Goal: Information Seeking & Learning: Learn about a topic

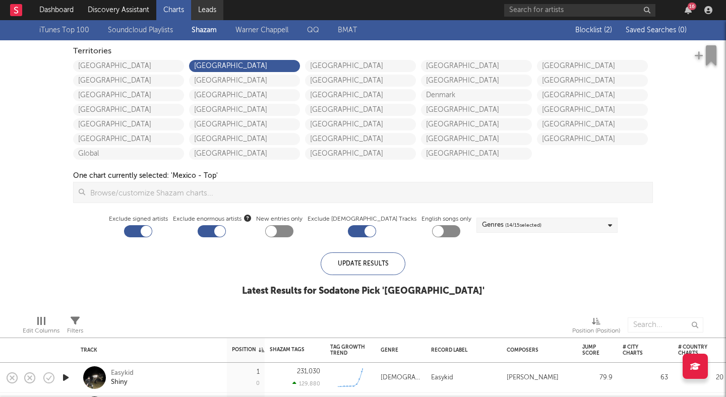
click at [197, 8] on link "Leads" at bounding box center [207, 10] width 32 height 20
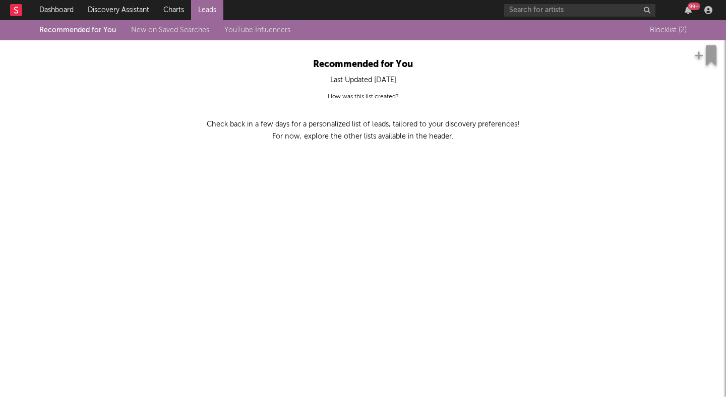
click at [347, 76] on div "Last Updated [DATE]" at bounding box center [363, 80] width 555 height 12
click at [57, 5] on link "Dashboard" at bounding box center [56, 10] width 48 height 20
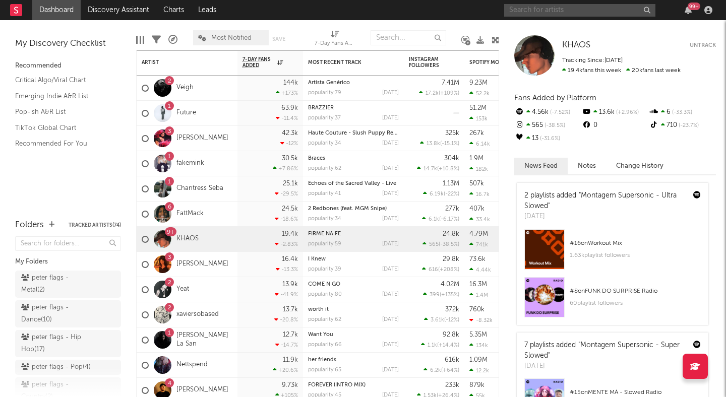
click at [531, 6] on input "text" at bounding box center [579, 10] width 151 height 13
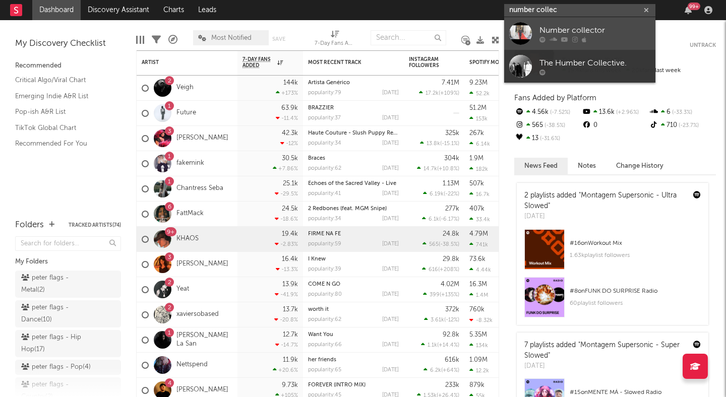
type input "number collec"
click at [572, 27] on div "Number collector" at bounding box center [595, 30] width 111 height 12
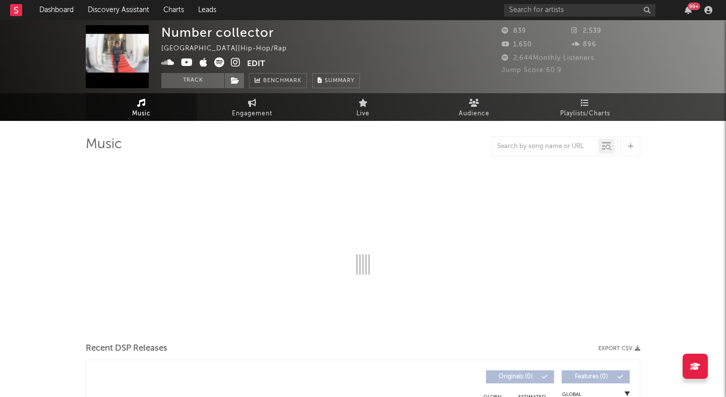
select select "1w"
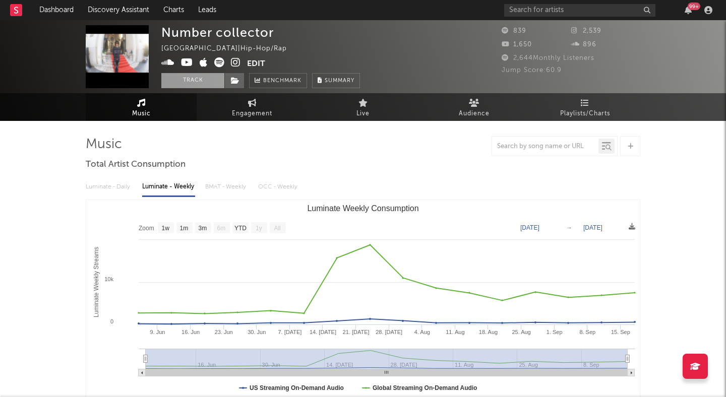
click at [197, 79] on button "Track" at bounding box center [192, 80] width 63 height 15
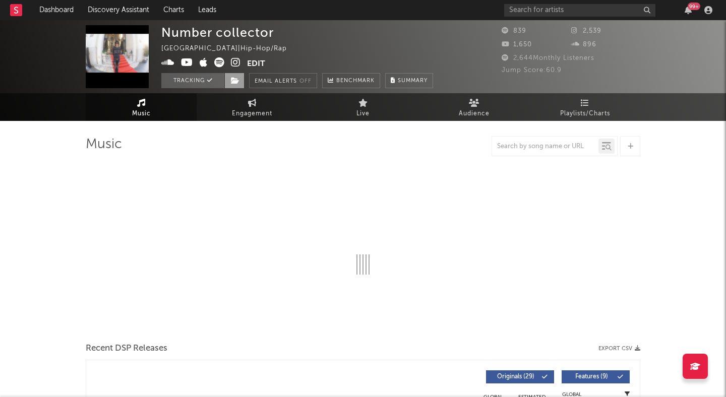
select select "1w"
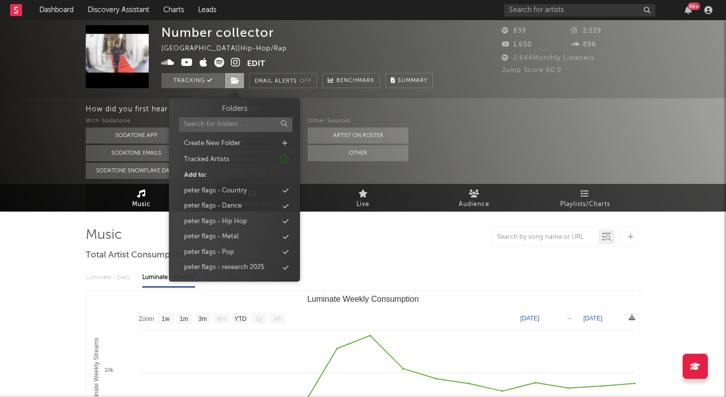
click at [235, 79] on icon at bounding box center [235, 80] width 9 height 7
click at [231, 221] on div "peter flags - Hip Hop" at bounding box center [215, 222] width 63 height 10
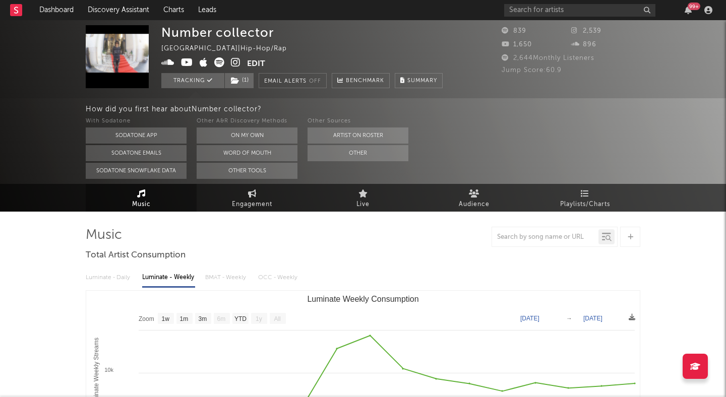
click at [502, 121] on div "With Sodatone Sodatone App Sodatone Emails Sodatone Snowflake Data Other A&R Di…" at bounding box center [406, 147] width 640 height 64
click at [535, 6] on input "text" at bounding box center [579, 10] width 151 height 13
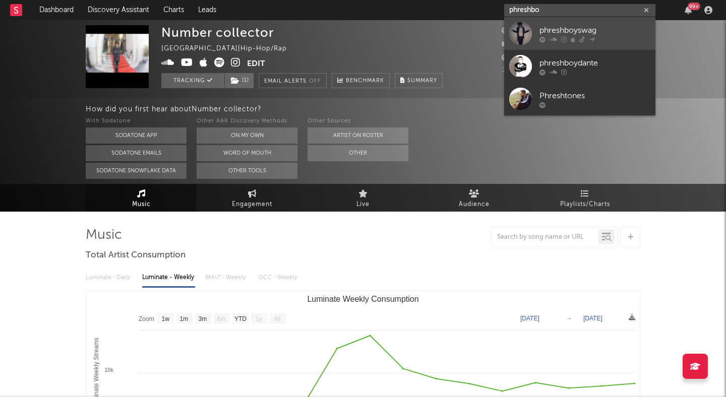
type input "phreshbo"
click at [568, 34] on div "phreshboyswag" at bounding box center [595, 30] width 111 height 12
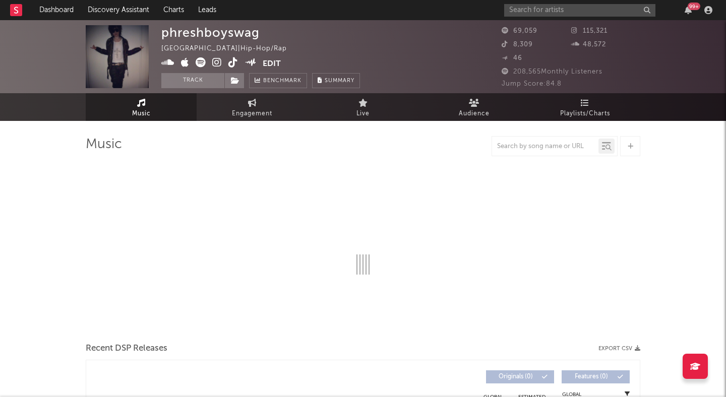
select select "6m"
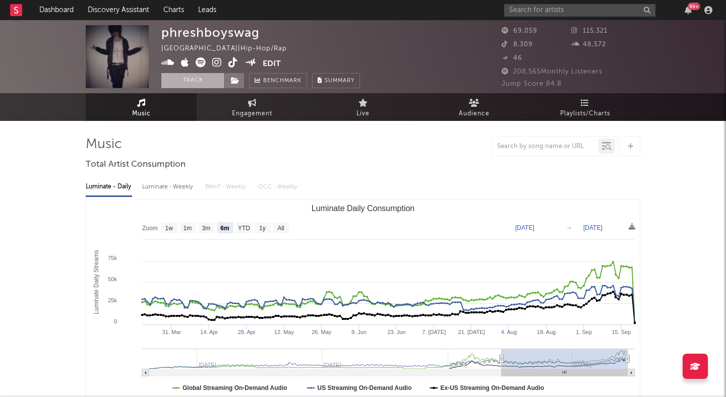
click at [207, 79] on button "Track" at bounding box center [192, 80] width 63 height 15
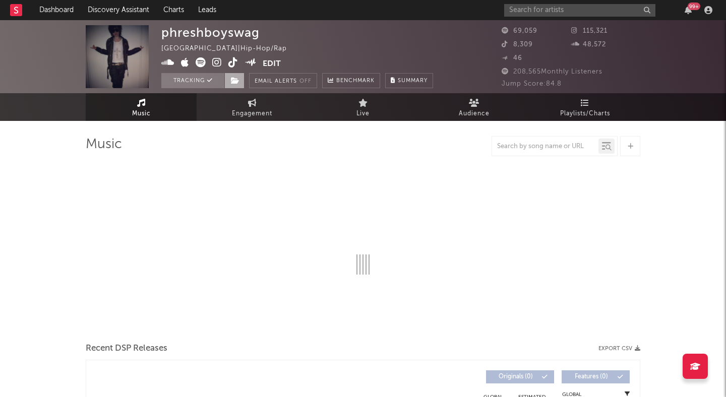
click at [239, 79] on icon at bounding box center [235, 80] width 9 height 7
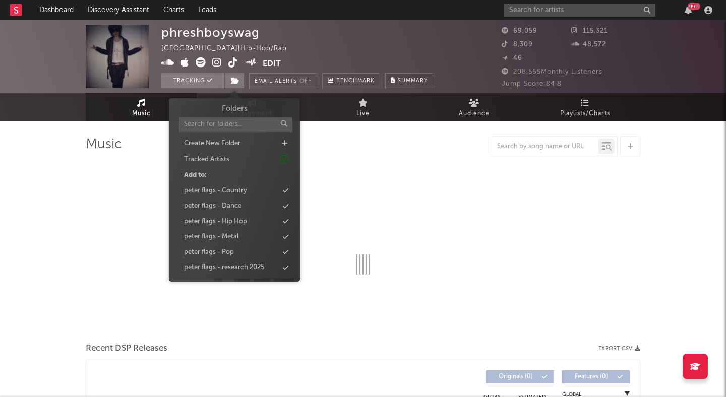
select select "6m"
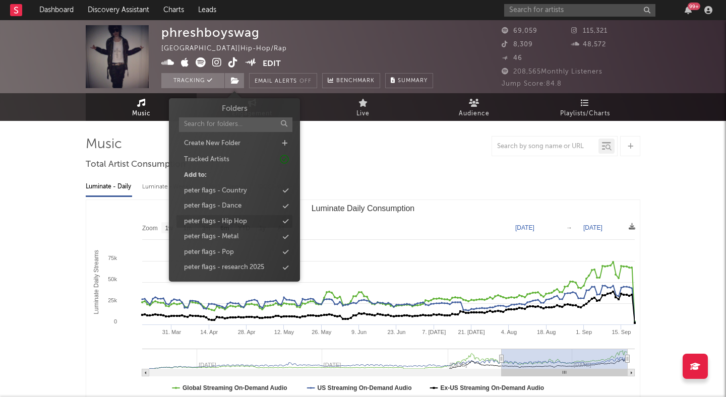
click at [244, 220] on div "peter flags - Hip Hop" at bounding box center [215, 222] width 63 height 10
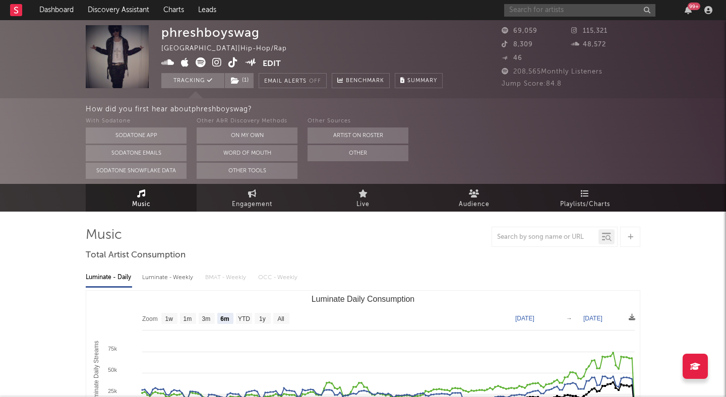
click at [573, 12] on input "text" at bounding box center [579, 10] width 151 height 13
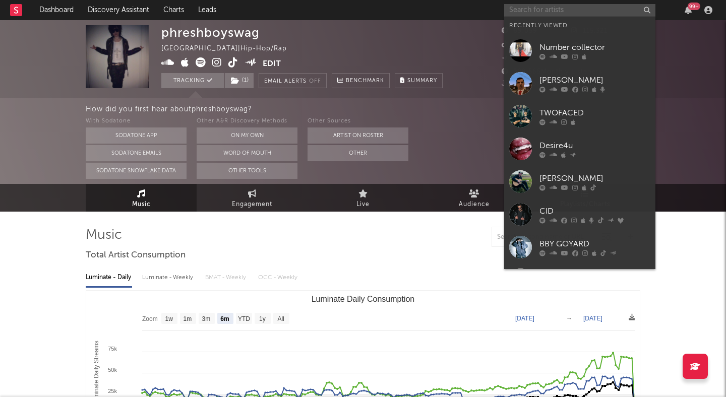
click at [573, 12] on input "text" at bounding box center [579, 10] width 151 height 13
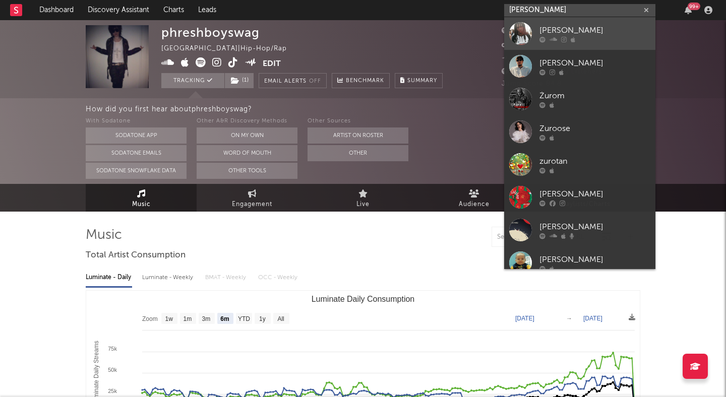
type input "[PERSON_NAME]"
click at [601, 26] on div "zuro" at bounding box center [595, 30] width 111 height 12
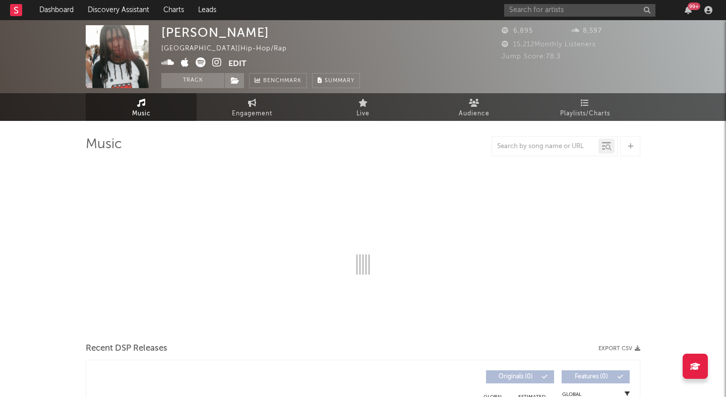
select select "6m"
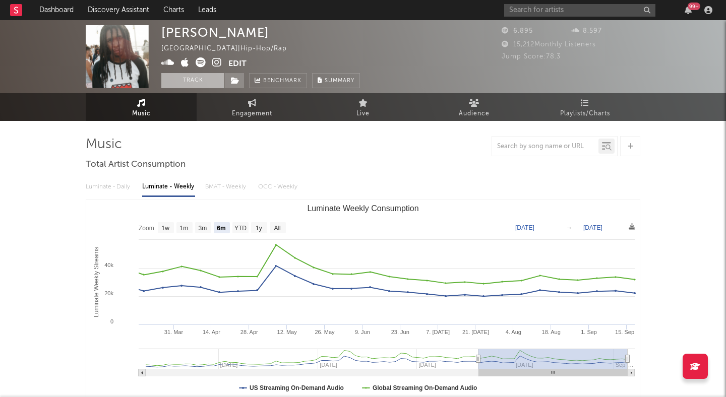
click at [200, 79] on button "Track" at bounding box center [192, 80] width 63 height 15
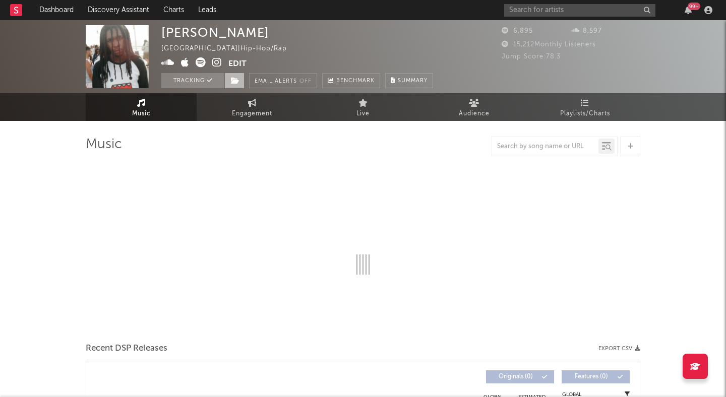
select select "6m"
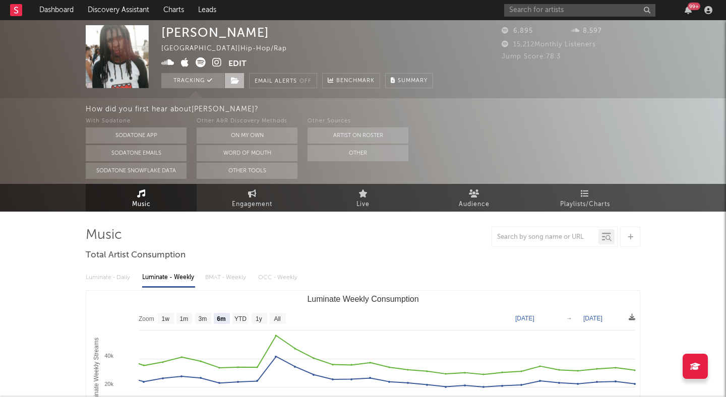
click at [239, 77] on icon at bounding box center [235, 80] width 9 height 7
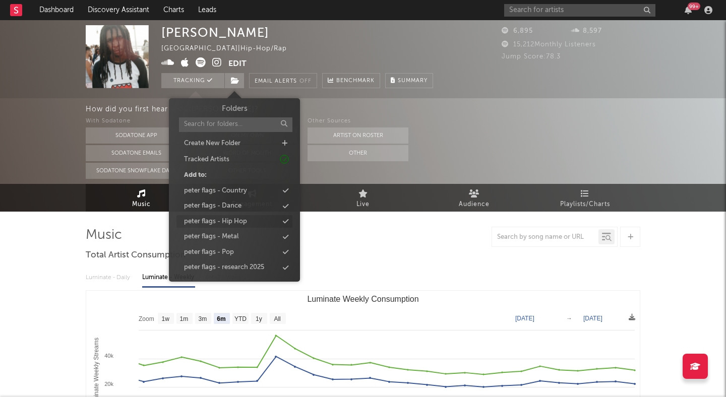
click at [234, 222] on div "peter flags - Hip Hop" at bounding box center [215, 222] width 63 height 10
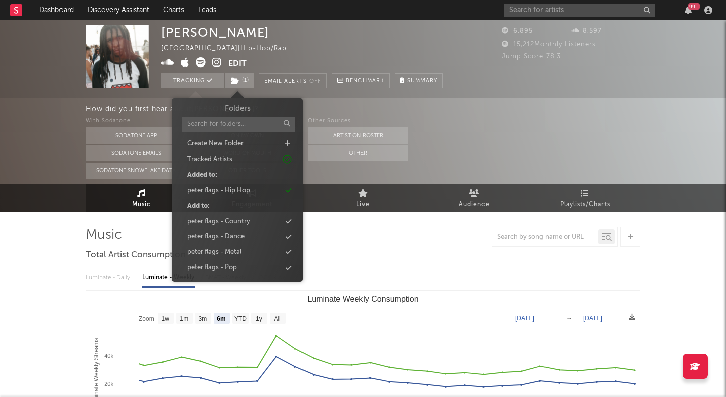
click at [316, 48] on div "zuro United States | Hip-Hop/Rap Edit Tracking ( 1 ) Email Alerts Off Benchmark…" at bounding box center [301, 56] width 281 height 63
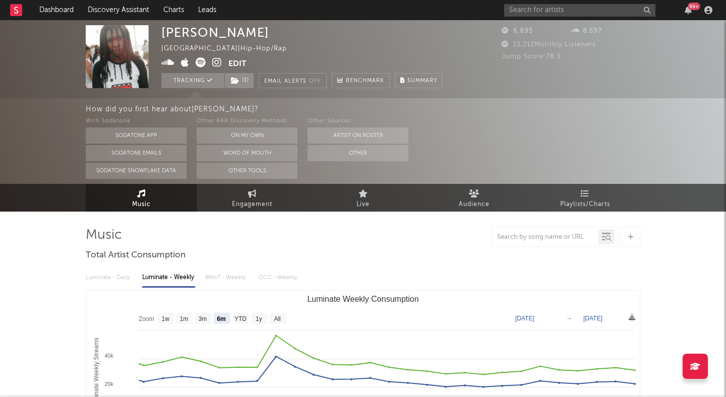
click at [218, 63] on icon at bounding box center [217, 62] width 10 height 10
click at [240, 63] on button "Edit" at bounding box center [237, 63] width 18 height 13
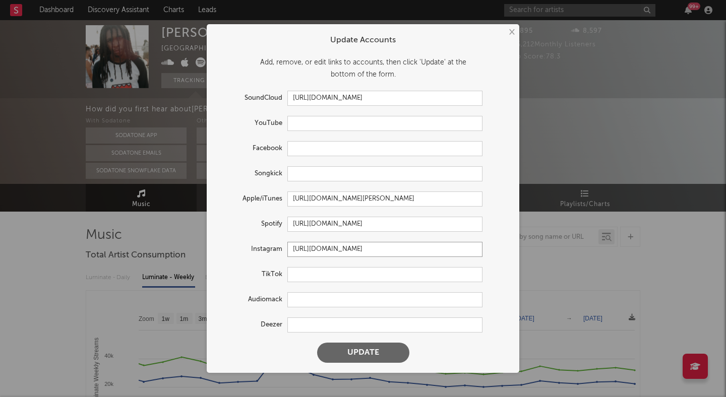
click at [395, 250] on input "https://www.instagram.com/zuro1c/" at bounding box center [384, 249] width 195 height 15
paste input "wg"
type input "https://www.instagram.com/zurowg/"
click at [370, 350] on button "Update" at bounding box center [363, 353] width 92 height 20
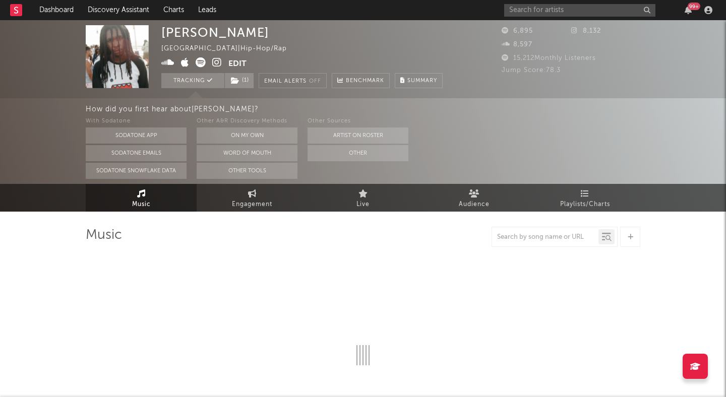
select select "6m"
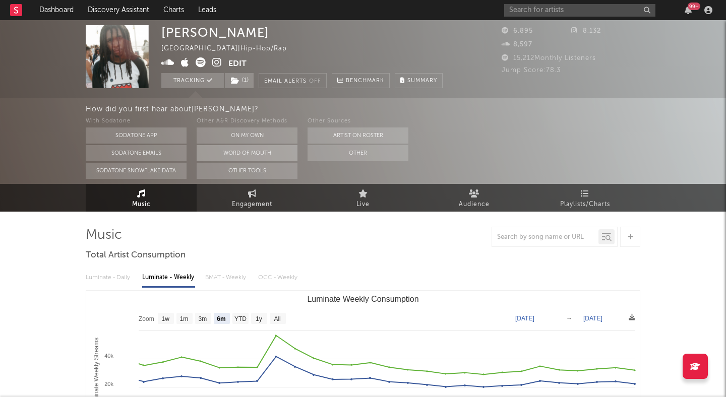
click at [276, 154] on button "Word Of Mouth" at bounding box center [247, 153] width 101 height 16
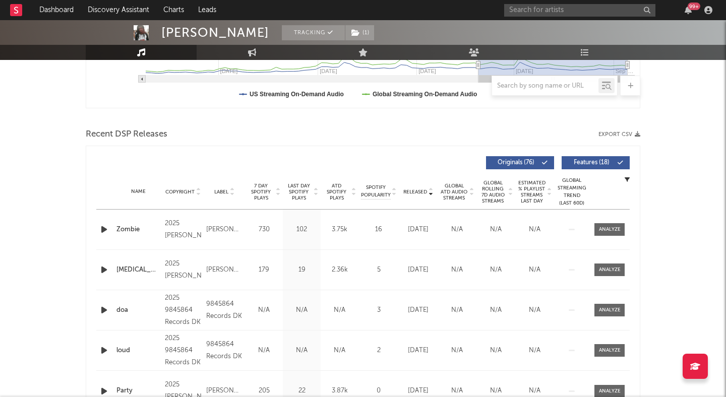
scroll to position [301, 0]
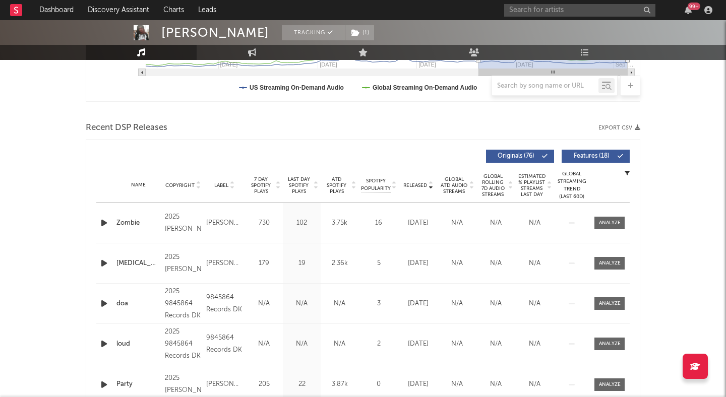
click at [589, 156] on span "Features ( 18 )" at bounding box center [591, 156] width 46 height 6
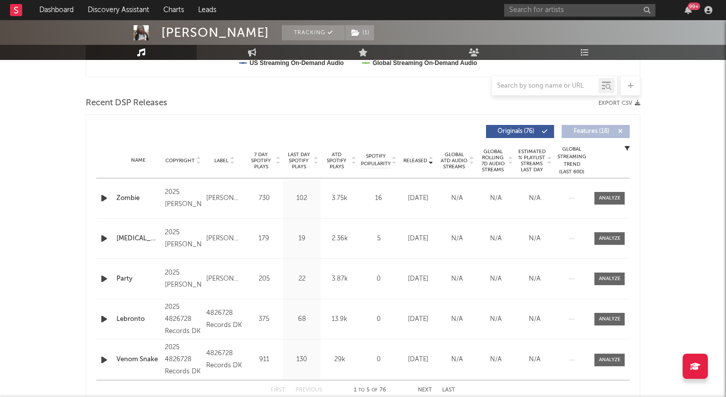
scroll to position [337, 0]
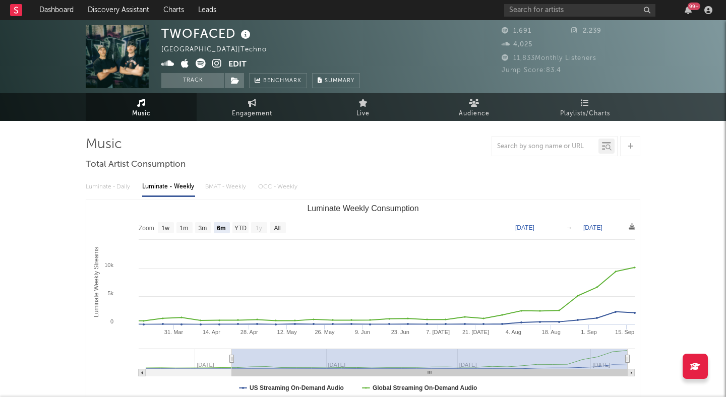
select select "6m"
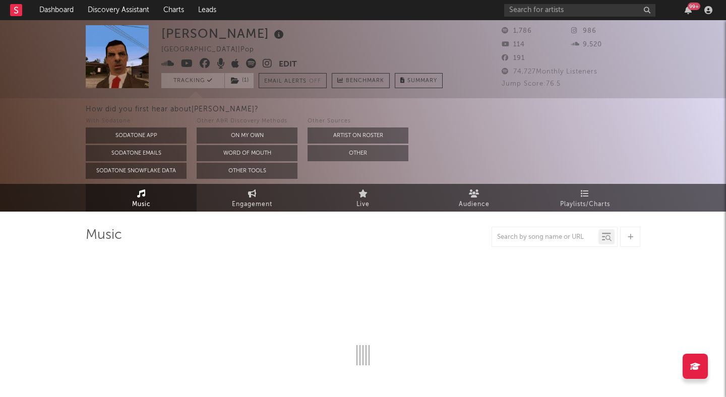
select select "6m"
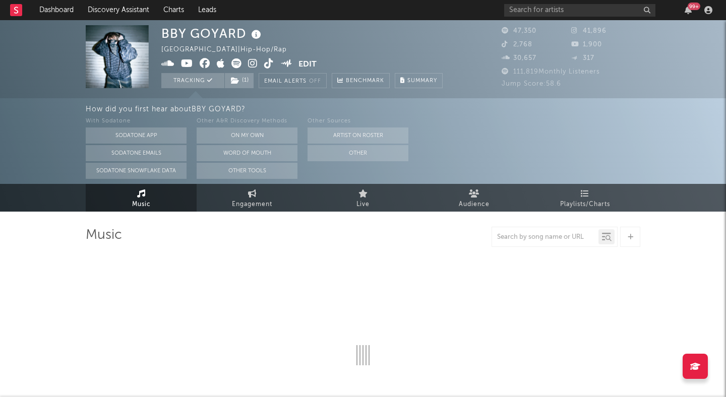
select select "6m"
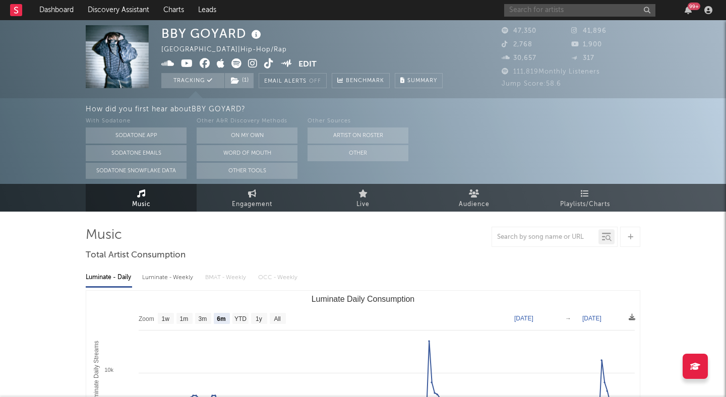
click at [571, 10] on input "text" at bounding box center [579, 10] width 151 height 13
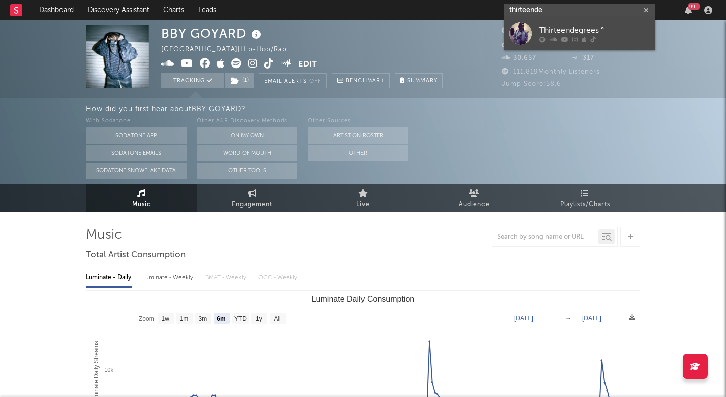
type input "thirteende"
click at [610, 26] on div "Thirteendegrees °" at bounding box center [595, 30] width 111 height 12
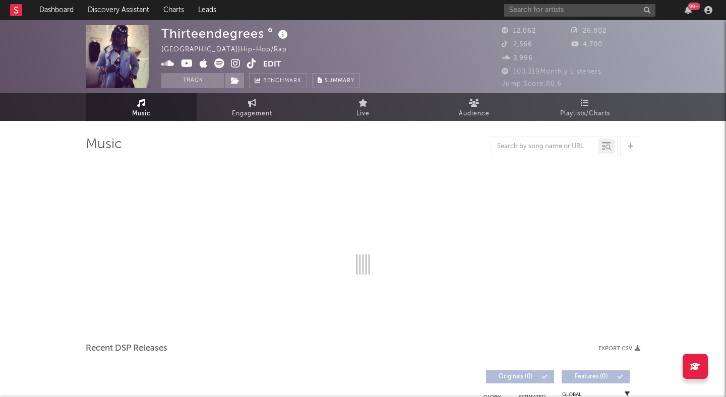
select select "6m"
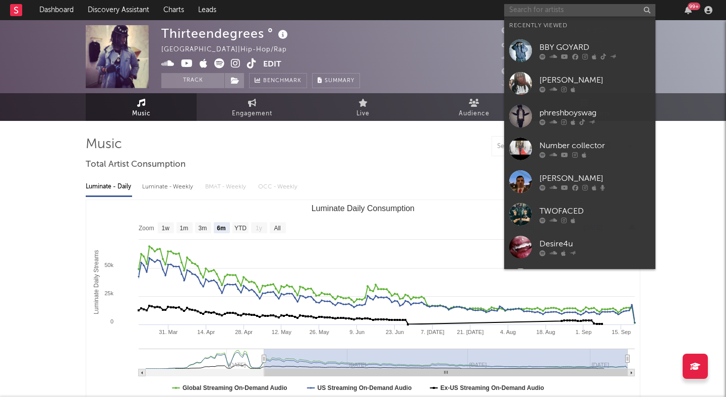
click at [560, 13] on input "text" at bounding box center [579, 10] width 151 height 13
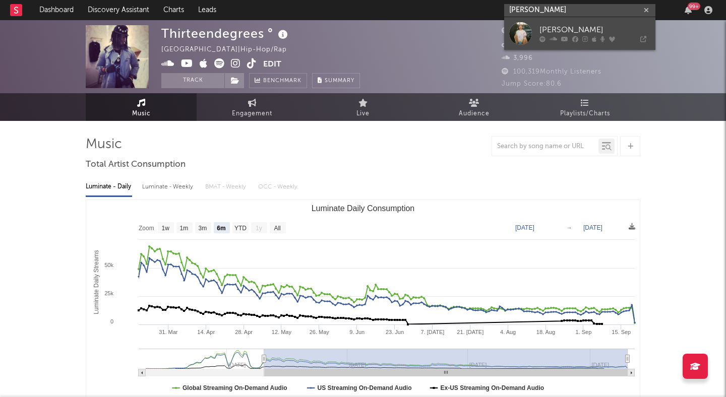
type input "adamn killa"
click at [580, 27] on div "Adamn Killa" at bounding box center [595, 30] width 111 height 12
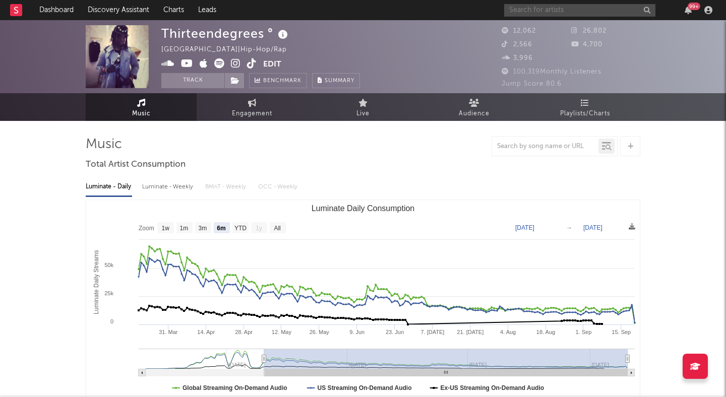
click at [599, 11] on input "text" at bounding box center [579, 10] width 151 height 13
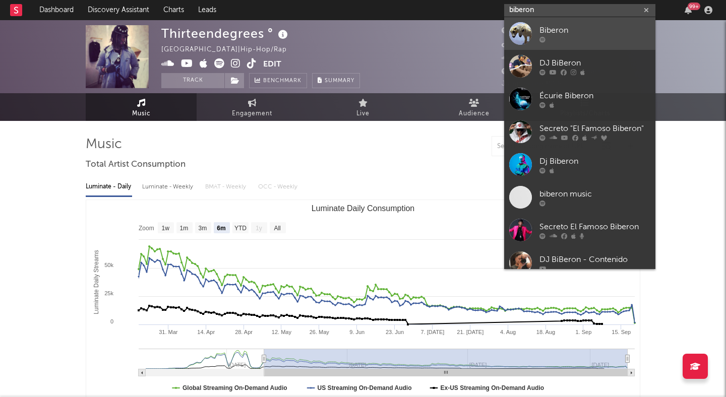
type input "biberon"
click at [556, 33] on div "Biberon" at bounding box center [595, 30] width 111 height 12
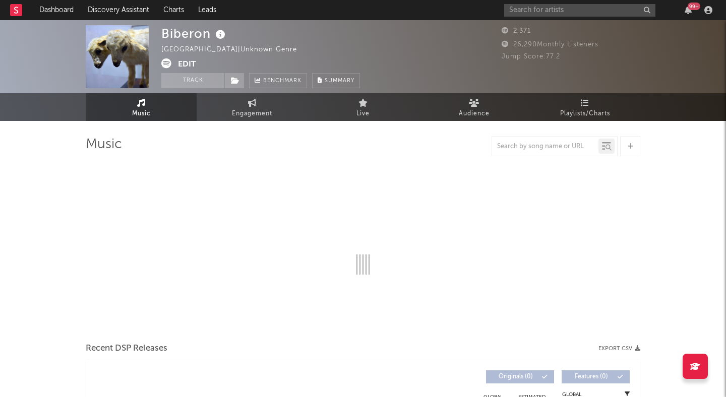
select select "6m"
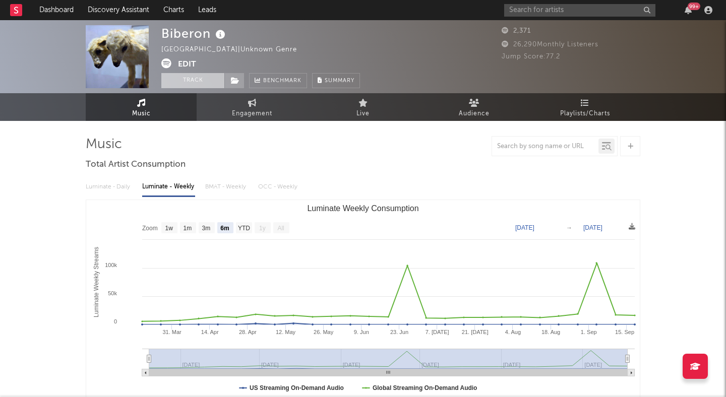
click at [214, 80] on button "Track" at bounding box center [192, 80] width 63 height 15
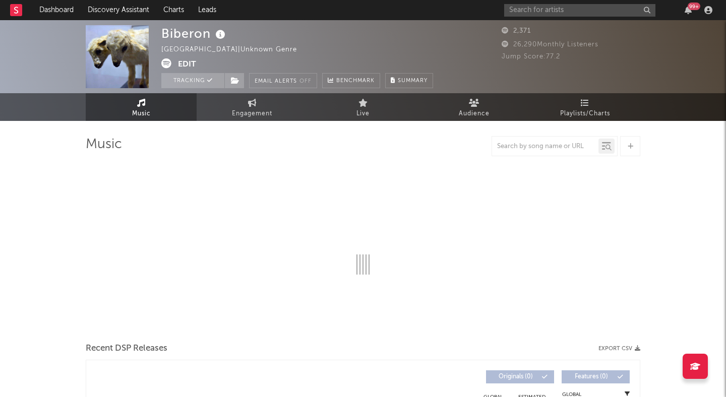
select select "6m"
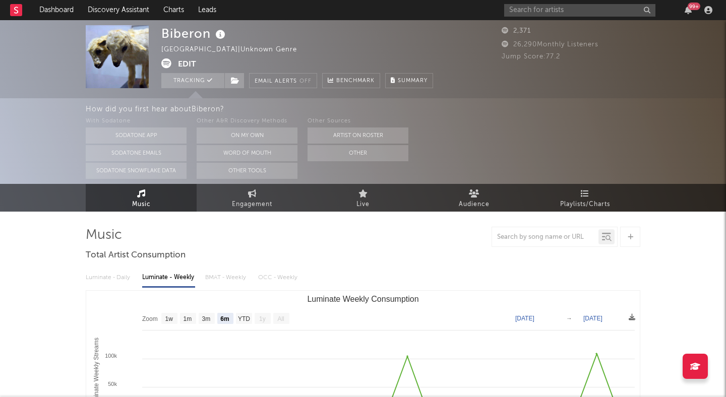
click at [167, 62] on icon at bounding box center [166, 63] width 10 height 10
click at [187, 59] on button "Edit" at bounding box center [187, 64] width 18 height 13
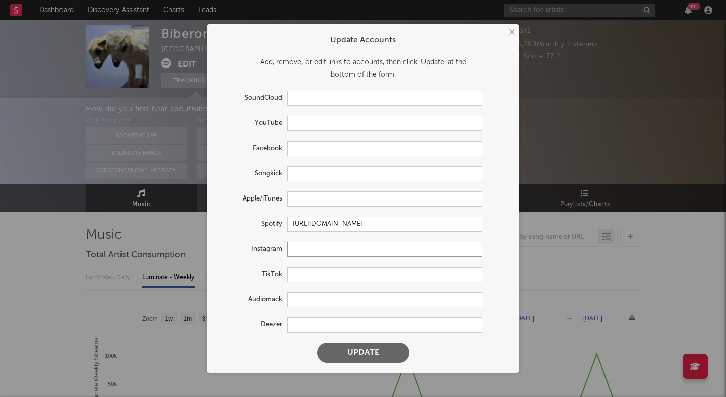
click at [302, 249] on input "text" at bounding box center [384, 249] width 195 height 15
paste input "https://www.instagram.com/muddybiberon/"
type input "https://www.instagram.com/muddybiberon/"
click at [357, 359] on button "Update" at bounding box center [363, 353] width 92 height 20
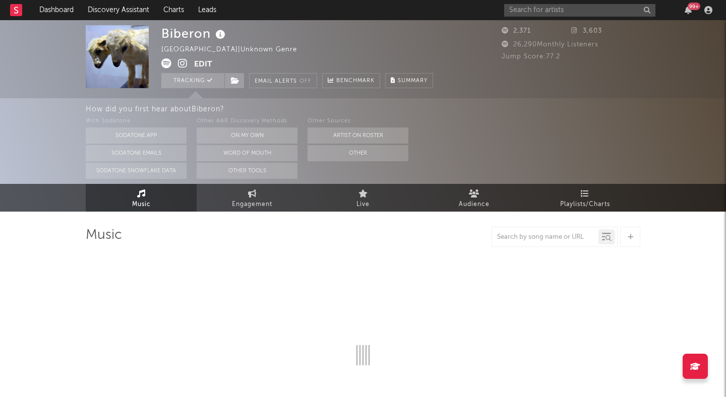
select select "6m"
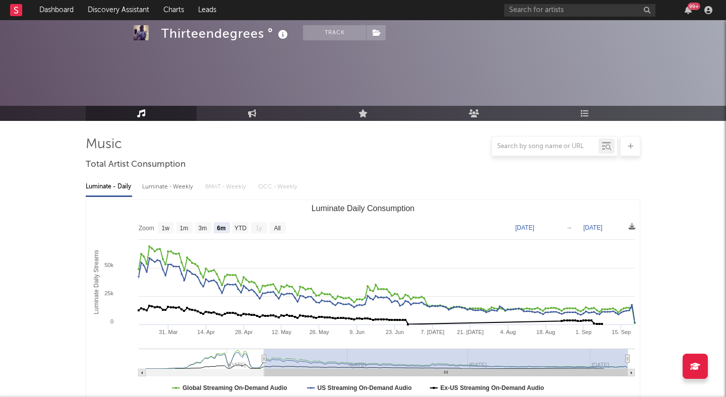
select select "6m"
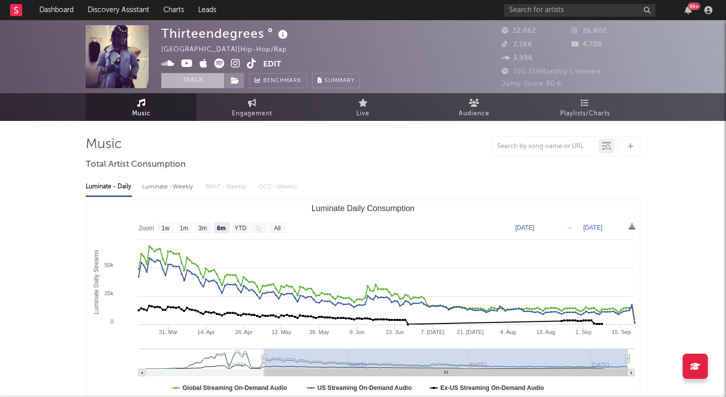
click at [218, 76] on button "Track" at bounding box center [192, 80] width 63 height 15
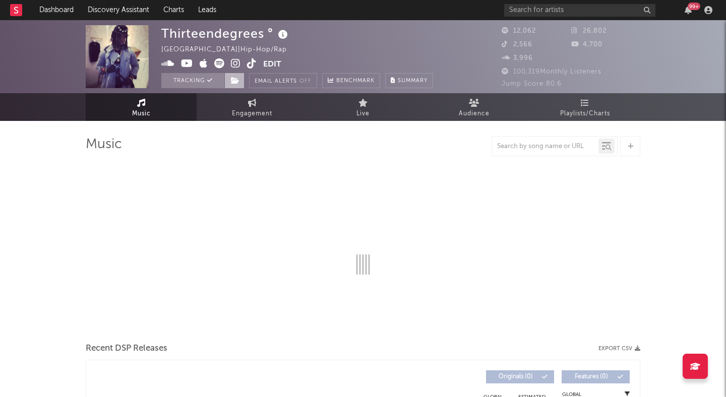
click at [233, 78] on icon at bounding box center [235, 80] width 9 height 7
select select "6m"
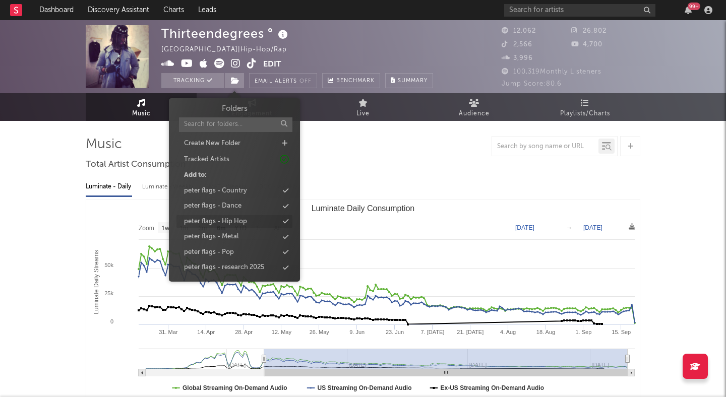
click at [228, 219] on div "peter flags - Hip Hop" at bounding box center [215, 222] width 63 height 10
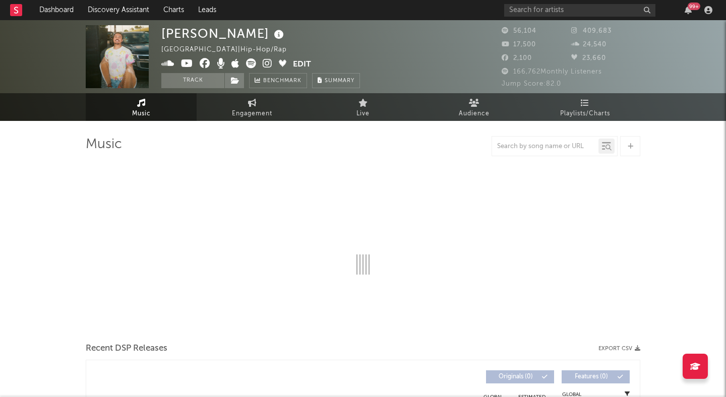
select select "6m"
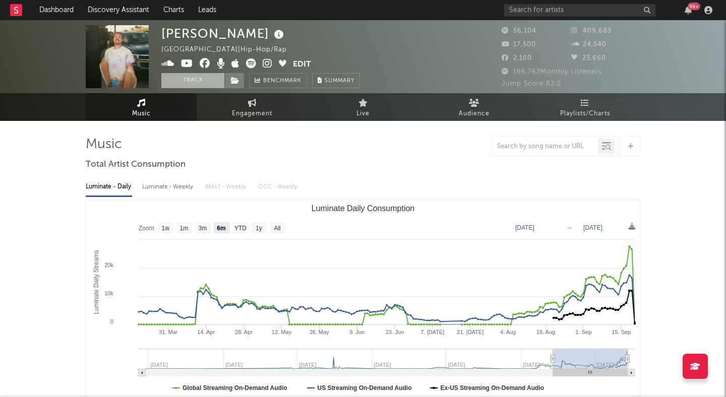
click at [208, 82] on button "Track" at bounding box center [192, 80] width 63 height 15
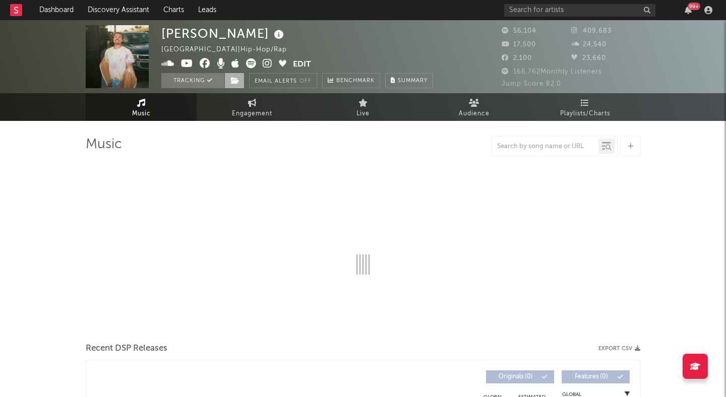
select select "6m"
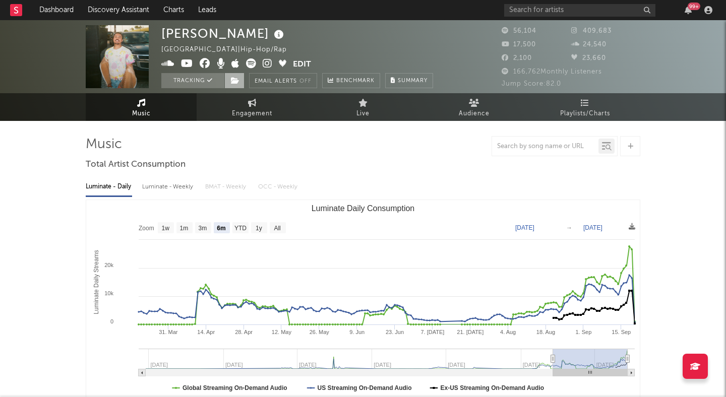
click at [234, 81] on icon at bounding box center [235, 80] width 9 height 7
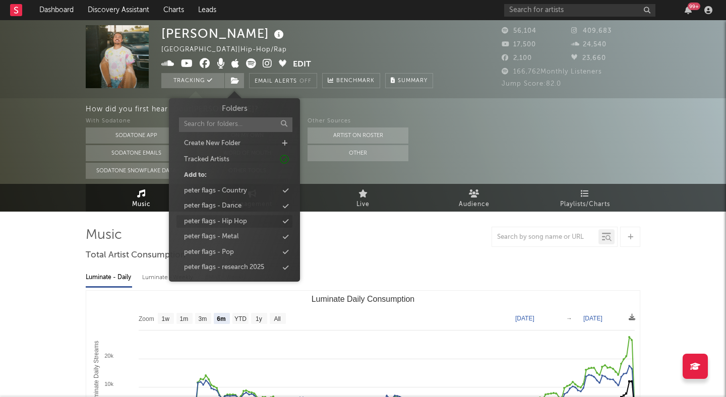
click at [240, 222] on div "peter flags - Hip Hop" at bounding box center [215, 222] width 63 height 10
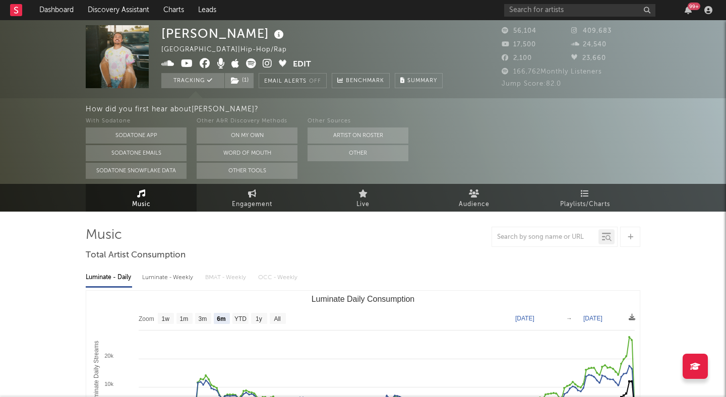
click at [263, 63] on icon at bounding box center [268, 63] width 10 height 10
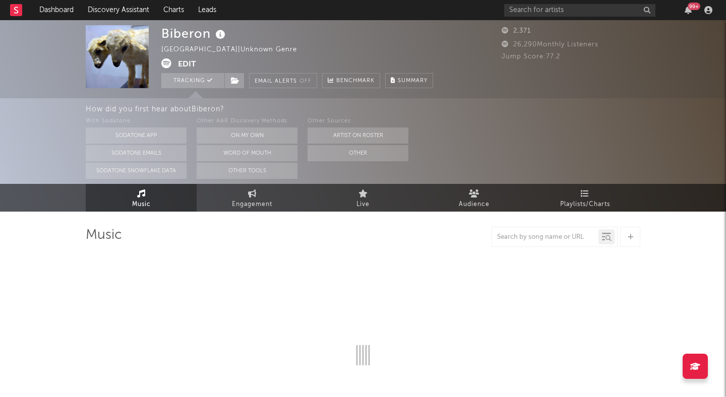
select select "6m"
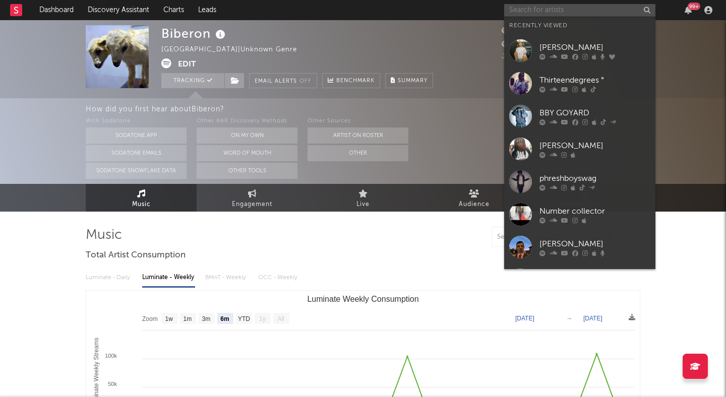
click at [602, 13] on input "text" at bounding box center [579, 10] width 151 height 13
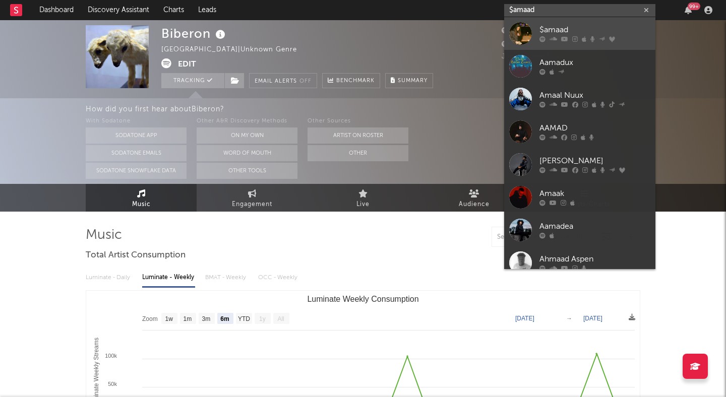
type input "$amaad"
click at [587, 25] on div "$amaad" at bounding box center [595, 30] width 111 height 12
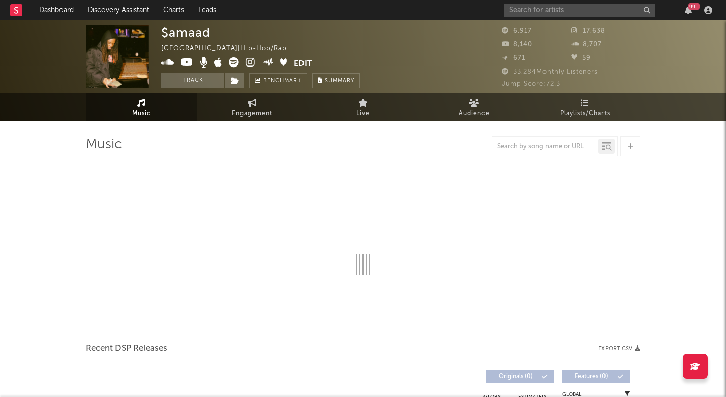
select select "6m"
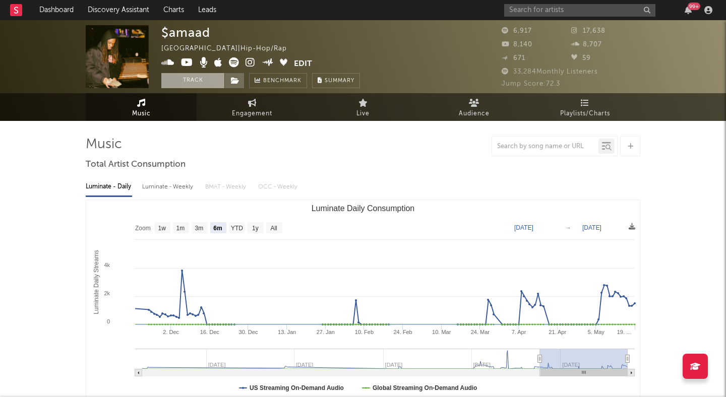
click at [199, 84] on button "Track" at bounding box center [192, 80] width 63 height 15
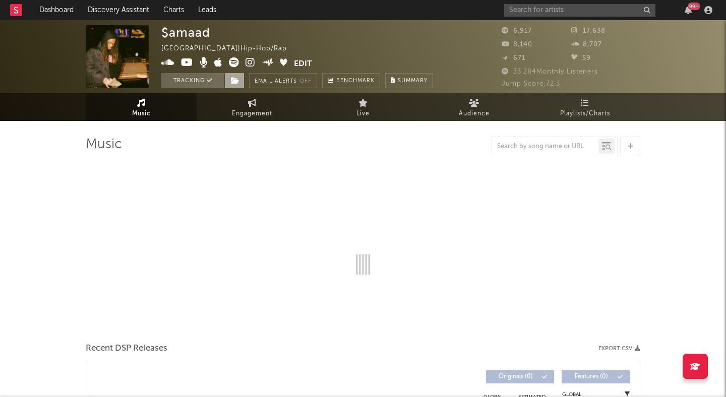
click at [236, 80] on icon at bounding box center [235, 80] width 9 height 7
select select "6m"
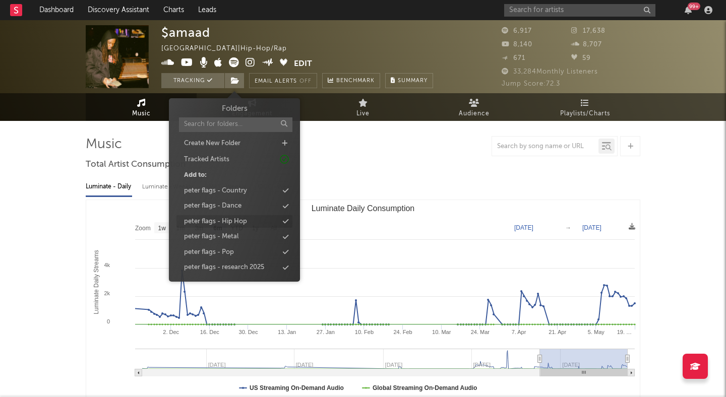
click at [238, 217] on div "peter flags - Hip Hop" at bounding box center [215, 222] width 63 height 10
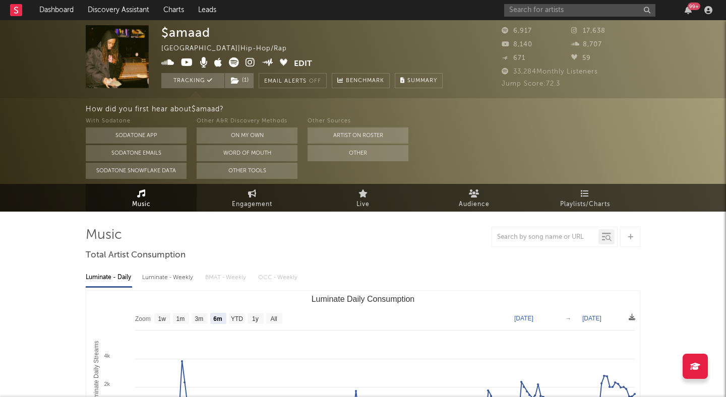
click at [252, 61] on icon at bounding box center [251, 62] width 10 height 10
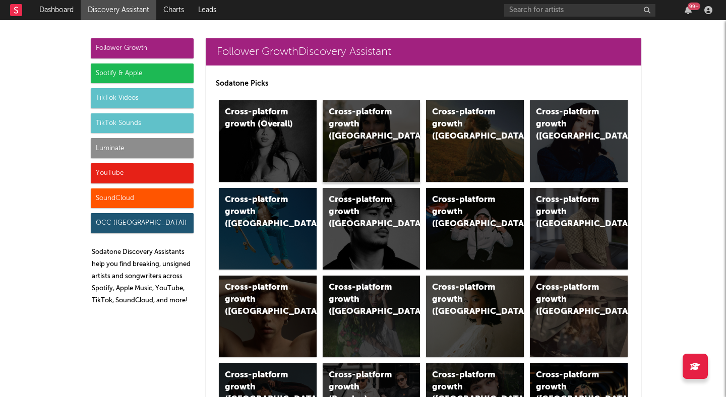
click at [376, 125] on div "Cross-platform growth ([GEOGRAPHIC_DATA])" at bounding box center [363, 124] width 69 height 36
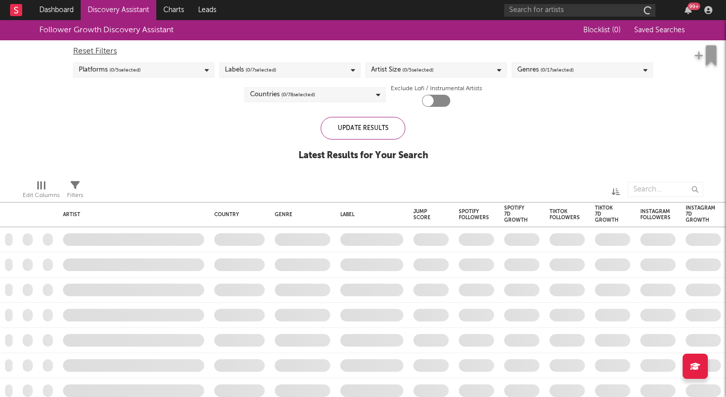
checkbox input "true"
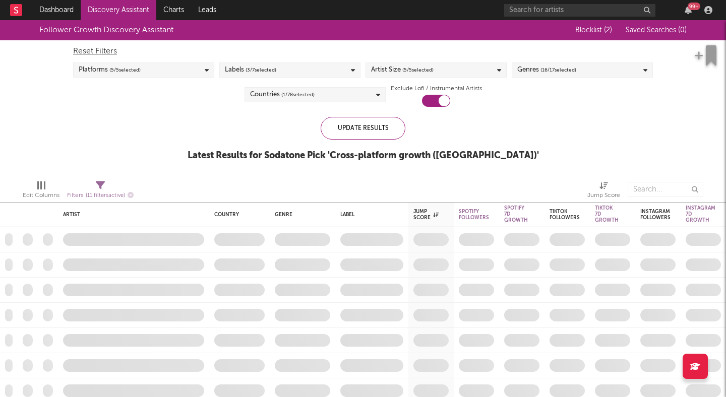
click at [517, 66] on div "Genres ( 16 / 17 selected)" at bounding box center [546, 70] width 59 height 12
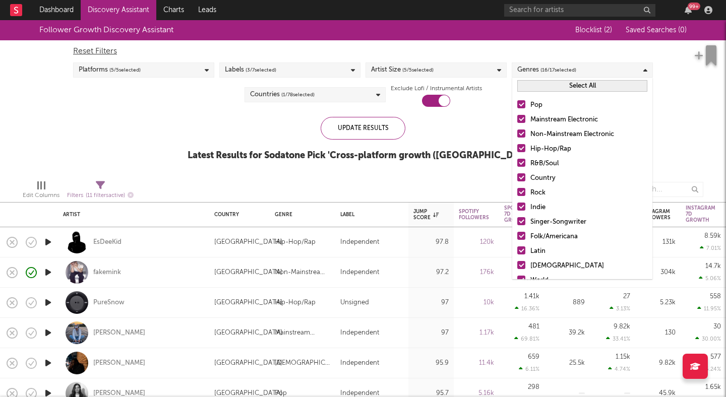
click at [550, 86] on button "Select All" at bounding box center [582, 86] width 130 height 12
click at [550, 86] on button "Deselect All" at bounding box center [582, 86] width 130 height 12
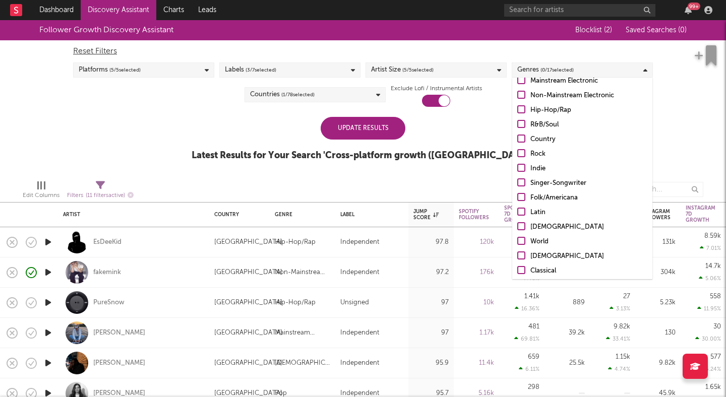
scroll to position [40, 0]
click at [523, 137] on div at bounding box center [521, 138] width 8 height 8
click at [517, 137] on input "Country" at bounding box center [517, 139] width 0 height 12
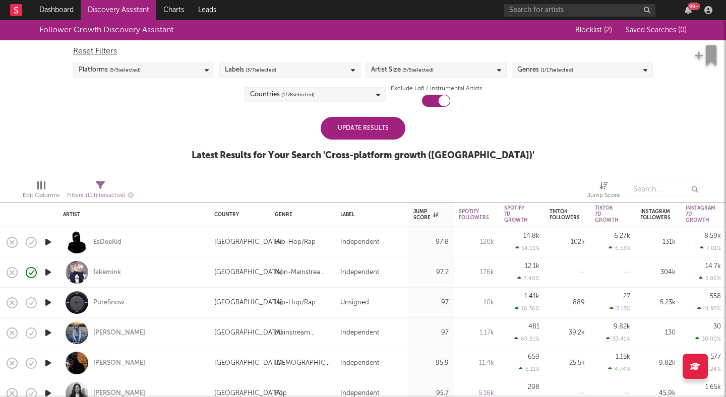
click at [476, 135] on div "Update Results Latest Results for Your Search ' Cross-platform growth (UK) '" at bounding box center [363, 144] width 343 height 55
click at [96, 190] on div "Filters ( 11 filters active)" at bounding box center [100, 196] width 67 height 13
select select "or"
select select "between"
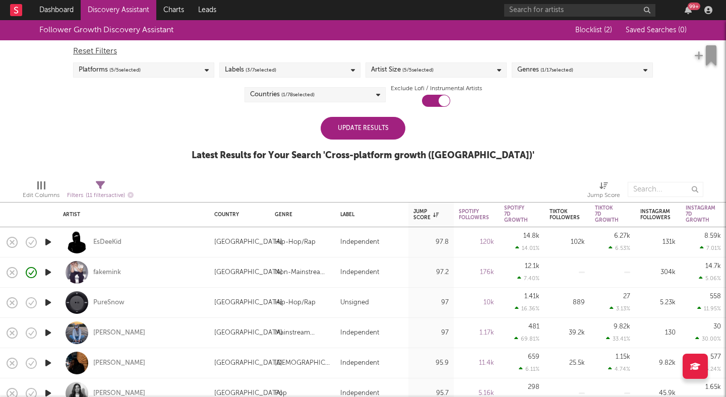
click at [118, 143] on div "Follower Growth Discovery Assistant Blocklist ( 2 ) Saved Searches ( 0 ) Reset …" at bounding box center [363, 96] width 726 height 152
click at [343, 133] on div "Update Results" at bounding box center [363, 128] width 85 height 23
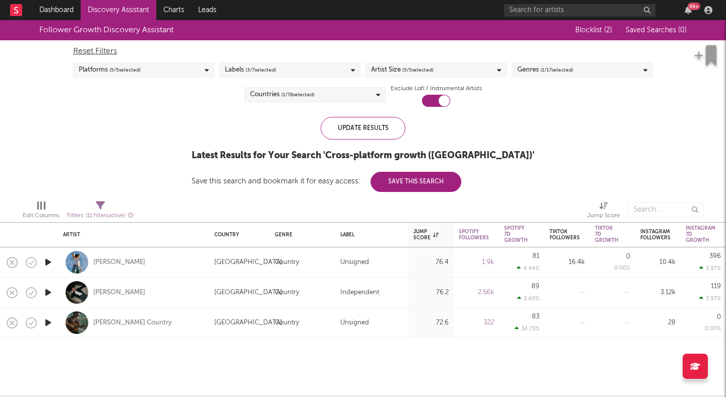
click at [46, 262] on icon "button" at bounding box center [48, 262] width 11 height 13
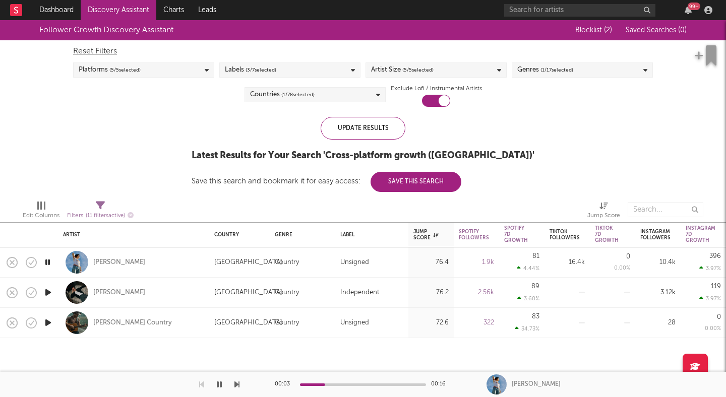
click at [46, 292] on icon "button" at bounding box center [48, 292] width 11 height 13
click at [46, 325] on icon "button" at bounding box center [48, 323] width 11 height 13
click at [339, 384] on div at bounding box center [363, 385] width 126 height 3
click at [122, 323] on div "Mason Stone Country" at bounding box center [132, 323] width 79 height 9
click at [215, 383] on button "button" at bounding box center [219, 384] width 10 height 25
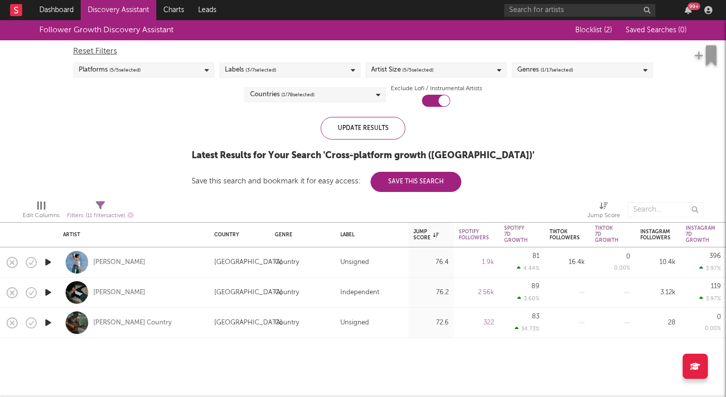
click at [322, 95] on div "Countries ( 1 / 78 selected)" at bounding box center [315, 94] width 141 height 15
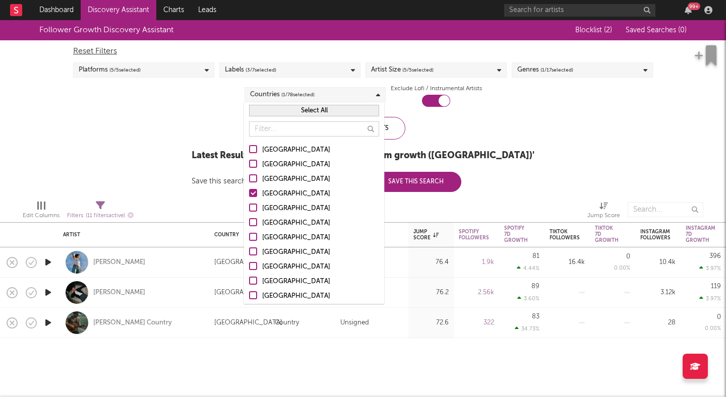
click at [303, 106] on button "Select All" at bounding box center [314, 111] width 130 height 12
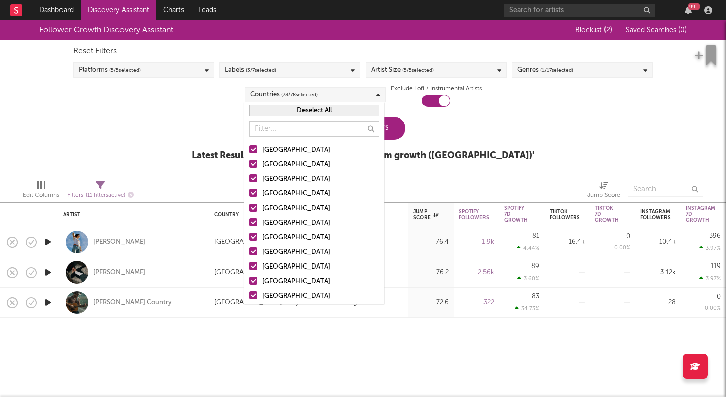
click at [211, 116] on div "Follower Growth Discovery Assistant Blocklist ( 2 ) Saved Searches ( 0 ) Reset …" at bounding box center [363, 96] width 726 height 152
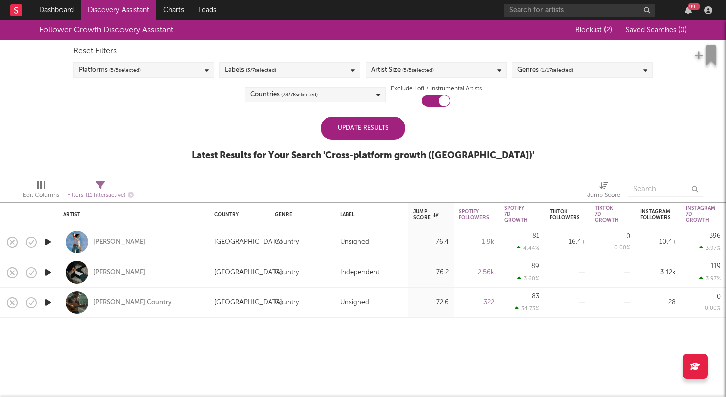
click at [346, 128] on div "Update Results" at bounding box center [363, 128] width 85 height 23
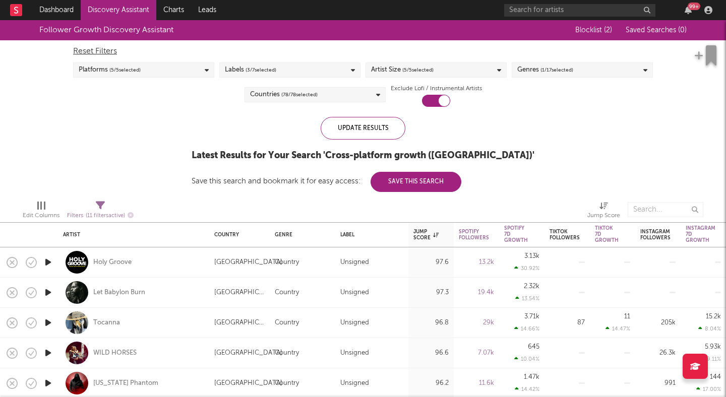
click at [48, 293] on icon "button" at bounding box center [48, 292] width 11 height 13
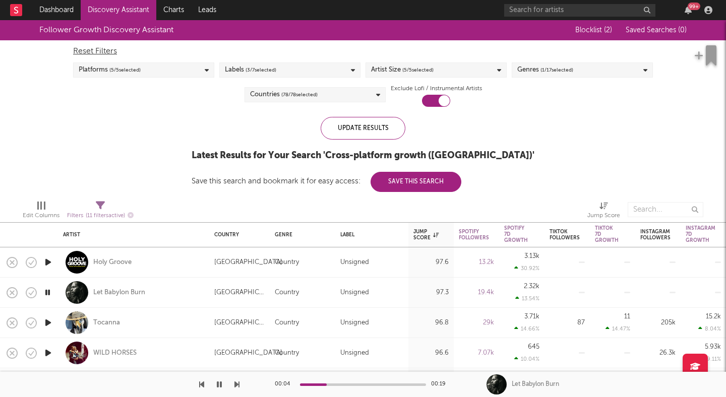
click at [52, 353] on icon "button" at bounding box center [48, 353] width 11 height 13
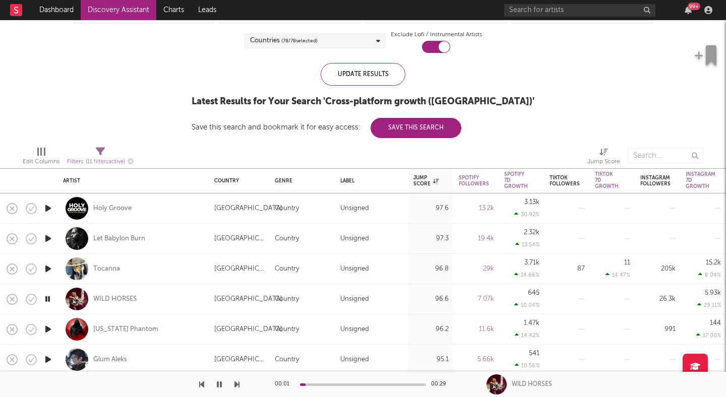
click at [324, 386] on div "00:01 00:29" at bounding box center [363, 384] width 176 height 25
click at [324, 384] on div at bounding box center [363, 385] width 126 height 3
click at [349, 384] on div at bounding box center [363, 385] width 126 height 3
click at [385, 384] on div at bounding box center [363, 385] width 126 height 3
click at [407, 384] on div at bounding box center [363, 385] width 126 height 3
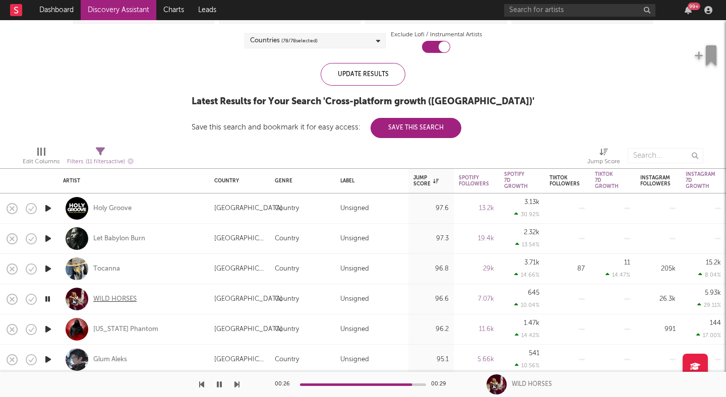
click at [126, 298] on div "WILD HORSES" at bounding box center [114, 299] width 43 height 9
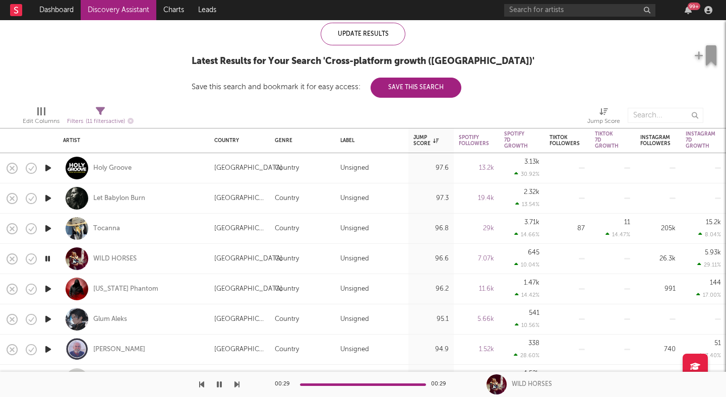
click at [49, 290] on icon "button" at bounding box center [48, 289] width 11 height 13
click at [49, 290] on icon "button" at bounding box center [48, 289] width 10 height 13
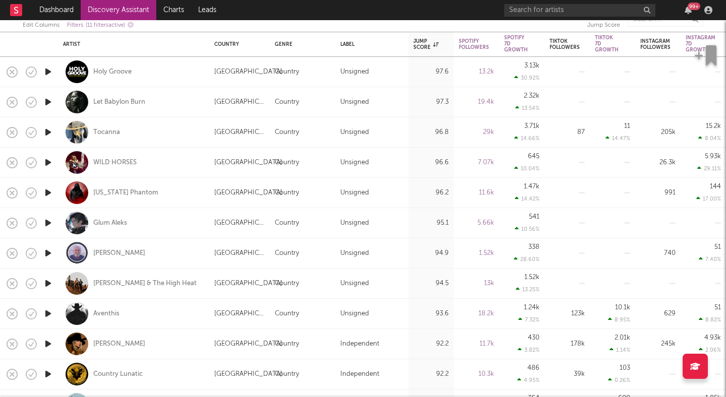
click at [48, 281] on icon "button" at bounding box center [48, 283] width 11 height 13
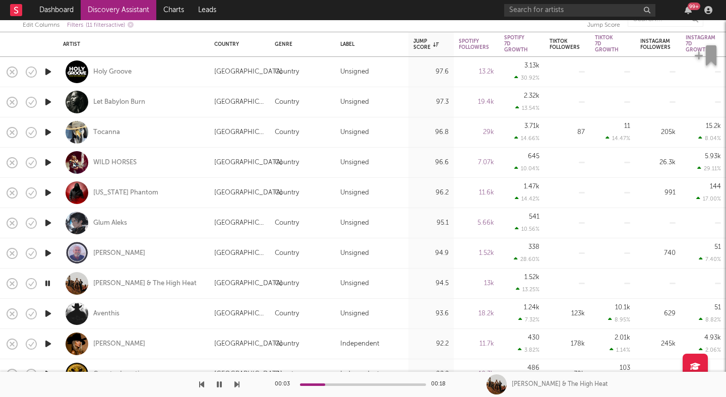
click at [50, 283] on icon "button" at bounding box center [48, 283] width 10 height 13
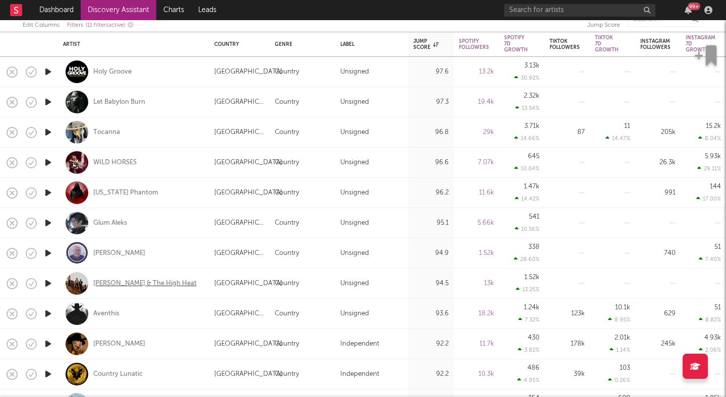
click at [107, 283] on div "[PERSON_NAME] & The High Heat" at bounding box center [144, 283] width 103 height 9
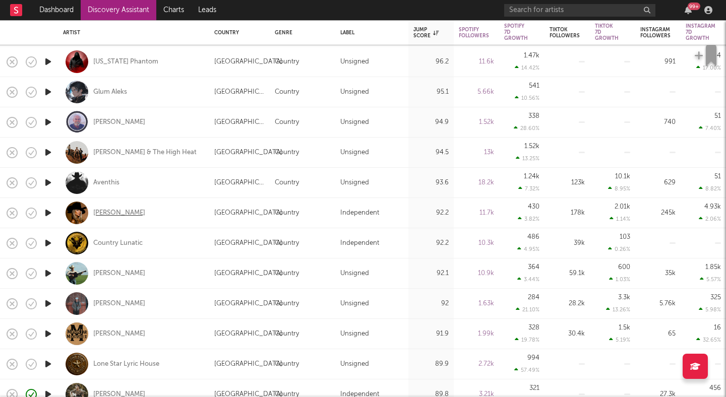
click at [112, 211] on div "Ashley Walls" at bounding box center [119, 213] width 52 height 9
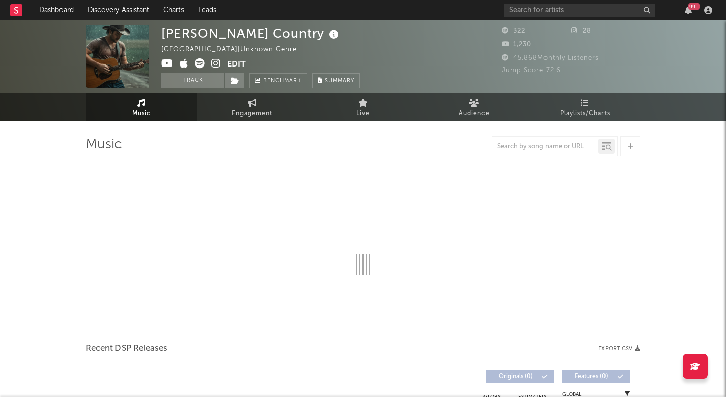
select select "1w"
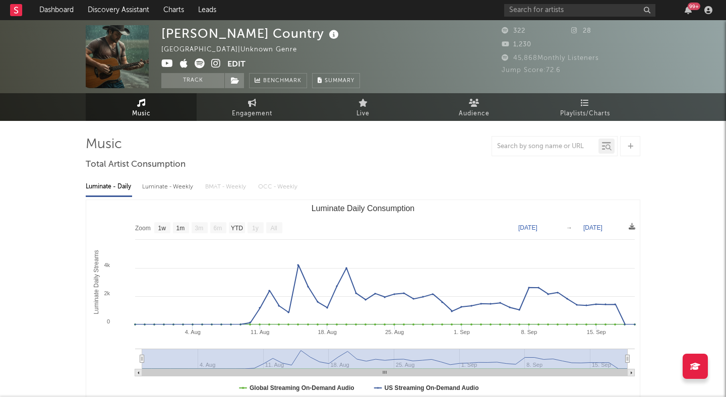
click at [213, 64] on icon at bounding box center [216, 63] width 10 height 10
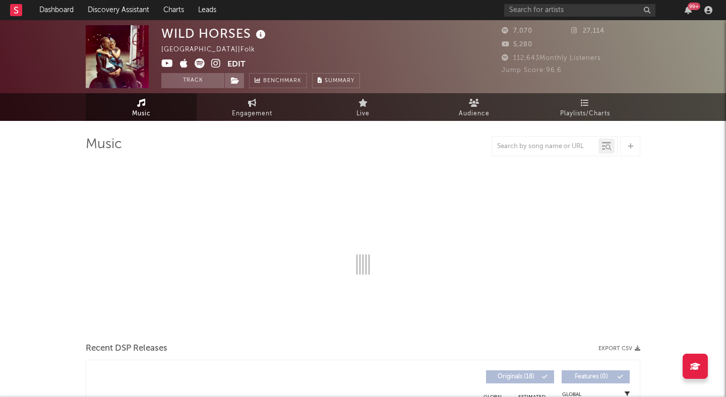
select select "6m"
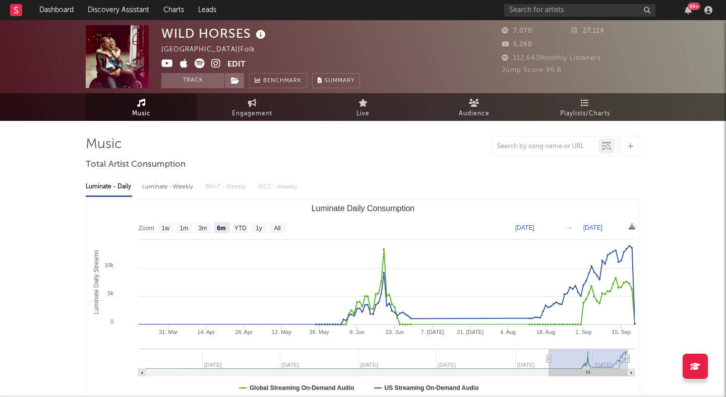
click at [216, 61] on icon at bounding box center [216, 63] width 10 height 10
click at [198, 63] on icon at bounding box center [200, 63] width 10 height 10
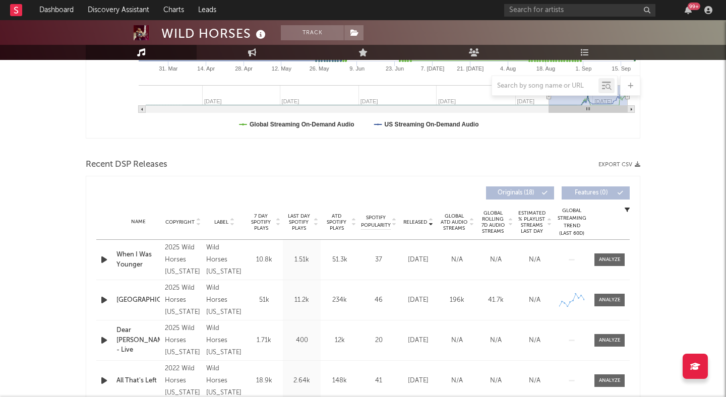
scroll to position [271, 0]
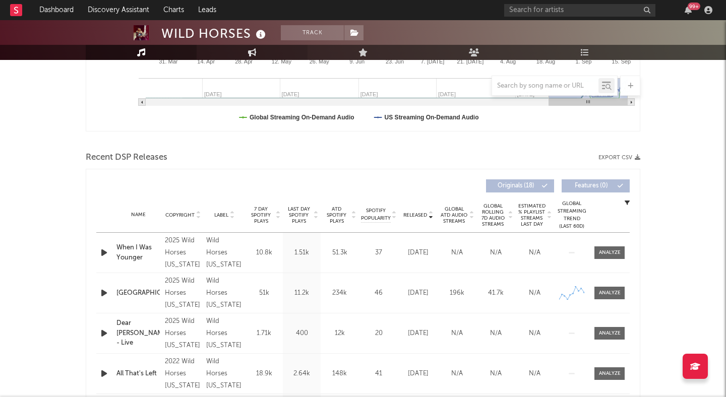
click at [255, 50] on icon at bounding box center [252, 52] width 9 height 8
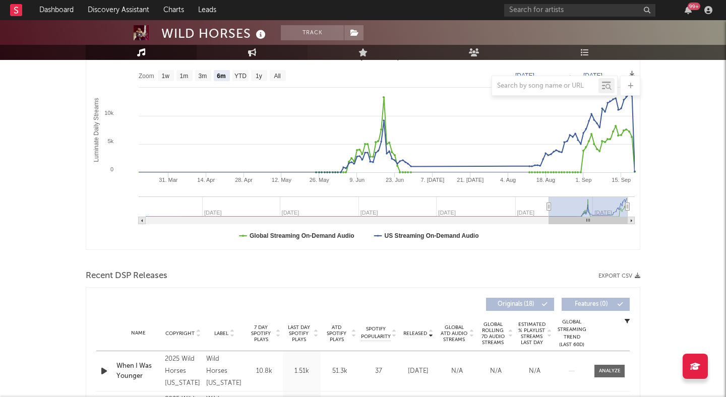
select select "1w"
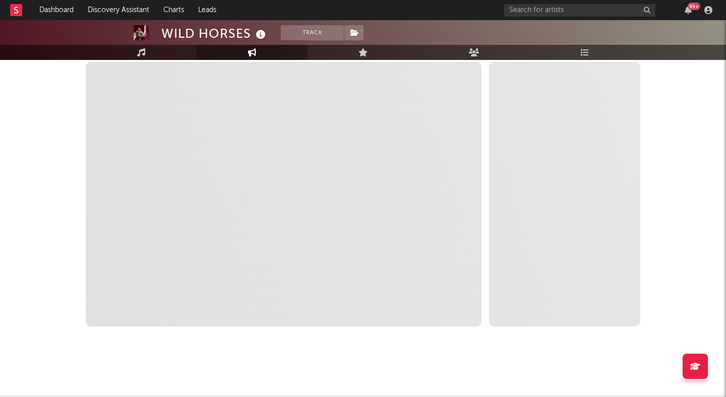
select select "1m"
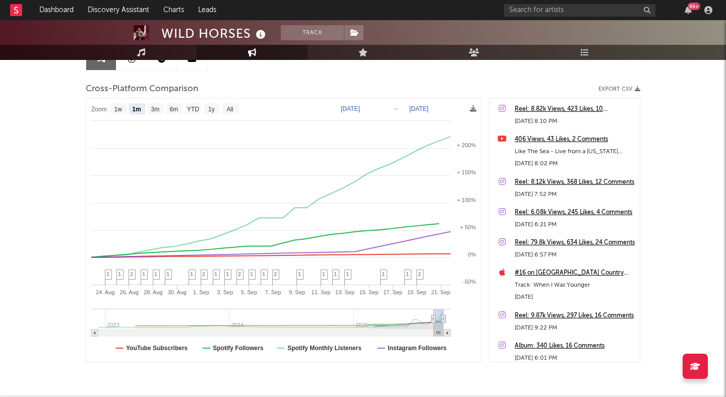
scroll to position [102, 0]
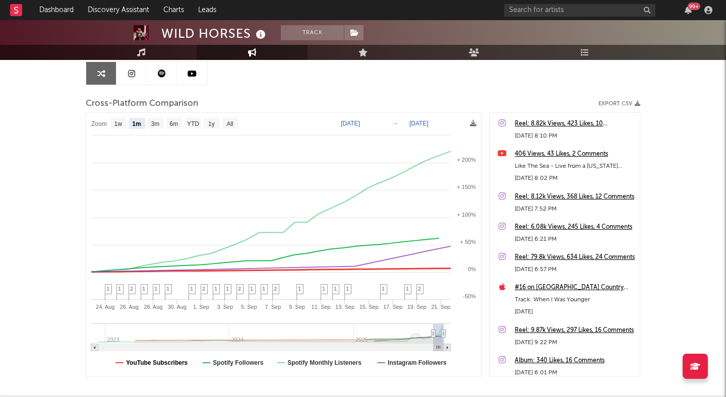
click at [165, 364] on text "YouTube Subscribers" at bounding box center [157, 363] width 62 height 7
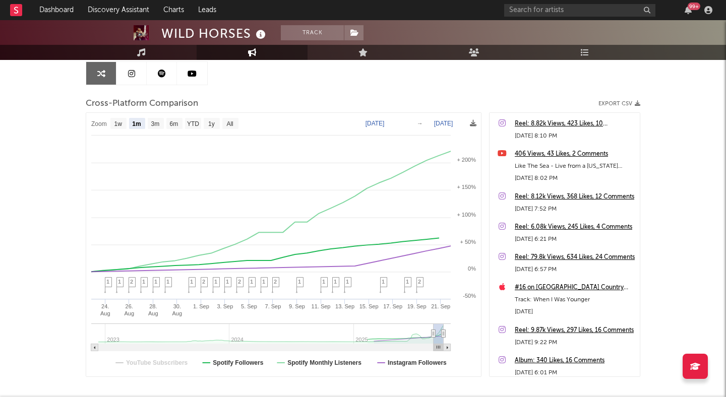
select select "1m"
click at [313, 363] on text "Spotify Monthly Listeners" at bounding box center [324, 363] width 74 height 7
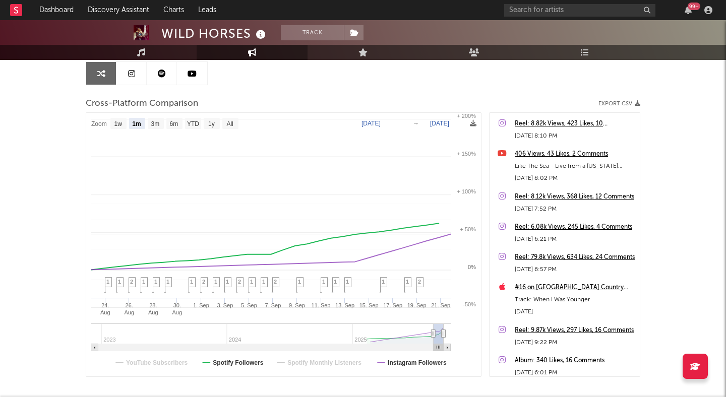
select select "1m"
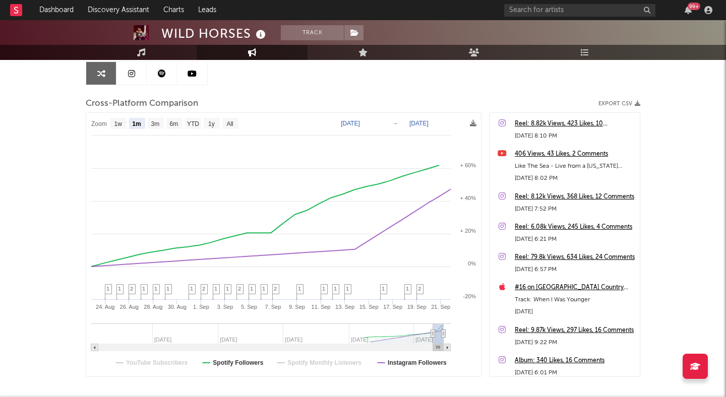
drag, startPoint x: 474, startPoint y: 196, endPoint x: 460, endPoint y: 197, distance: 13.6
click at [460, 197] on text "+ 40%" at bounding box center [468, 198] width 16 height 6
click at [171, 366] on text "YouTube Subscribers" at bounding box center [157, 363] width 62 height 7
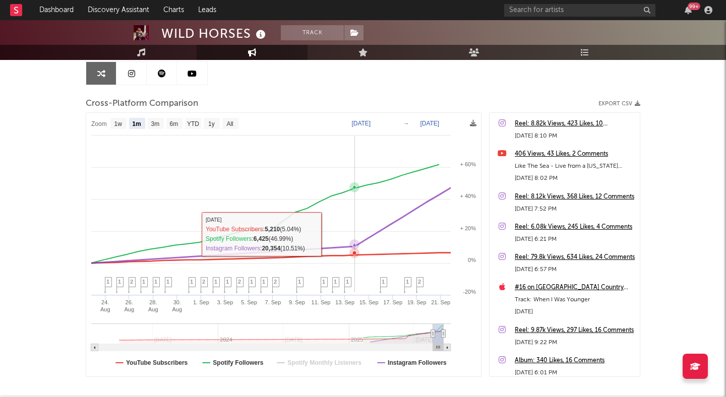
select select "1m"
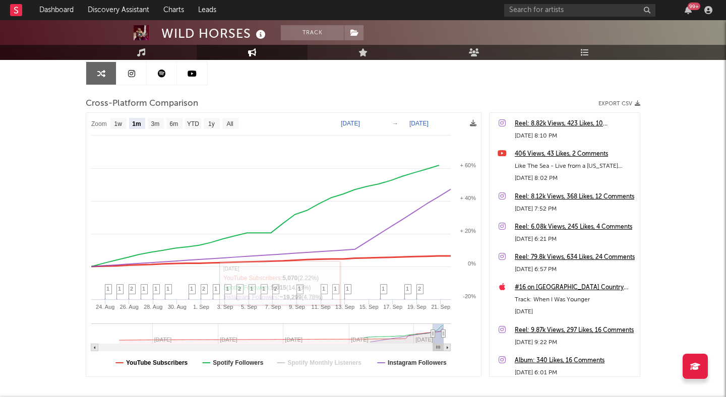
click at [129, 363] on text "YouTube Subscribers" at bounding box center [157, 363] width 62 height 7
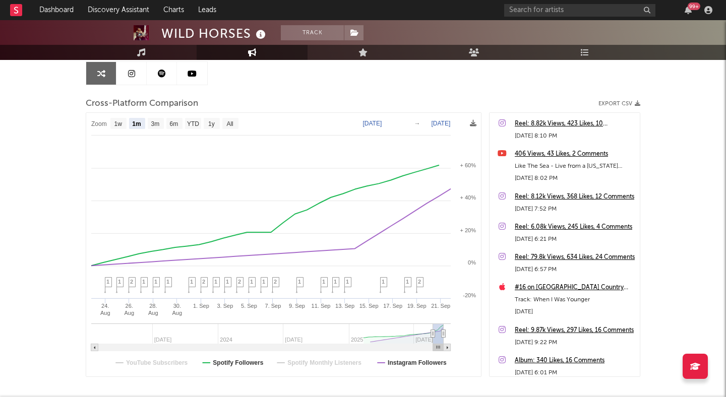
select select "1m"
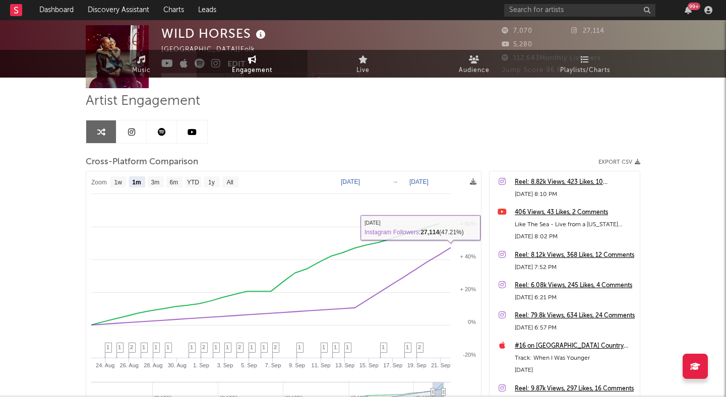
scroll to position [0, 0]
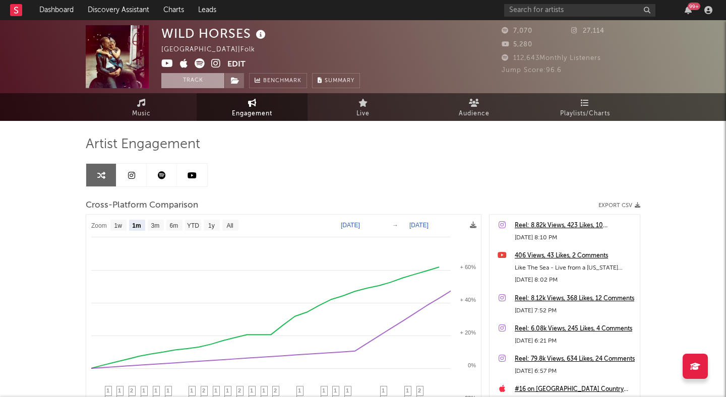
click at [194, 77] on button "Track" at bounding box center [192, 80] width 63 height 15
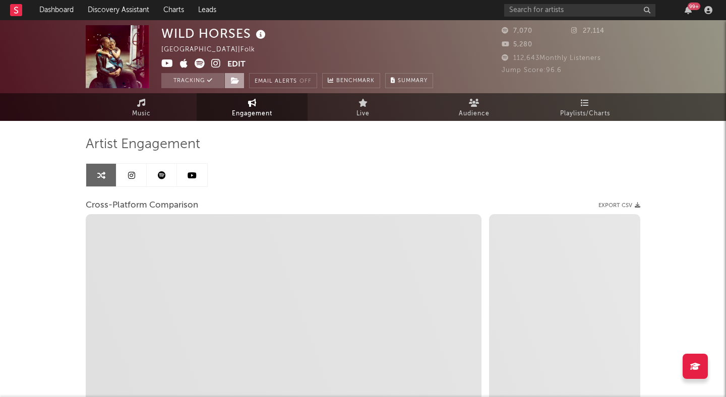
select select "1w"
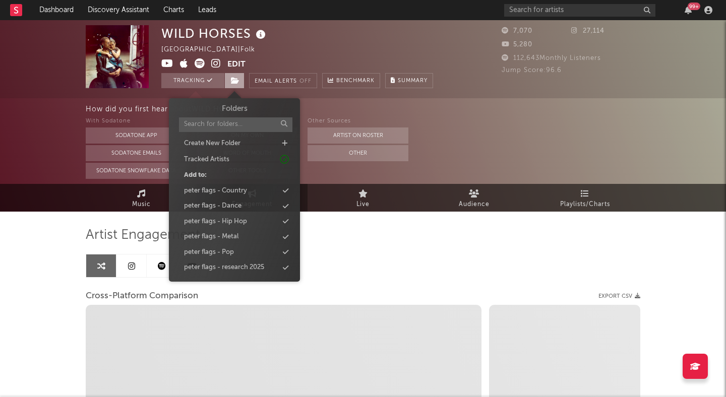
click at [241, 82] on span at bounding box center [234, 80] width 20 height 15
select select "1m"
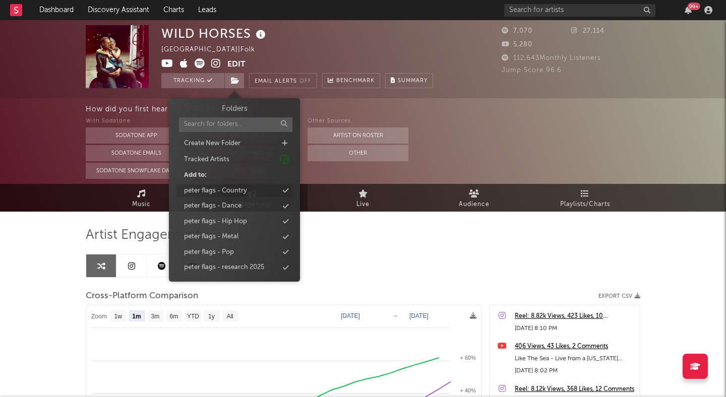
click at [225, 192] on div "peter flags - Country" at bounding box center [215, 191] width 63 height 10
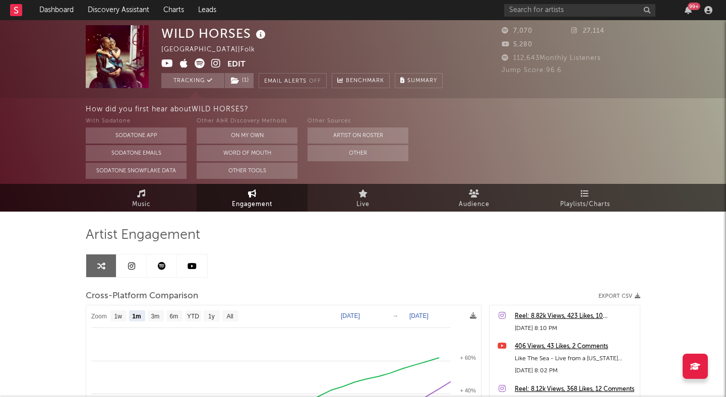
click at [392, 239] on div "Artist Engagement" at bounding box center [363, 235] width 555 height 17
click at [153, 200] on link "Music" at bounding box center [141, 198] width 111 height 28
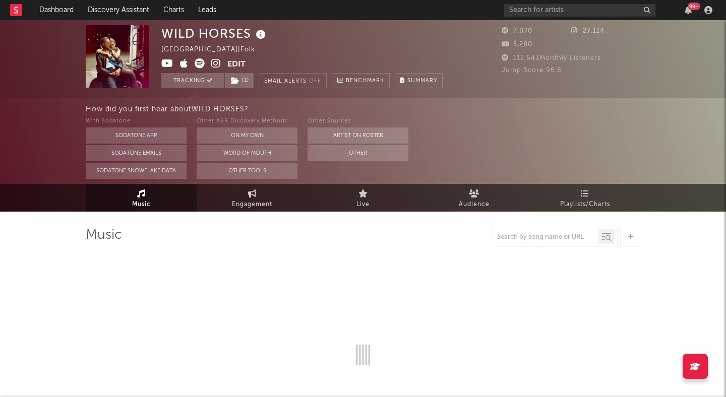
select select "6m"
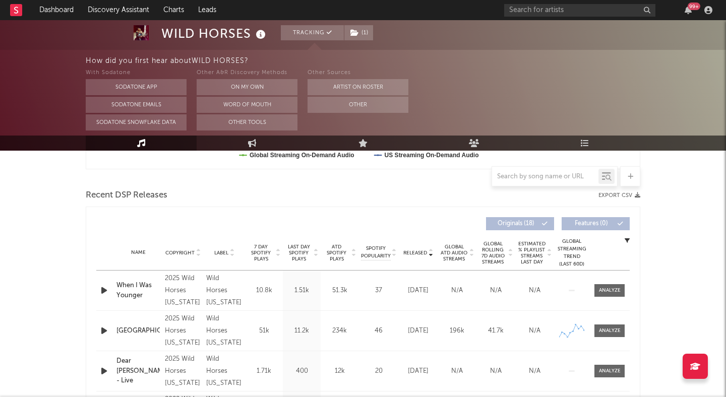
scroll to position [323, 0]
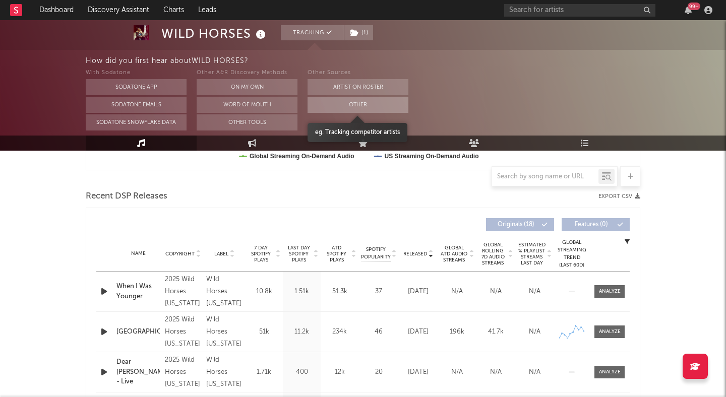
click at [347, 108] on button "Other" at bounding box center [358, 105] width 101 height 16
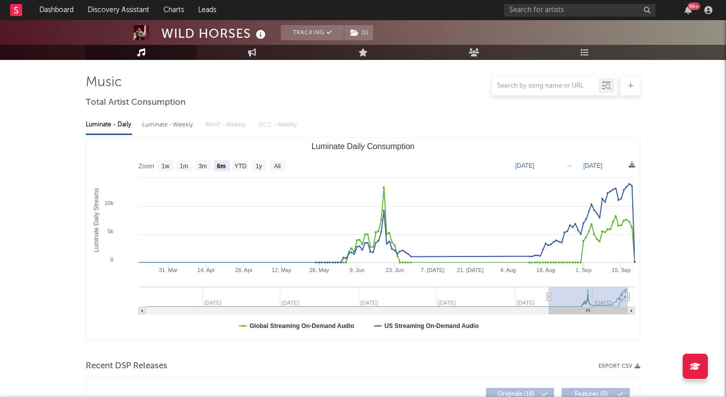
scroll to position [0, 0]
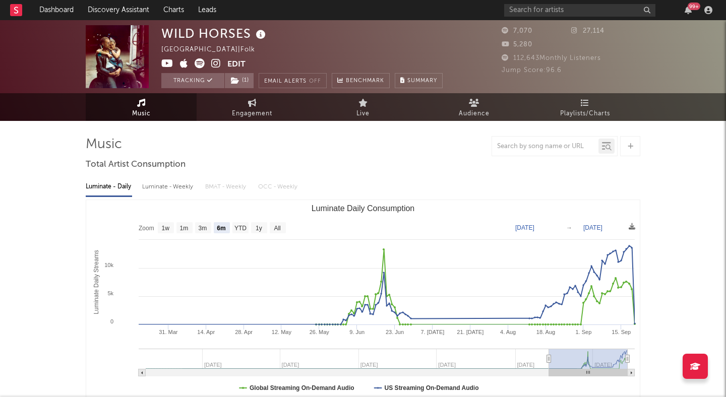
click at [168, 65] on icon at bounding box center [167, 63] width 12 height 10
select select "1w"
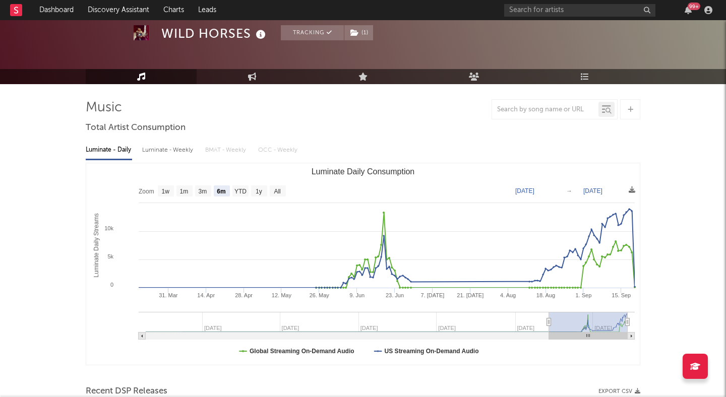
scroll to position [29, 0]
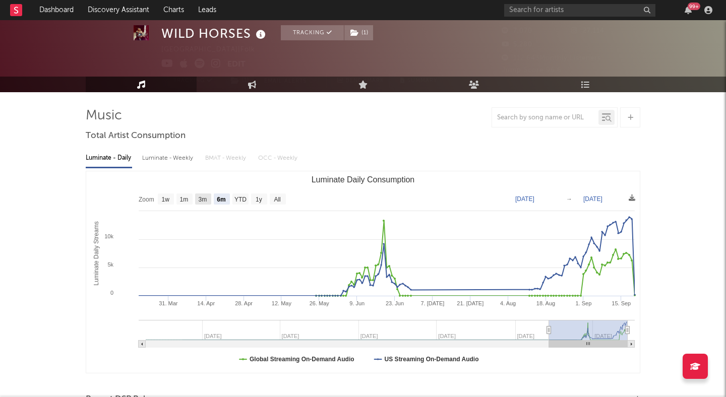
click at [199, 202] on text "3m" at bounding box center [203, 199] width 9 height 7
select select "3m"
type input "2025-06-20"
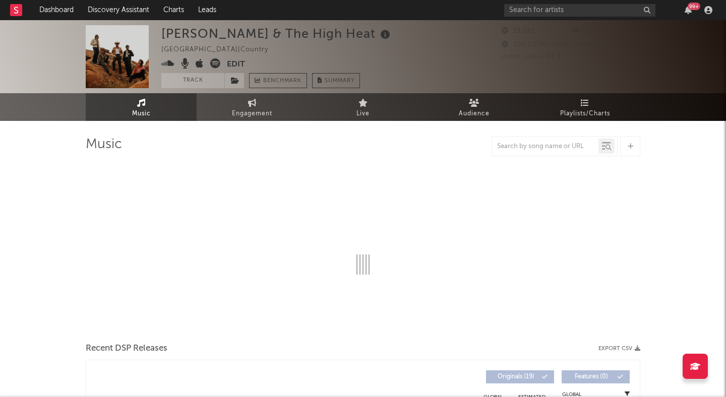
select select "6m"
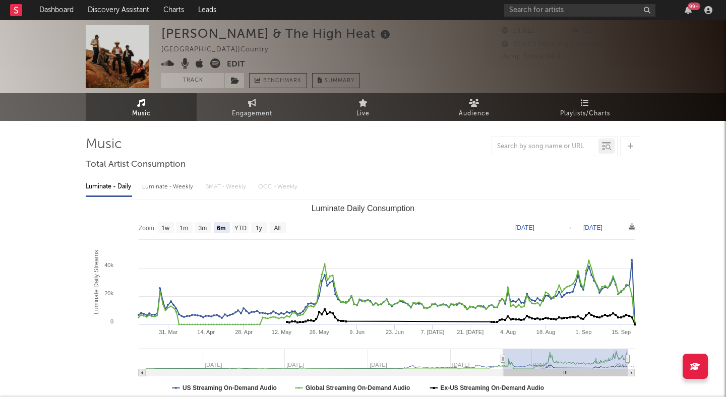
click at [216, 60] on icon at bounding box center [215, 63] width 10 height 10
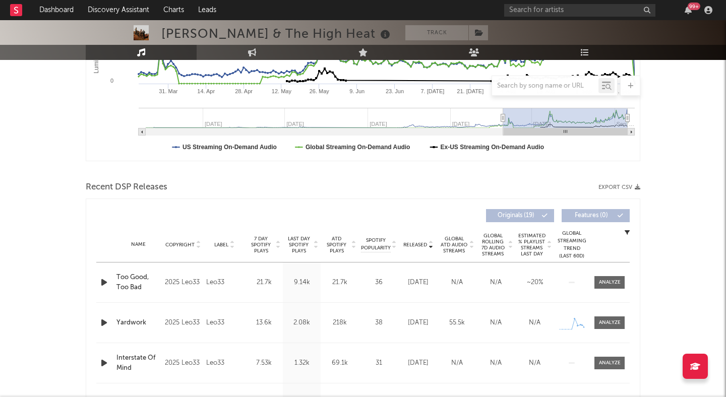
scroll to position [267, 0]
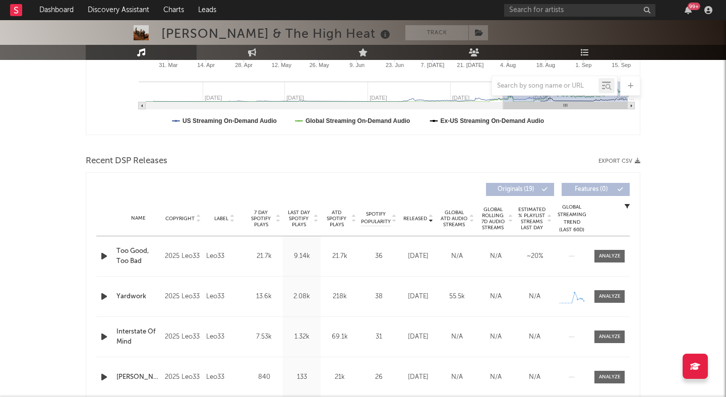
click at [173, 257] on div "2025 Leo33" at bounding box center [183, 257] width 36 height 12
drag, startPoint x: 198, startPoint y: 256, endPoint x: 167, endPoint y: 256, distance: 30.3
click at [167, 256] on div "2025 Leo33" at bounding box center [183, 257] width 36 height 12
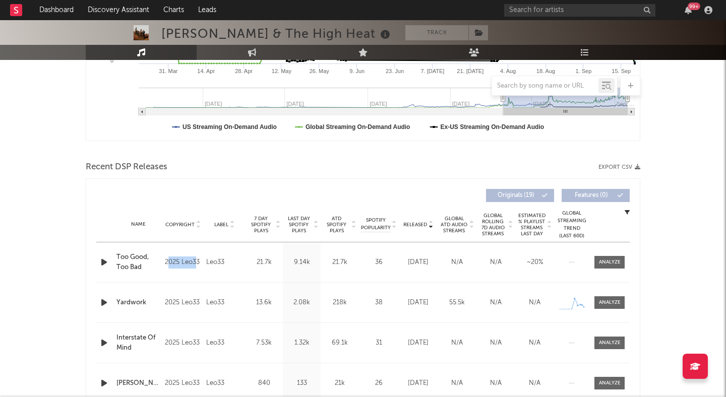
scroll to position [288, 0]
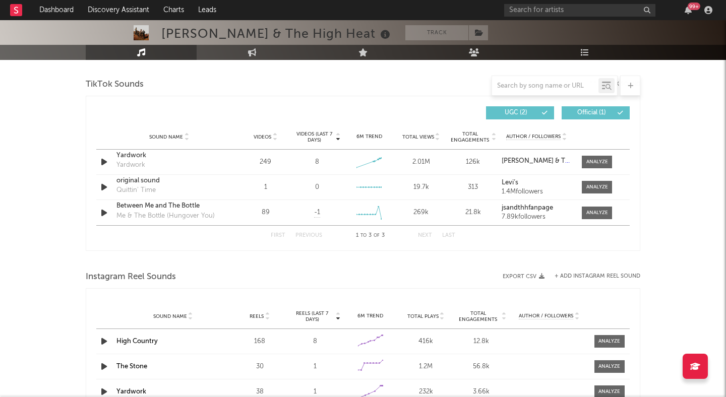
scroll to position [625, 0]
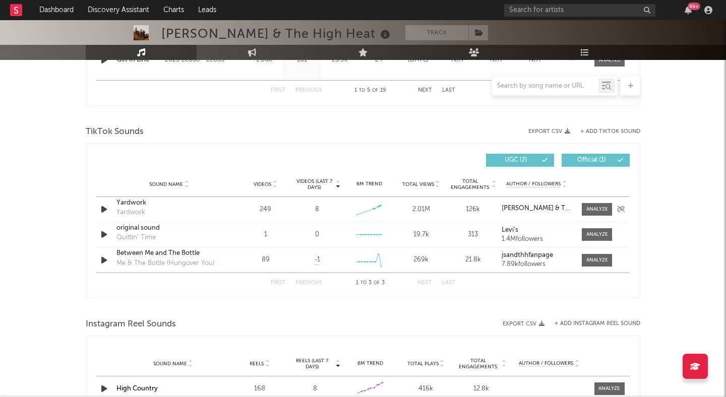
click at [101, 207] on icon "button" at bounding box center [104, 209] width 11 height 13
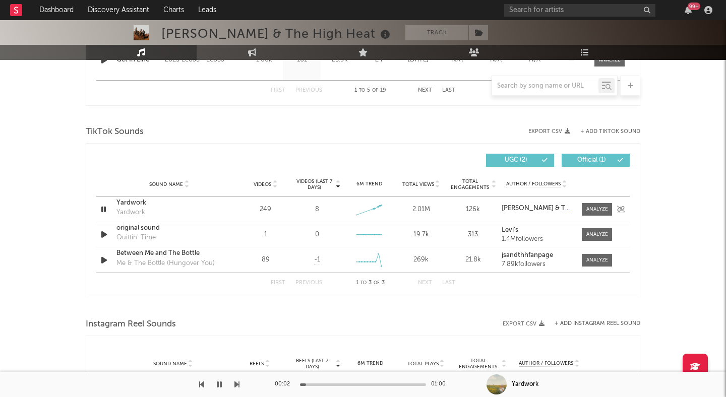
click at [101, 207] on icon "button" at bounding box center [104, 209] width 10 height 13
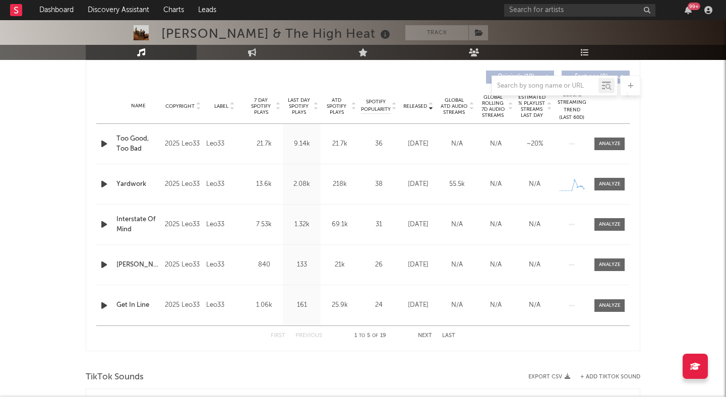
scroll to position [364, 0]
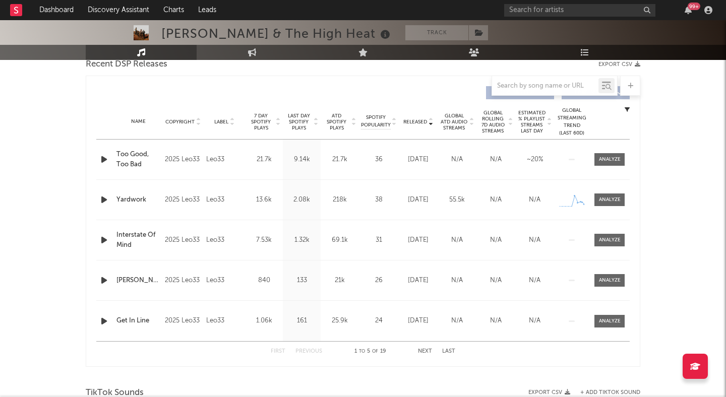
click at [275, 123] on icon at bounding box center [277, 124] width 5 height 4
click at [104, 157] on icon "button" at bounding box center [104, 159] width 11 height 13
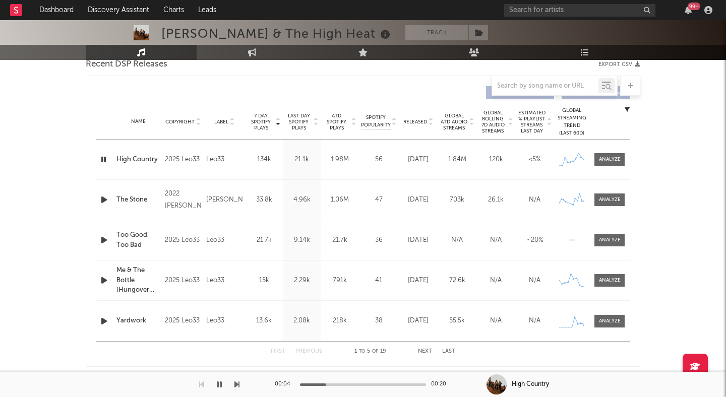
click at [104, 157] on icon "button" at bounding box center [104, 159] width 10 height 13
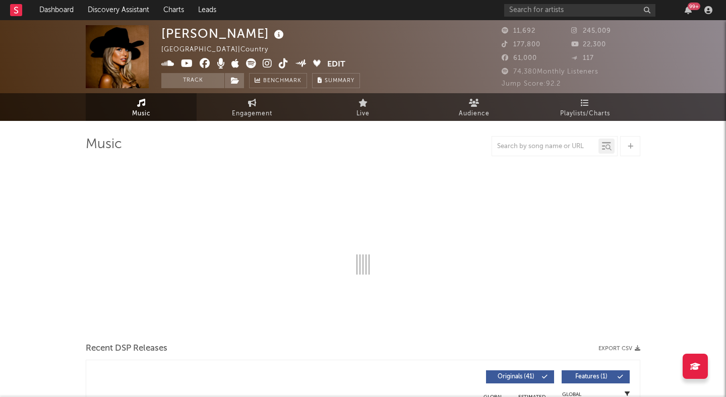
select select "6m"
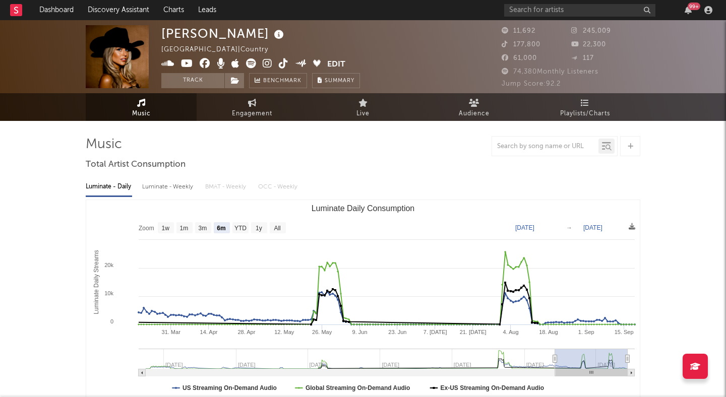
click at [264, 62] on icon at bounding box center [268, 63] width 10 height 10
click at [201, 79] on button "Track" at bounding box center [192, 80] width 63 height 15
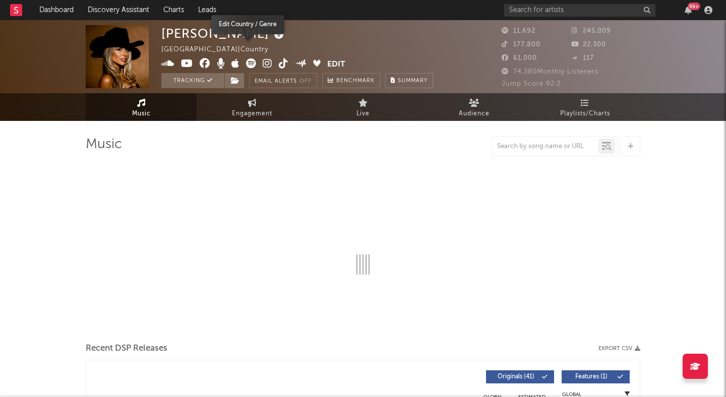
select select "6m"
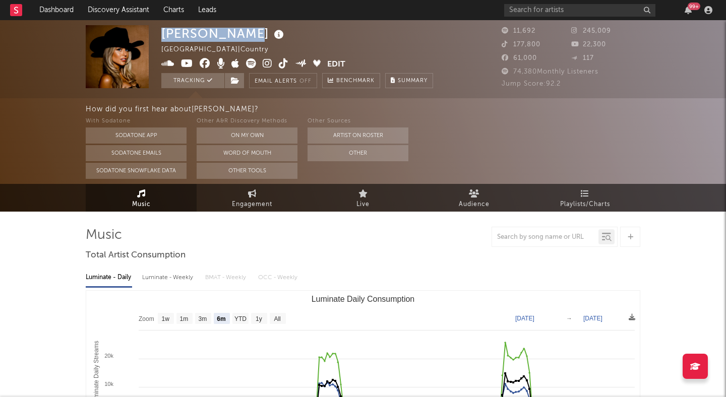
drag, startPoint x: 239, startPoint y: 33, endPoint x: 161, endPoint y: 33, distance: 77.7
click at [161, 33] on div "Ashley Walls United States | Country Edit Tracking Email Alerts Off Benchmark S…" at bounding box center [363, 59] width 726 height 78
copy div "Ashley Walls"
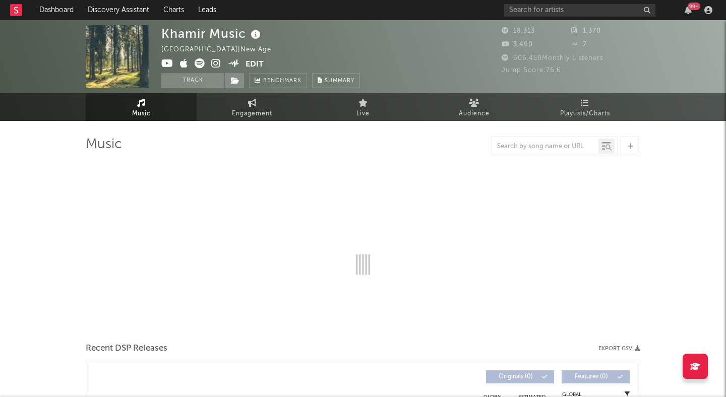
select select "6m"
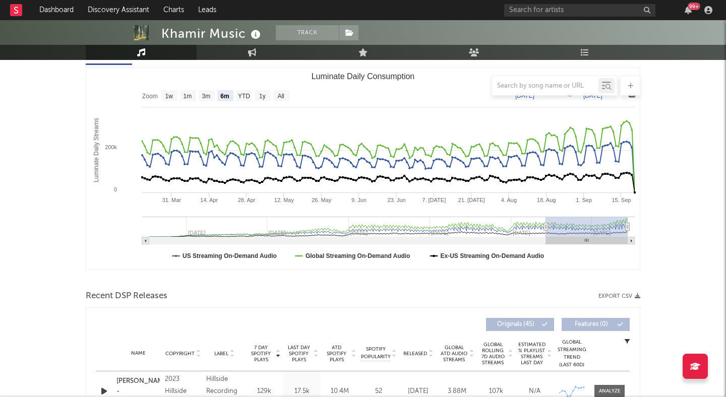
scroll to position [213, 0]
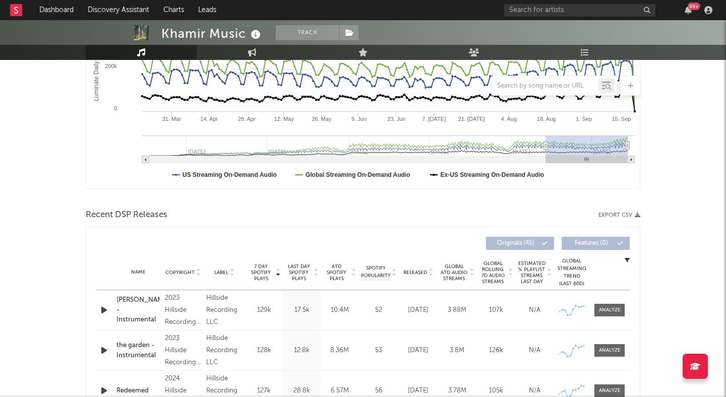
click at [101, 312] on icon "button" at bounding box center [104, 310] width 11 height 13
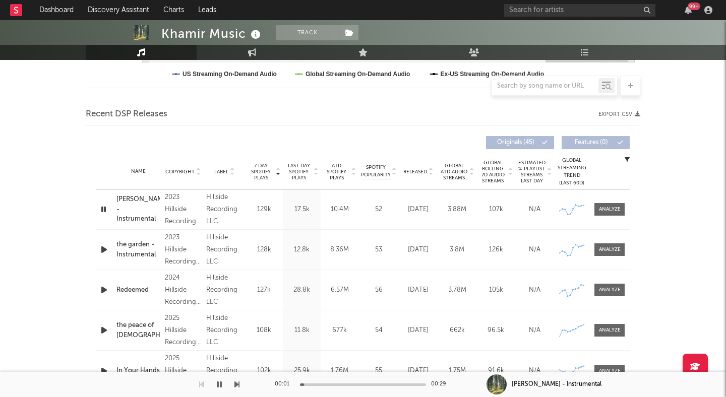
scroll to position [323, 0]
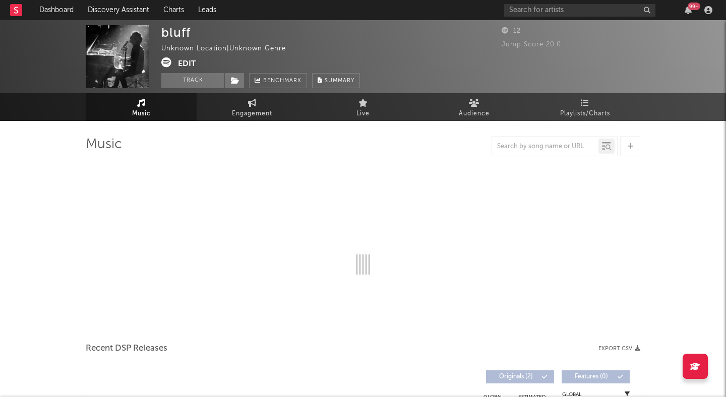
select select "6m"
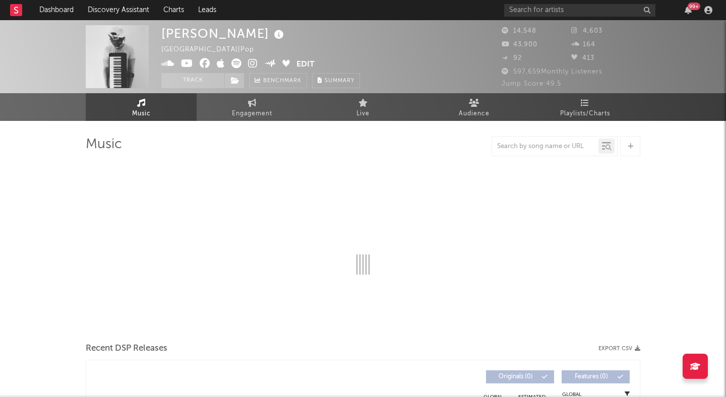
select select "6m"
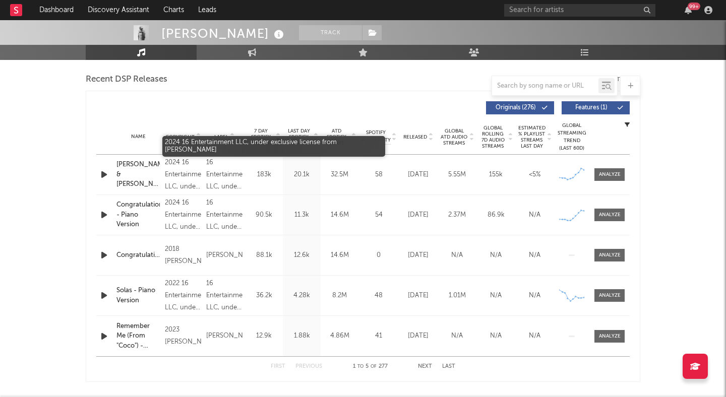
scroll to position [367, 0]
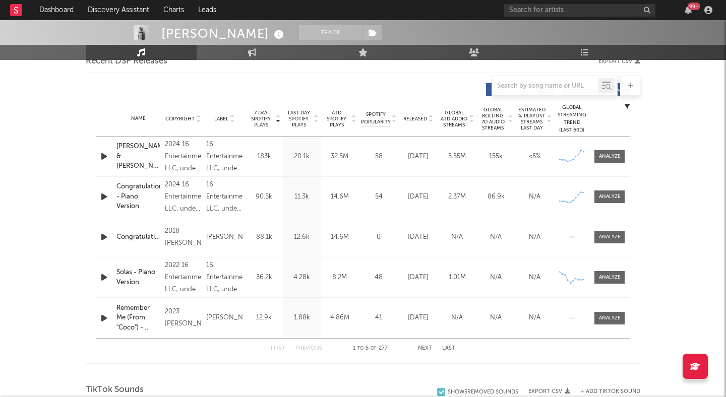
click at [104, 153] on icon "button" at bounding box center [104, 156] width 11 height 13
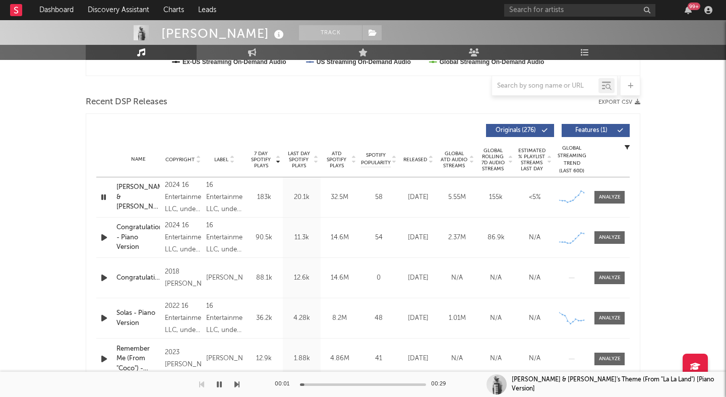
scroll to position [322, 0]
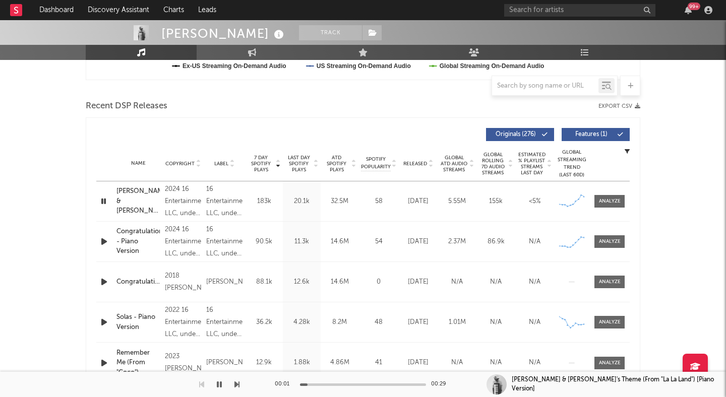
click at [595, 131] on button "Features ( 1 )" at bounding box center [596, 134] width 68 height 13
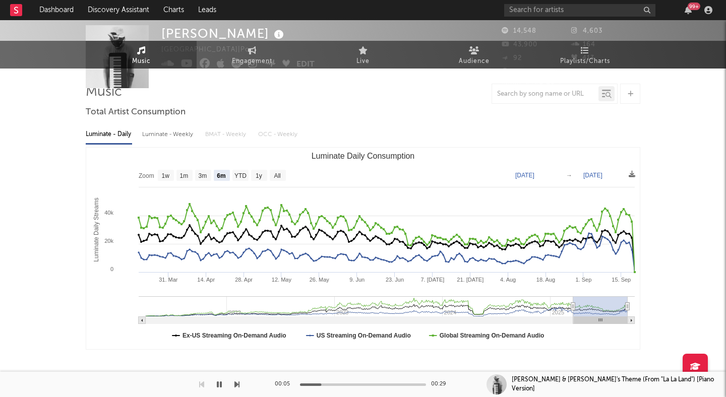
scroll to position [0, 0]
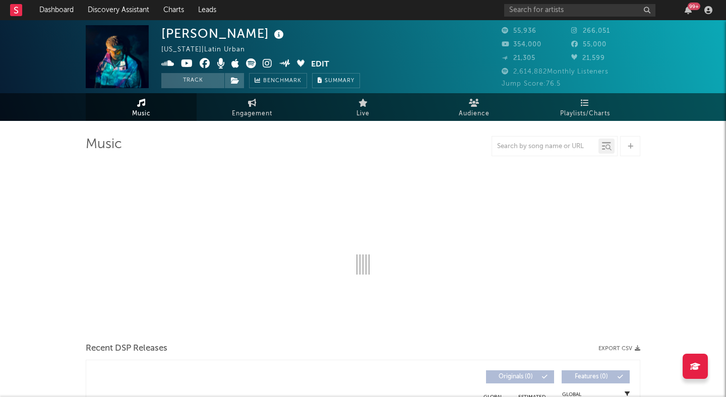
select select "6m"
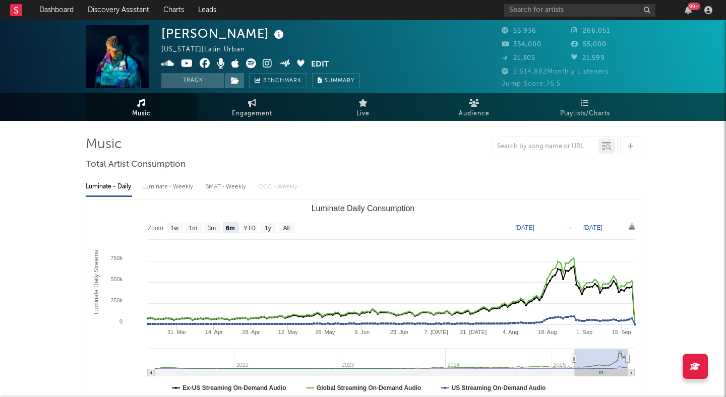
click at [267, 62] on icon at bounding box center [268, 63] width 10 height 10
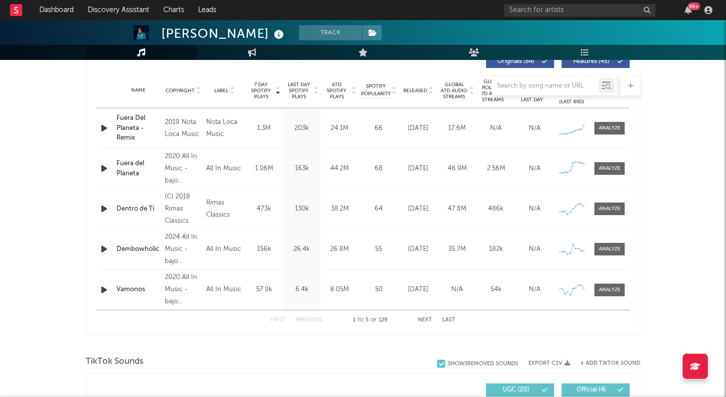
scroll to position [400, 0]
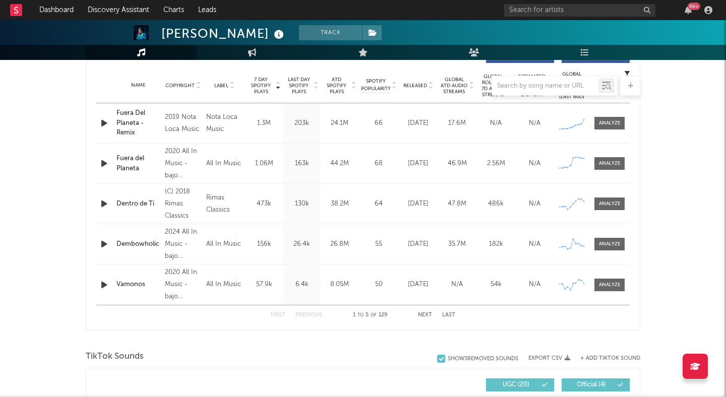
click at [100, 126] on icon "button" at bounding box center [104, 123] width 11 height 13
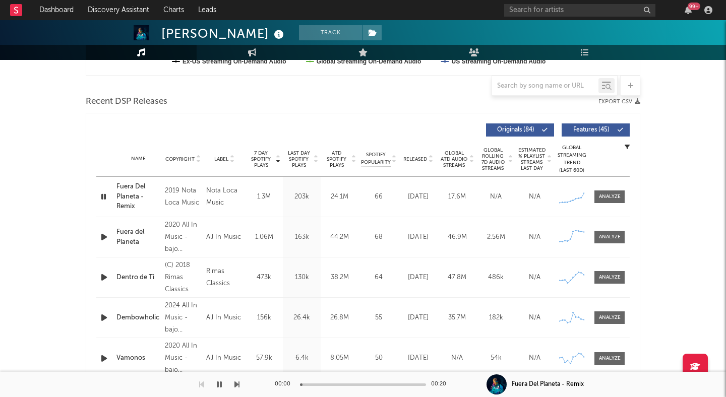
scroll to position [325, 0]
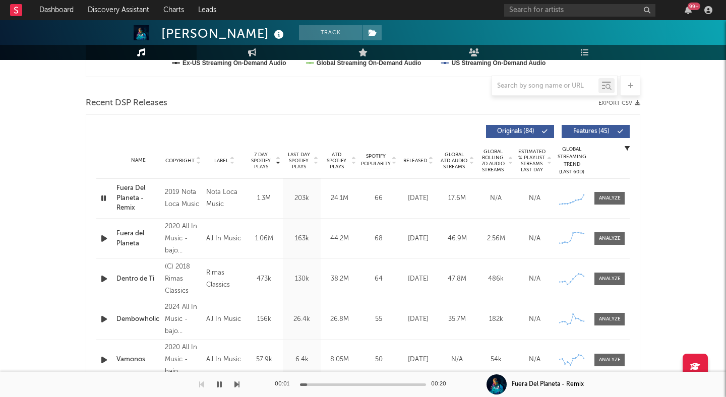
click at [584, 130] on span "Features ( 45 )" at bounding box center [591, 132] width 46 height 6
click at [104, 238] on icon "button" at bounding box center [104, 238] width 11 height 13
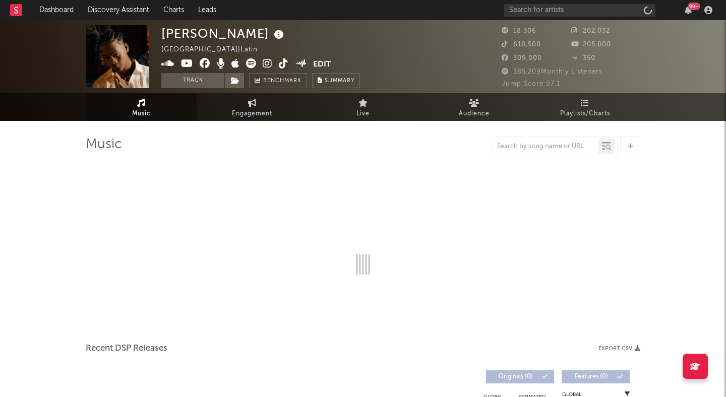
select select "6m"
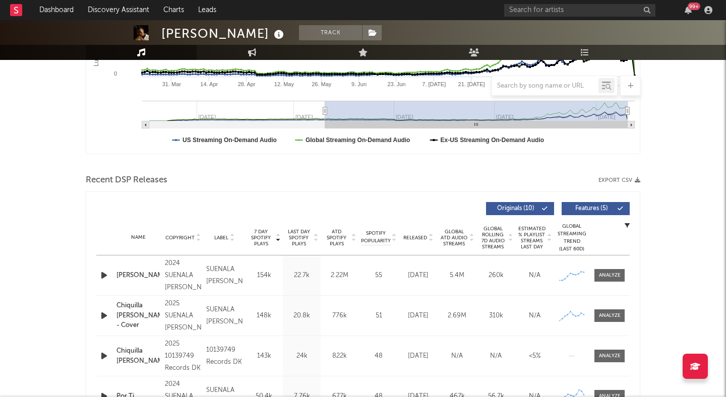
scroll to position [281, 0]
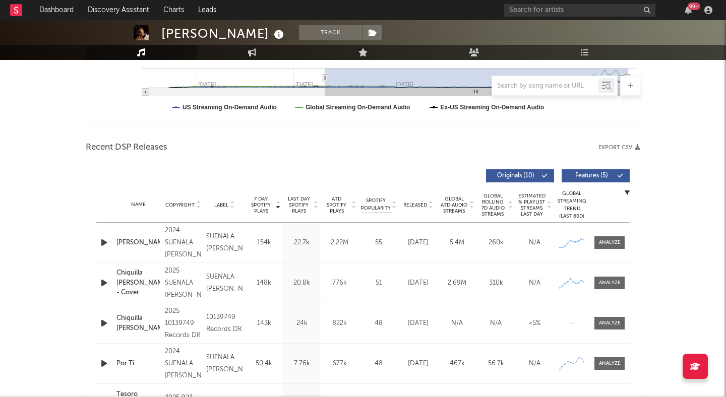
click at [603, 175] on span "Features ( 5 )" at bounding box center [591, 176] width 46 height 6
click at [107, 240] on icon "button" at bounding box center [104, 242] width 11 height 13
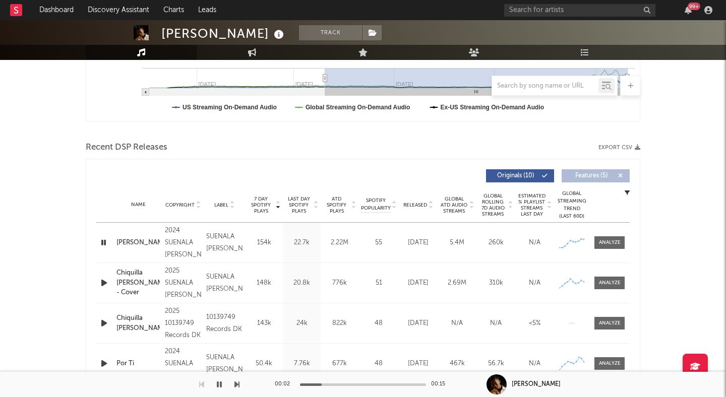
click at [107, 240] on icon "button" at bounding box center [104, 242] width 10 height 13
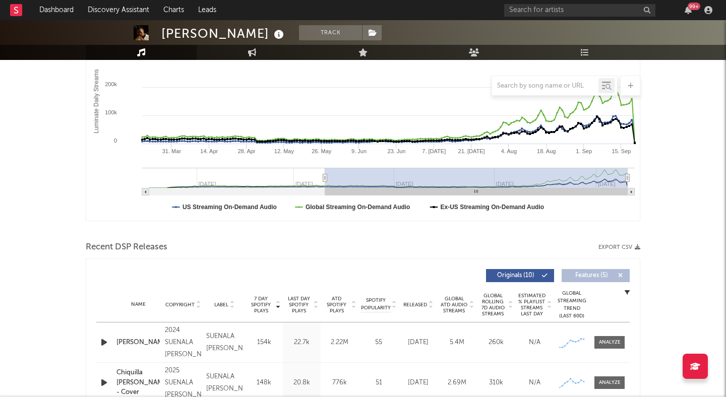
scroll to position [0, 0]
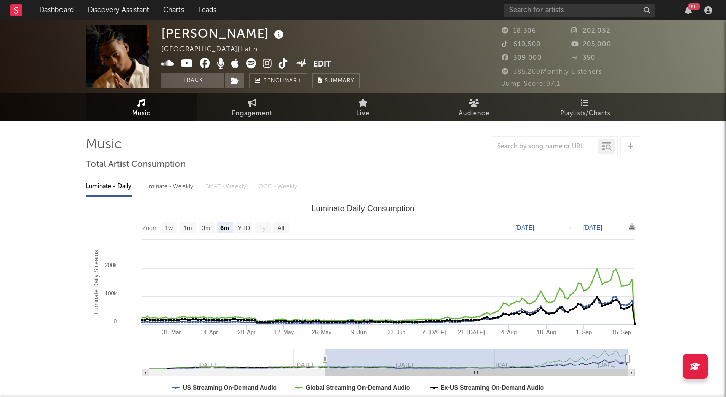
click at [267, 67] on icon at bounding box center [268, 63] width 10 height 10
click at [211, 79] on button "Track" at bounding box center [192, 80] width 63 height 15
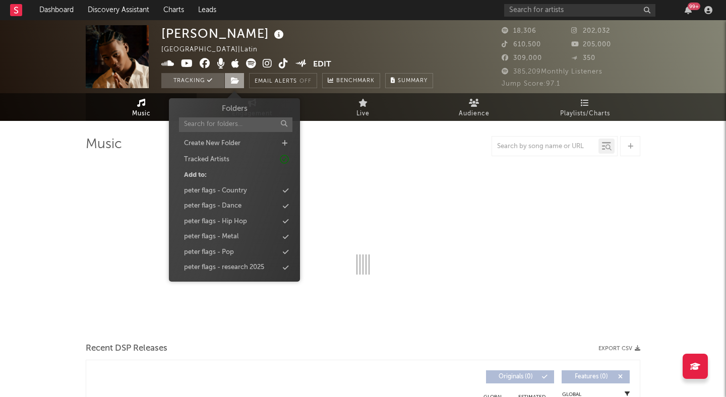
click at [232, 79] on icon at bounding box center [235, 80] width 9 height 7
select select "6m"
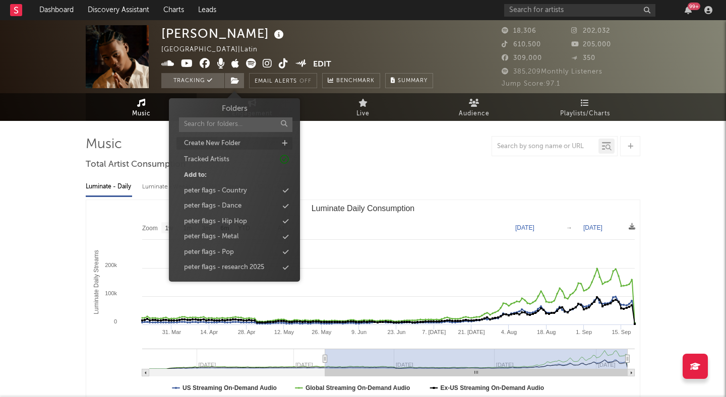
click at [283, 142] on icon at bounding box center [285, 143] width 6 height 7
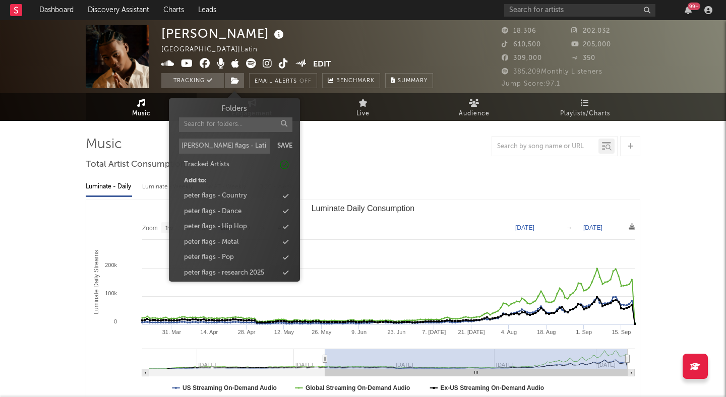
type input "peter flags - Latin"
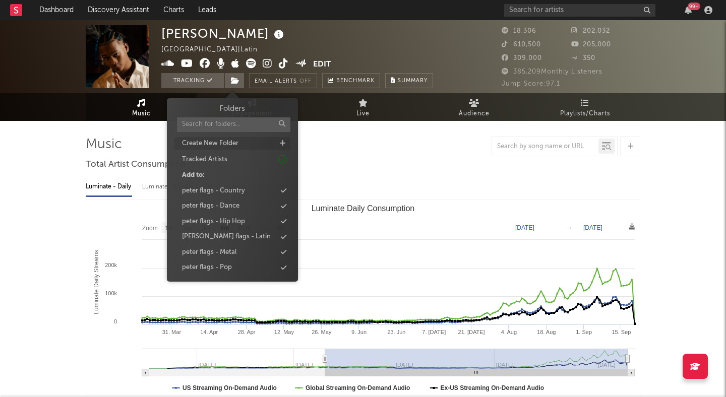
click at [345, 148] on div at bounding box center [363, 146] width 555 height 20
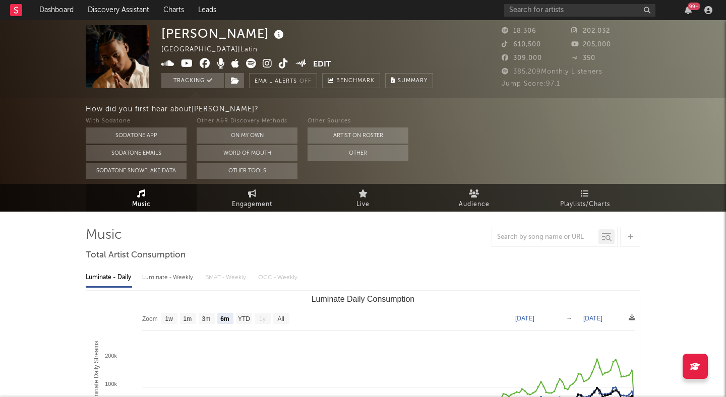
drag, startPoint x: 270, startPoint y: 33, endPoint x: 159, endPoint y: 33, distance: 111.4
click at [159, 33] on div "Dalvin La Melodia Dominican Republic | Latin Edit Tracking Email Alerts Off Ben…" at bounding box center [363, 59] width 726 height 78
copy div "Dalvin La Melodia"
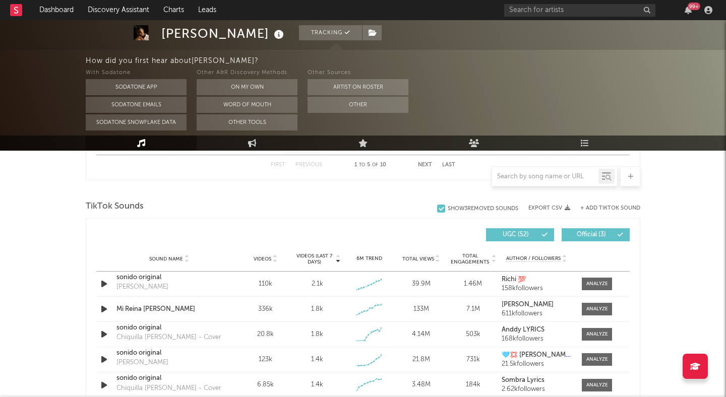
scroll to position [643, 0]
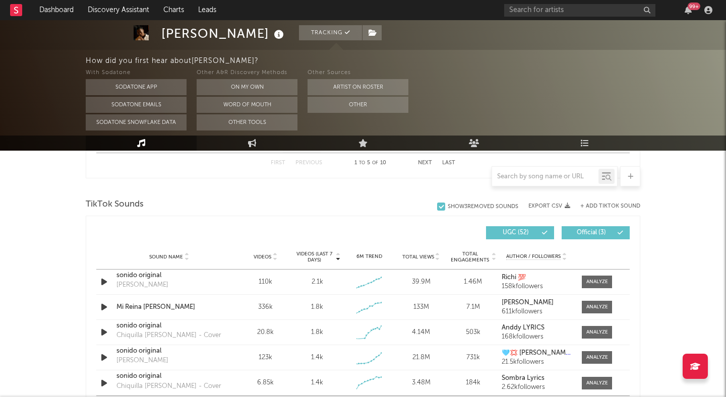
click at [591, 231] on span "Official ( 3 )" at bounding box center [591, 233] width 46 height 6
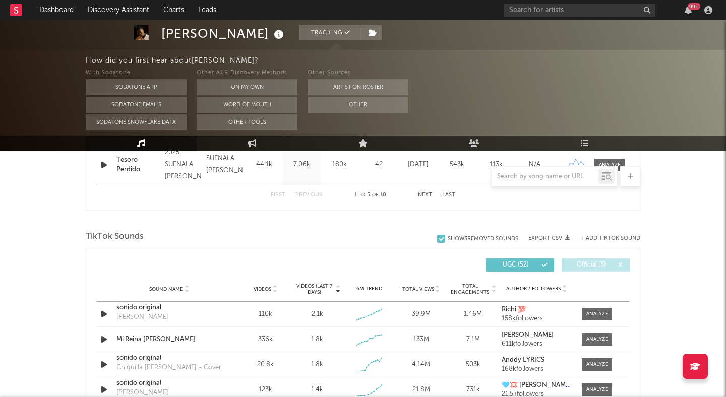
scroll to position [621, 0]
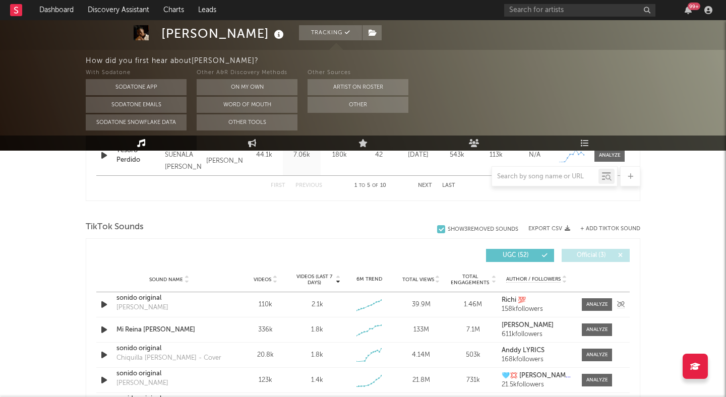
click at [103, 302] on icon "button" at bounding box center [104, 305] width 11 height 13
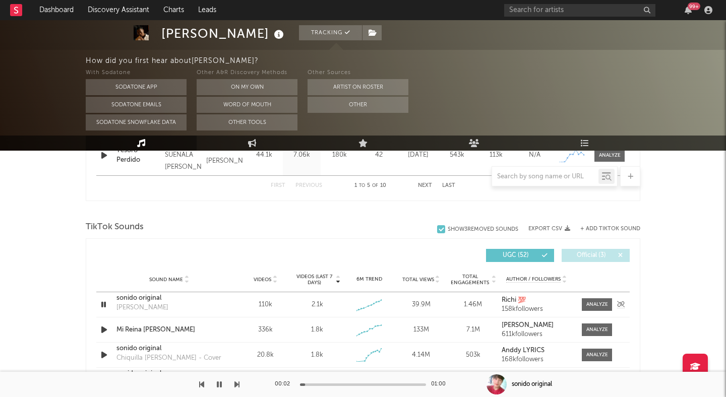
click at [264, 304] on div "110k" at bounding box center [265, 305] width 47 height 10
click at [265, 303] on div "110k" at bounding box center [265, 305] width 47 height 10
click at [135, 297] on div "sonido original" at bounding box center [168, 298] width 105 height 10
click at [107, 307] on icon "button" at bounding box center [104, 305] width 10 height 13
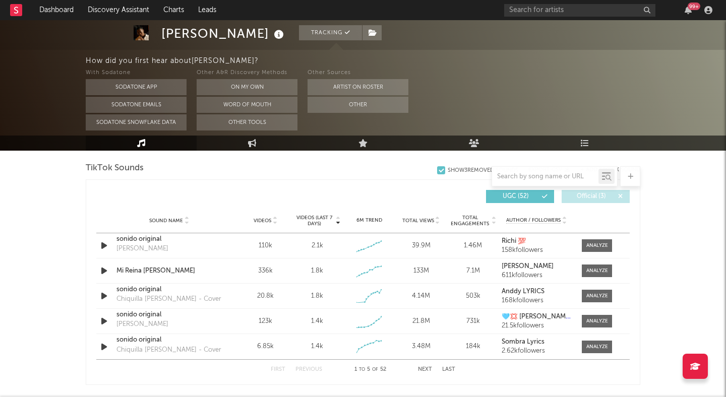
scroll to position [680, 0]
click at [595, 194] on span "Official ( 3 )" at bounding box center [591, 196] width 46 height 6
click at [106, 269] on icon "button" at bounding box center [104, 270] width 11 height 13
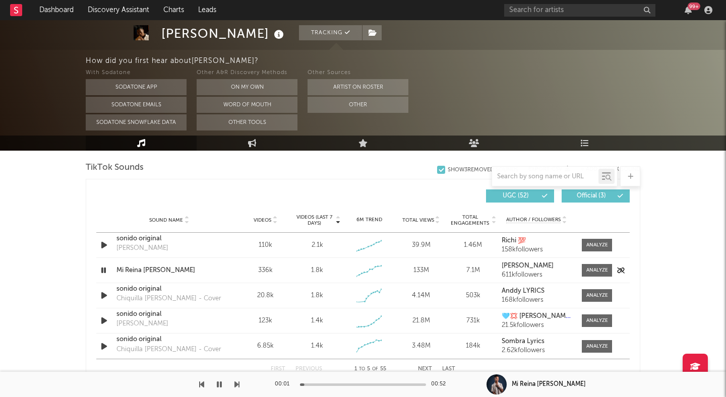
click at [105, 269] on icon "button" at bounding box center [104, 270] width 10 height 13
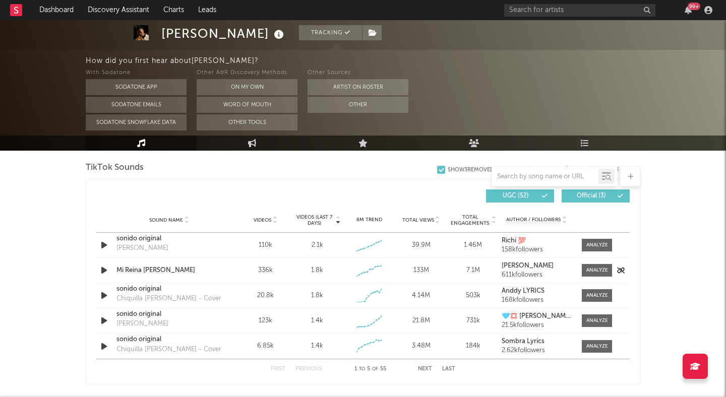
click at [128, 269] on div "Mi Reina Dalvin La Melodía" at bounding box center [168, 271] width 105 height 10
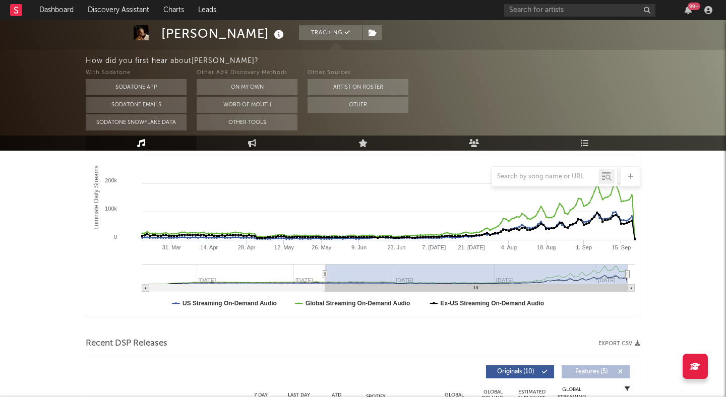
scroll to position [0, 0]
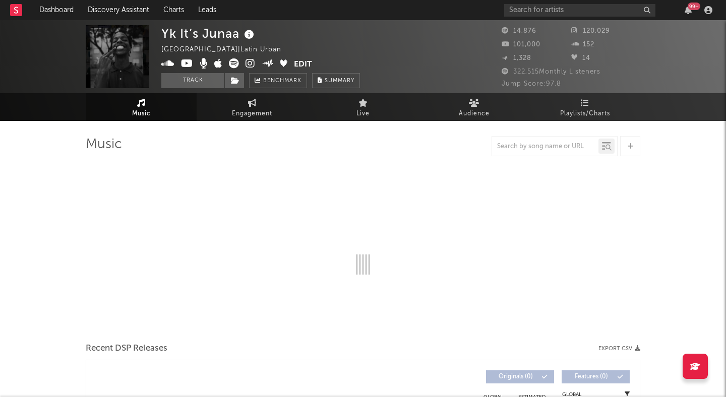
select select "1w"
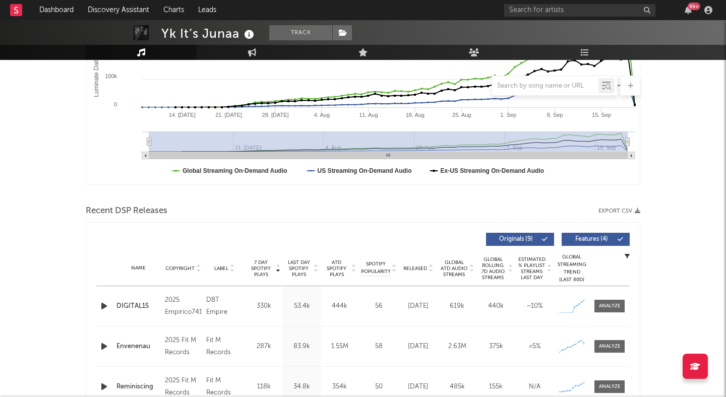
scroll to position [219, 0]
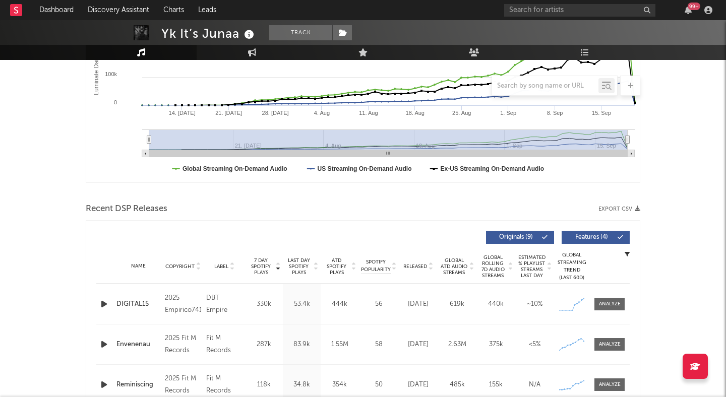
click at [596, 236] on span "Features ( 4 )" at bounding box center [591, 237] width 46 height 6
click at [100, 303] on icon "button" at bounding box center [104, 304] width 11 height 13
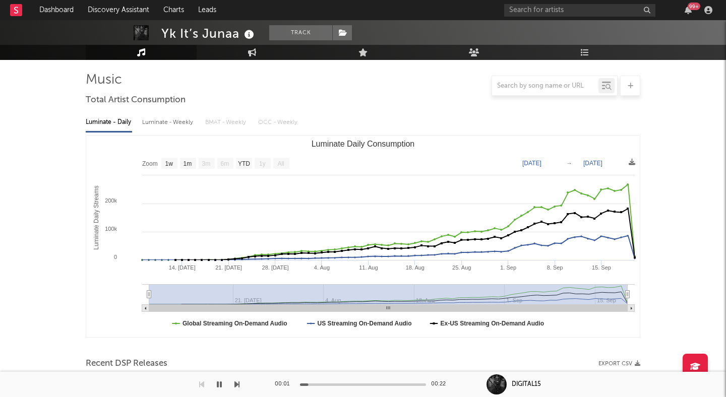
scroll to position [0, 0]
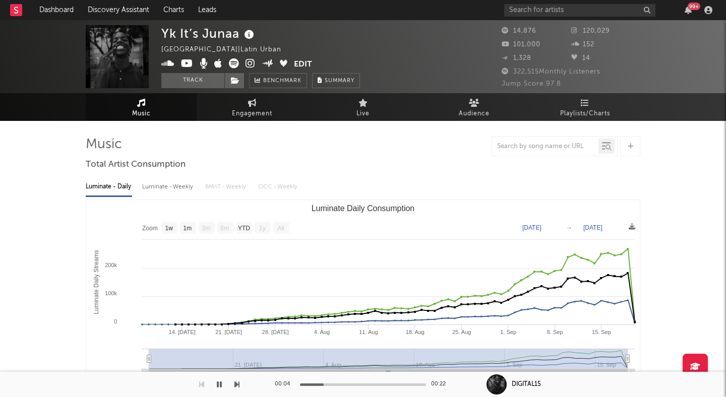
click at [247, 64] on icon at bounding box center [251, 63] width 10 height 10
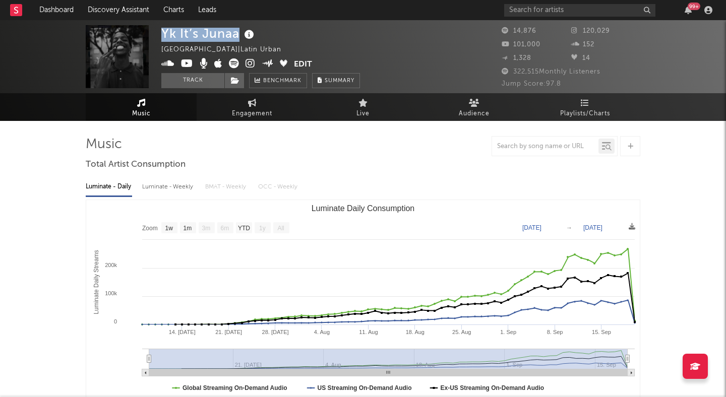
drag, startPoint x: 241, startPoint y: 33, endPoint x: 158, endPoint y: 36, distance: 82.8
click at [158, 36] on div "Yk It’s Junaa Dominican Republic | Latin Urban Edit Track Benchmark Summary 14,…" at bounding box center [363, 56] width 726 height 73
copy div "Yk It’s Junaa"
click at [443, 67] on div "Yk It’s Junaa Dominican Republic | Latin Urban Edit Track Benchmark Summary" at bounding box center [325, 56] width 328 height 63
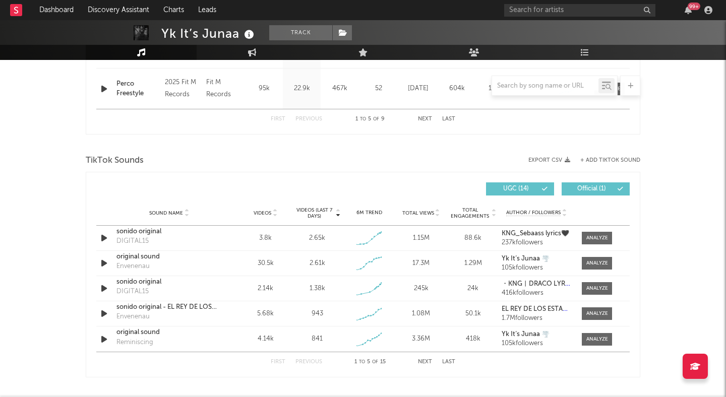
scroll to position [612, 0]
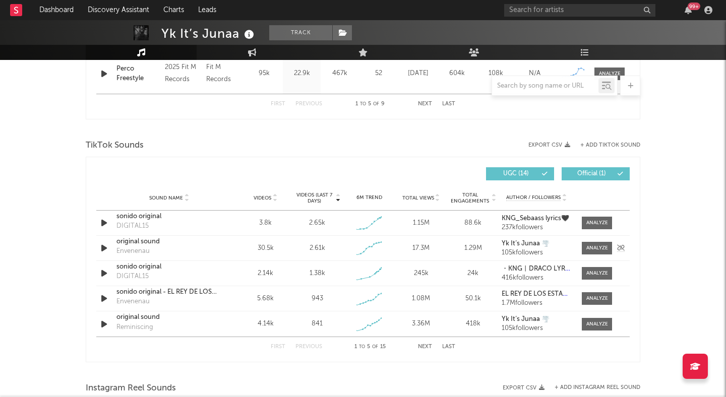
click at [101, 246] on icon "button" at bounding box center [104, 248] width 11 height 13
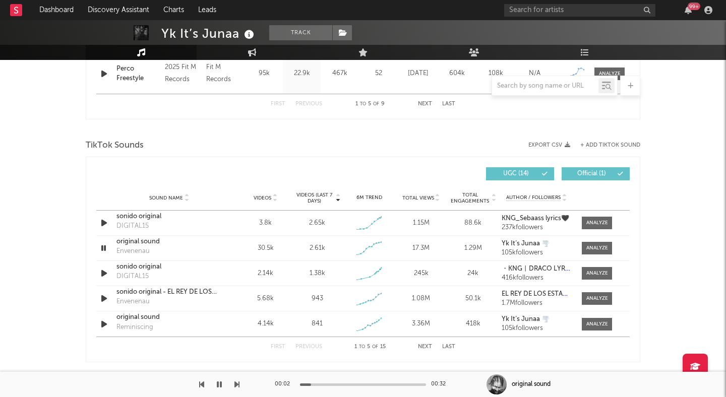
click at [354, 385] on div at bounding box center [363, 385] width 126 height 3
click at [104, 222] on icon "button" at bounding box center [104, 223] width 11 height 13
click at [338, 382] on div "00:01 00:27" at bounding box center [363, 384] width 176 height 25
click at [354, 388] on div "00:01 00:27" at bounding box center [363, 384] width 176 height 25
click at [354, 384] on div at bounding box center [363, 385] width 126 height 3
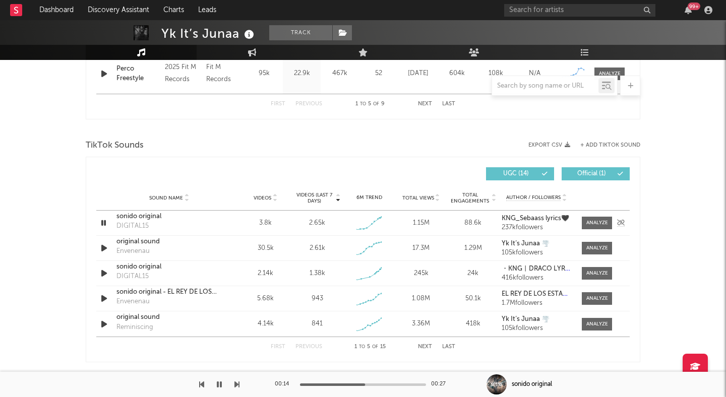
click at [100, 220] on icon "button" at bounding box center [104, 223] width 10 height 13
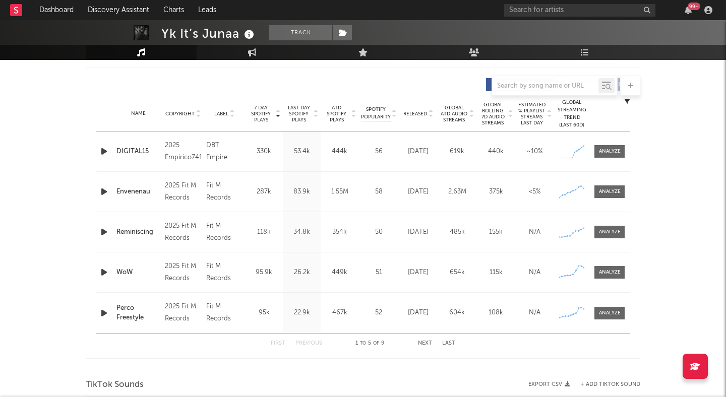
scroll to position [371, 0]
click at [429, 115] on icon at bounding box center [430, 117] width 5 height 4
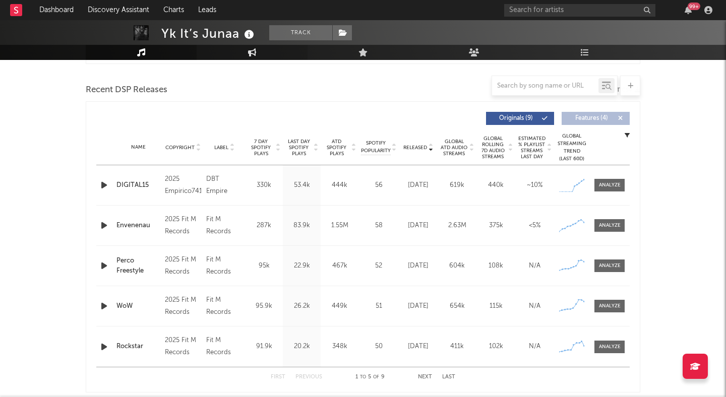
click at [249, 50] on icon at bounding box center [252, 52] width 9 height 8
select select "1w"
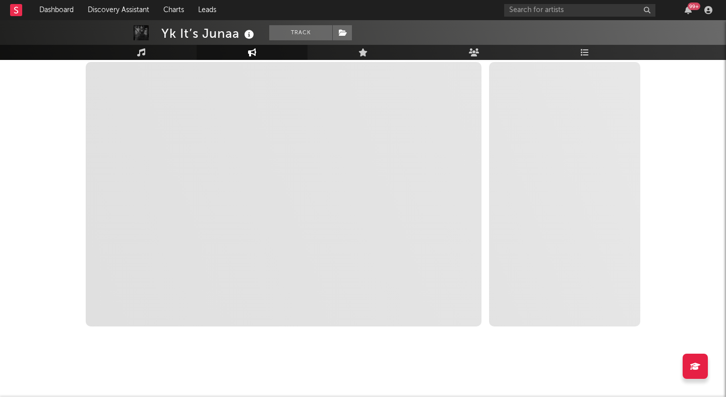
scroll to position [152, 0]
select select "1m"
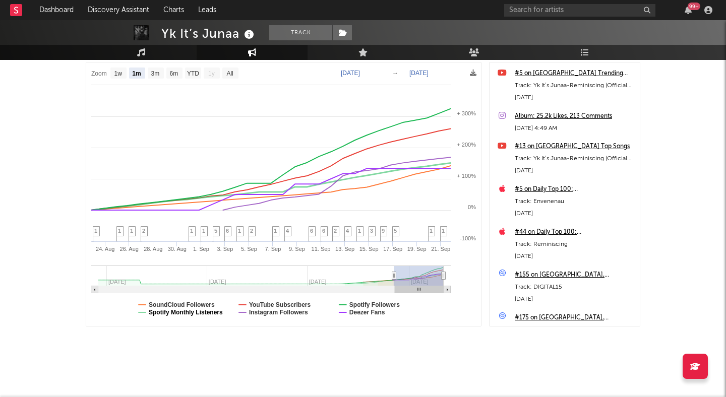
click at [180, 310] on text "Spotify Monthly Listeners" at bounding box center [186, 312] width 74 height 7
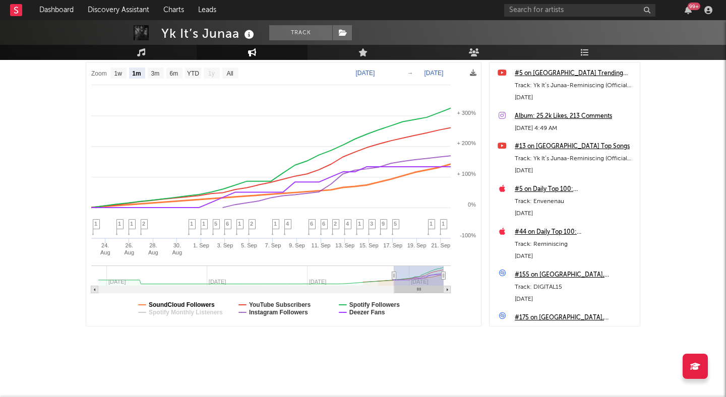
select select "1m"
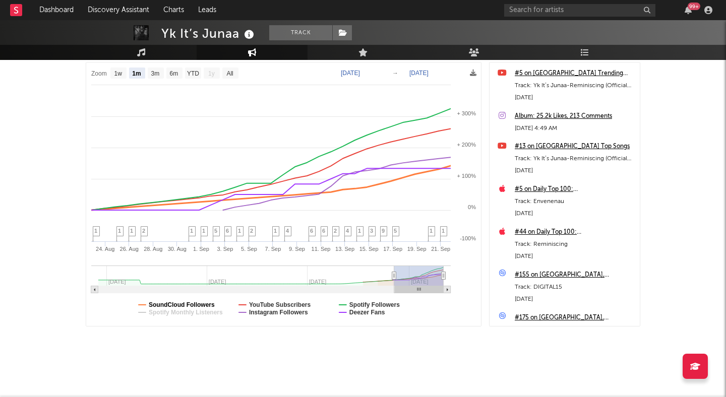
click at [179, 303] on text "SoundCloud Followers" at bounding box center [182, 305] width 66 height 7
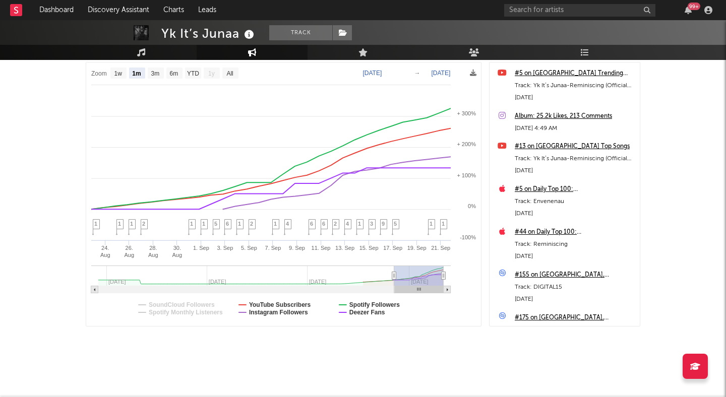
select select "1m"
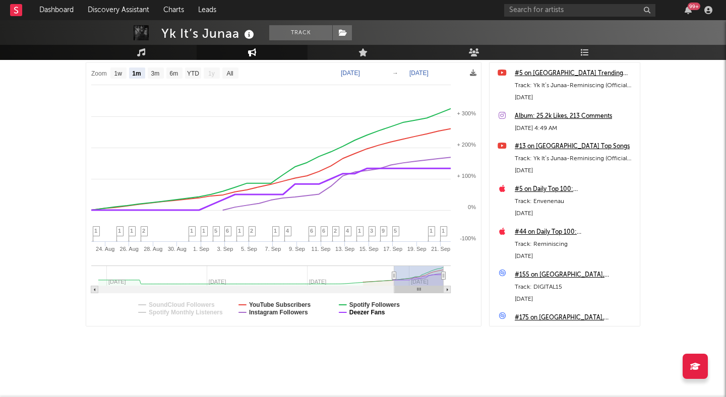
click at [374, 312] on text "Deezer Fans" at bounding box center [367, 312] width 36 height 7
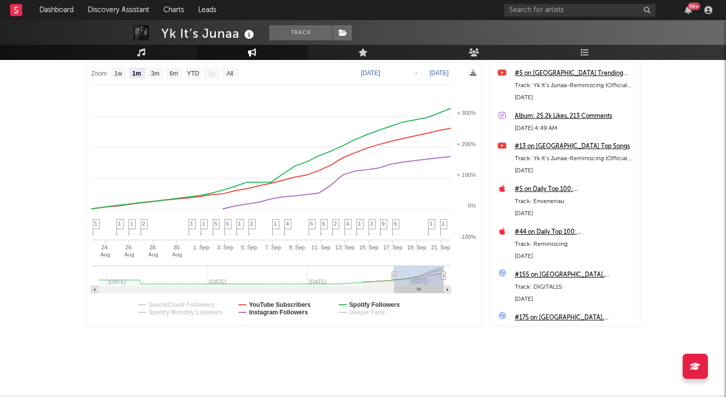
select select "1m"
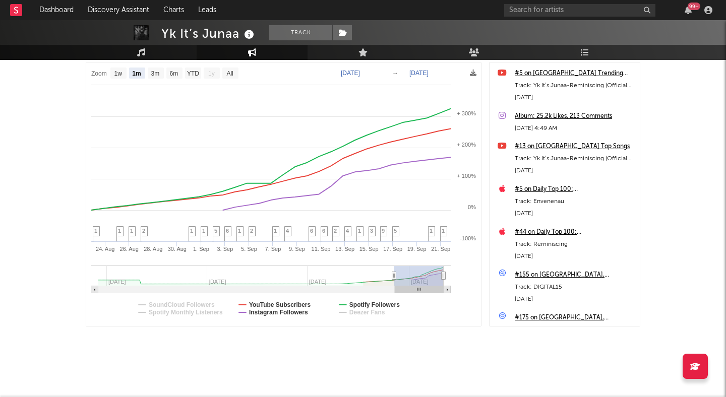
scroll to position [116, 0]
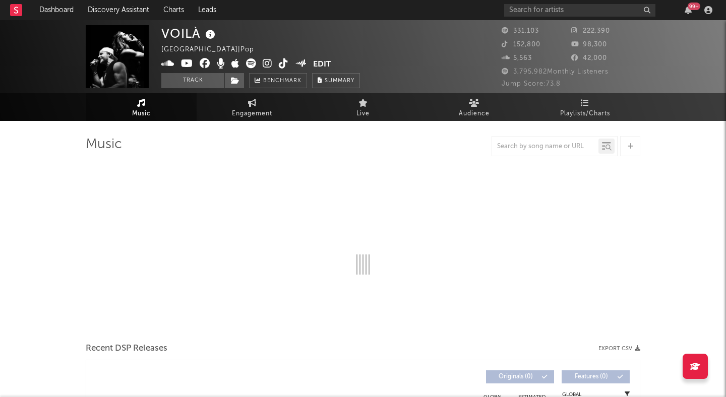
select select "6m"
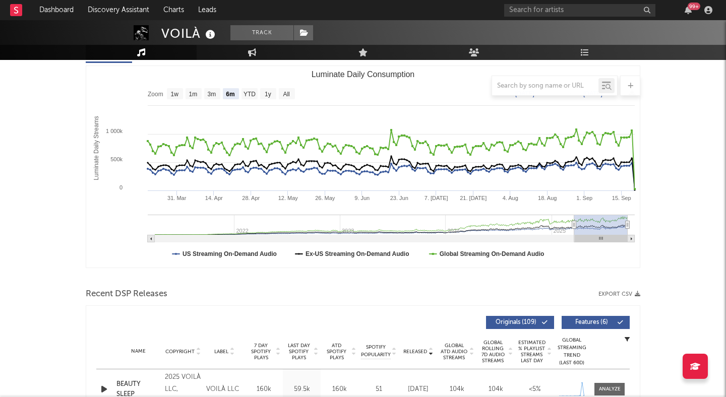
scroll to position [344, 0]
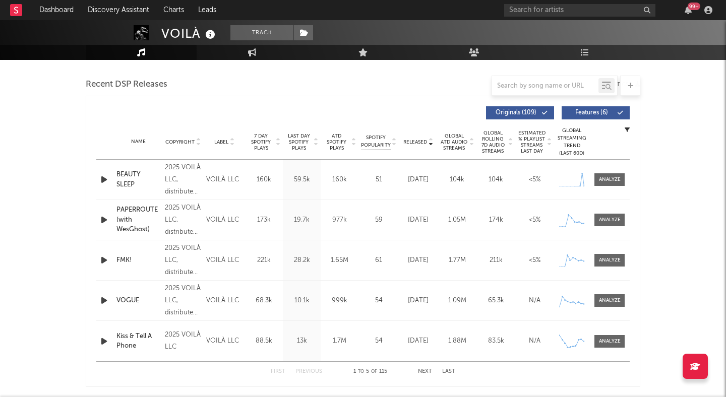
click at [592, 108] on button "Features ( 6 )" at bounding box center [596, 112] width 68 height 13
click at [106, 181] on icon "button" at bounding box center [104, 179] width 11 height 13
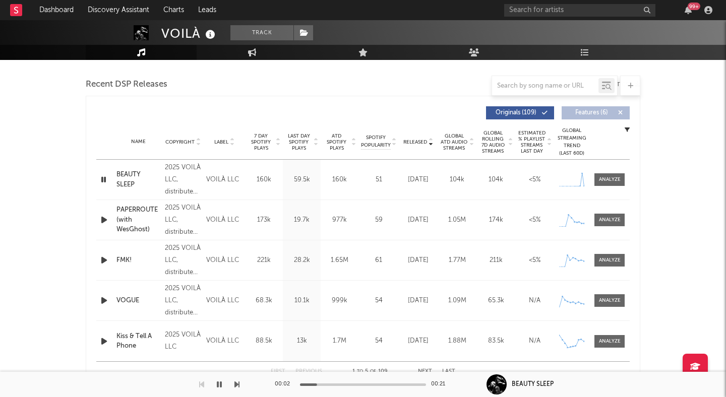
click at [106, 181] on icon "button" at bounding box center [104, 179] width 10 height 13
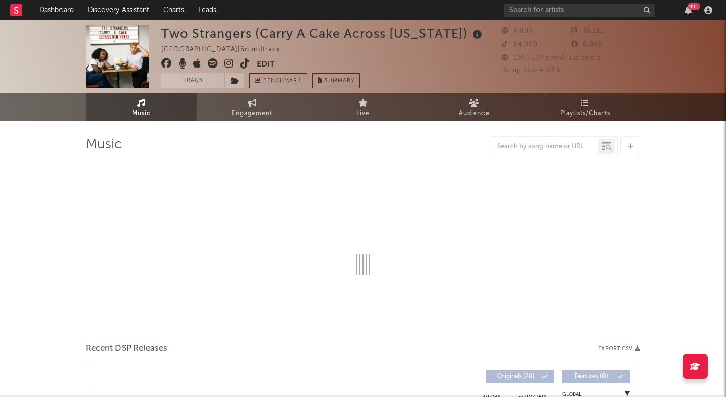
select select "6m"
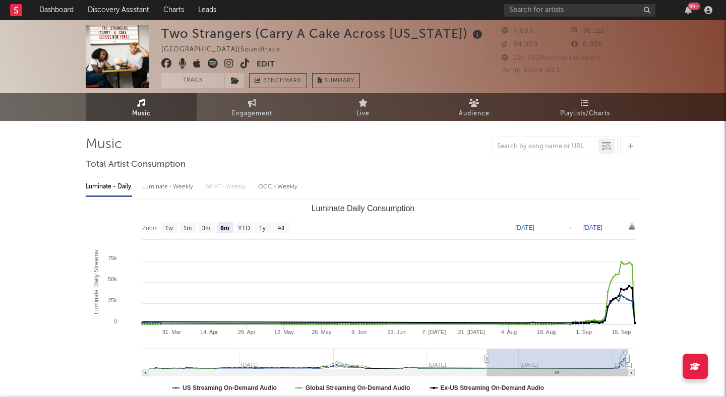
click at [245, 63] on icon at bounding box center [246, 63] width 10 height 10
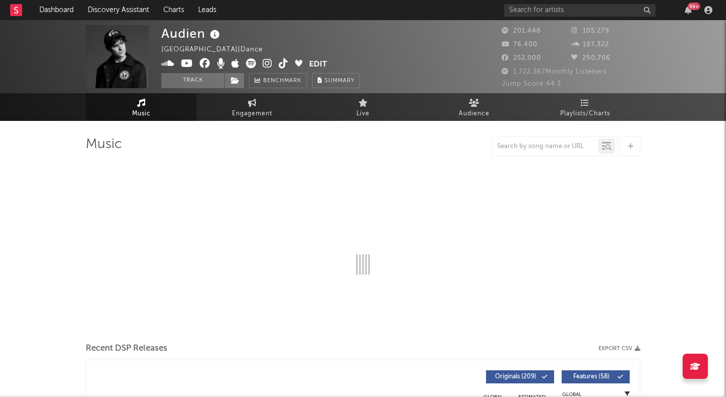
select select "6m"
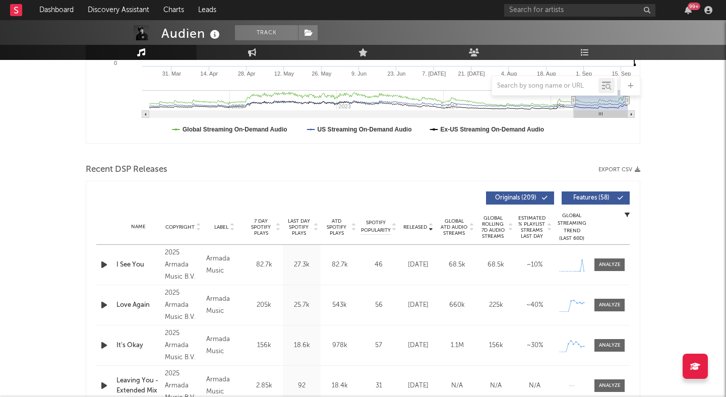
scroll to position [260, 0]
click at [105, 262] on icon "button" at bounding box center [104, 264] width 11 height 13
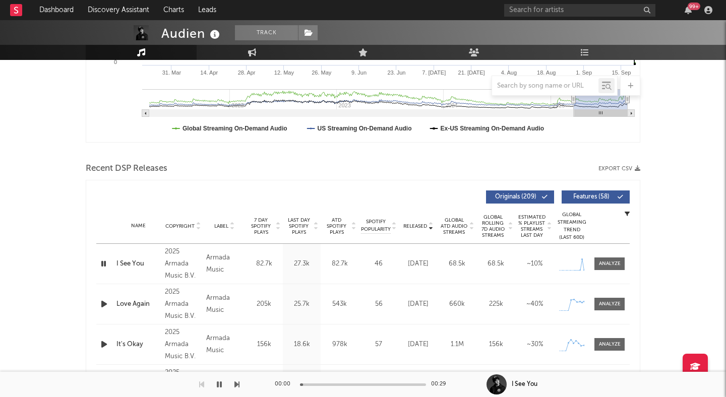
scroll to position [0, 0]
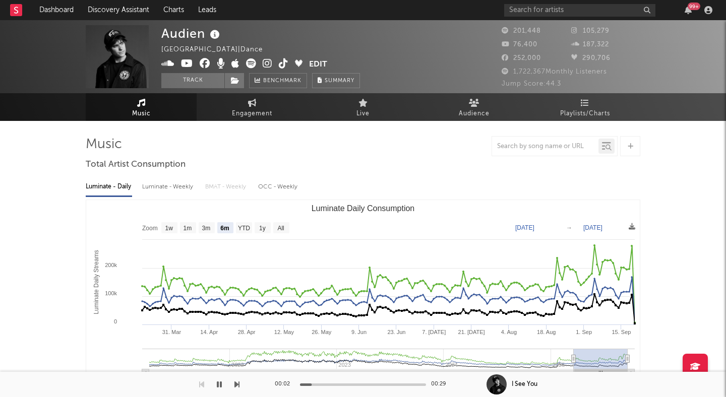
click at [268, 63] on icon at bounding box center [268, 63] width 10 height 10
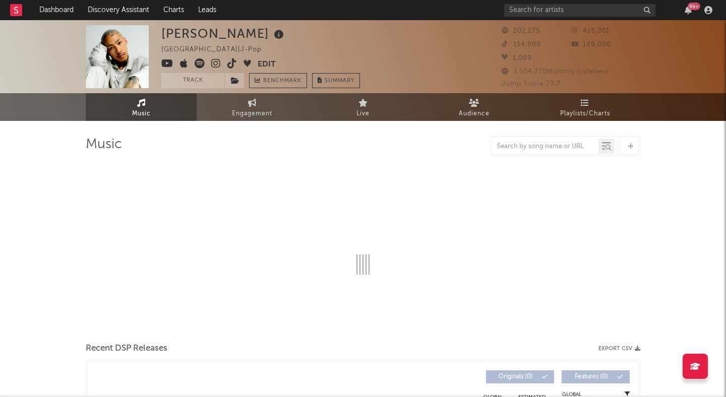
select select "6m"
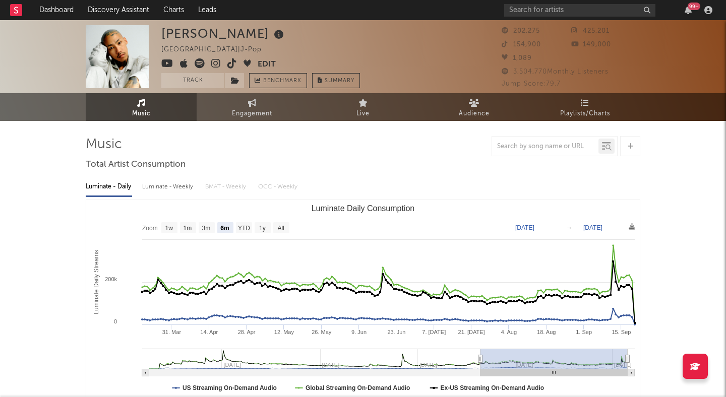
click at [215, 64] on icon at bounding box center [216, 63] width 10 height 10
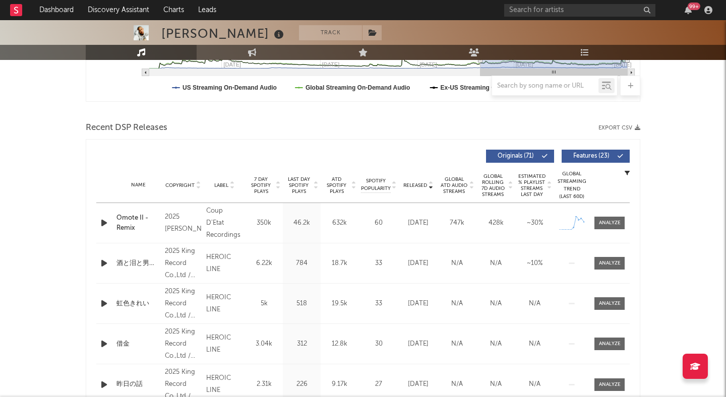
scroll to position [322, 0]
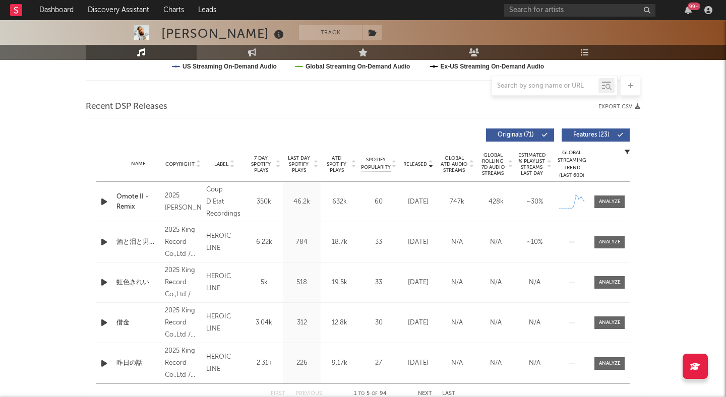
click at [597, 133] on span at bounding box center [598, 135] width 2 height 6
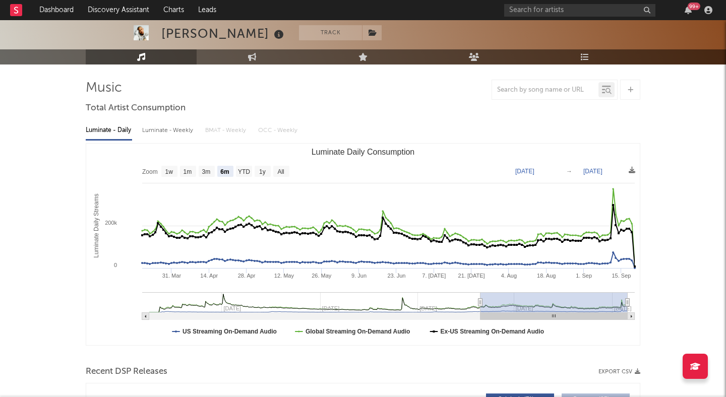
scroll to position [0, 0]
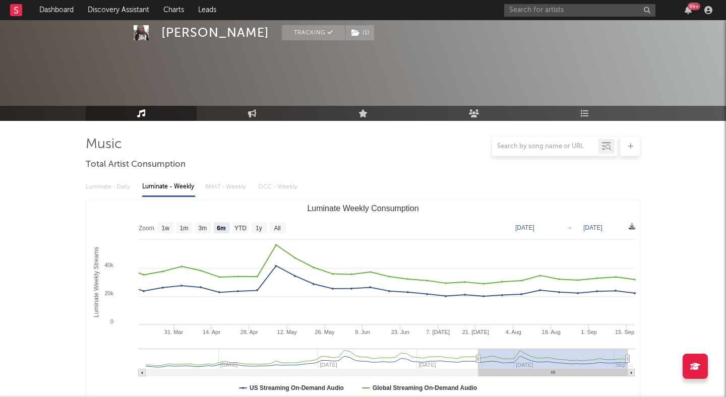
select select "6m"
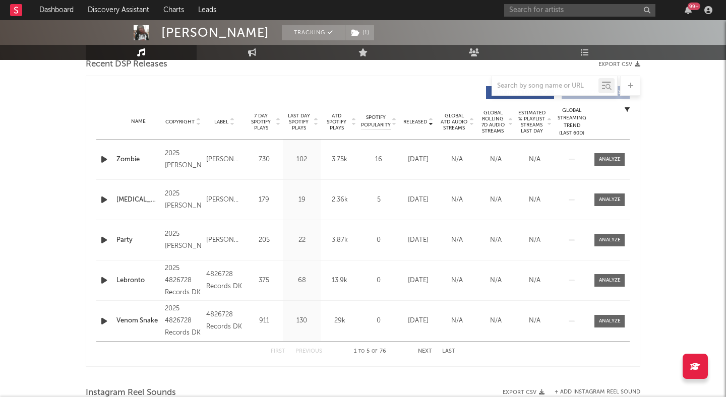
scroll to position [370, 0]
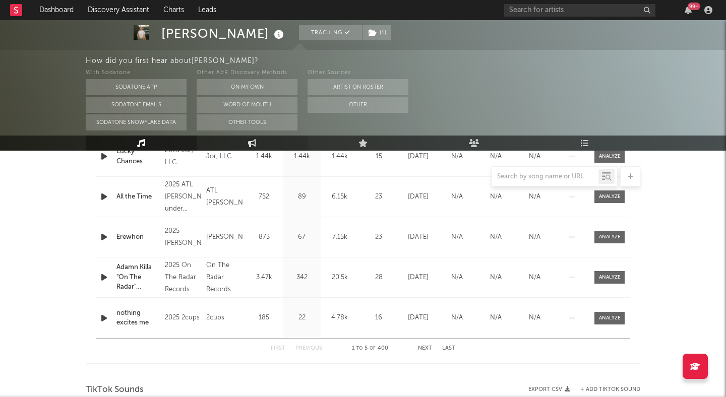
scroll to position [441, 0]
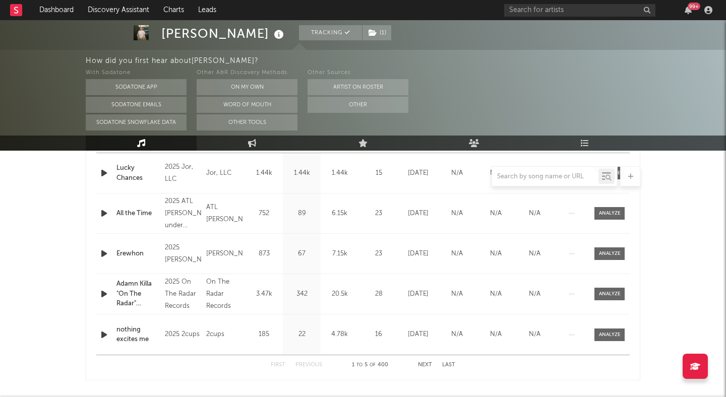
click at [103, 173] on div at bounding box center [363, 176] width 555 height 20
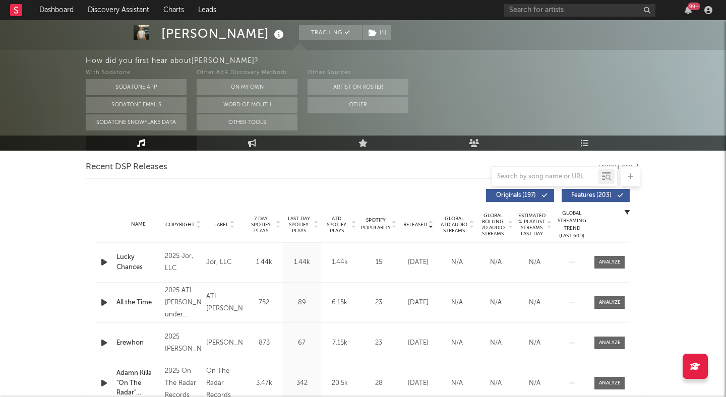
scroll to position [350, 0]
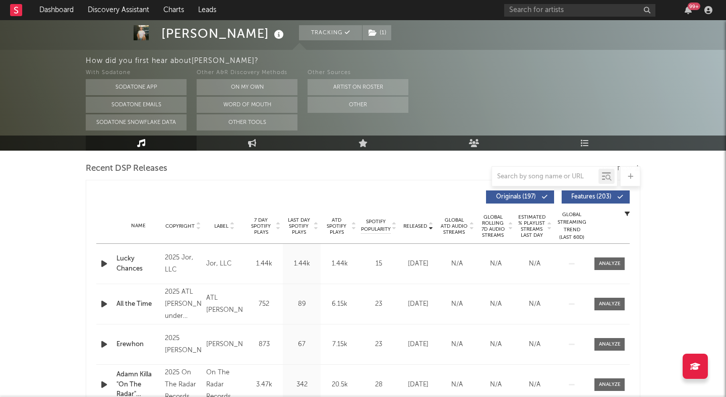
click at [598, 196] on span "Features ( 203 )" at bounding box center [591, 197] width 46 height 6
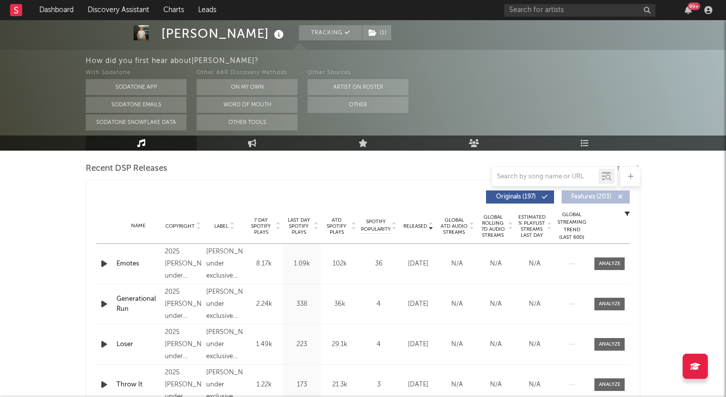
click at [103, 264] on icon "button" at bounding box center [104, 264] width 11 height 13
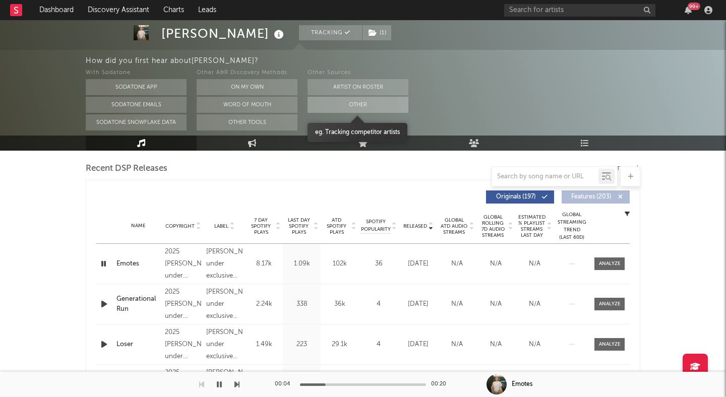
click at [376, 107] on button "Other" at bounding box center [358, 105] width 101 height 16
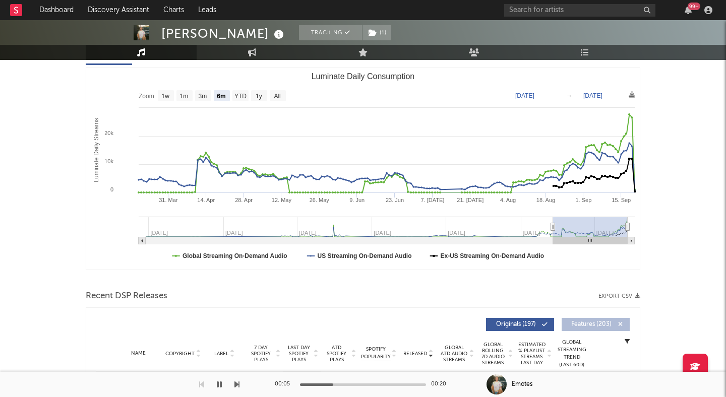
scroll to position [0, 0]
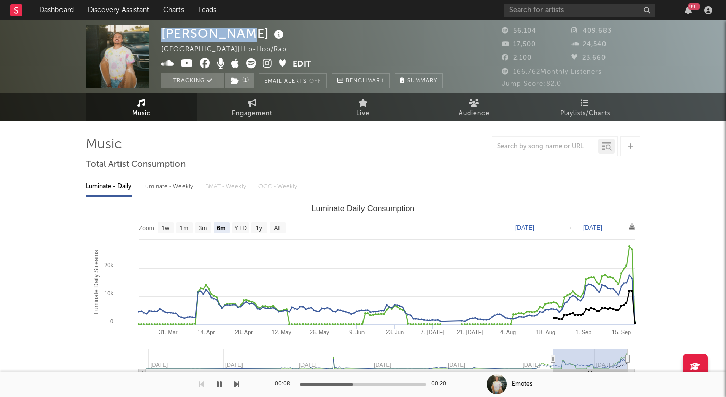
drag, startPoint x: 235, startPoint y: 35, endPoint x: 164, endPoint y: 34, distance: 71.1
click at [164, 34] on div "Adamn Killa" at bounding box center [223, 33] width 125 height 17
copy div "Adamn Killa"
click at [249, 62] on icon at bounding box center [251, 63] width 10 height 10
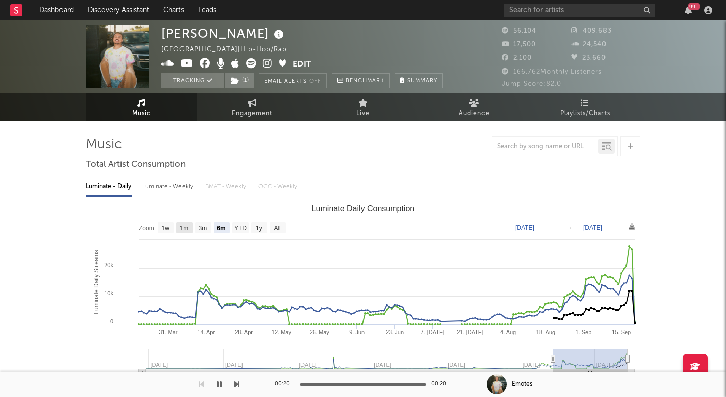
click at [188, 228] on text "1m" at bounding box center [184, 228] width 9 height 7
select select "1m"
type input "2025-08-20"
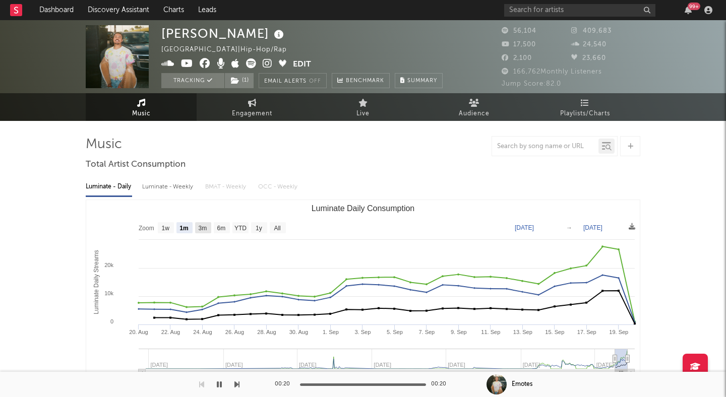
click at [202, 225] on text "3m" at bounding box center [203, 228] width 9 height 7
select select "3m"
type input "2025-06-20"
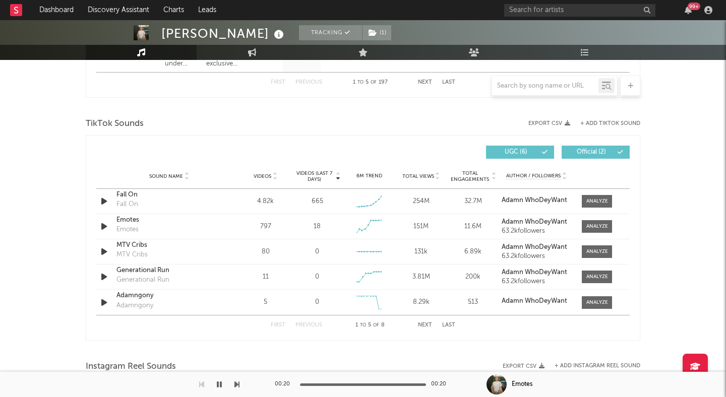
scroll to position [643, 0]
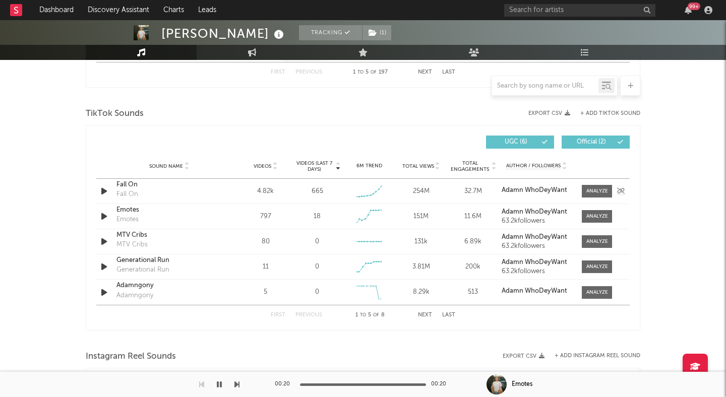
click at [105, 191] on icon "button" at bounding box center [104, 191] width 11 height 13
click at [331, 382] on div "00:02 01:00" at bounding box center [363, 384] width 176 height 25
click at [107, 197] on icon "button" at bounding box center [104, 191] width 10 height 13
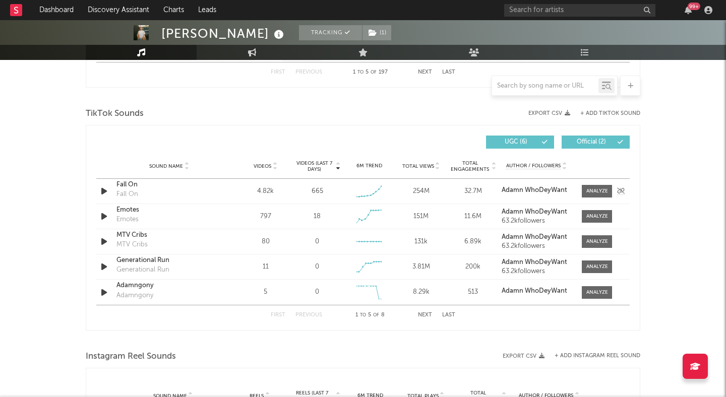
click at [128, 186] on div "Fall On" at bounding box center [168, 185] width 105 height 10
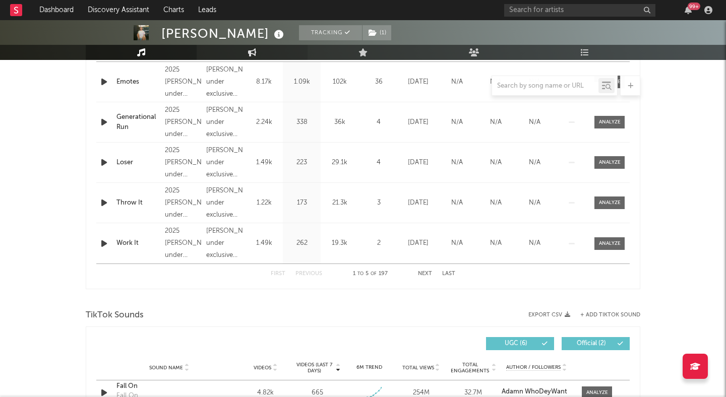
click at [236, 54] on link "Engagement" at bounding box center [252, 52] width 111 height 15
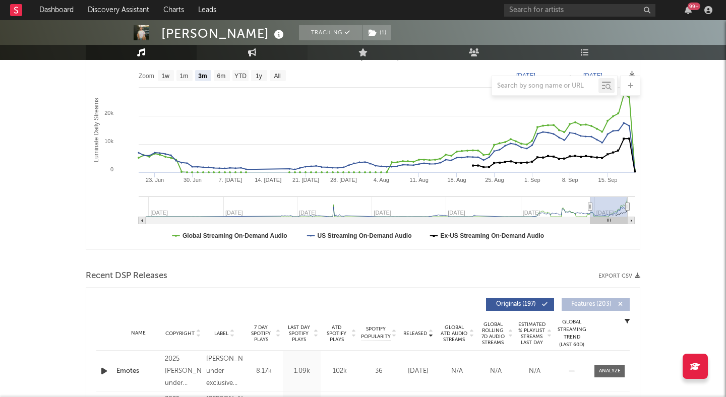
select select "1w"
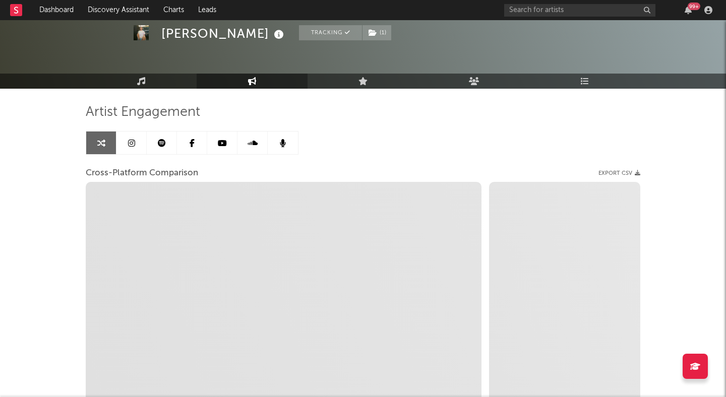
scroll to position [0, 0]
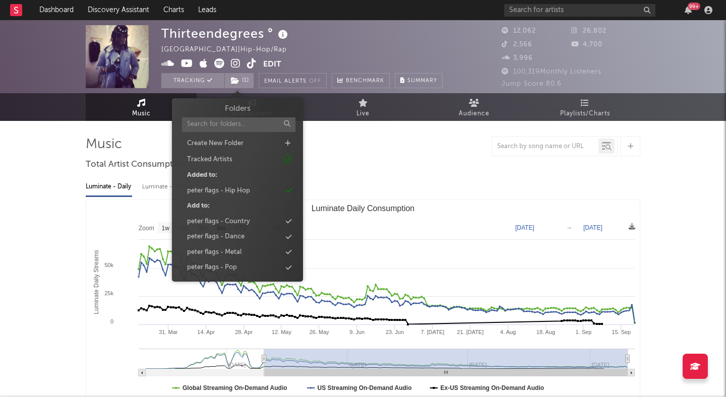
select select "6m"
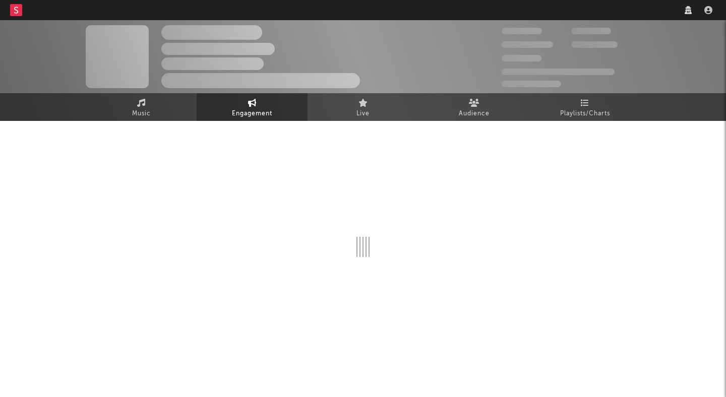
select select "1w"
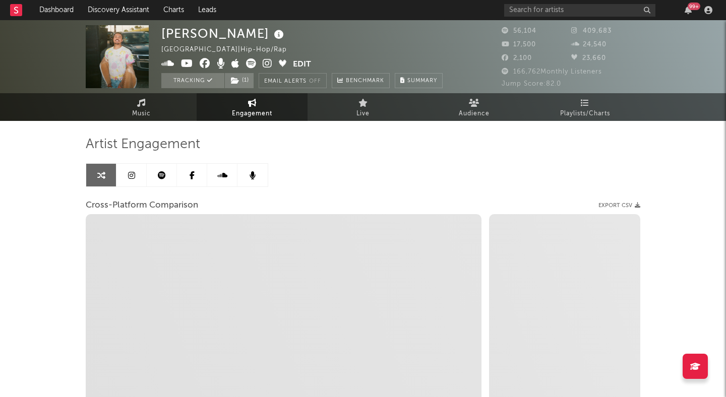
select select "1m"
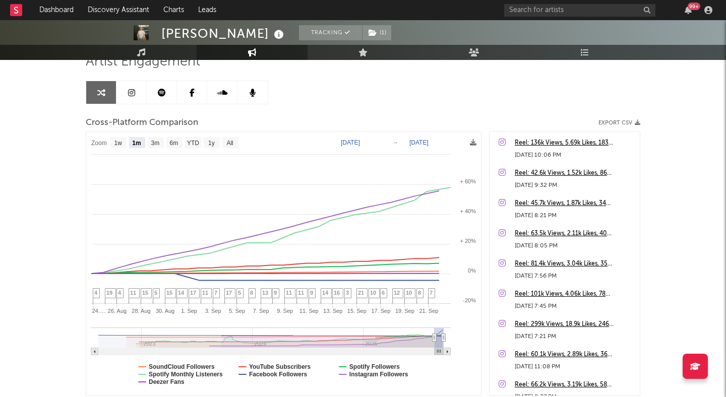
scroll to position [84, 0]
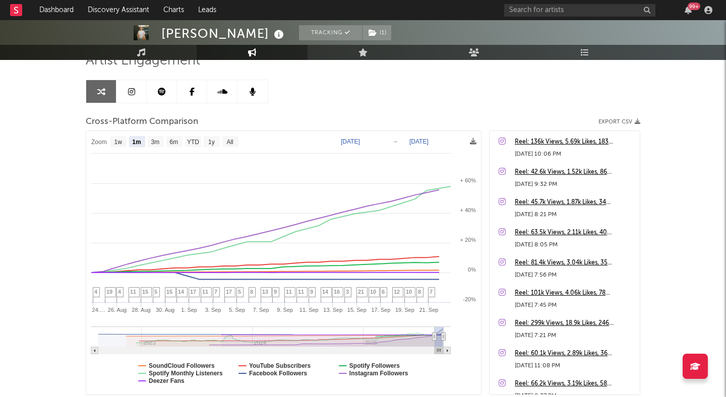
click at [343, 363] on rect at bounding box center [283, 263] width 395 height 264
click at [246, 373] on rect at bounding box center [283, 263] width 395 height 264
click at [142, 366] on icon at bounding box center [142, 366] width 7 height 0
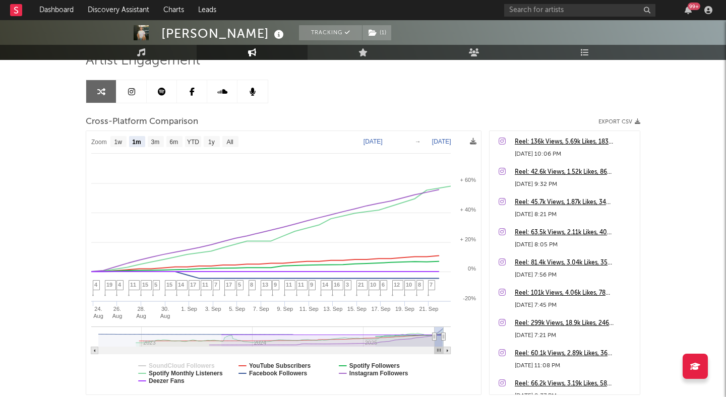
select select "1m"
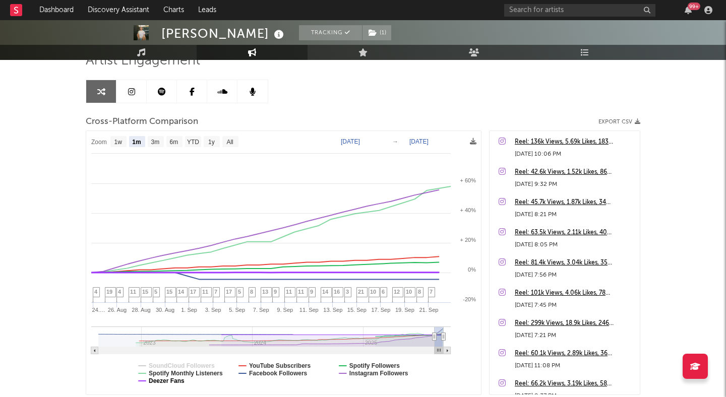
click at [151, 379] on text "Deezer Fans" at bounding box center [167, 381] width 36 height 7
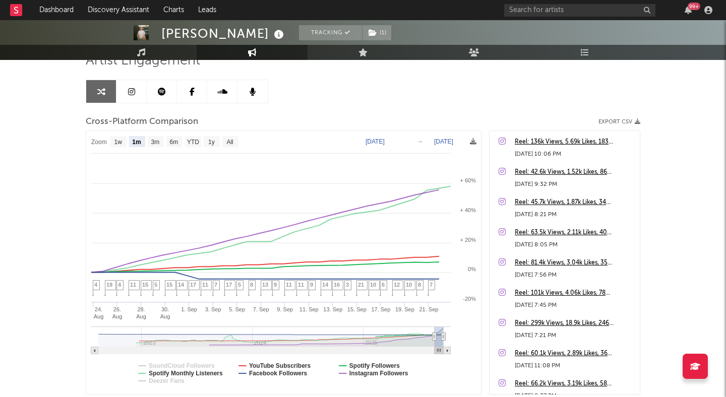
select select "1m"
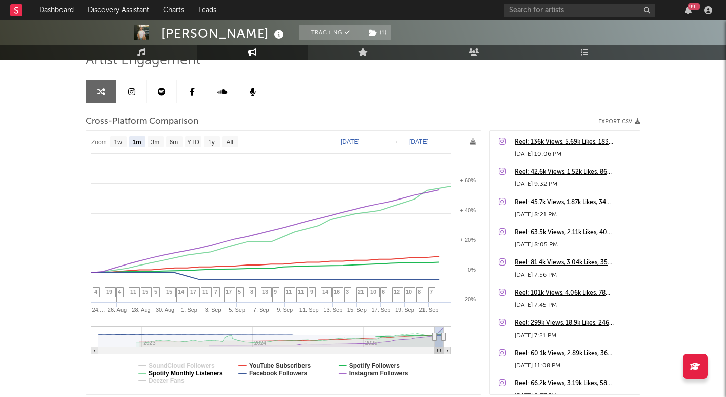
click at [161, 373] on text "Spotify Monthly Listeners" at bounding box center [186, 373] width 74 height 7
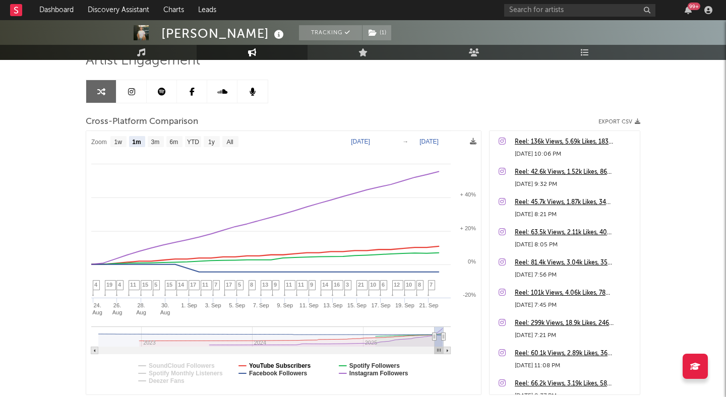
select select "1m"
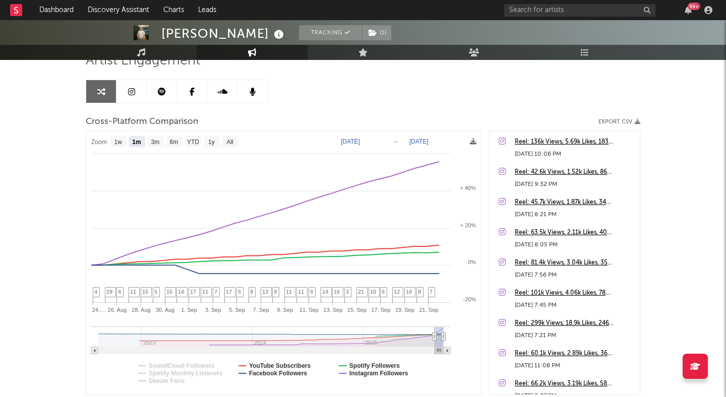
drag, startPoint x: 463, startPoint y: 188, endPoint x: 485, endPoint y: 188, distance: 21.7
click at [485, 188] on div "Zoom 1w 1m 3m 6m YTD 1y All [DATE] [DATE] Created with Highcharts 10.3.3 [DATE]…" at bounding box center [363, 263] width 555 height 265
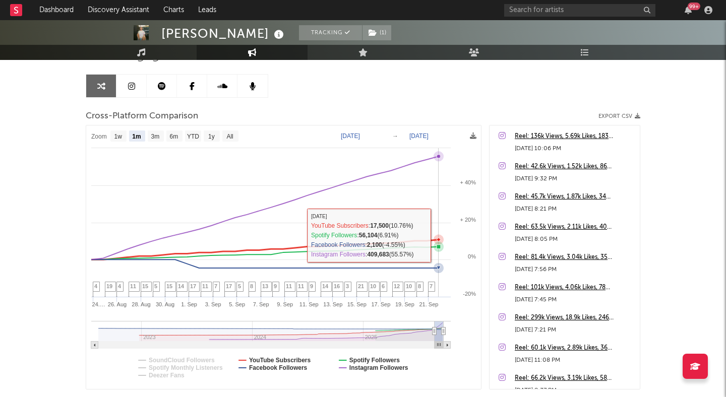
scroll to position [67, 0]
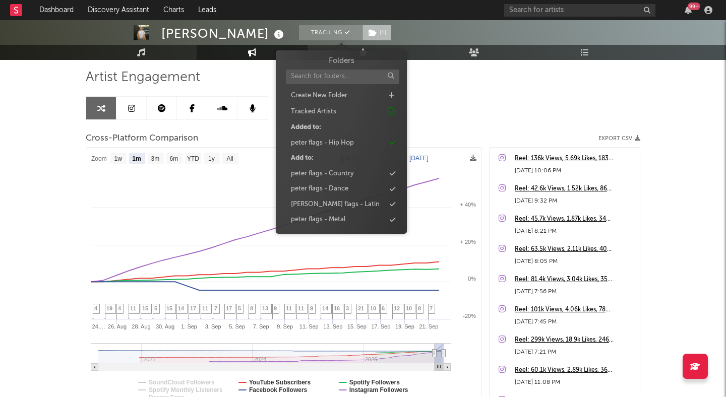
click at [362, 34] on span "( 1 )" at bounding box center [377, 32] width 30 height 15
click at [455, 120] on div "Artist Engagement Cross-Platform Comparison Export CSV Zoom 1w 1m 3m 6m YTD 1y …" at bounding box center [363, 240] width 555 height 343
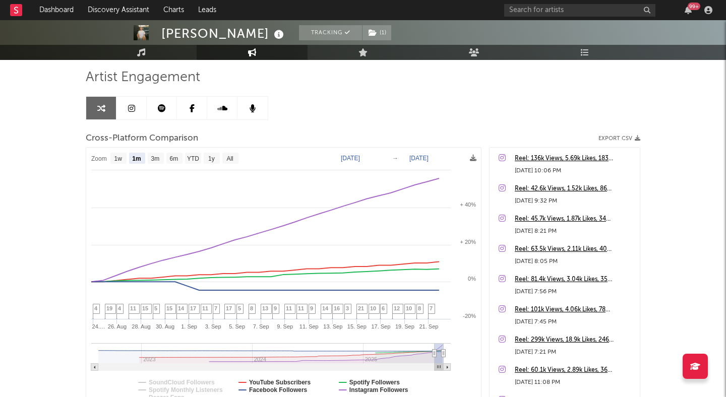
scroll to position [0, 0]
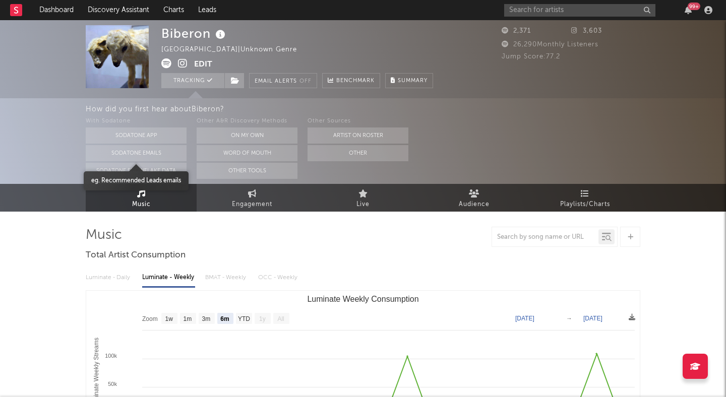
select select "6m"
click at [239, 202] on span "Engagement" at bounding box center [252, 205] width 40 height 12
select select "1w"
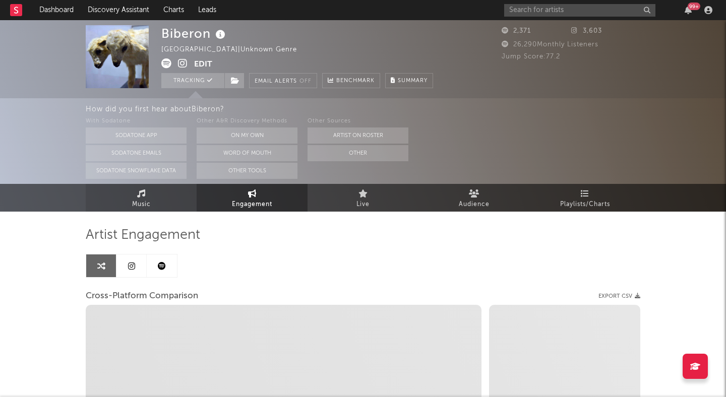
click at [154, 199] on link "Music" at bounding box center [141, 198] width 111 height 28
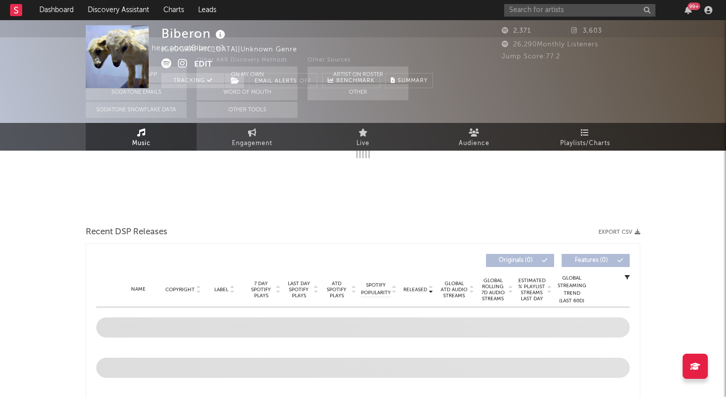
select select "6m"
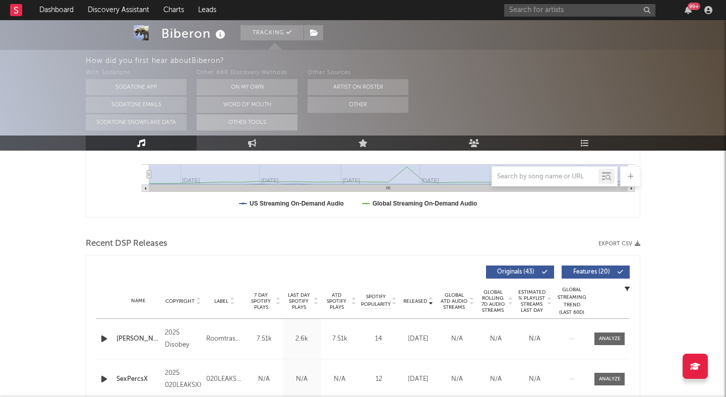
scroll to position [299, 0]
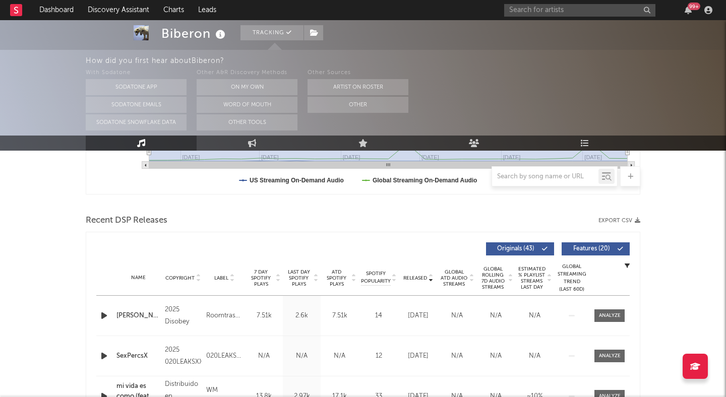
click at [103, 315] on icon "button" at bounding box center [104, 316] width 11 height 13
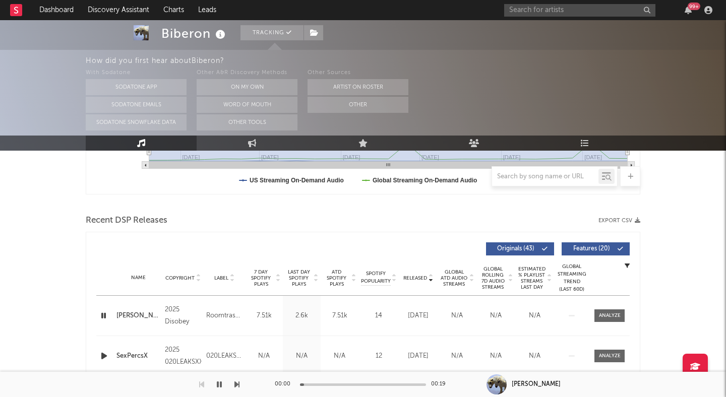
click at [583, 247] on span "Features ( 20 )" at bounding box center [591, 249] width 46 height 6
click at [104, 313] on icon "button" at bounding box center [104, 316] width 11 height 13
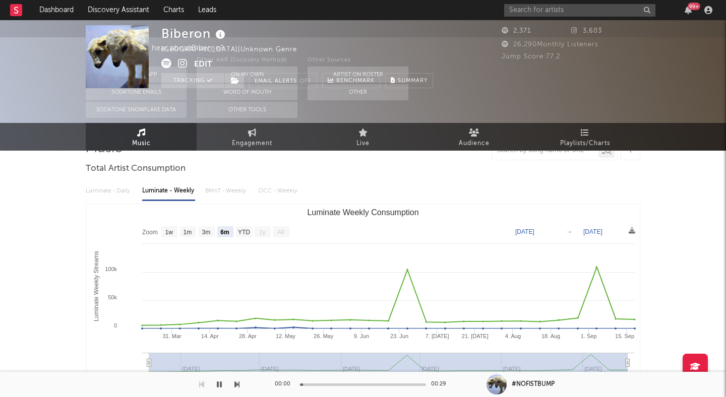
scroll to position [0, 0]
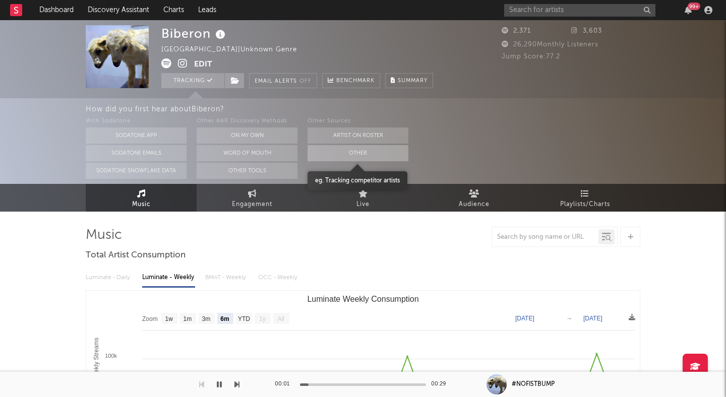
click at [340, 148] on button "Other" at bounding box center [358, 153] width 101 height 16
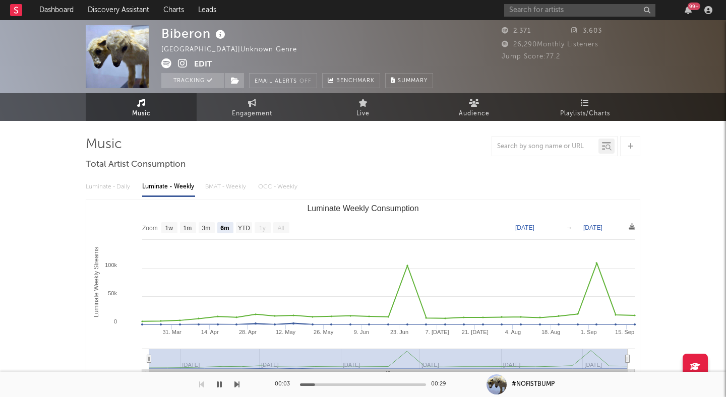
click at [182, 62] on icon at bounding box center [183, 63] width 10 height 10
click at [90, 187] on div "Luminate - Daily Luminate - Weekly BMAT - Weekly OCC - Weekly" at bounding box center [363, 187] width 555 height 17
click at [242, 107] on link "Engagement" at bounding box center [252, 107] width 111 height 28
select select "1m"
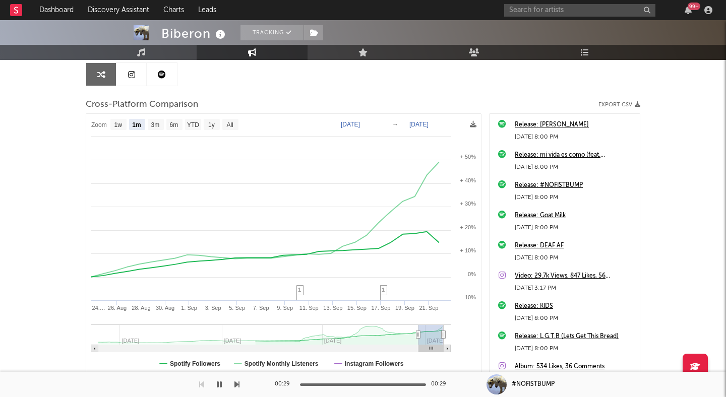
scroll to position [152, 0]
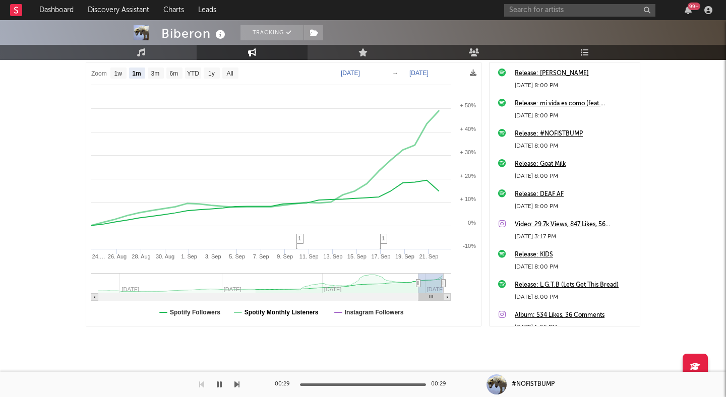
click at [296, 312] on text "Spotify Monthly Listeners" at bounding box center [282, 312] width 74 height 7
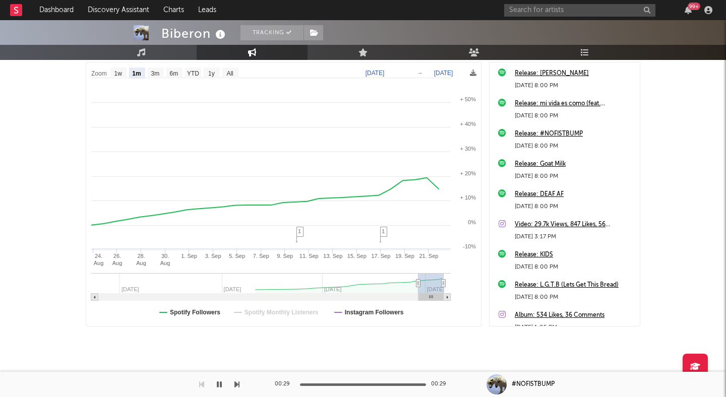
select select "1m"
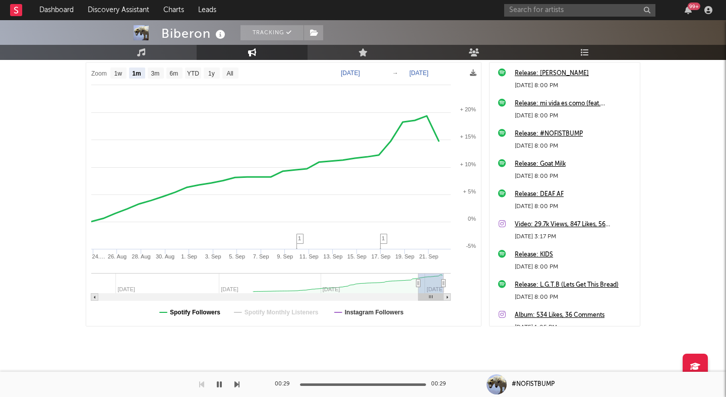
click at [204, 314] on text "Spotify Followers" at bounding box center [195, 312] width 50 height 7
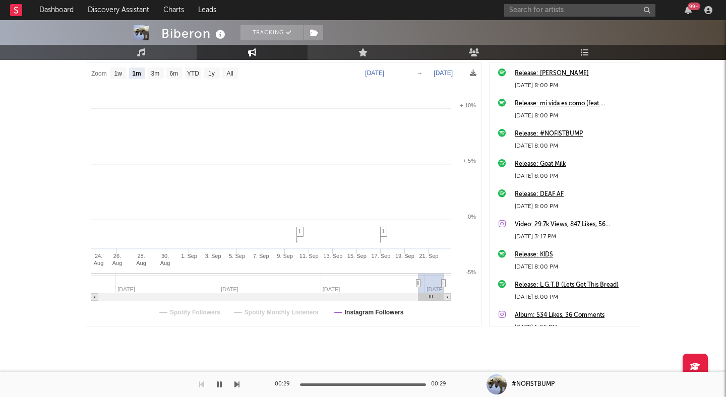
select select "1m"
click at [204, 314] on text "Spotify Followers" at bounding box center [195, 312] width 50 height 7
select select "1m"
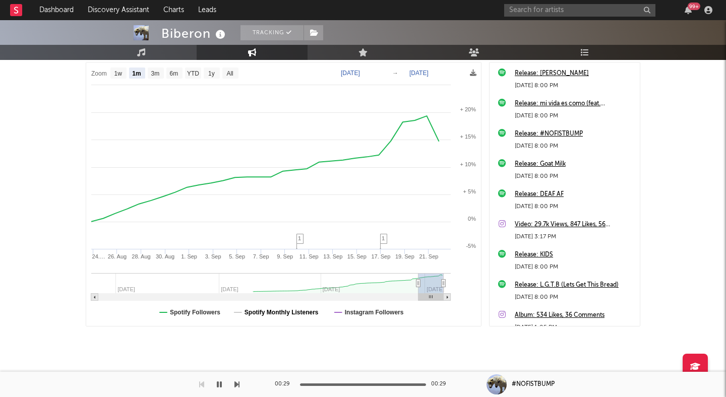
click at [276, 313] on text "Spotify Monthly Listeners" at bounding box center [282, 312] width 74 height 7
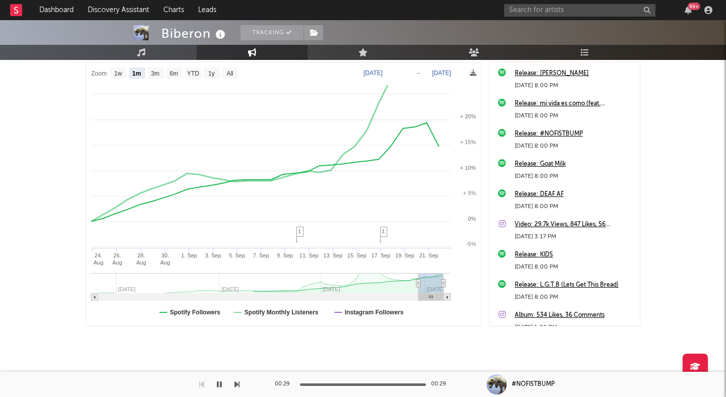
select select "1m"
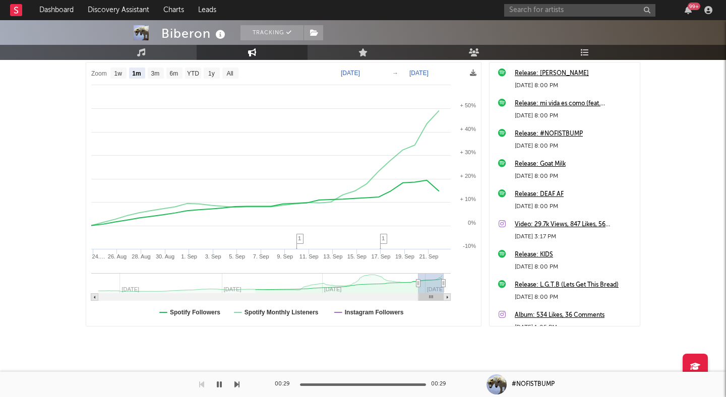
scroll to position [0, 0]
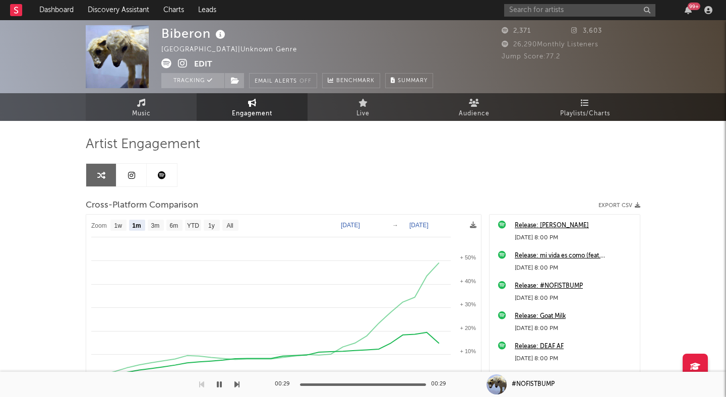
click at [142, 112] on span "Music" at bounding box center [141, 114] width 19 height 12
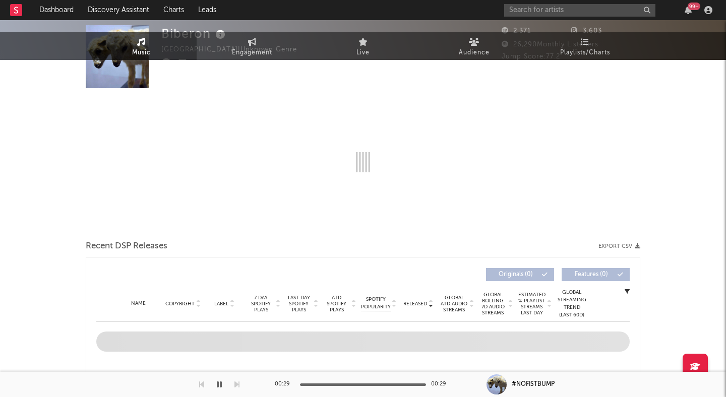
select select "6m"
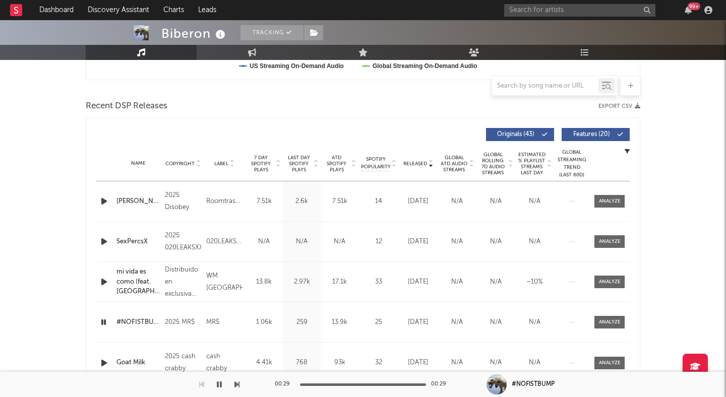
scroll to position [323, 0]
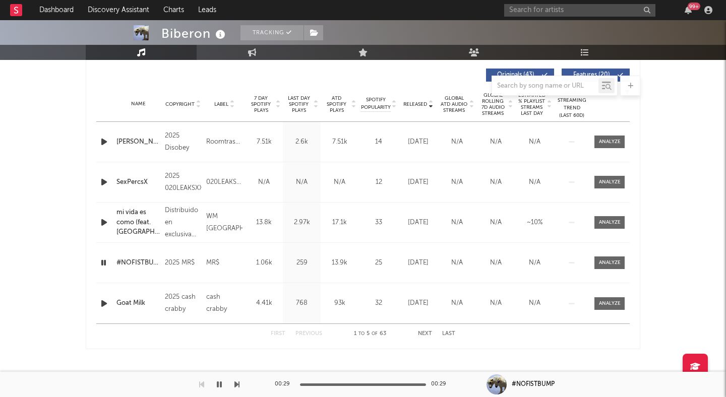
select select "1w"
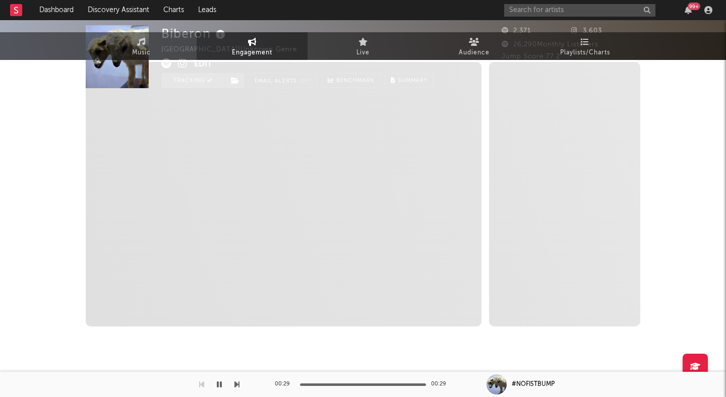
scroll to position [3, 0]
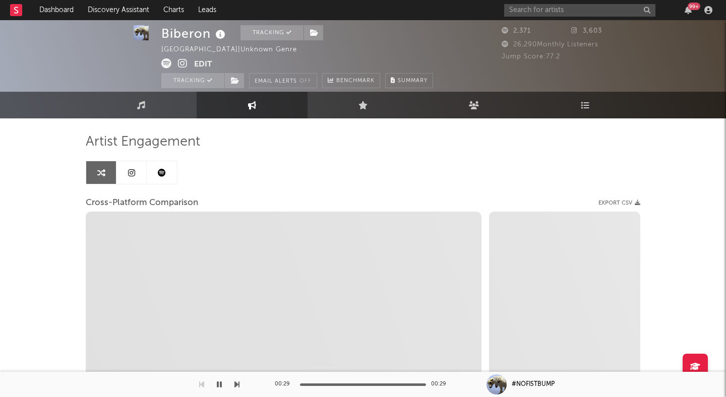
select select "1m"
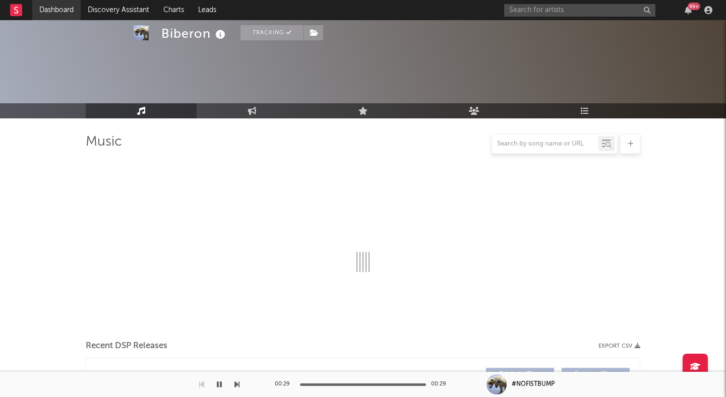
scroll to position [382, 0]
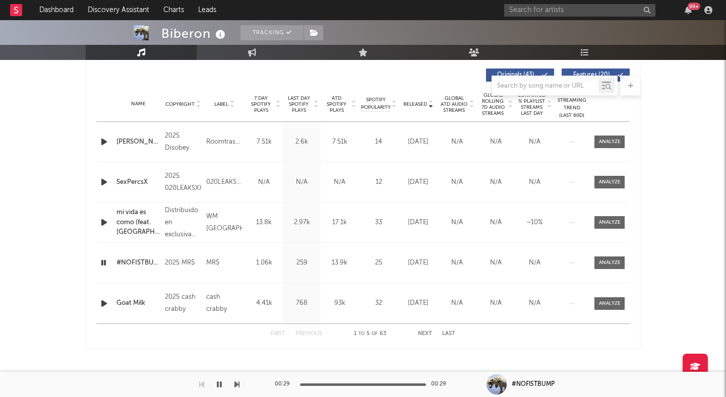
select select "6m"
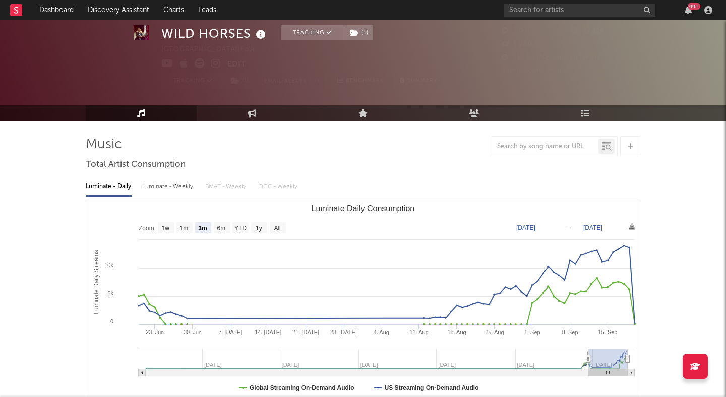
select select "3m"
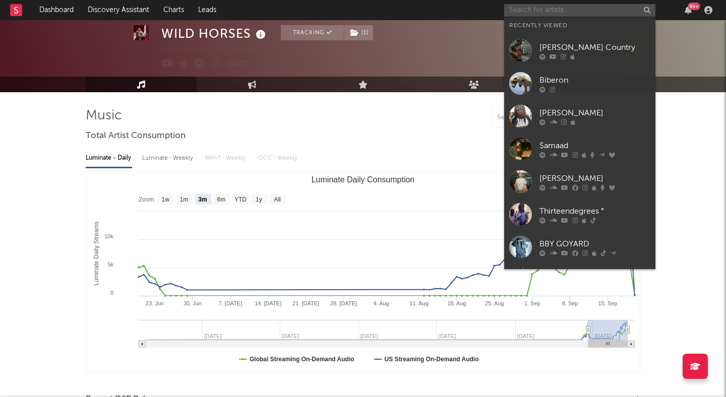
click at [548, 8] on input "text" at bounding box center [579, 10] width 151 height 13
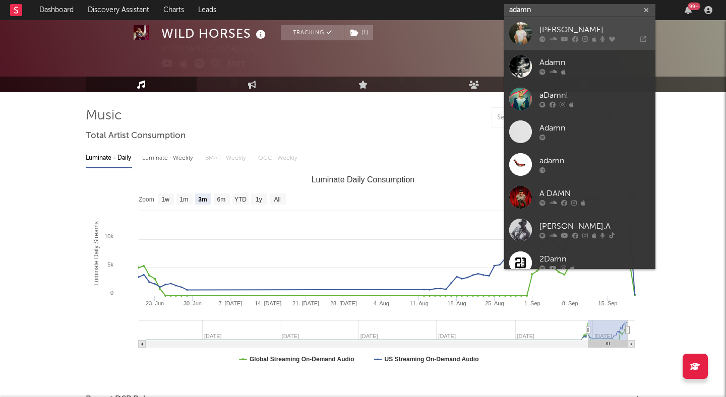
type input "adamn"
click at [571, 28] on div "Adamn Killa" at bounding box center [595, 30] width 111 height 12
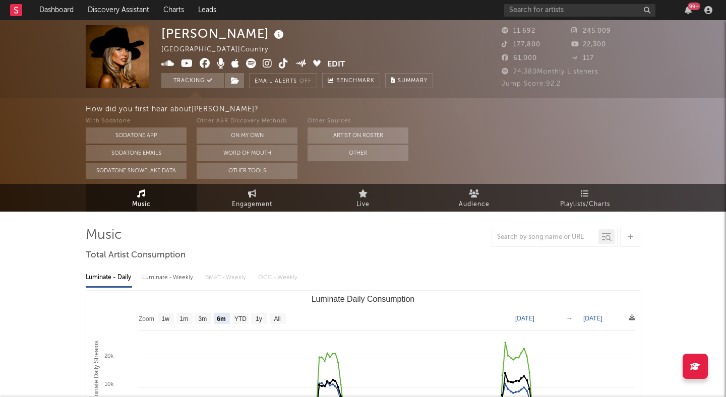
select select "6m"
click at [533, 15] on input "text" at bounding box center [579, 10] width 151 height 13
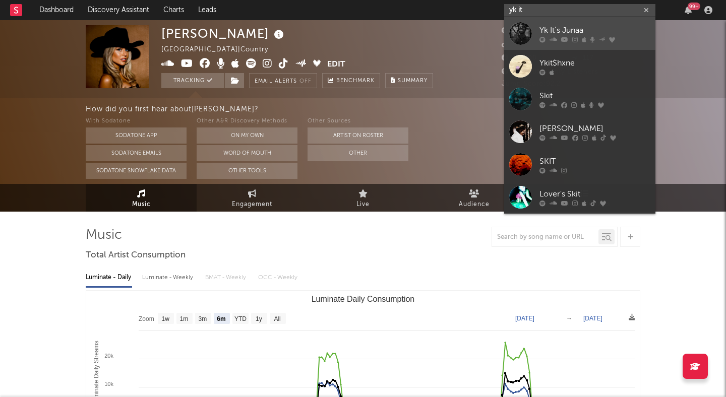
type input "yk it"
click at [570, 30] on div "Yk It’s Junaa" at bounding box center [595, 30] width 111 height 12
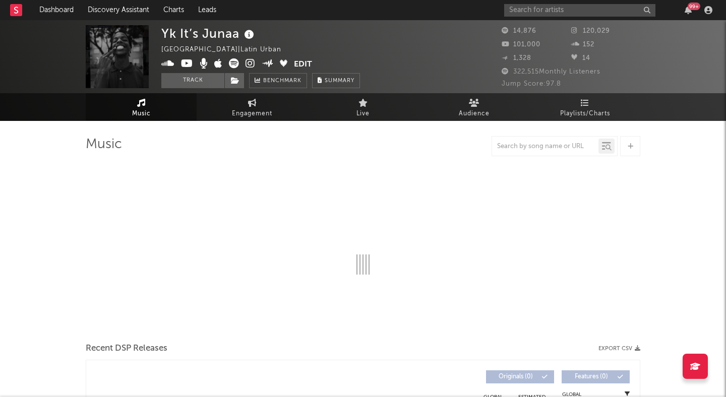
select select "1w"
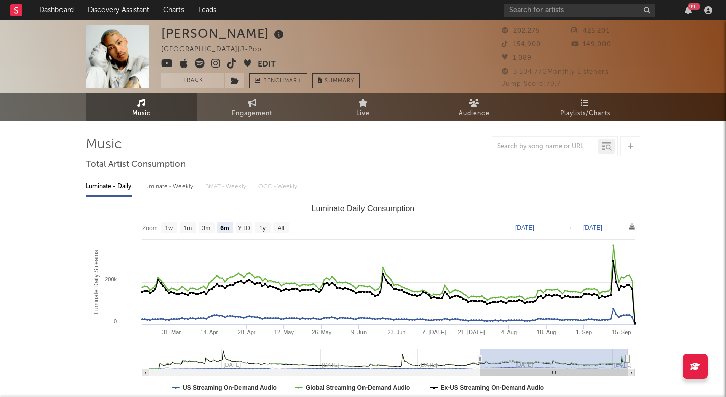
select select "6m"
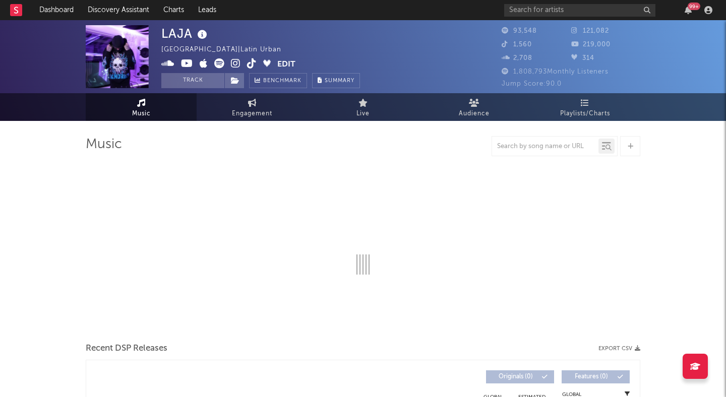
select select "6m"
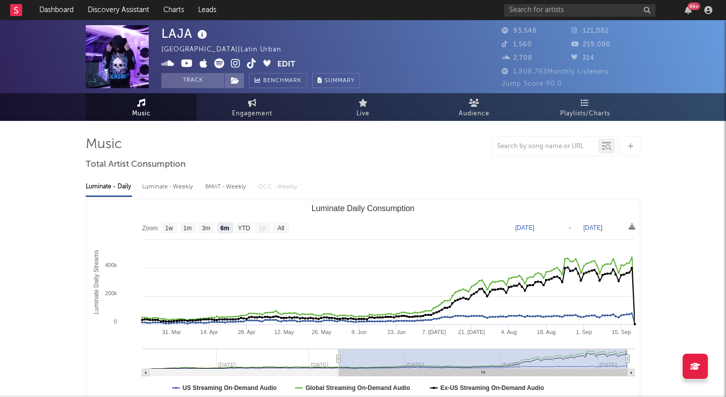
click at [232, 64] on icon at bounding box center [236, 63] width 10 height 10
click at [66, 32] on div "LAJA United States | Latin Urban Edit Track Benchmark Summary 93,548 121,082 1,…" at bounding box center [363, 56] width 726 height 73
click at [206, 81] on button "Track" at bounding box center [192, 80] width 63 height 15
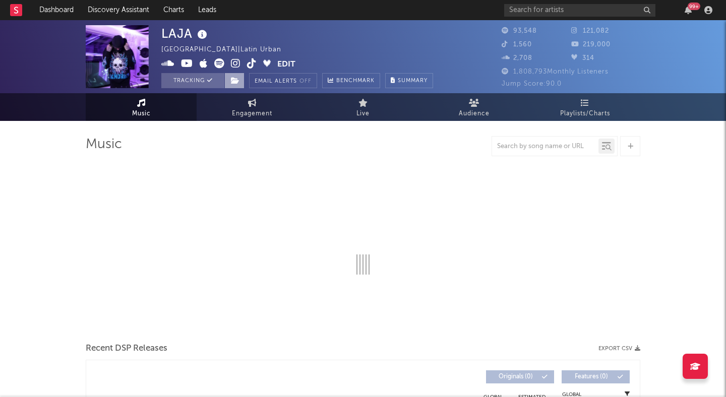
click at [236, 82] on icon at bounding box center [235, 80] width 9 height 7
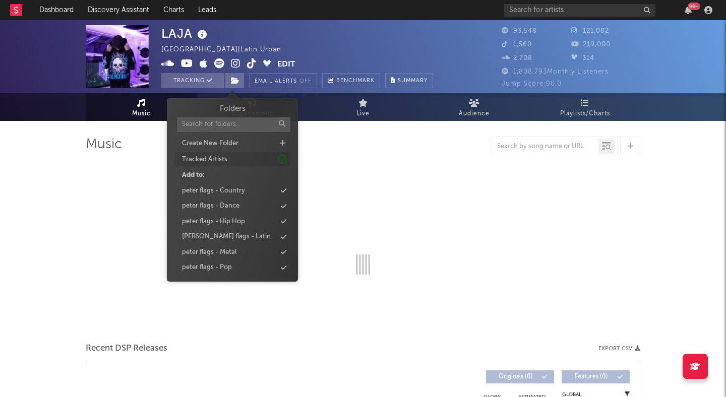
select select "6m"
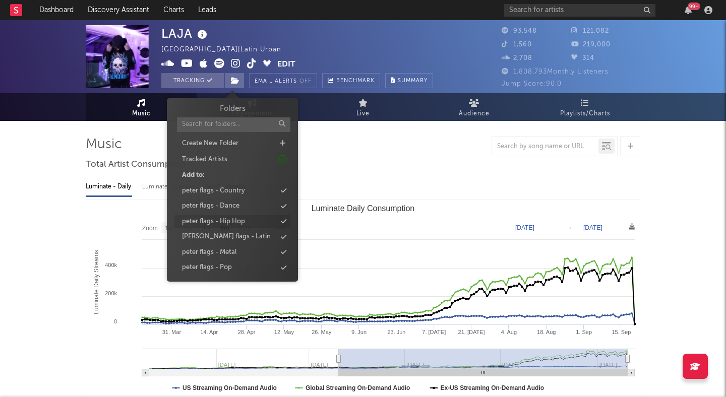
click at [230, 217] on div "peter flags - Hip Hop" at bounding box center [213, 222] width 63 height 10
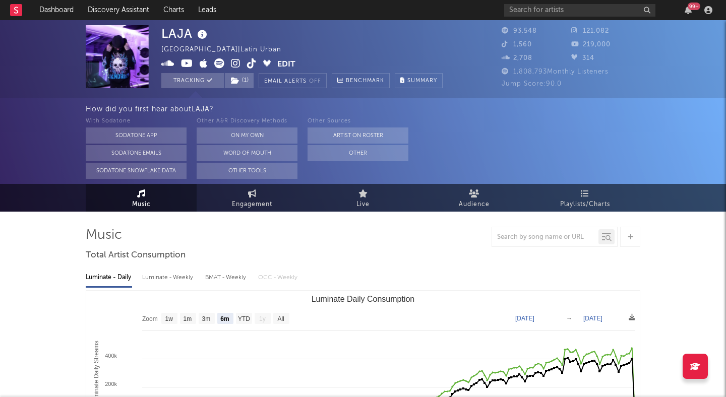
click at [58, 163] on div "How did you first hear about LAJA ? With Sodatone Sodatone App Sodatone Emails …" at bounding box center [363, 141] width 726 height 86
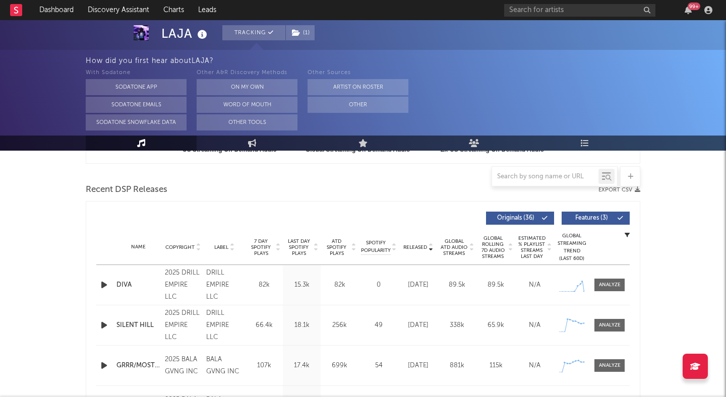
scroll to position [330, 0]
click at [578, 219] on span "Features ( 3 )" at bounding box center [591, 218] width 46 height 6
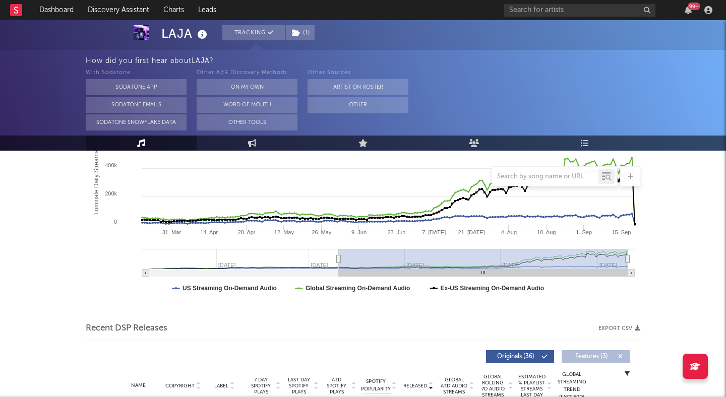
scroll to position [115, 0]
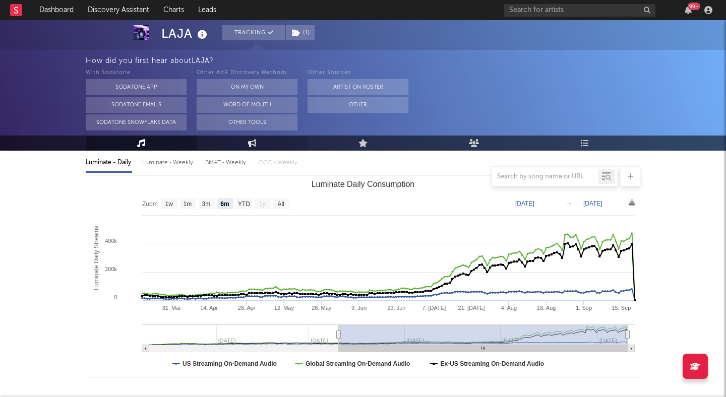
click at [240, 144] on link "Engagement" at bounding box center [252, 143] width 111 height 15
select select "1w"
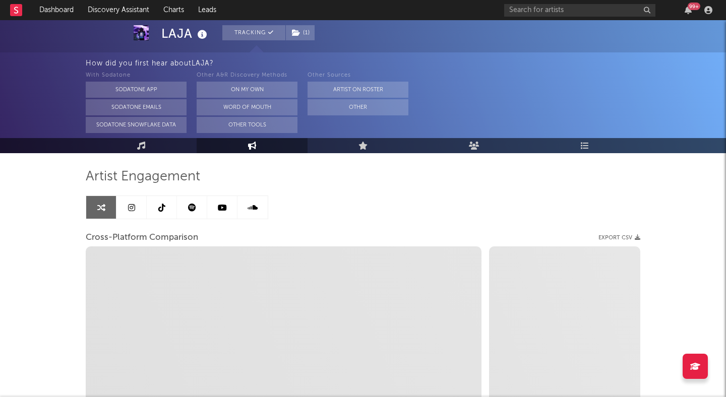
scroll to position [30, 0]
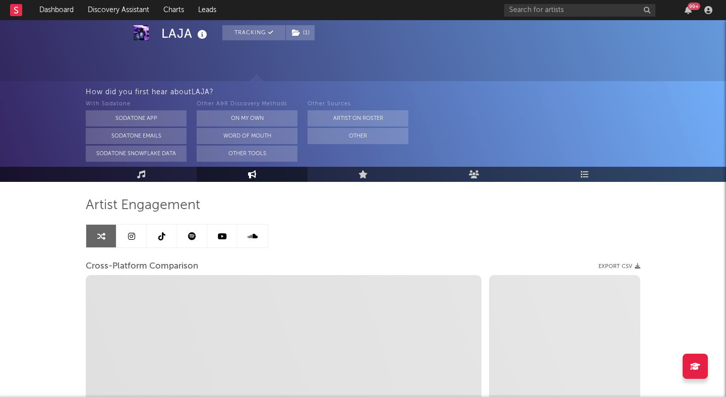
select select "1m"
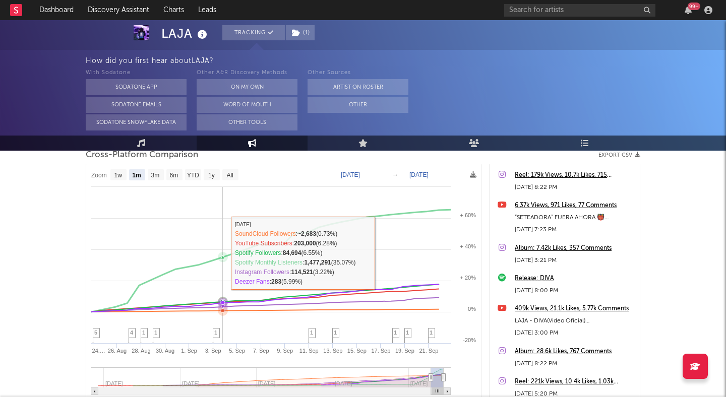
scroll to position [243, 0]
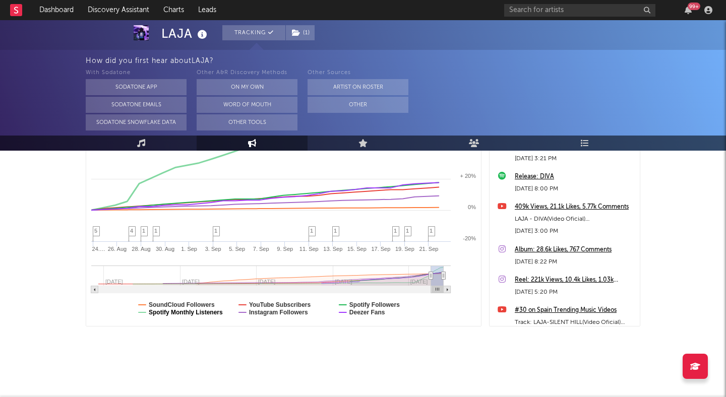
click at [173, 313] on text "Spotify Monthly Listeners" at bounding box center [186, 312] width 74 height 7
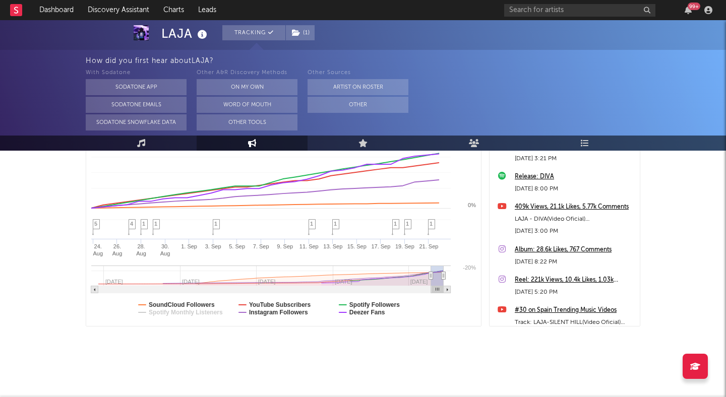
select select "1m"
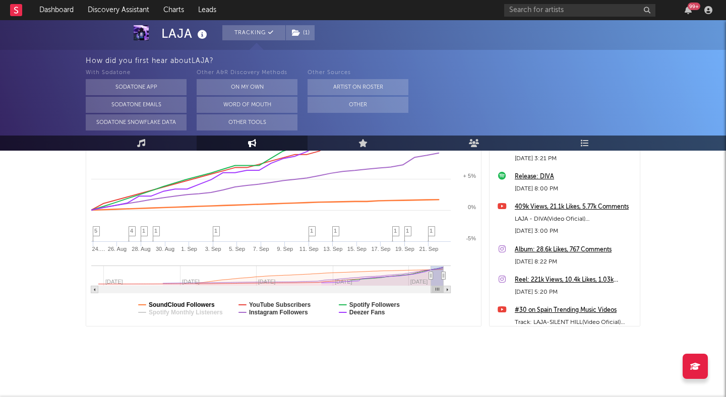
click at [183, 303] on text "SoundCloud Followers" at bounding box center [182, 305] width 66 height 7
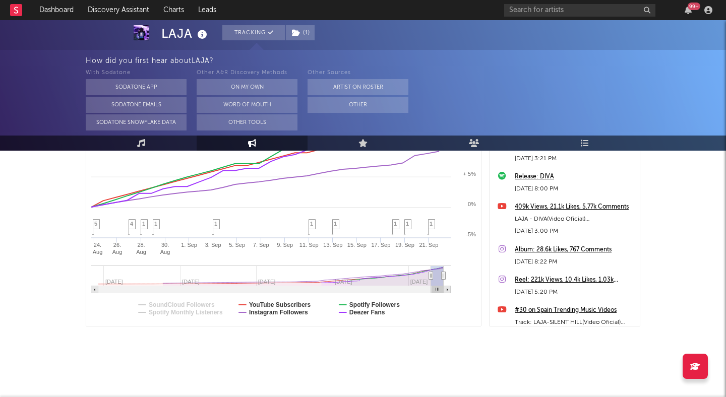
select select "1m"
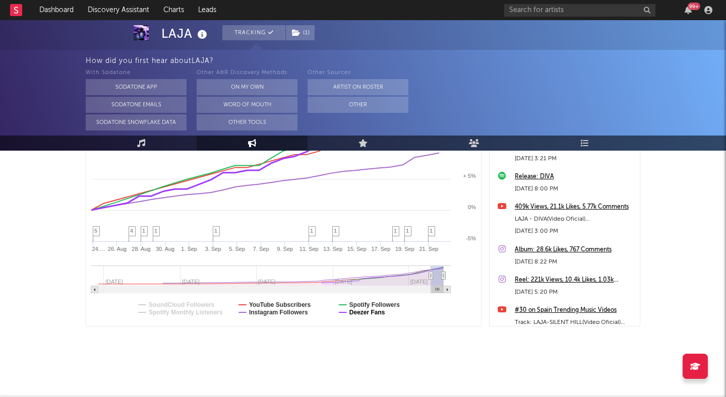
click at [351, 311] on text "Deezer Fans" at bounding box center [367, 312] width 36 height 7
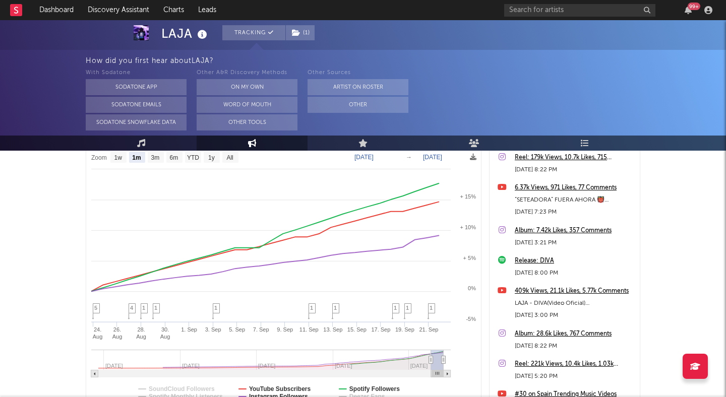
select select "1m"
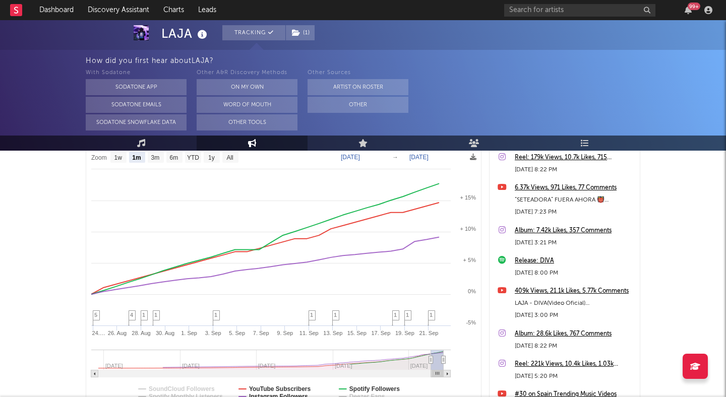
scroll to position [136, 0]
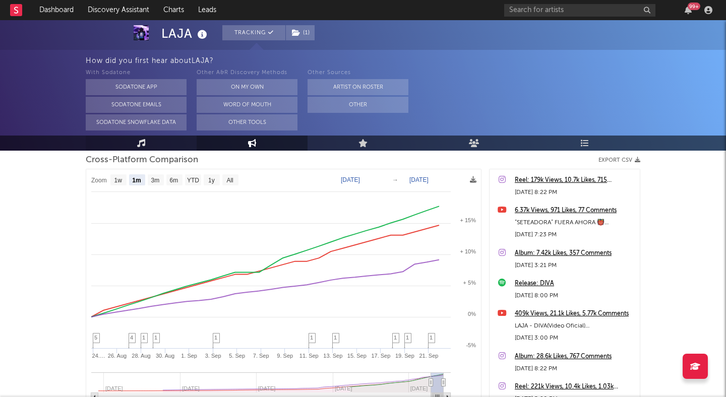
click at [140, 144] on icon at bounding box center [141, 143] width 9 height 8
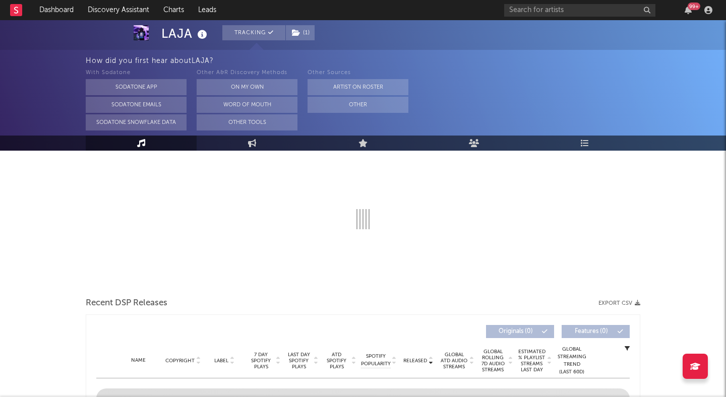
select select "6m"
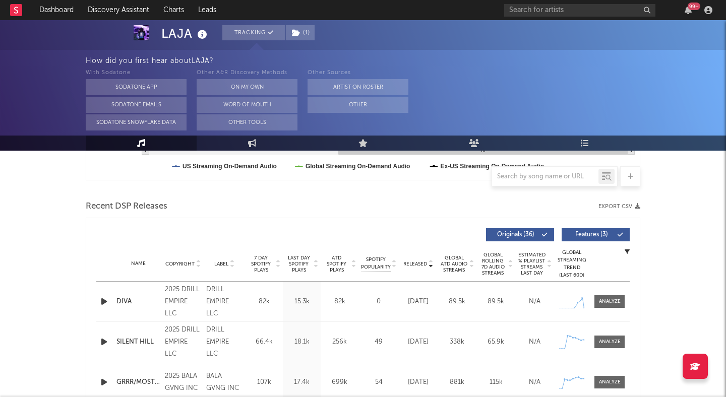
scroll to position [324, 0]
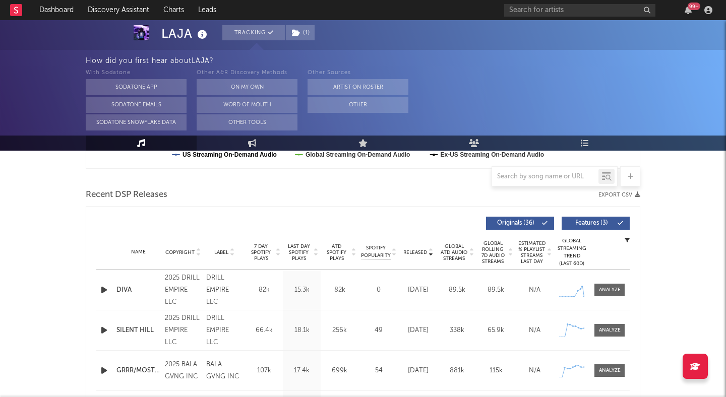
click at [259, 151] on text "US Streaming On-Demand Audio" at bounding box center [230, 154] width 94 height 7
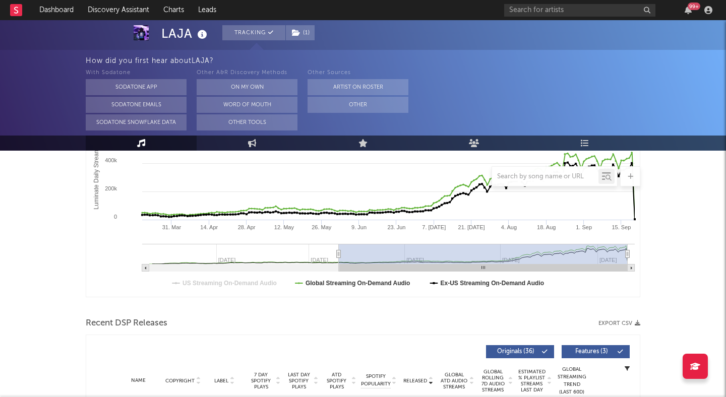
scroll to position [0, 0]
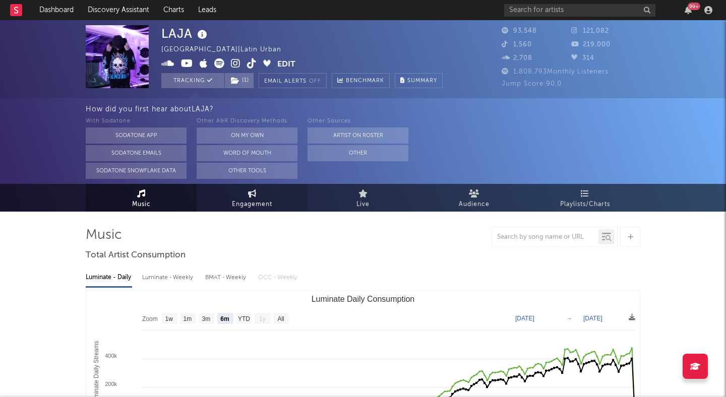
click at [250, 204] on span "Engagement" at bounding box center [252, 205] width 40 height 12
select select "1w"
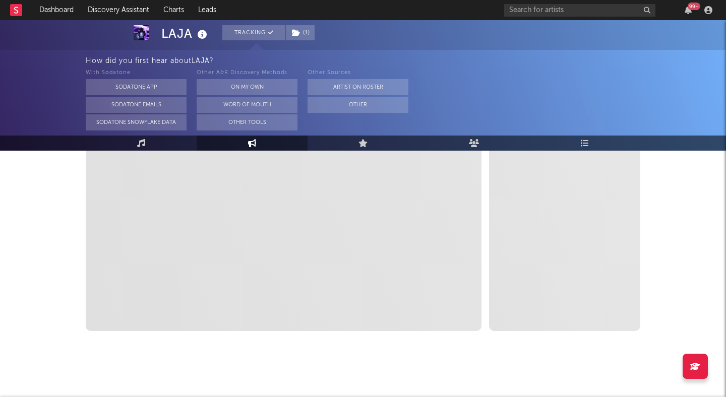
scroll to position [243, 0]
select select "1m"
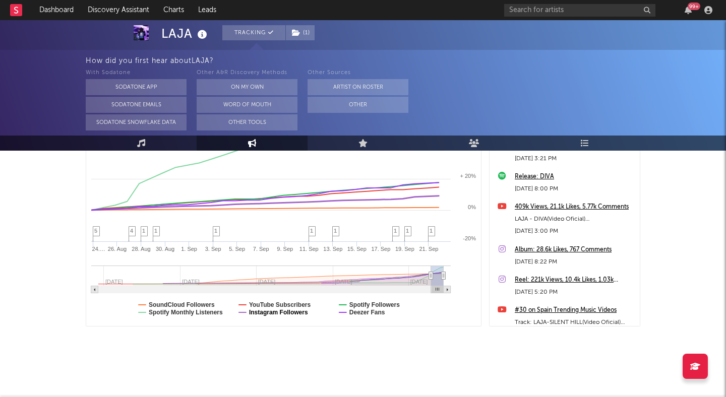
scroll to position [0, 0]
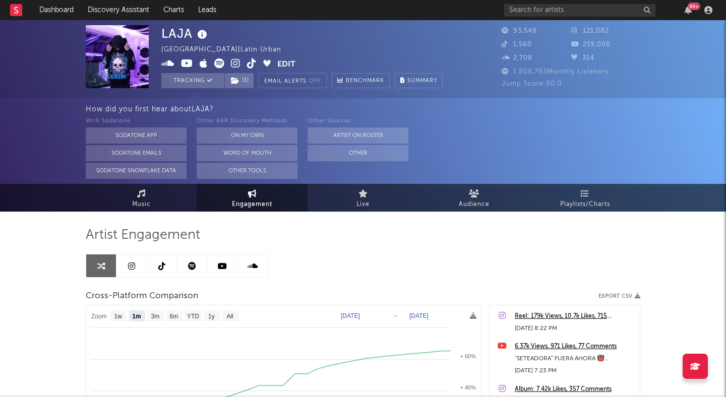
click at [167, 265] on link at bounding box center [162, 266] width 30 height 23
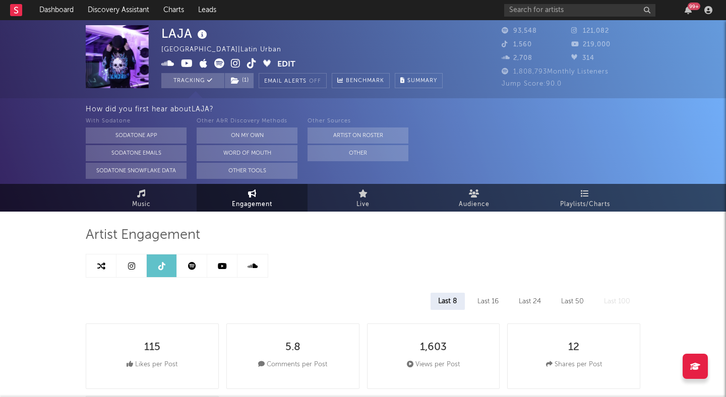
select select "1w"
click at [249, 60] on icon at bounding box center [252, 63] width 10 height 10
click at [280, 64] on button "Edit" at bounding box center [286, 64] width 18 height 13
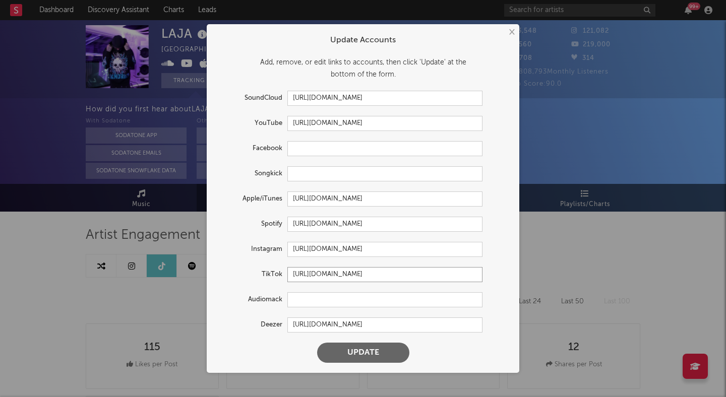
click at [339, 275] on input "https://www.tiktok.com/share/user/7162256279099327493" at bounding box center [384, 274] width 195 height 15
paste input "@lajaoficial"
type input "https://www.tiktok.com/@lajaoficial"
click at [373, 351] on button "Update" at bounding box center [363, 353] width 92 height 20
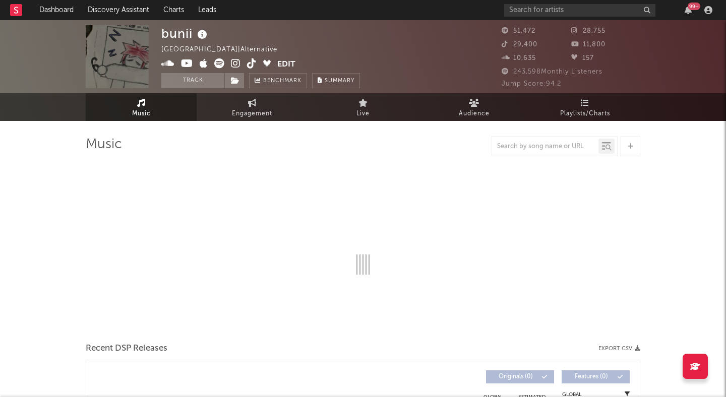
select select "6m"
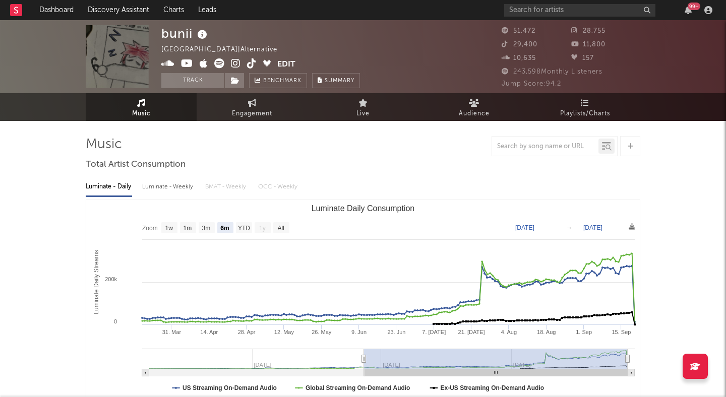
click at [238, 63] on icon at bounding box center [236, 63] width 10 height 10
click at [249, 63] on icon at bounding box center [252, 63] width 10 height 10
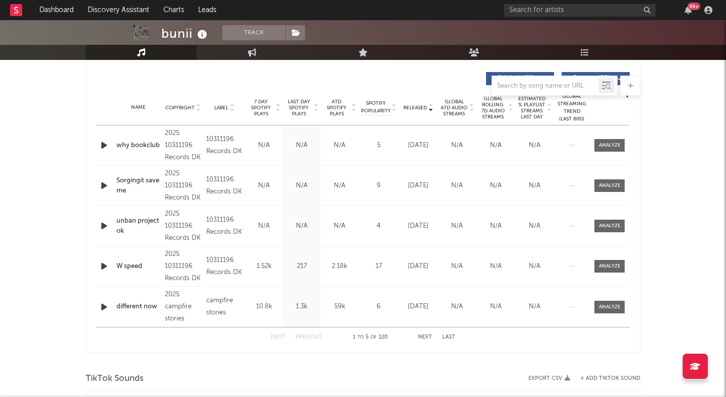
scroll to position [379, 0]
drag, startPoint x: 242, startPoint y: 149, endPoint x: 206, endPoint y: 138, distance: 37.6
click at [206, 138] on div "10311196 Records DK" at bounding box center [224, 145] width 36 height 24
copy div "10311196 Records DK"
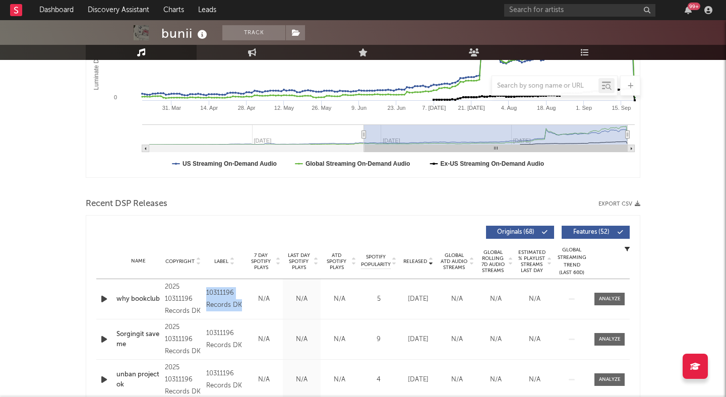
scroll to position [0, 0]
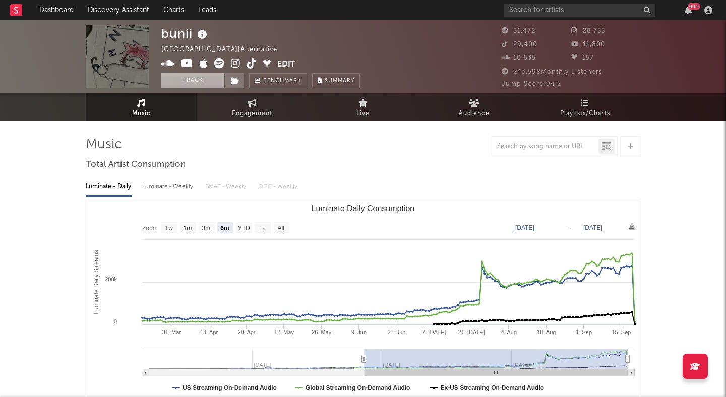
click at [215, 84] on button "Track" at bounding box center [192, 80] width 63 height 15
click at [230, 82] on span at bounding box center [234, 80] width 20 height 15
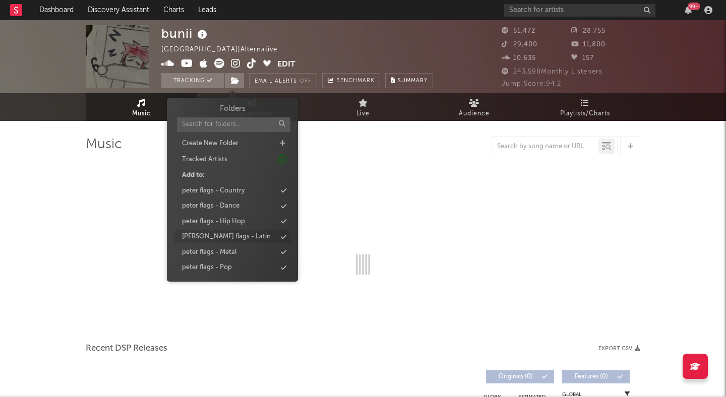
select select "6m"
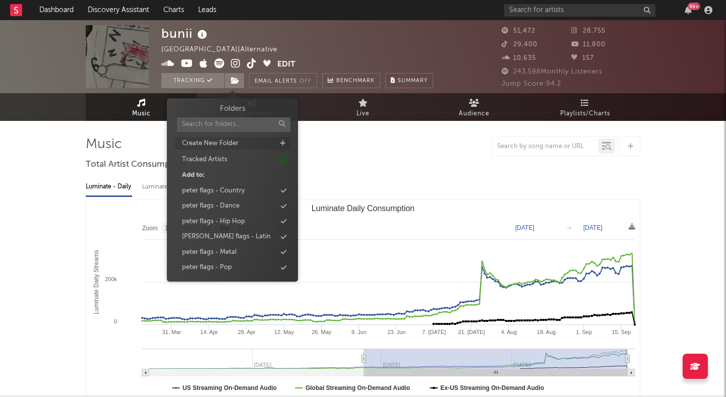
click at [283, 143] on icon at bounding box center [283, 143] width 6 height 7
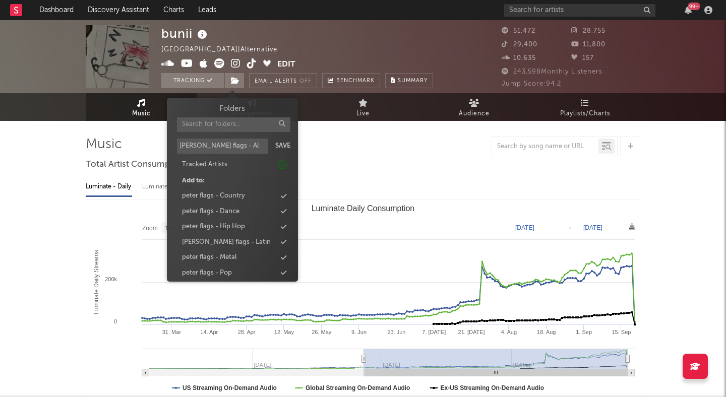
type input "peter flags - Alt"
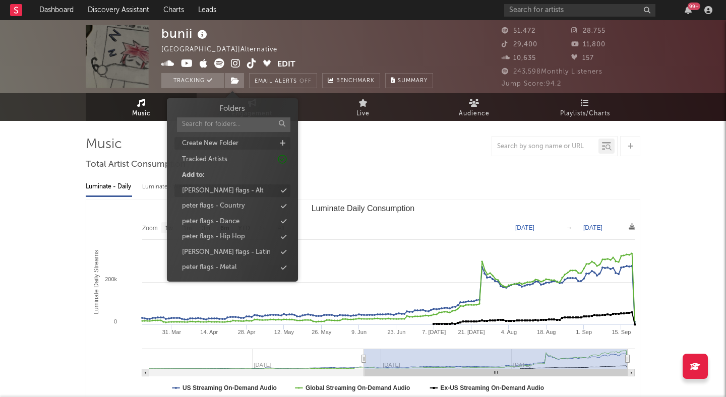
click at [218, 191] on div "peter flags - Alt" at bounding box center [223, 191] width 82 height 10
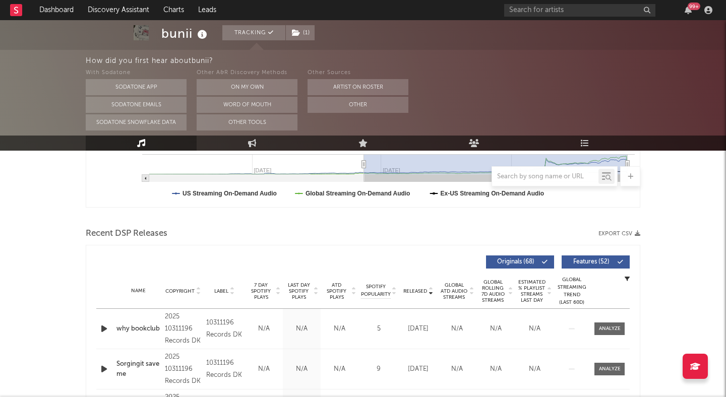
scroll to position [286, 0]
click at [353, 105] on button "Other" at bounding box center [358, 105] width 101 height 16
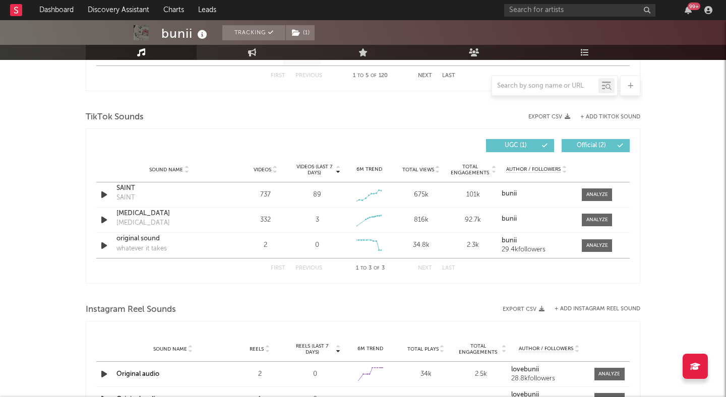
scroll to position [0, 0]
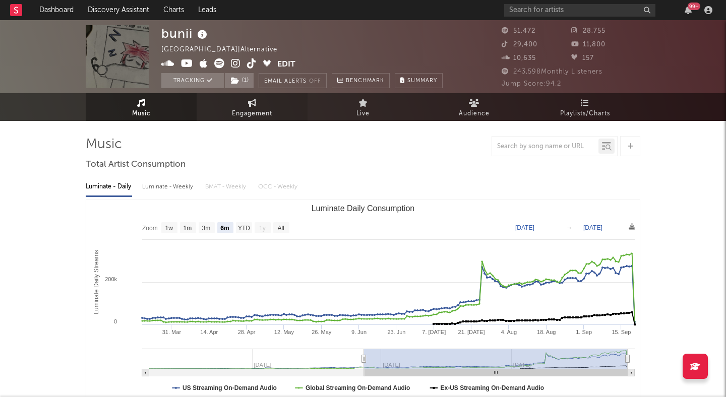
click at [242, 102] on link "Engagement" at bounding box center [252, 107] width 111 height 28
select select "1w"
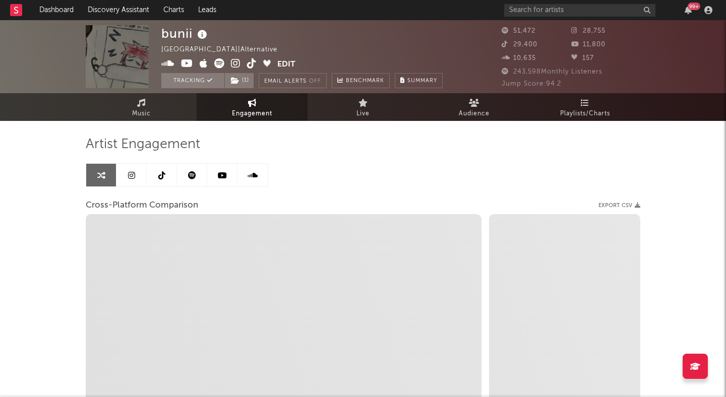
select select "1m"
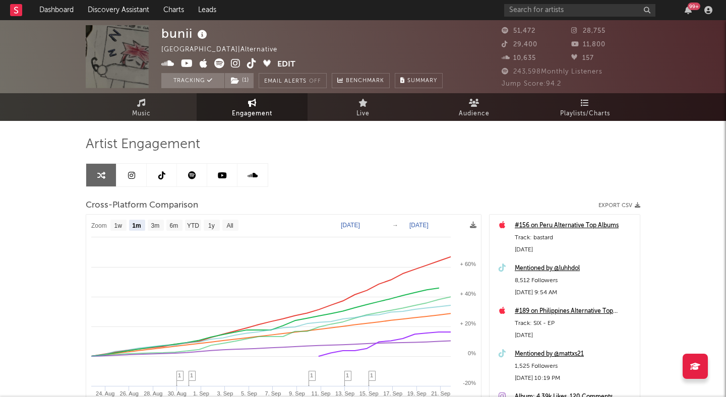
click at [183, 64] on icon at bounding box center [187, 63] width 12 height 10
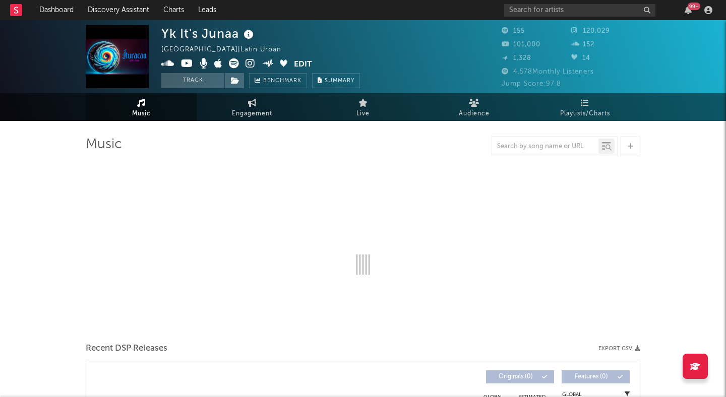
select select "1w"
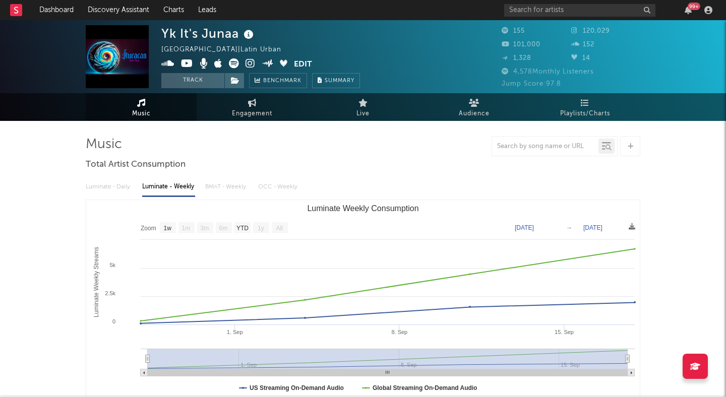
click at [253, 61] on icon at bounding box center [251, 63] width 10 height 10
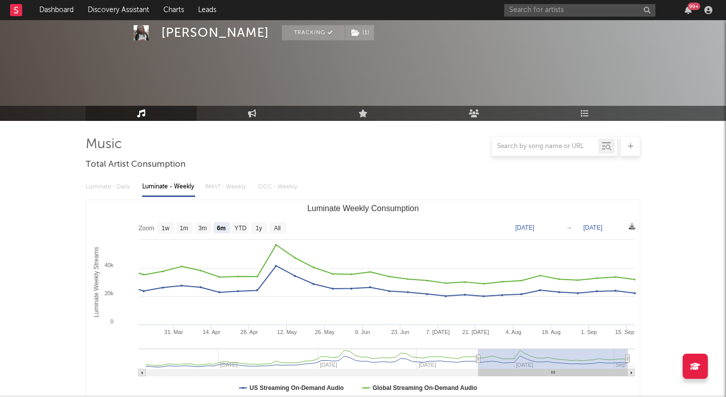
select select "6m"
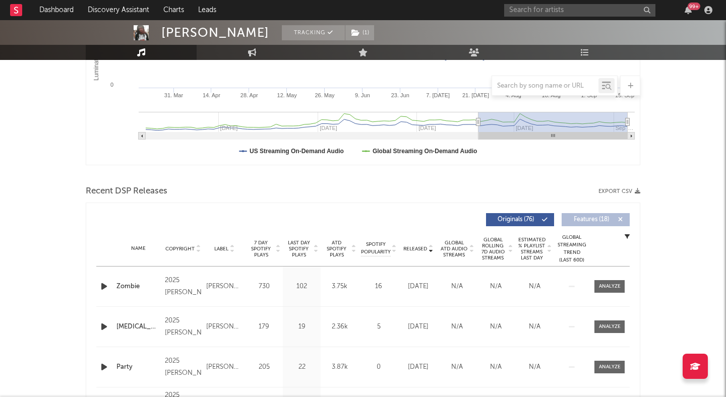
scroll to position [242, 0]
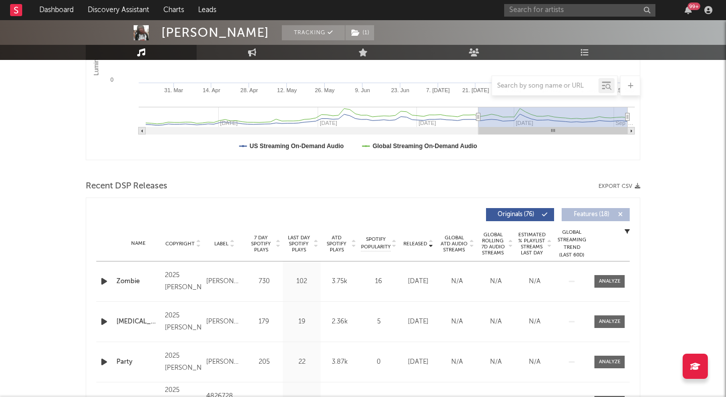
click at [101, 277] on icon "button" at bounding box center [104, 281] width 11 height 13
click at [323, 386] on div "00:01 00:26" at bounding box center [363, 384] width 176 height 25
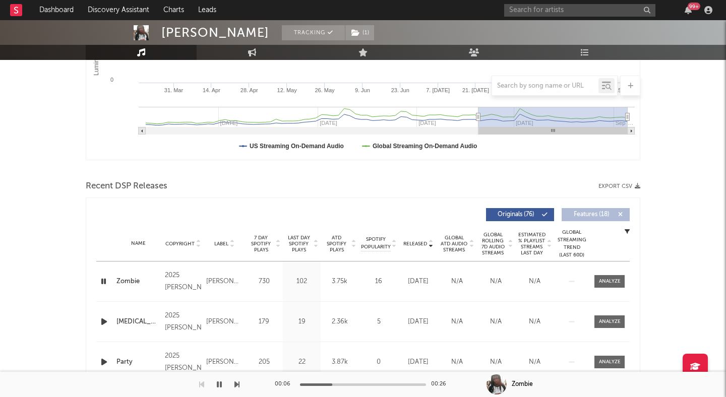
click at [332, 384] on div at bounding box center [363, 385] width 126 height 3
click at [216, 382] on button "button" at bounding box center [219, 384] width 10 height 25
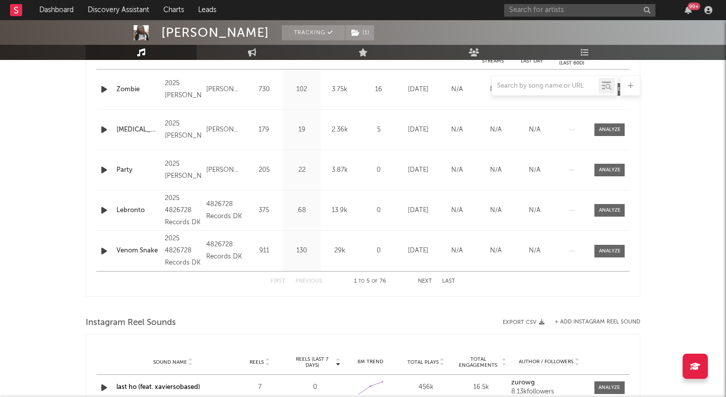
scroll to position [0, 0]
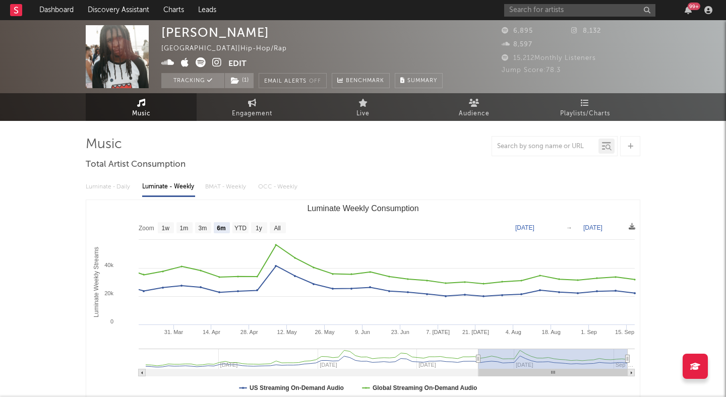
click at [250, 7] on nav "Dashboard Discovery Assistant Charts Leads 99 +" at bounding box center [363, 10] width 726 height 20
click at [215, 61] on icon at bounding box center [217, 62] width 10 height 10
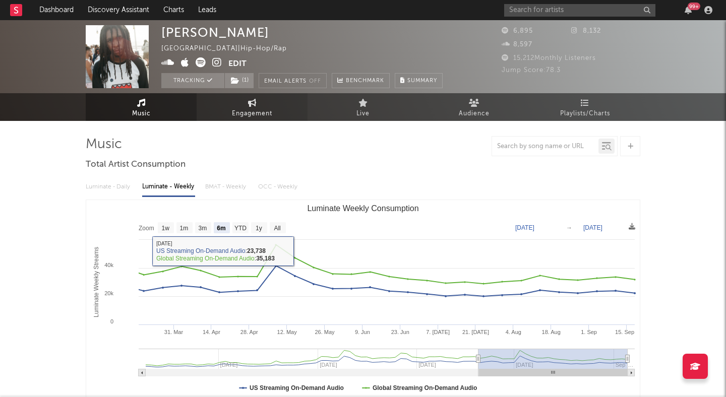
click at [225, 102] on link "Engagement" at bounding box center [252, 107] width 111 height 28
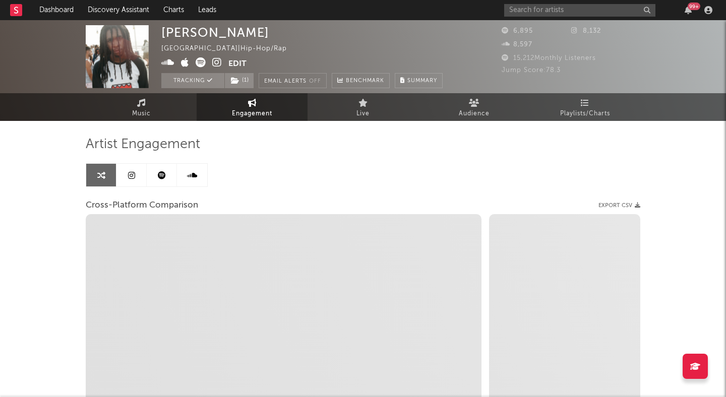
select select "1w"
select select "1m"
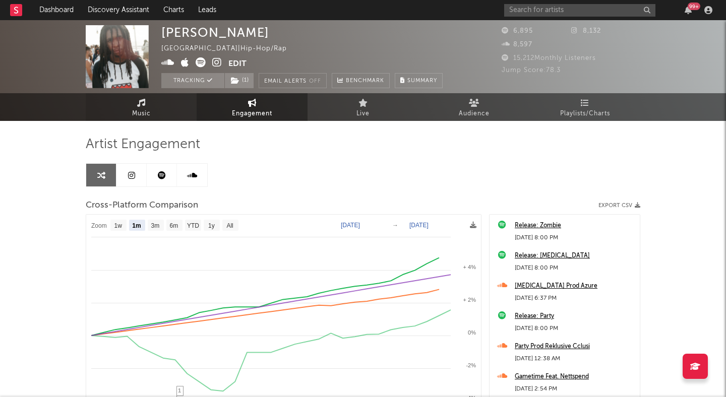
click at [144, 114] on span "Music" at bounding box center [141, 114] width 19 height 12
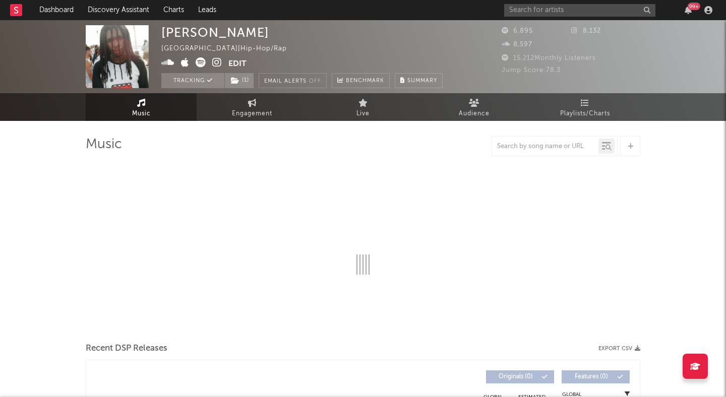
select select "6m"
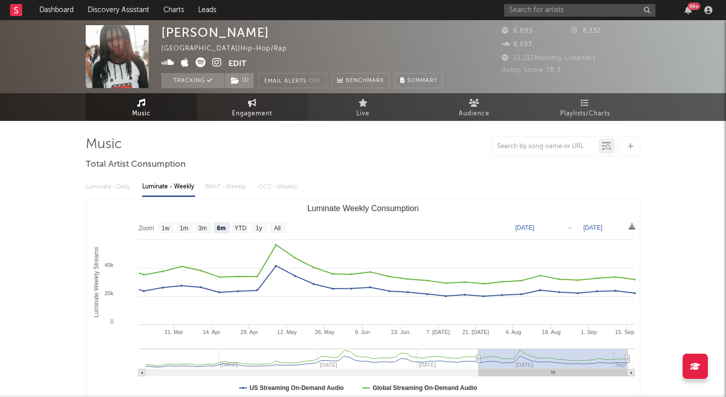
click at [250, 101] on icon at bounding box center [252, 103] width 9 height 8
select select "1w"
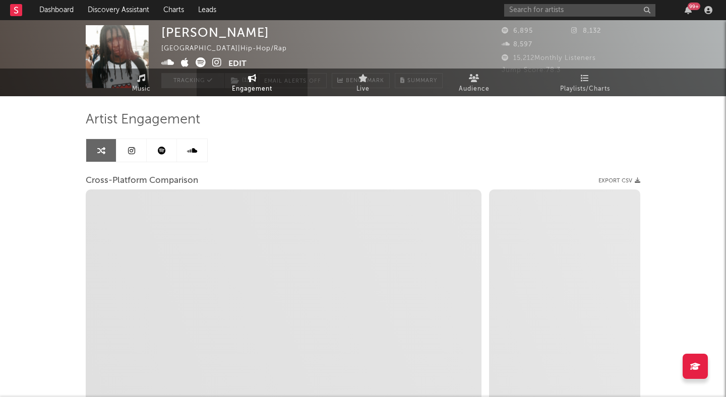
scroll to position [27, 0]
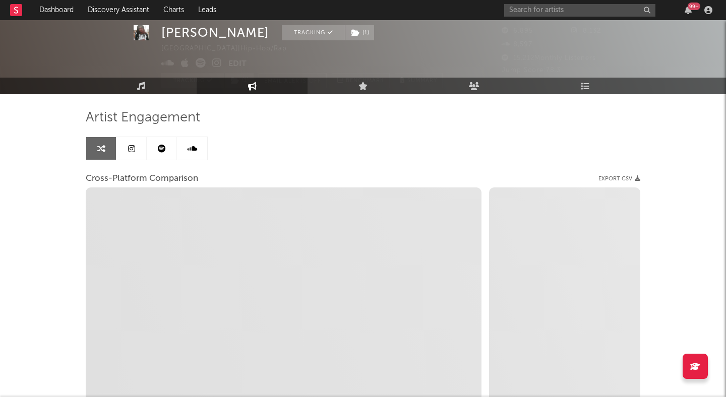
select select "1m"
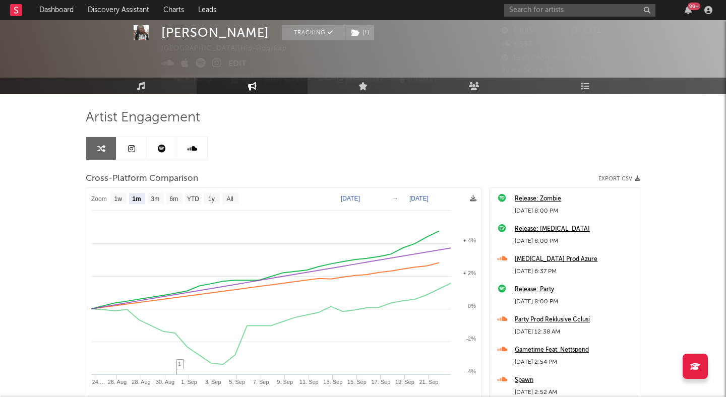
click at [134, 149] on icon at bounding box center [131, 149] width 7 height 8
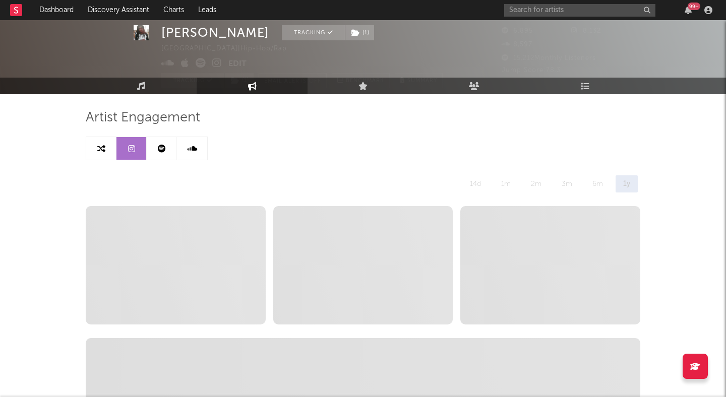
select select "6m"
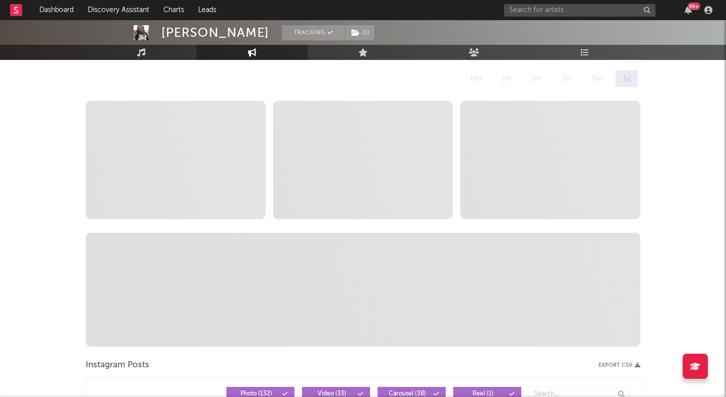
scroll to position [139, 0]
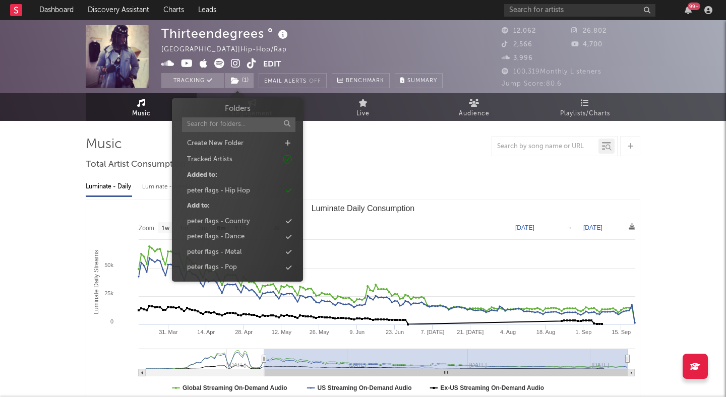
click at [352, 34] on div "Thirteendegrees ° United States | Hip-Hop/Rap Edit Tracking ( 1 ) Email Alerts …" at bounding box center [301, 56] width 281 height 63
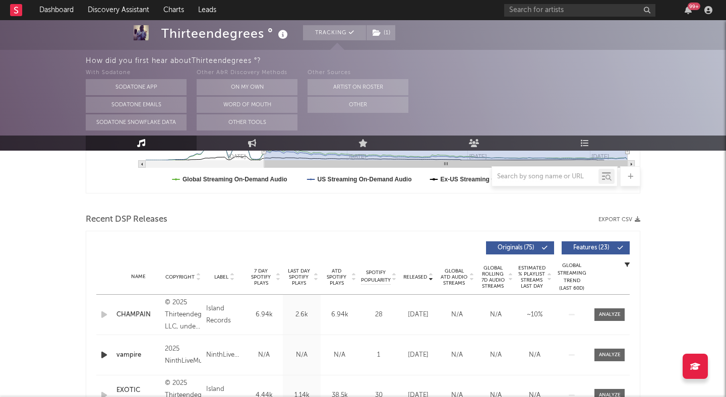
scroll to position [311, 0]
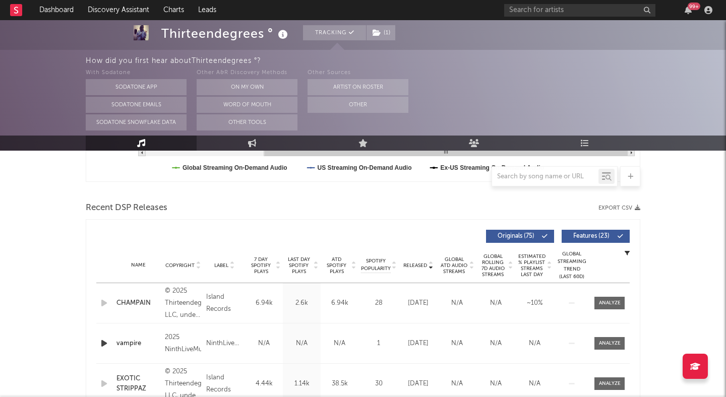
click at [592, 232] on button "Features ( 23 )" at bounding box center [596, 236] width 68 height 13
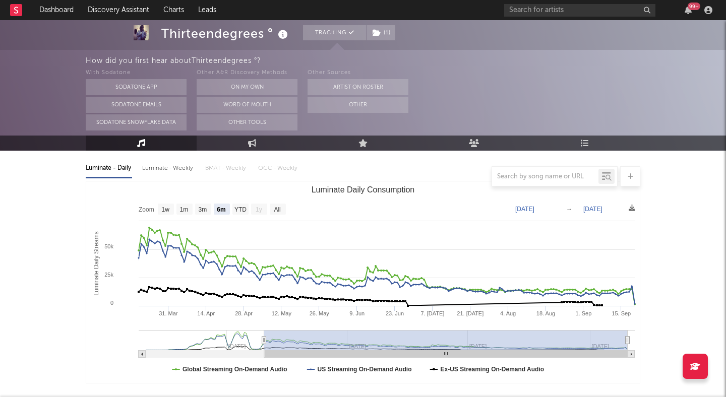
scroll to position [88, 0]
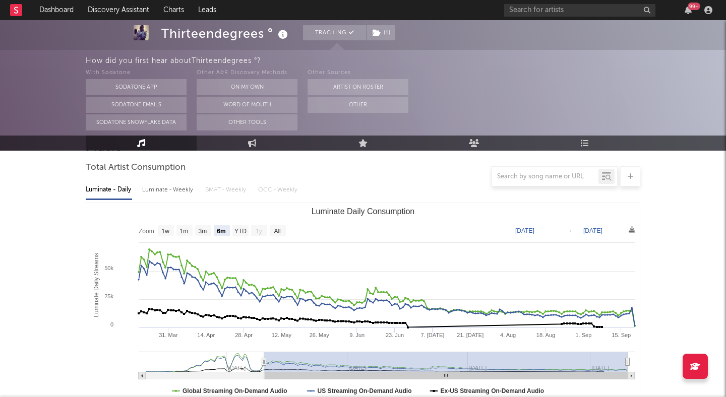
click at [168, 229] on text "1w" at bounding box center [166, 231] width 8 height 7
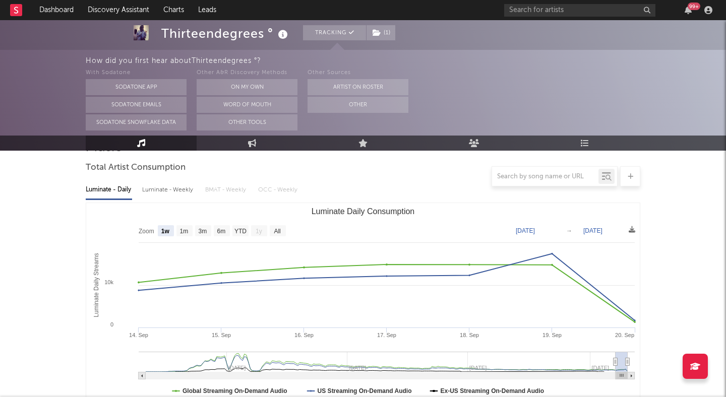
select select "1w"
type input "2025-09-14"
click at [187, 229] on text "1m" at bounding box center [184, 231] width 9 height 7
select select "1m"
type input "2025-08-20"
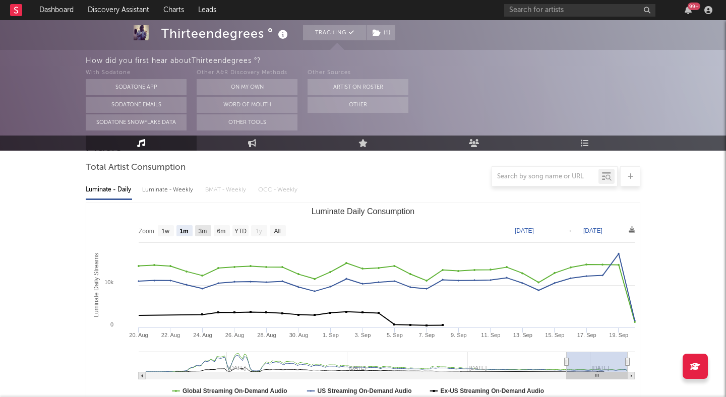
click at [209, 229] on rect "Luminate Daily Consumption" at bounding box center [203, 230] width 16 height 11
select select "3m"
type input "2025-06-20"
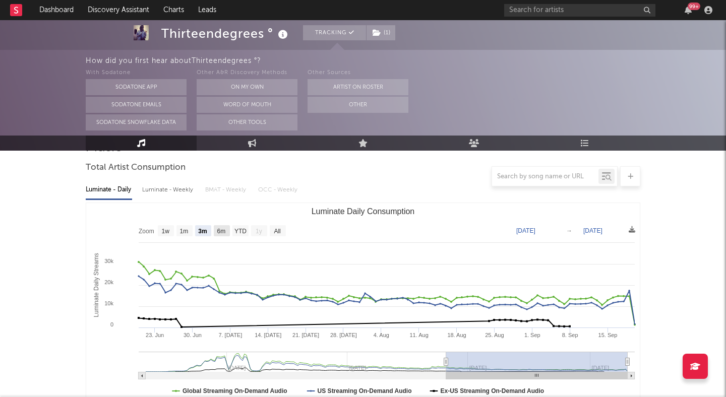
click at [216, 229] on rect "Luminate Daily Consumption" at bounding box center [222, 230] width 16 height 11
select select "6m"
type input "2025-03-20"
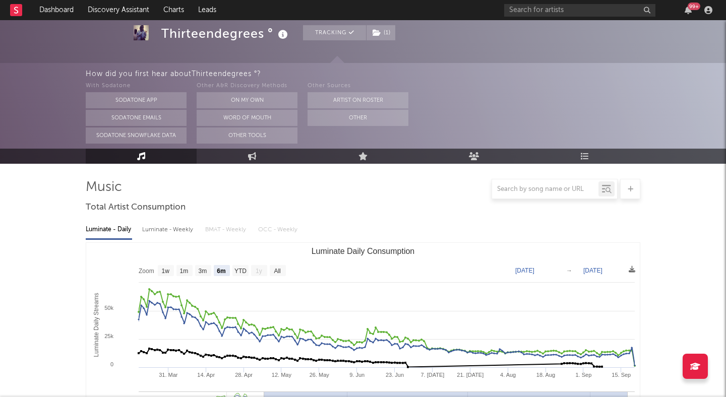
scroll to position [47, 0]
click at [236, 158] on link "Engagement" at bounding box center [252, 156] width 111 height 15
select select "1w"
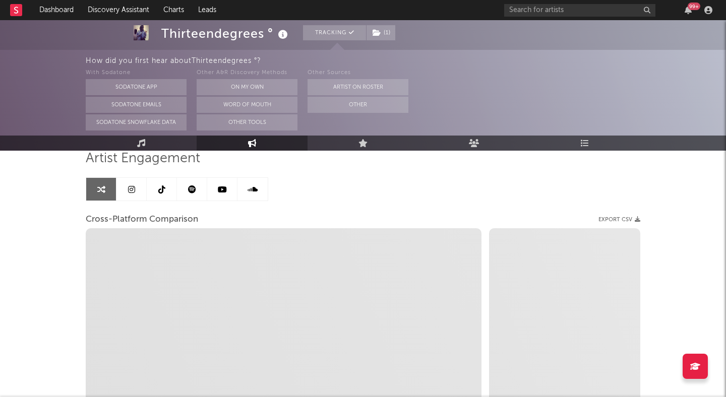
select select "1m"
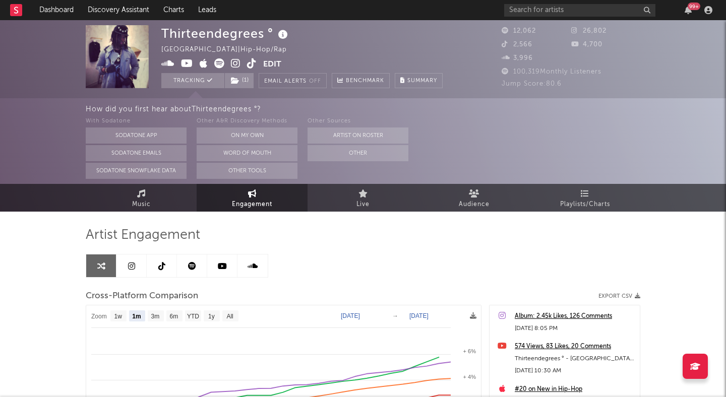
click at [136, 265] on link at bounding box center [131, 266] width 30 height 23
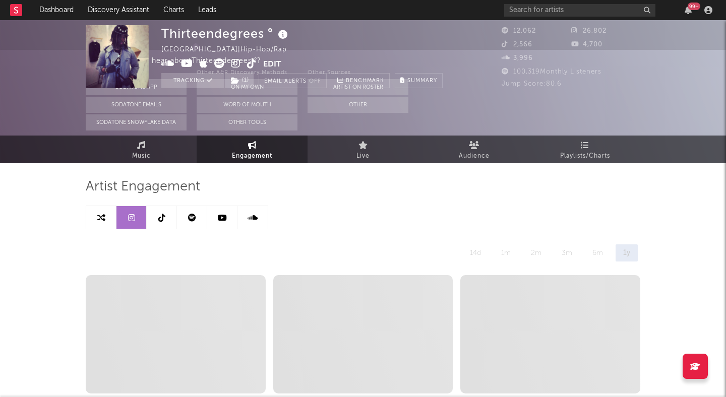
select select "6m"
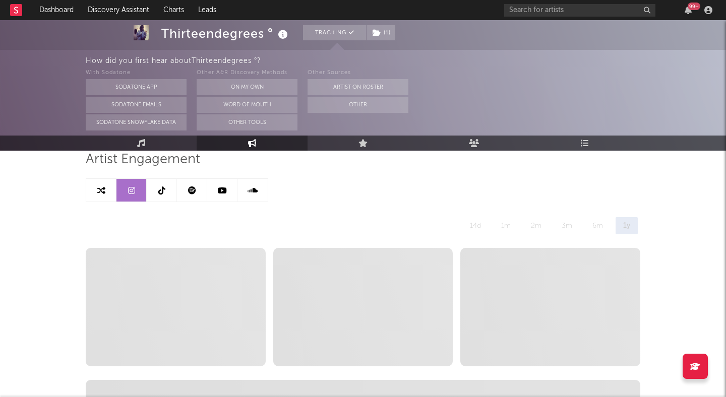
scroll to position [77, 0]
click at [107, 186] on link at bounding box center [101, 189] width 30 height 23
select select "1m"
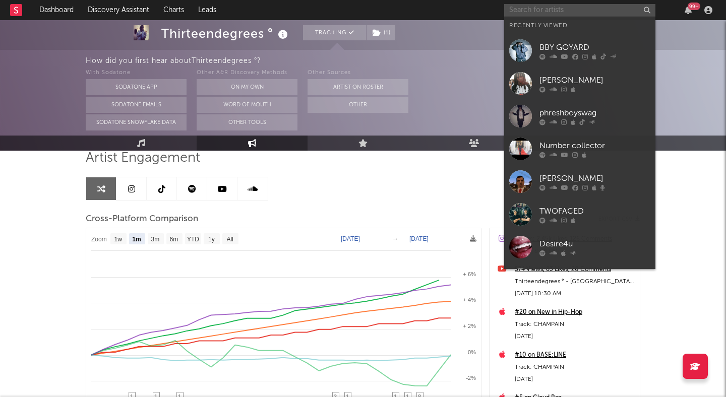
click at [541, 12] on input "text" at bounding box center [579, 10] width 151 height 13
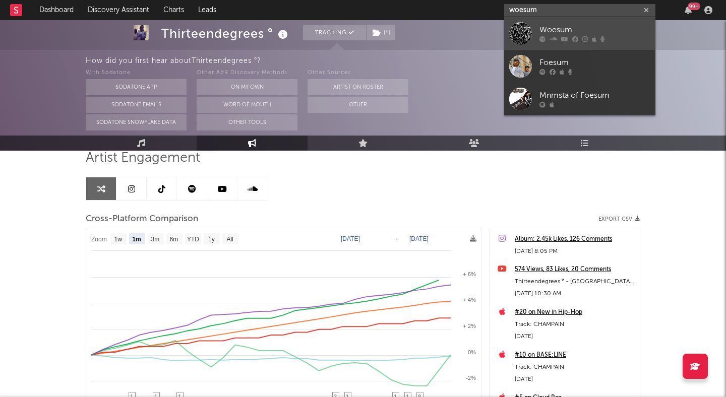
type input "woesum"
click at [575, 27] on div "Woesum" at bounding box center [595, 30] width 111 height 12
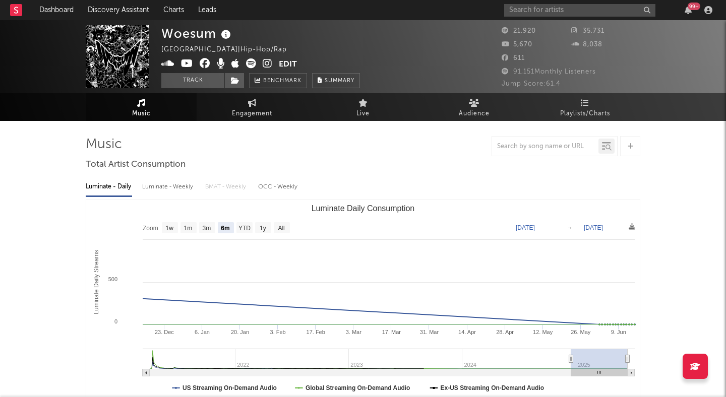
select select "6m"
click at [538, 11] on input "text" at bounding box center [579, 10] width 151 height 13
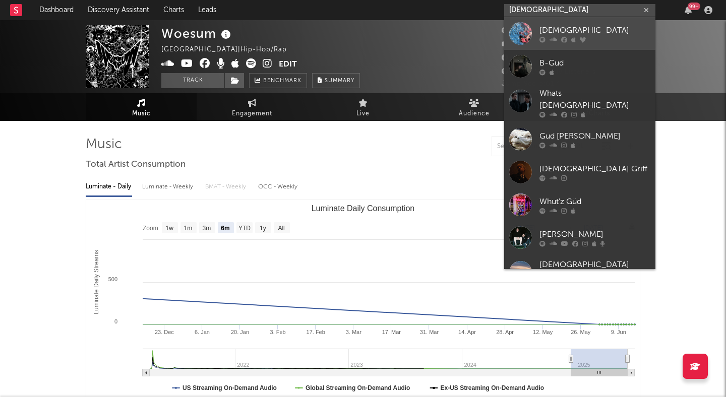
type input "gud"
click at [540, 27] on div "Gud" at bounding box center [595, 30] width 111 height 12
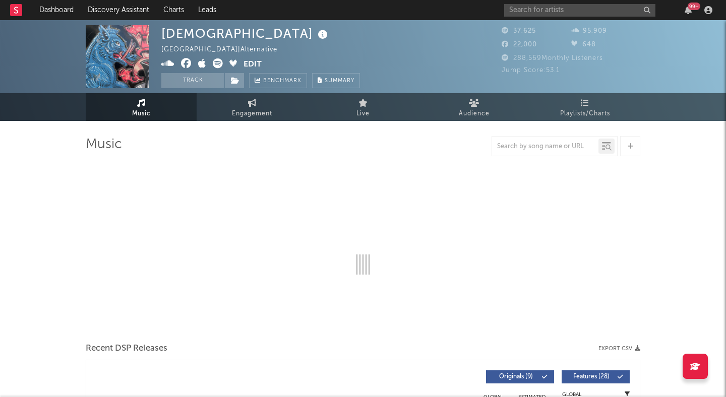
select select "6m"
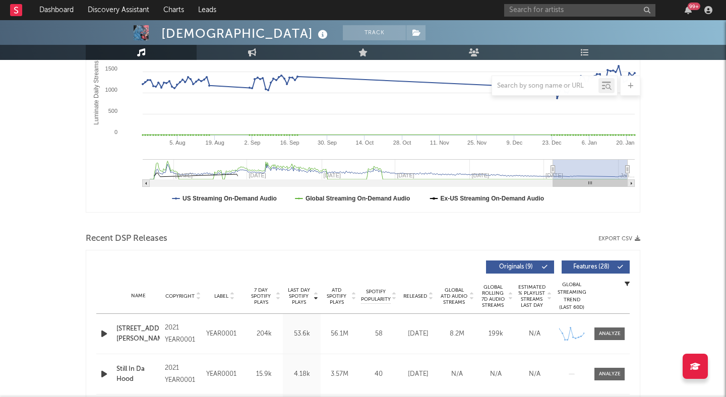
scroll to position [295, 0]
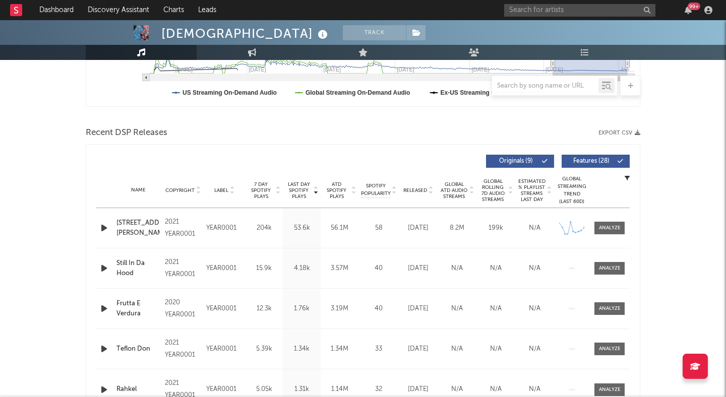
click at [429, 193] on icon at bounding box center [430, 193] width 5 height 4
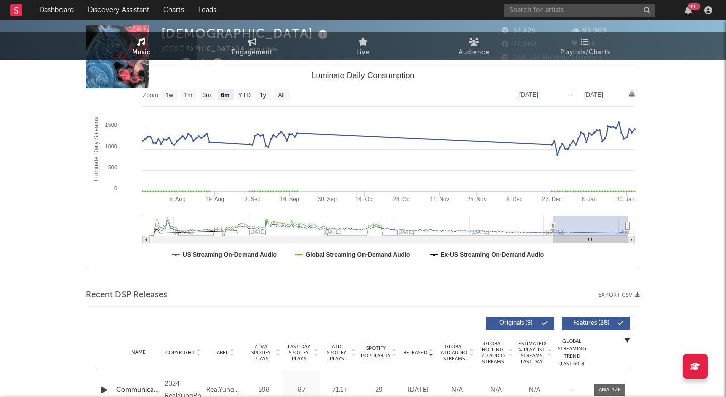
scroll to position [0, 0]
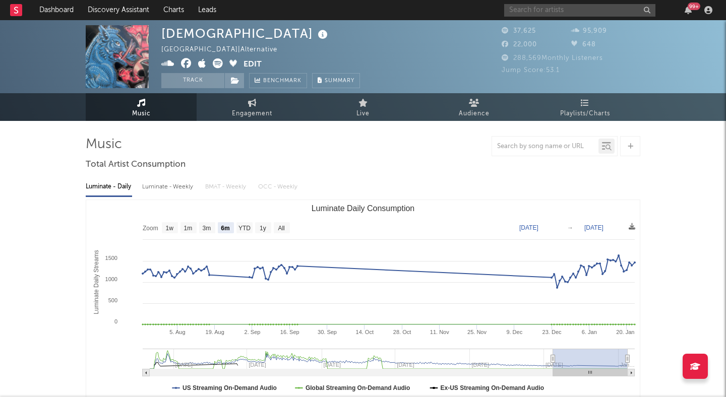
click at [528, 12] on input "text" at bounding box center [579, 10] width 151 height 13
click at [316, 46] on div "Gud Sweden | Alternative Edit Track Benchmark Summary" at bounding box center [260, 56] width 199 height 63
click at [194, 85] on button "Track" at bounding box center [192, 80] width 63 height 15
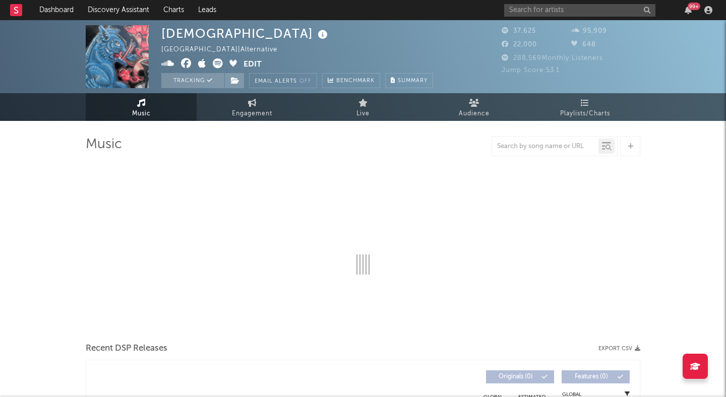
select select "6m"
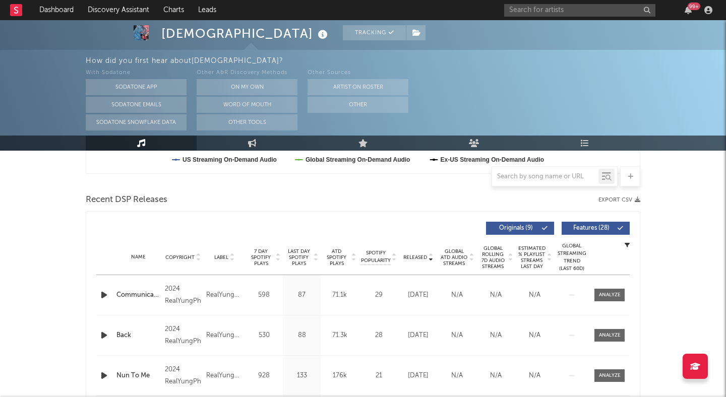
scroll to position [323, 0]
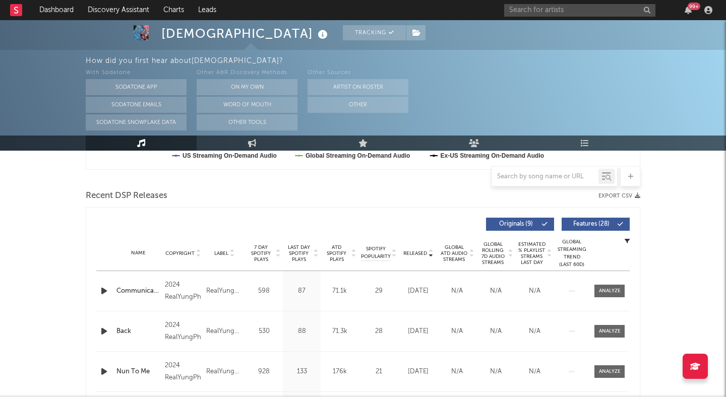
click at [100, 289] on icon "button" at bounding box center [104, 291] width 11 height 13
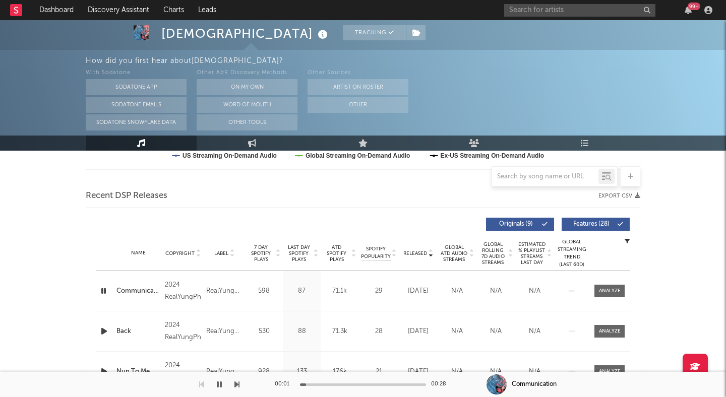
click at [104, 331] on icon "button" at bounding box center [104, 331] width 11 height 13
click at [103, 329] on icon "button" at bounding box center [104, 331] width 10 height 13
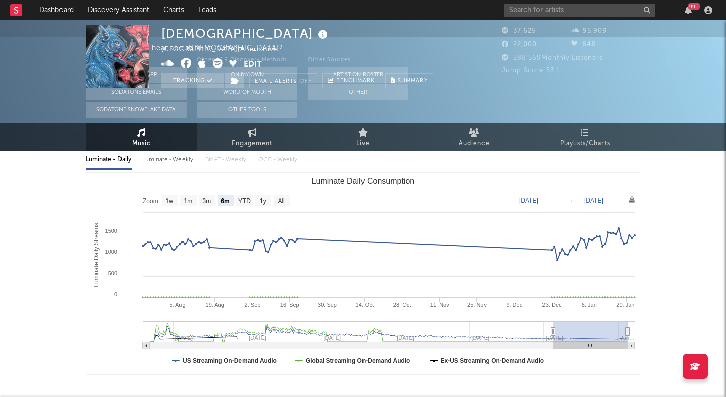
scroll to position [0, 0]
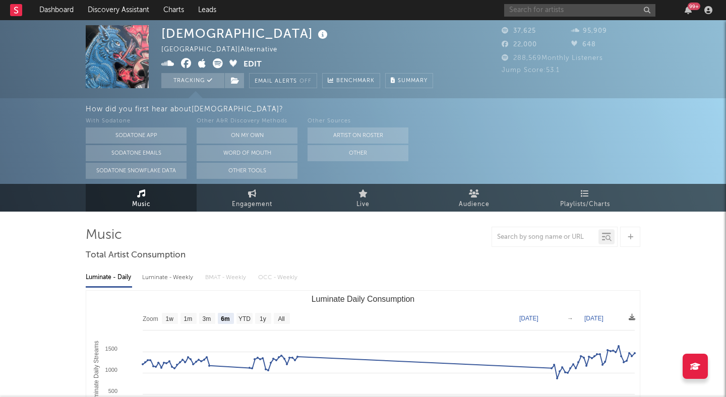
click at [568, 9] on input "text" at bounding box center [579, 10] width 151 height 13
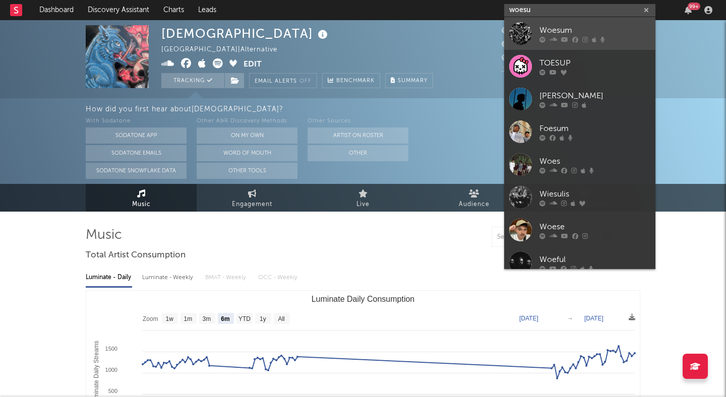
type input "woesu"
click at [589, 22] on link "Woesum" at bounding box center [579, 33] width 151 height 33
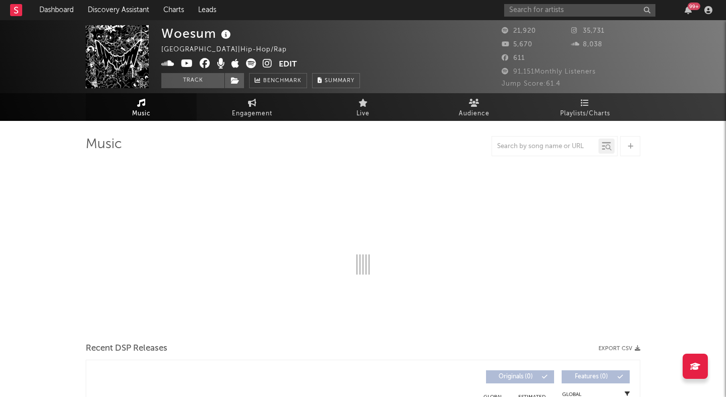
select select "6m"
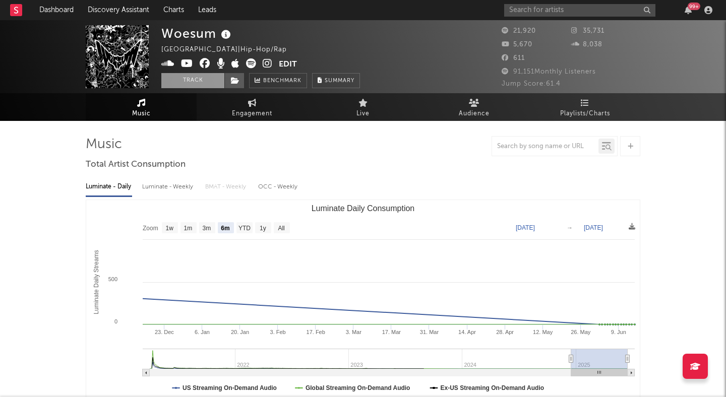
click at [207, 79] on button "Track" at bounding box center [192, 80] width 63 height 15
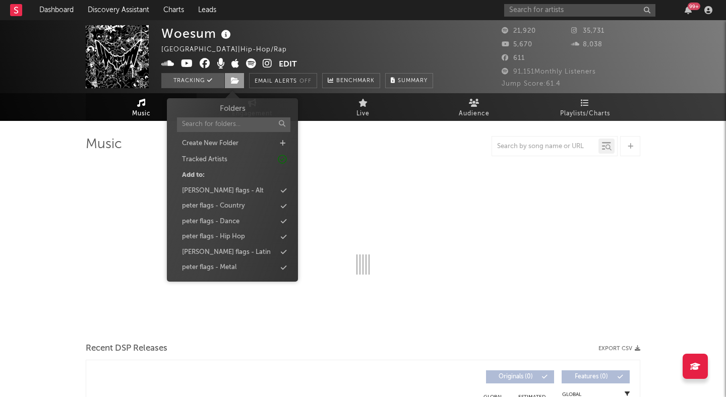
click at [234, 83] on icon at bounding box center [235, 80] width 9 height 7
select select "6m"
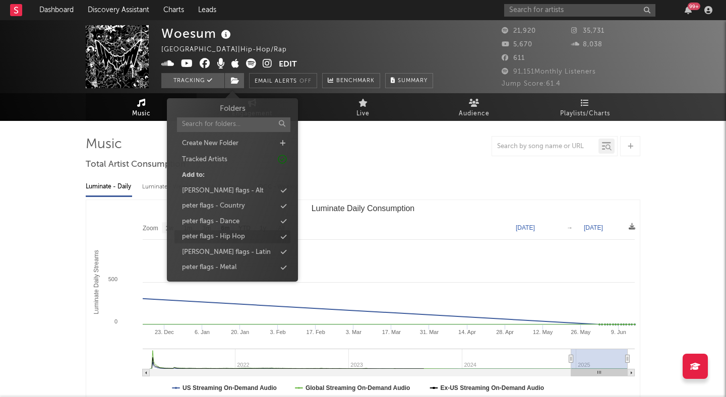
click at [234, 234] on div "peter flags - Hip Hop" at bounding box center [213, 237] width 63 height 10
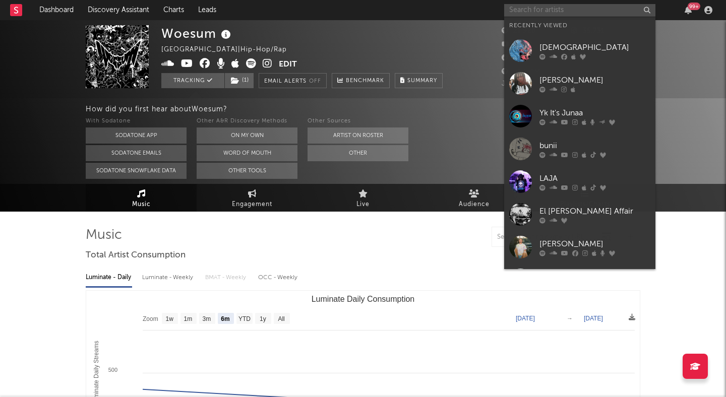
click at [537, 10] on input "text" at bounding box center [579, 10] width 151 height 13
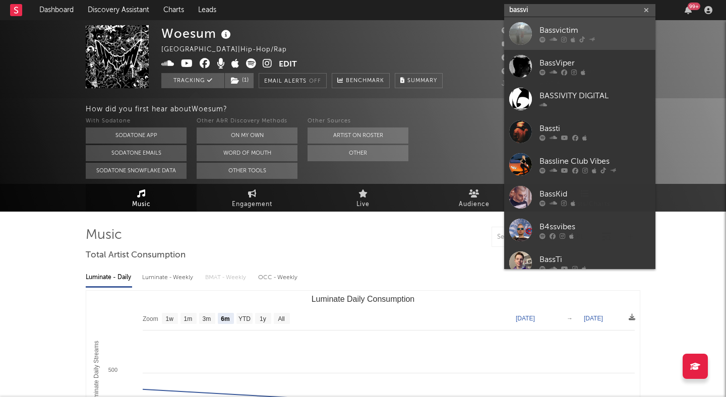
type input "bassvi"
click at [569, 29] on div "Bassvictim" at bounding box center [595, 30] width 111 height 12
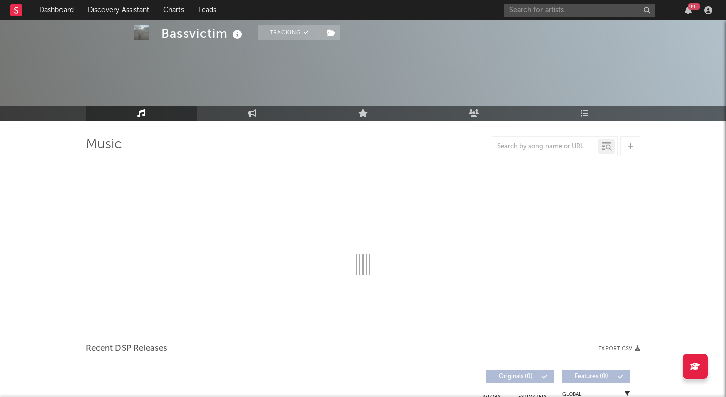
select select "6m"
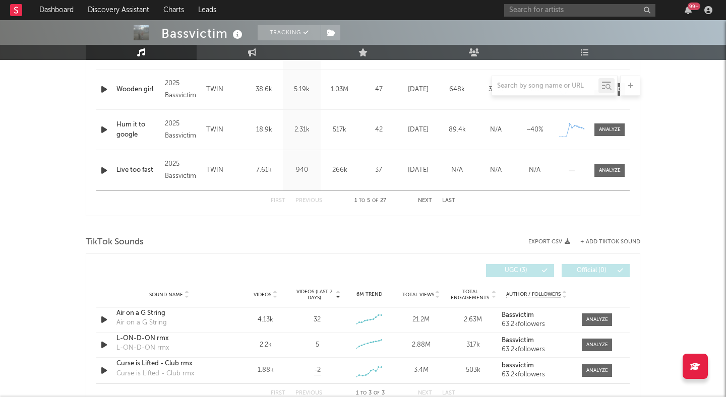
scroll to position [570, 0]
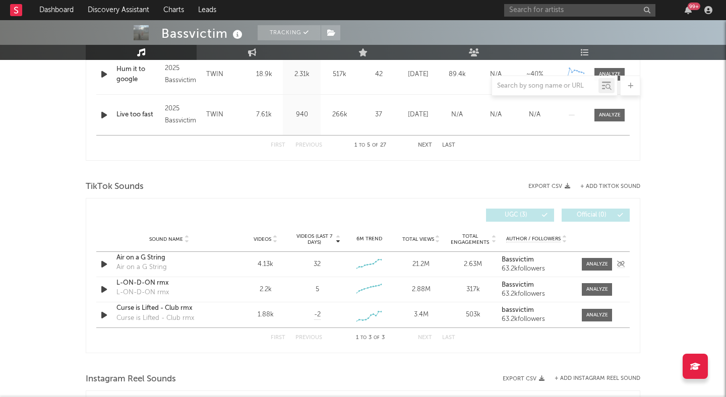
click at [105, 263] on icon "button" at bounding box center [104, 264] width 11 height 13
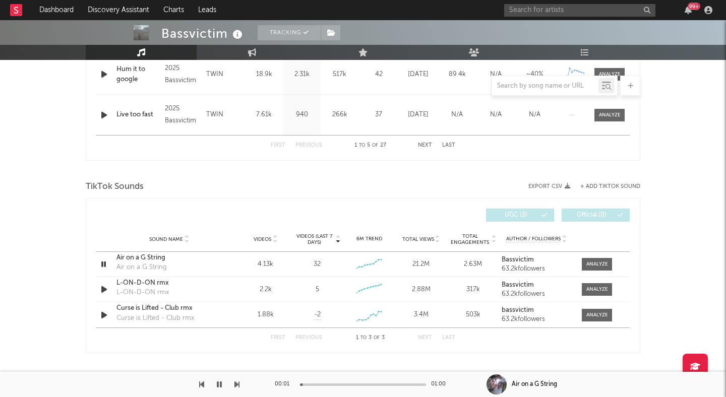
click at [322, 383] on div "00:01 01:00" at bounding box center [363, 384] width 176 height 25
click at [346, 386] on div "00:02 01:00" at bounding box center [363, 384] width 176 height 25
click at [347, 384] on div at bounding box center [363, 385] width 126 height 3
click at [372, 384] on div at bounding box center [363, 385] width 126 height 3
click at [222, 382] on button "button" at bounding box center [219, 384] width 10 height 25
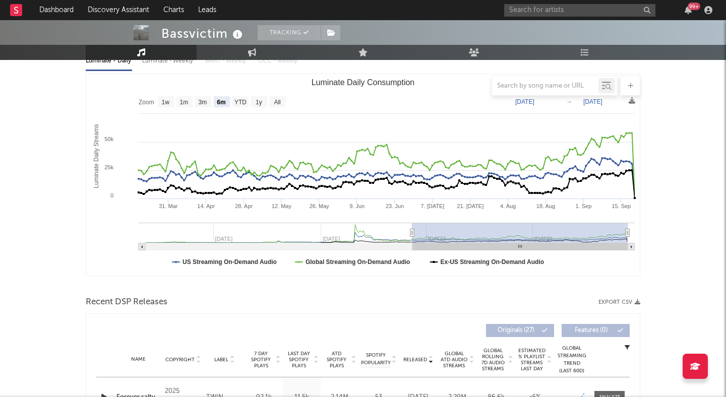
scroll to position [0, 0]
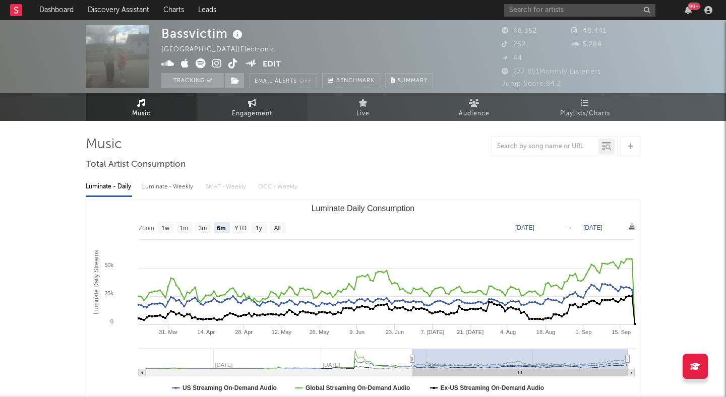
click at [261, 107] on link "Engagement" at bounding box center [252, 107] width 111 height 28
select select "1w"
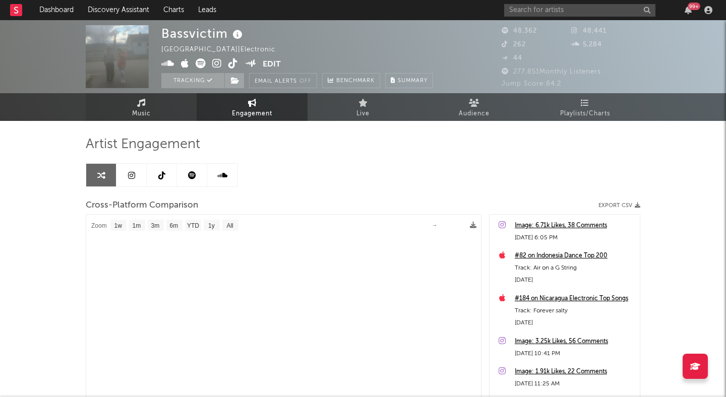
select select "1m"
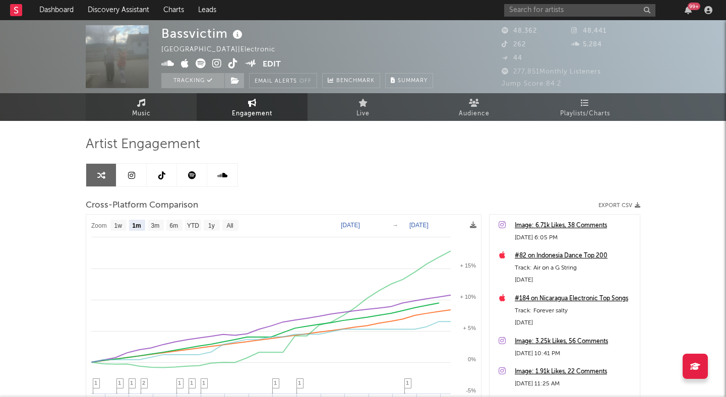
click at [156, 108] on link "Music" at bounding box center [141, 107] width 111 height 28
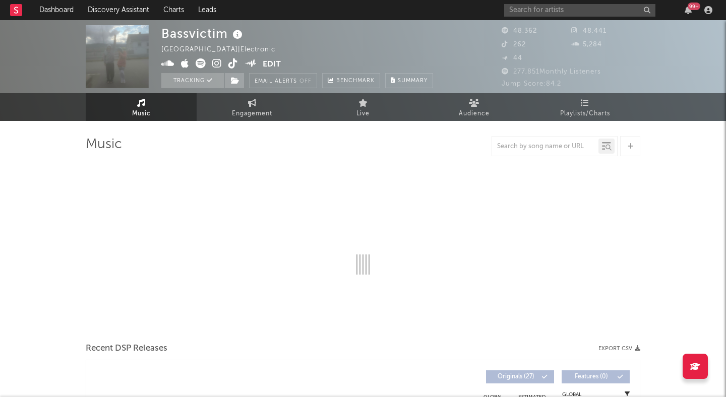
select select "6m"
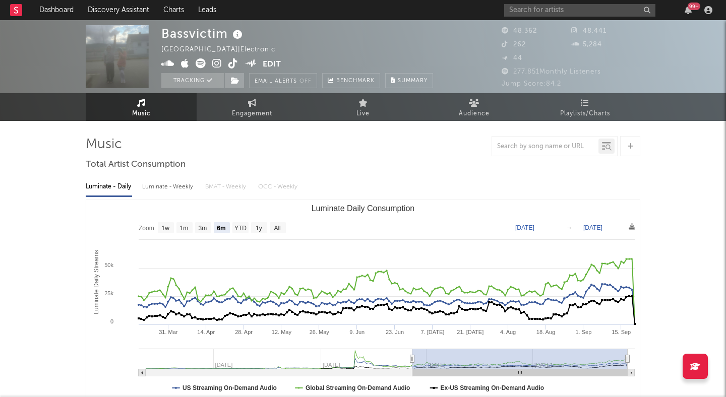
select select "1w"
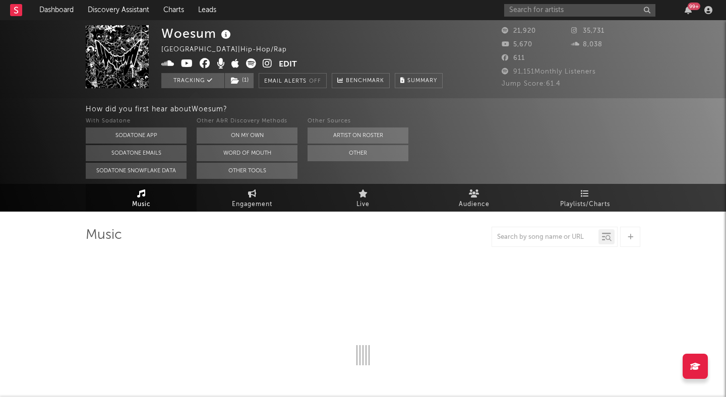
select select "6m"
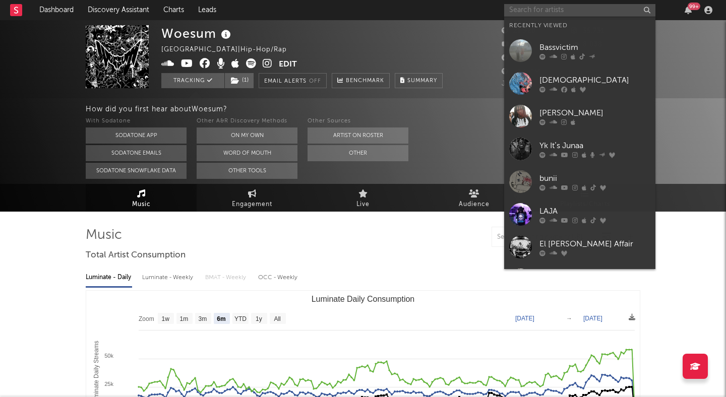
click at [563, 14] on input "text" at bounding box center [579, 10] width 151 height 13
type input "a"
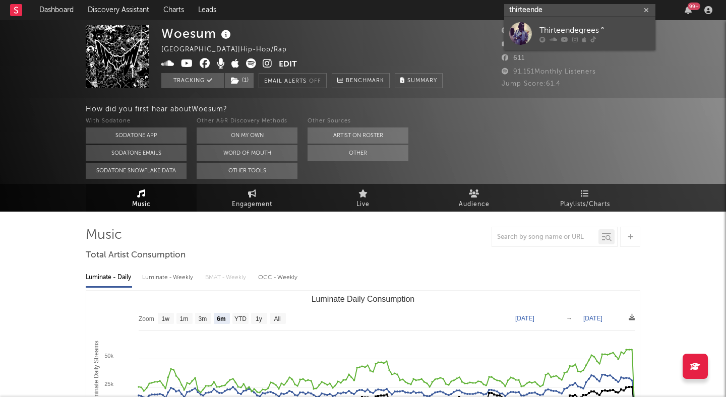
type input "thirteende"
click at [575, 23] on link "Thirteendegrees °" at bounding box center [579, 33] width 151 height 33
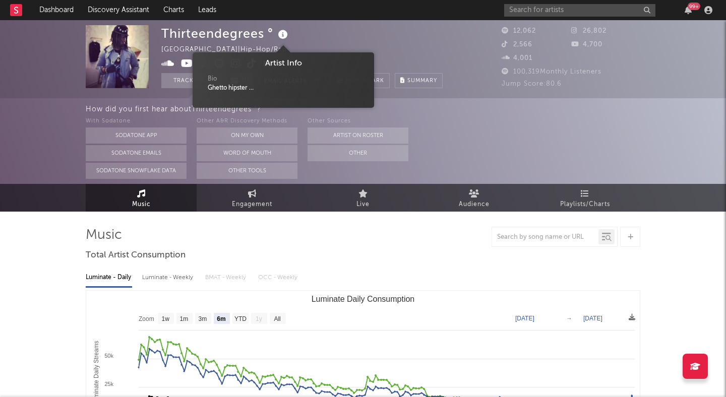
drag, startPoint x: 276, startPoint y: 33, endPoint x: 270, endPoint y: 33, distance: 6.1
click at [270, 33] on div "Thirteendegrees °" at bounding box center [225, 33] width 129 height 17
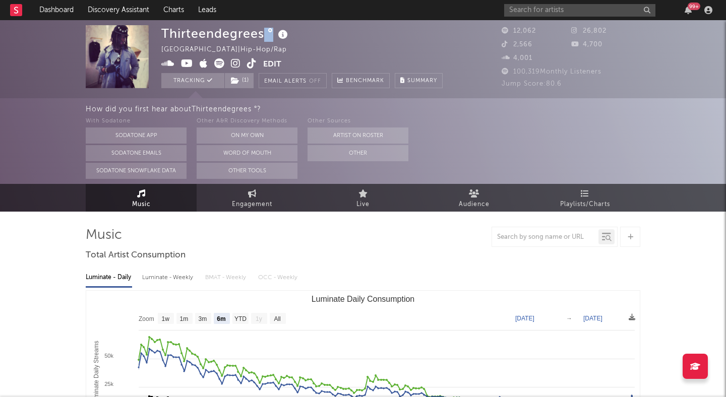
drag, startPoint x: 263, startPoint y: 33, endPoint x: 275, endPoint y: 33, distance: 12.1
click at [275, 33] on div "Thirteendegrees °" at bounding box center [225, 33] width 129 height 17
copy div "°"
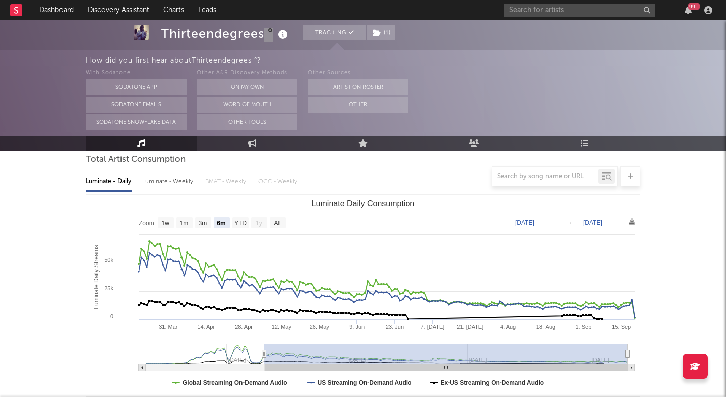
scroll to position [84, 0]
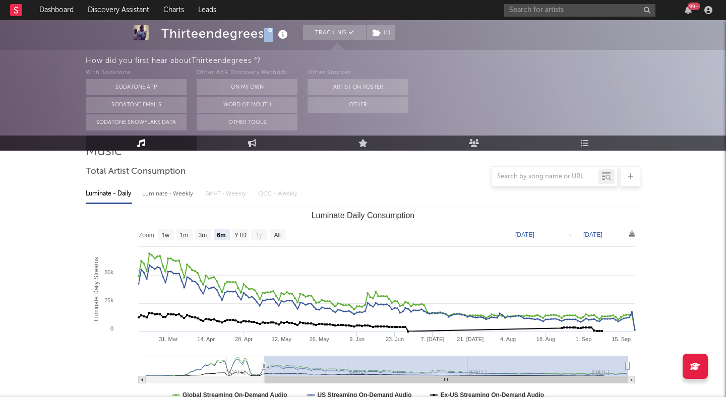
click at [232, 232] on rect "Luminate Daily Consumption" at bounding box center [240, 234] width 16 height 11
select select "YTD"
type input "2025-01-19"
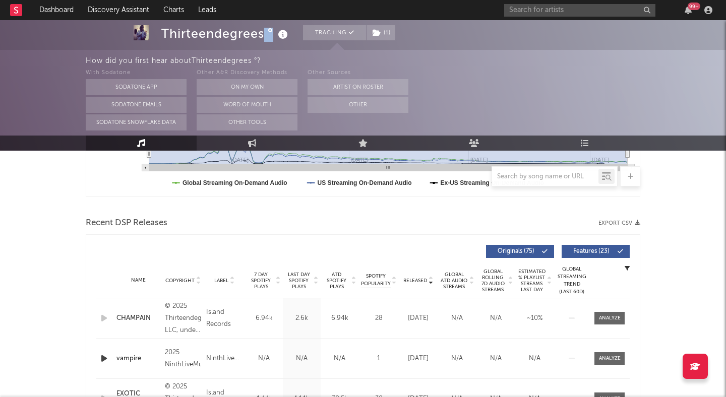
scroll to position [298, 0]
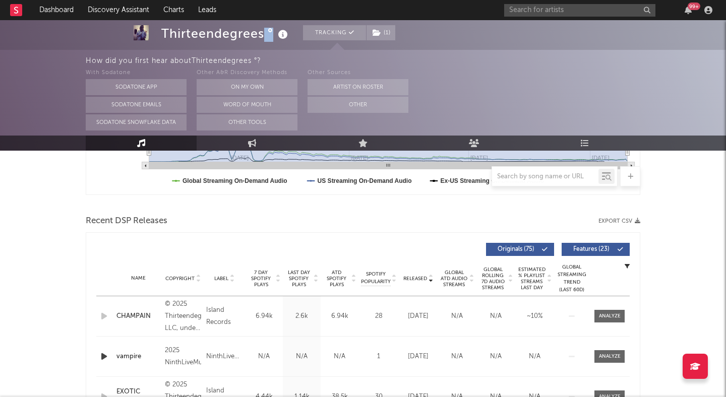
click at [583, 248] on span "Features ( 23 )" at bounding box center [591, 250] width 46 height 6
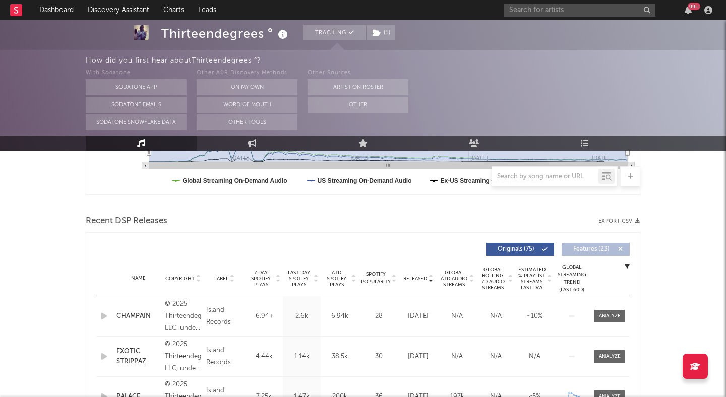
click at [158, 210] on div at bounding box center [363, 205] width 555 height 15
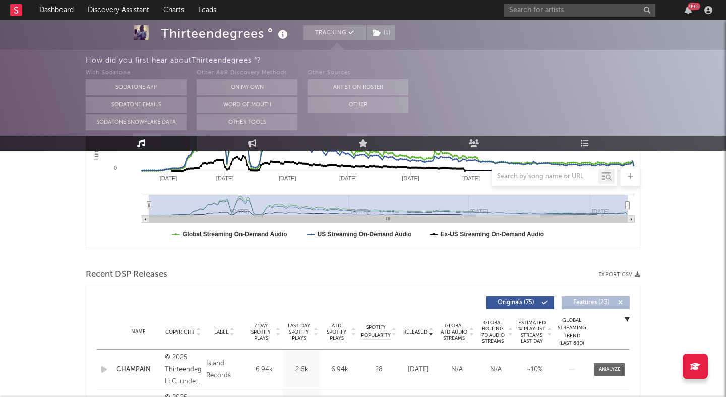
scroll to position [323, 0]
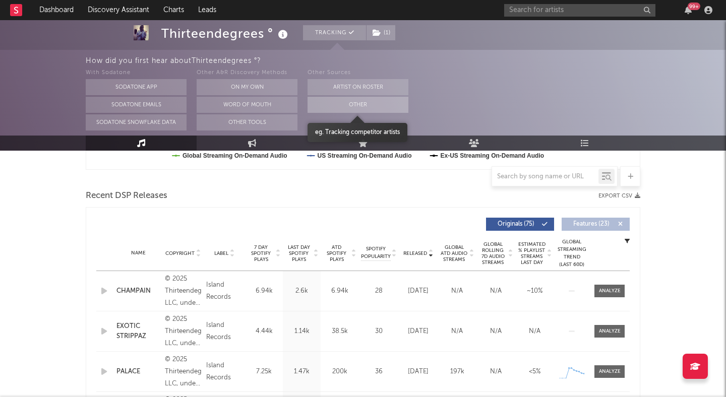
click at [358, 108] on button "Other" at bounding box center [358, 105] width 101 height 16
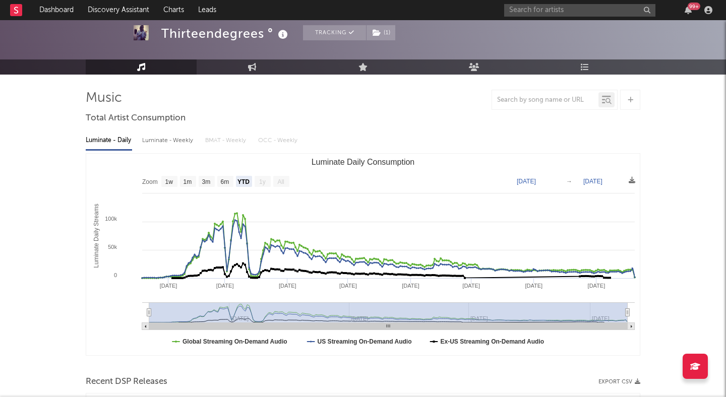
scroll to position [0, 0]
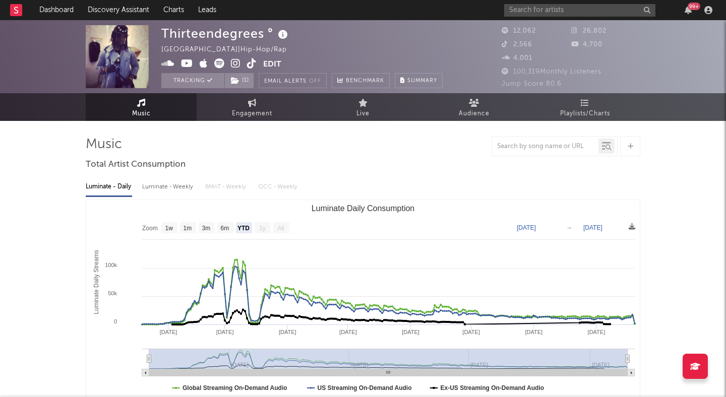
click at [235, 65] on icon at bounding box center [236, 63] width 10 height 10
click at [236, 80] on icon at bounding box center [235, 80] width 9 height 7
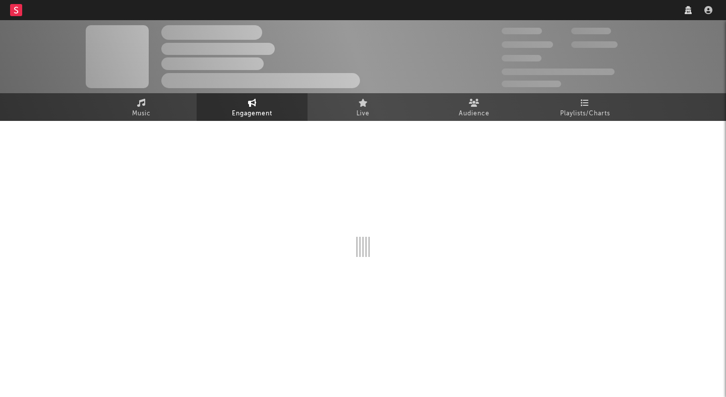
select select "6m"
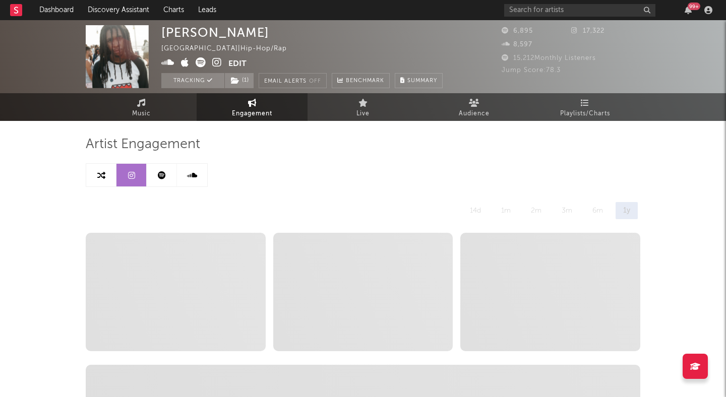
click at [105, 178] on link at bounding box center [101, 175] width 30 height 23
select select "1m"
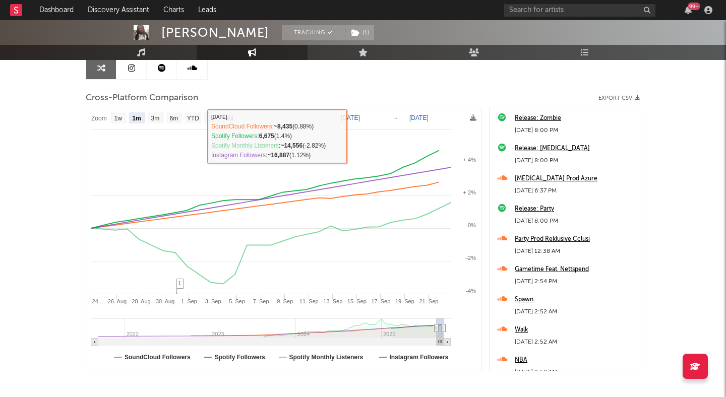
scroll to position [79, 0]
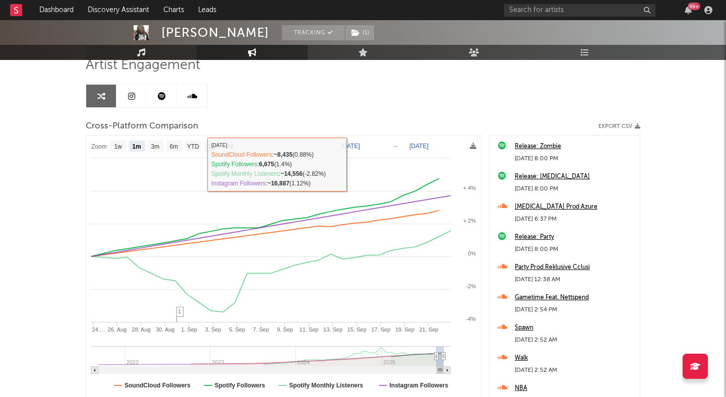
click at [146, 54] on link "Music" at bounding box center [141, 52] width 111 height 15
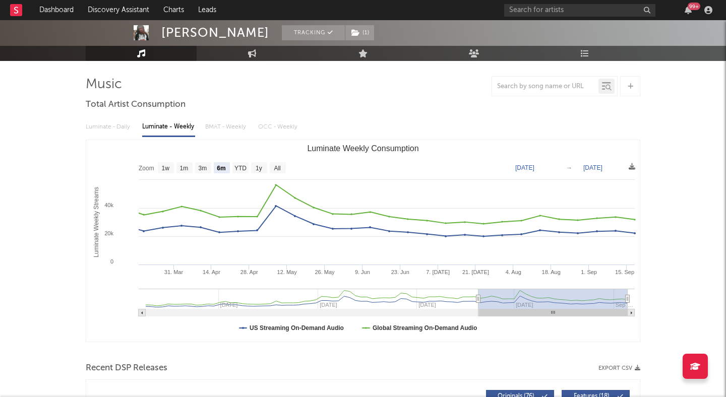
scroll to position [61, 0]
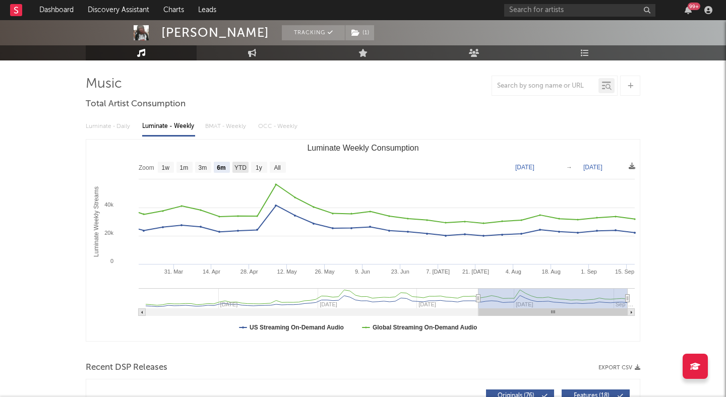
click at [245, 165] on text "YTD" at bounding box center [240, 167] width 12 height 7
select select "YTD"
type input "[DATE]"
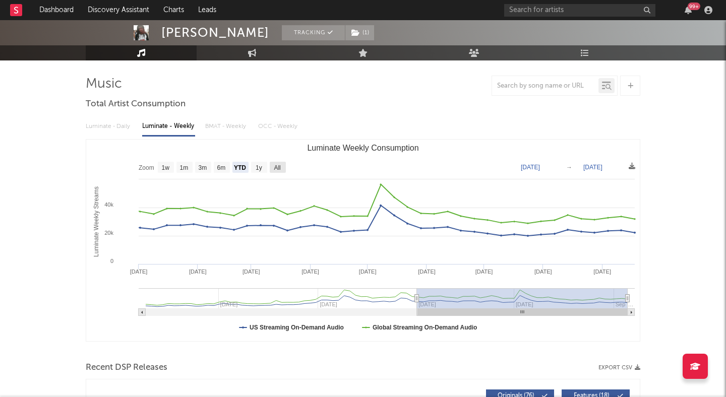
click at [273, 165] on rect "Luminate Weekly Consumption" at bounding box center [278, 167] width 16 height 11
select select "All"
type input "[DATE]"
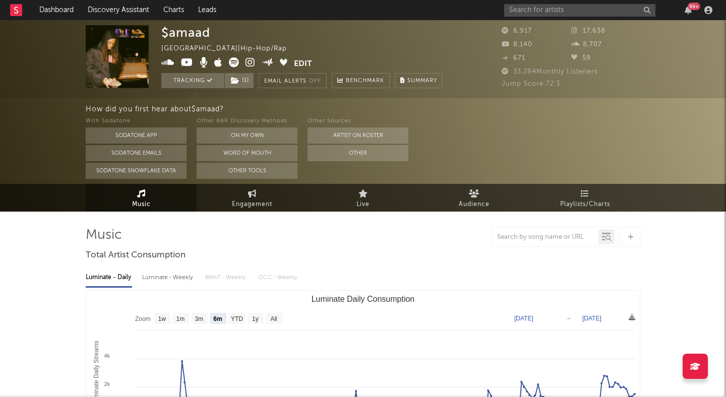
select select "6m"
drag, startPoint x: 212, startPoint y: 27, endPoint x: 163, endPoint y: 28, distance: 48.9
click at [163, 28] on div "$amaad [GEOGRAPHIC_DATA] | Hip-Hop/Rap Edit Tracking ( 1 ) Email Alerts Off Ben…" at bounding box center [301, 56] width 281 height 63
drag, startPoint x: 161, startPoint y: 28, endPoint x: 211, endPoint y: 28, distance: 49.4
click at [211, 28] on div "$amaad [GEOGRAPHIC_DATA] | Hip-Hop/Rap Edit Tracking ( 1 ) Email Alerts Off Ben…" at bounding box center [301, 56] width 281 height 63
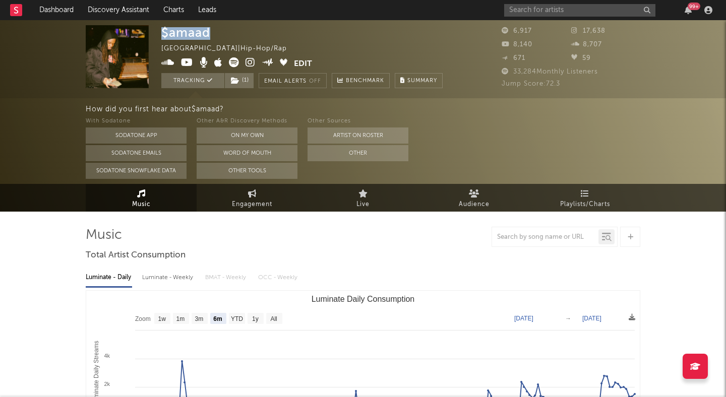
copy div "$amaad"
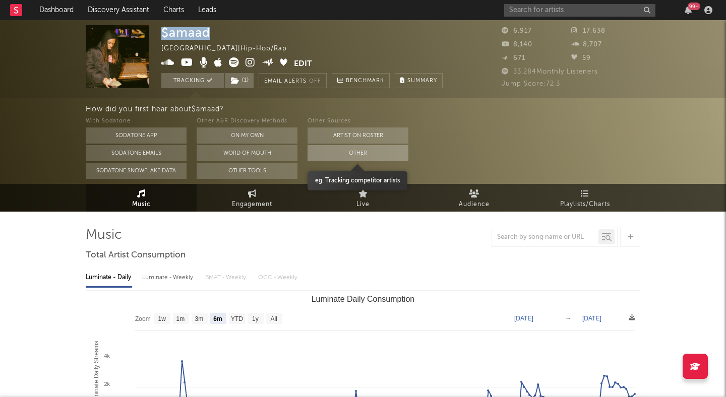
click at [341, 153] on button "Other" at bounding box center [358, 153] width 101 height 16
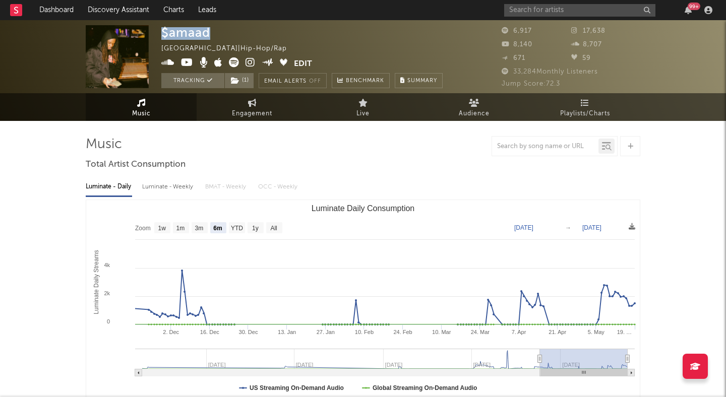
click at [246, 62] on icon at bounding box center [251, 62] width 10 height 10
click at [171, 189] on div "Luminate - Weekly" at bounding box center [168, 187] width 53 height 17
select select "6m"
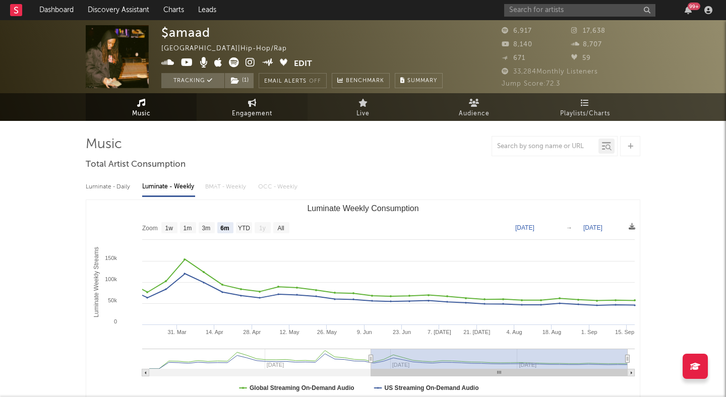
click at [251, 100] on icon at bounding box center [252, 103] width 9 height 8
select select "1w"
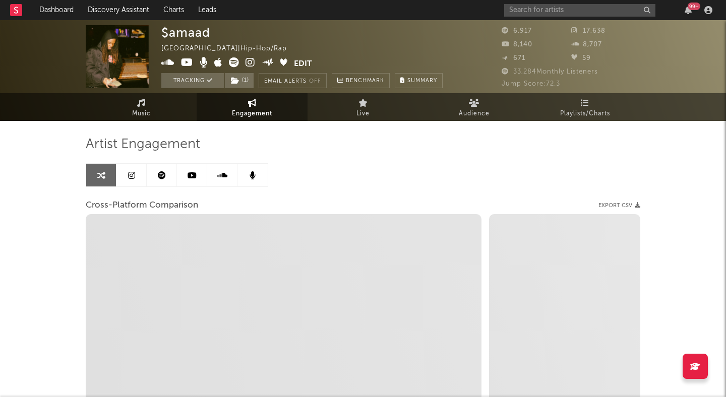
select select "1m"
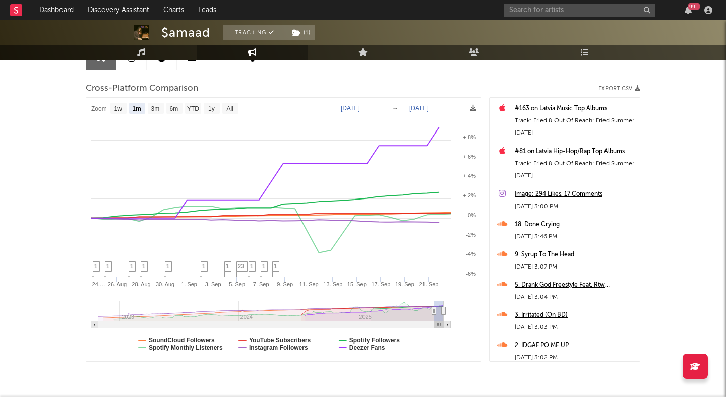
scroll to position [119, 0]
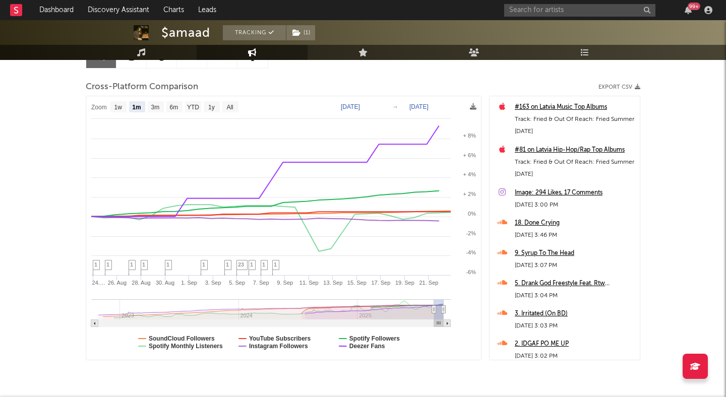
click at [347, 344] on rect at bounding box center [283, 228] width 395 height 264
click at [354, 347] on text "Deezer Fans" at bounding box center [367, 346] width 36 height 7
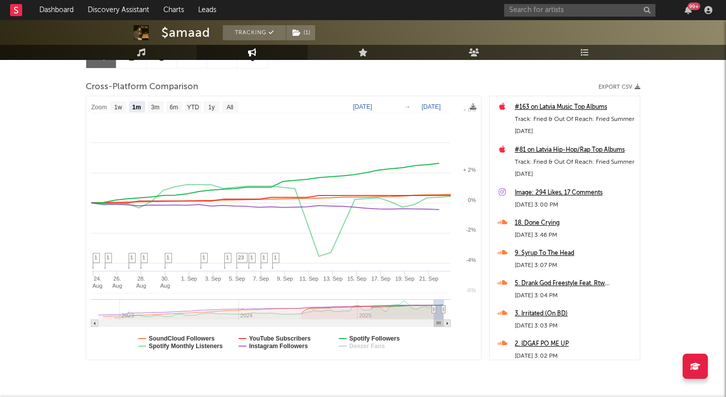
select select "1m"
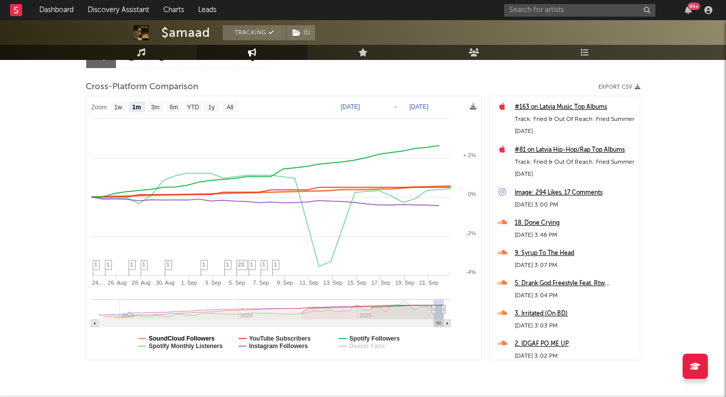
click at [189, 339] on text "SoundCloud Followers" at bounding box center [182, 338] width 66 height 7
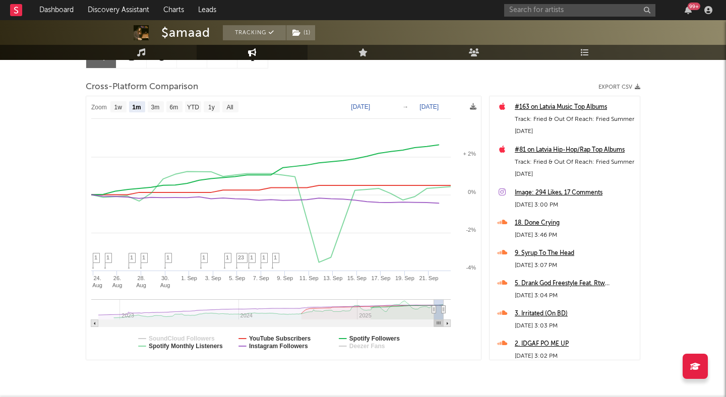
select select "1m"
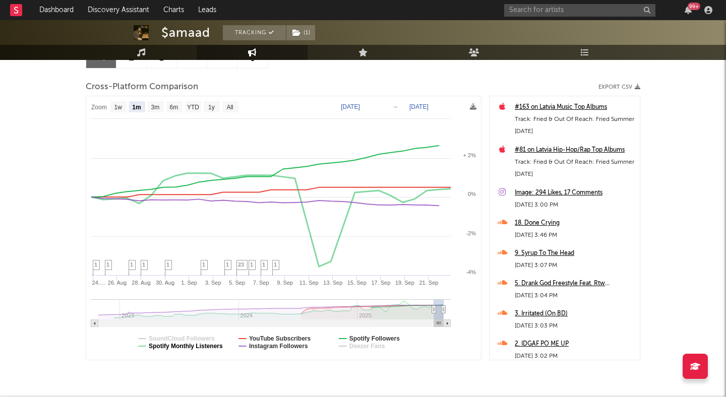
click at [190, 343] on text "Spotify Monthly Listeners" at bounding box center [186, 346] width 74 height 7
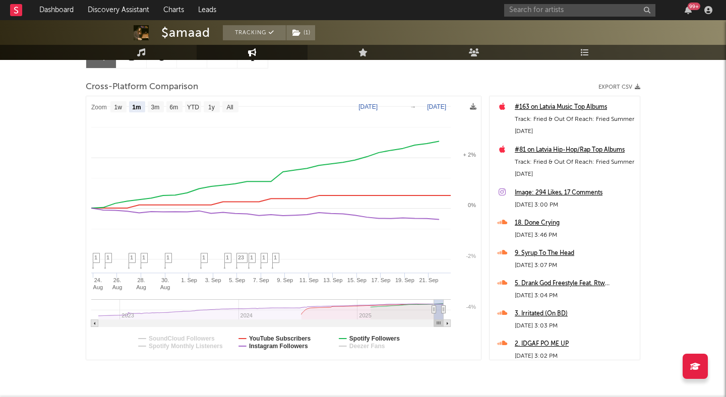
select select "1m"
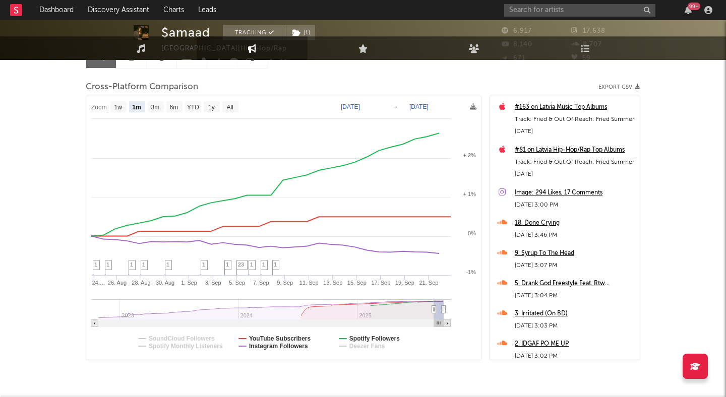
scroll to position [0, 0]
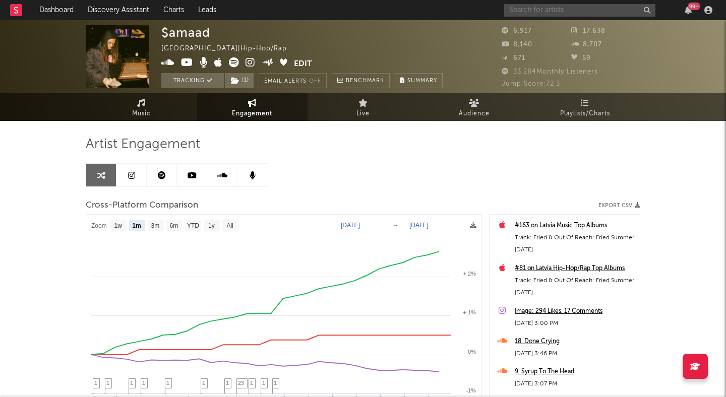
click at [513, 14] on input "text" at bounding box center [579, 10] width 151 height 13
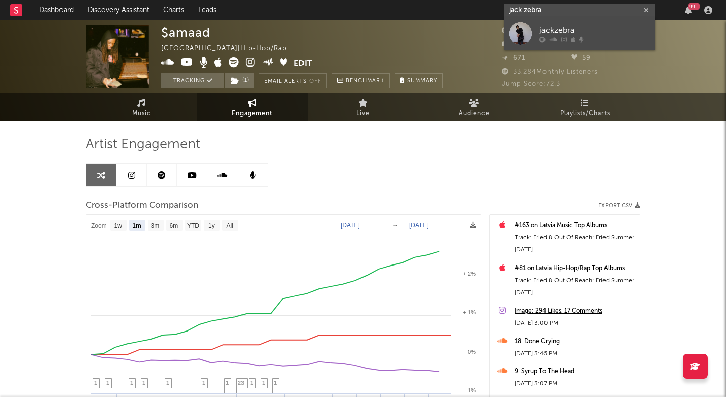
type input "jack zebra"
click at [560, 30] on div "jackzebra" at bounding box center [595, 30] width 111 height 12
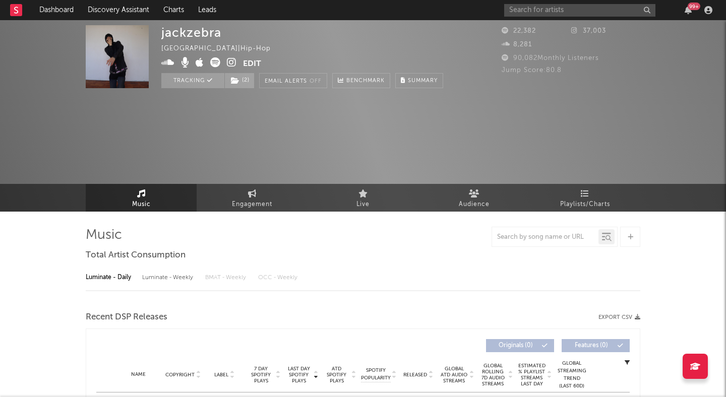
select select "6m"
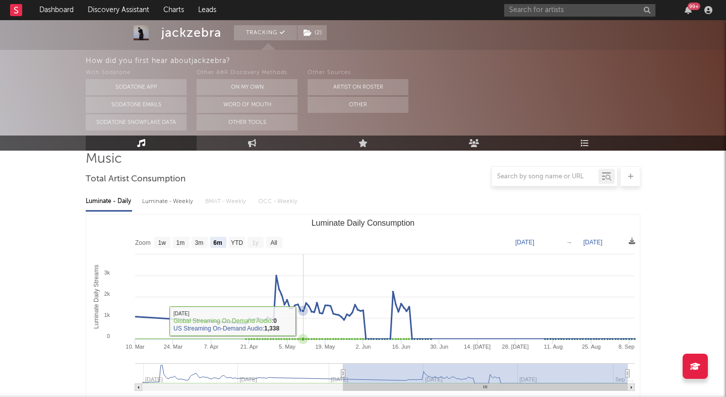
scroll to position [66, 0]
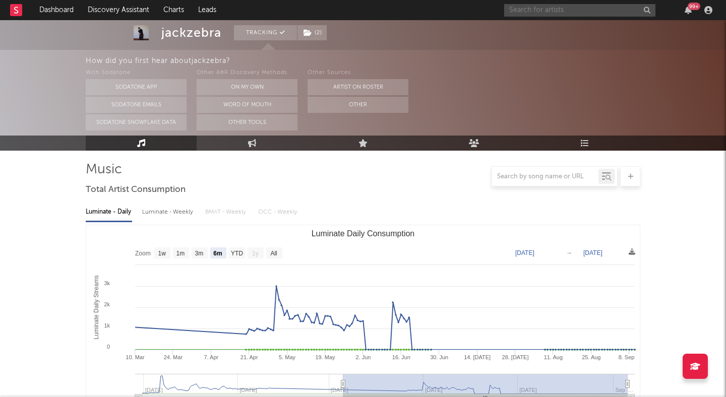
click at [527, 10] on input "text" at bounding box center [579, 10] width 151 height 13
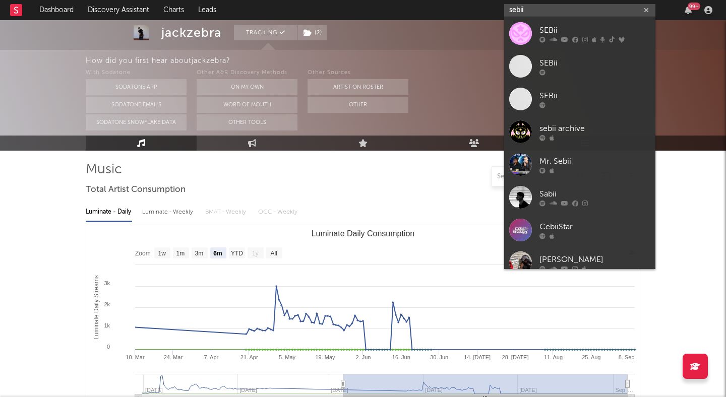
type input "sebii"
click at [566, 25] on div "SEBii" at bounding box center [595, 30] width 111 height 12
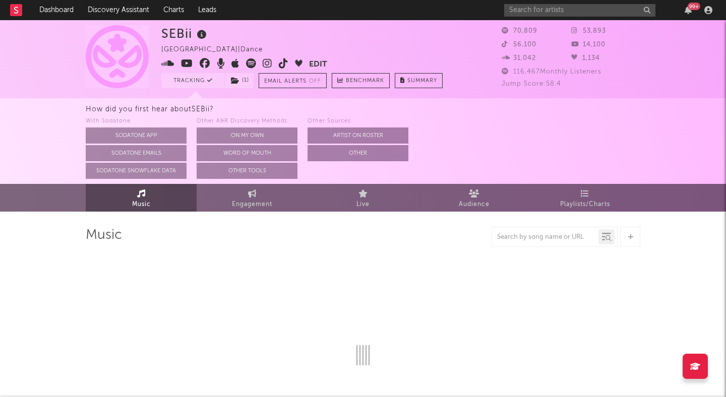
select select "6m"
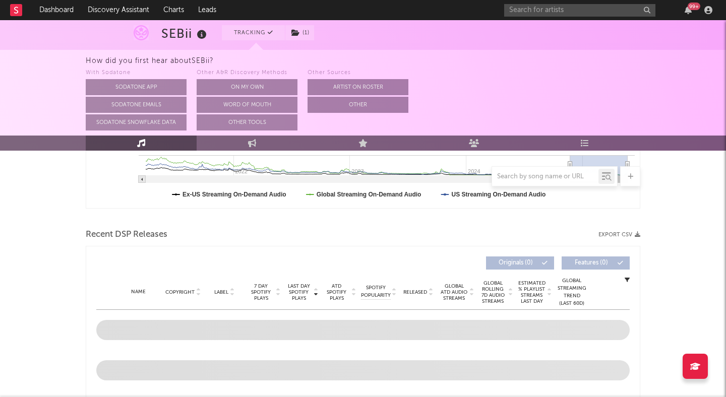
scroll to position [284, 0]
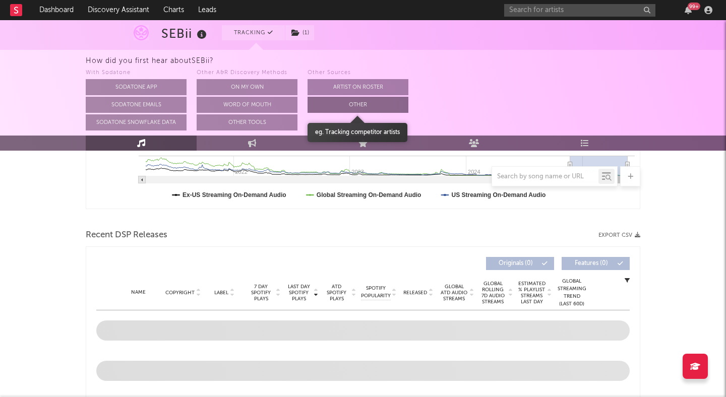
click at [336, 104] on button "Other" at bounding box center [358, 105] width 101 height 16
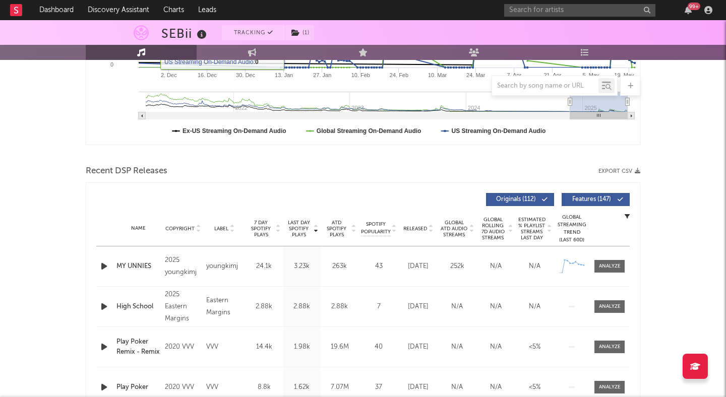
scroll to position [263, 0]
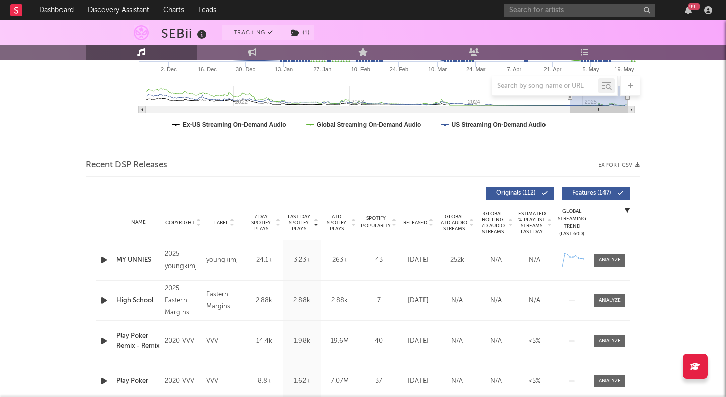
click at [428, 227] on div "Name Copyright Label Album Names Composer Names 7 Day Spotify Plays Last Day Sp…" at bounding box center [363, 222] width 534 height 35
click at [431, 224] on icon at bounding box center [430, 225] width 5 height 4
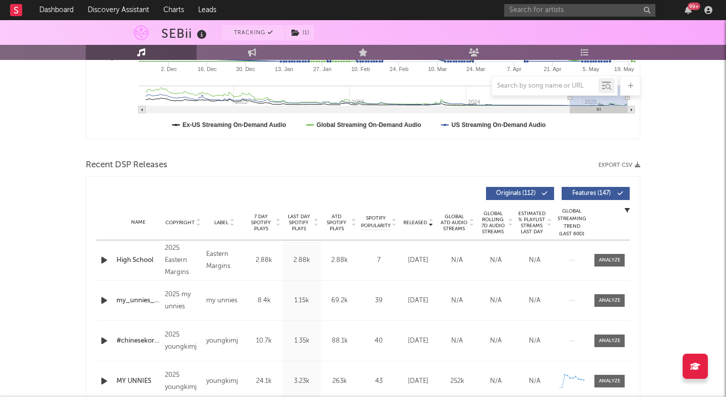
click at [104, 261] on icon "button" at bounding box center [104, 260] width 11 height 13
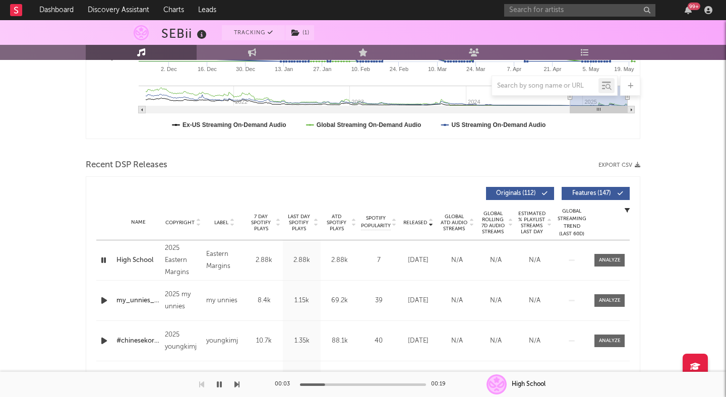
click at [104, 262] on icon "button" at bounding box center [104, 260] width 10 height 13
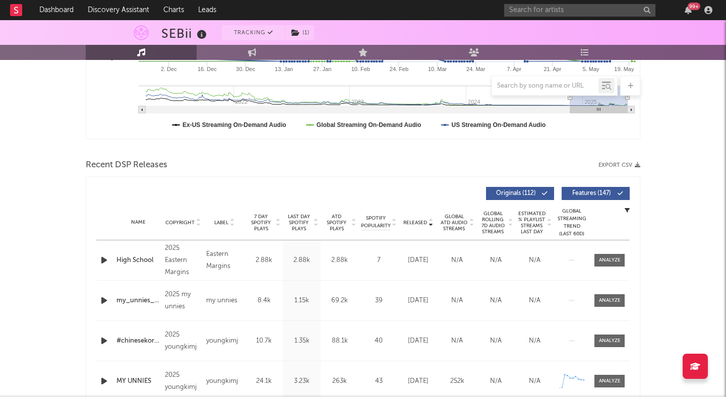
scroll to position [0, 0]
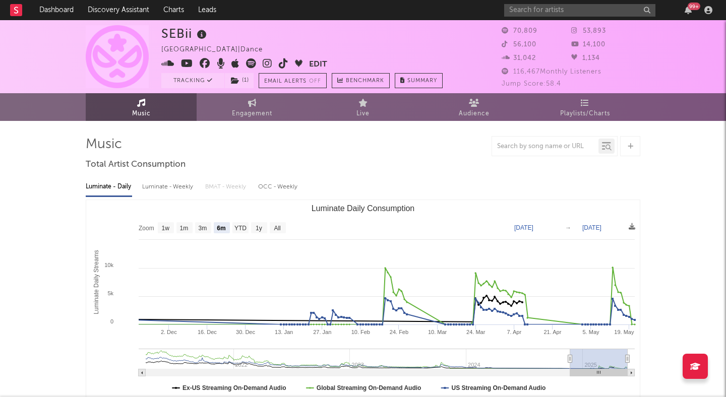
click at [267, 62] on icon at bounding box center [268, 63] width 10 height 10
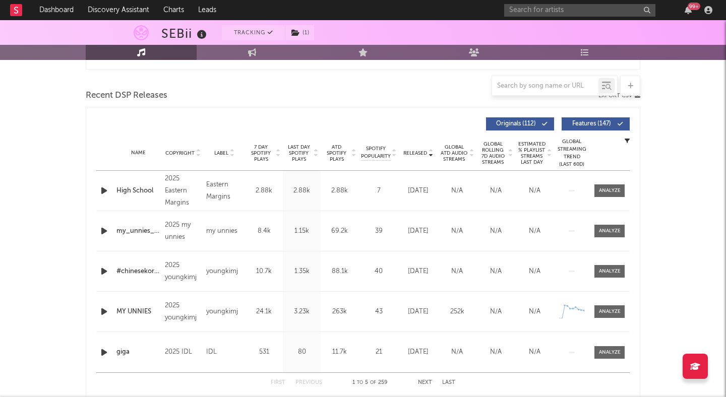
scroll to position [306, 0]
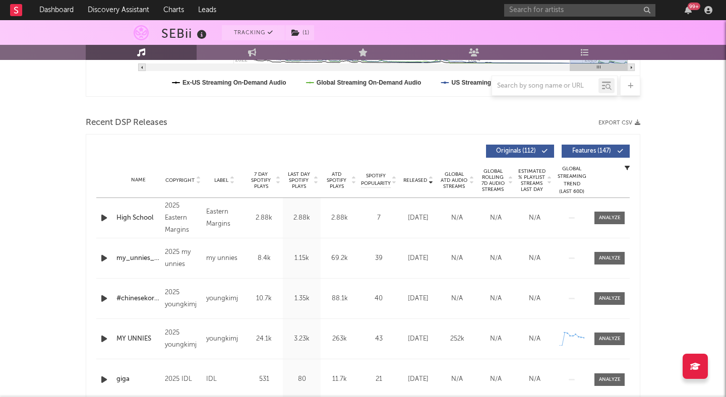
click at [584, 152] on span "Features ( 147 )" at bounding box center [591, 151] width 46 height 6
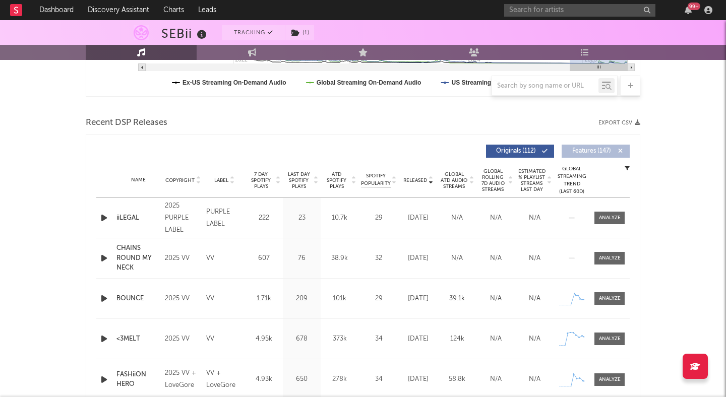
click at [598, 147] on button "Features ( 147 )" at bounding box center [596, 151] width 68 height 13
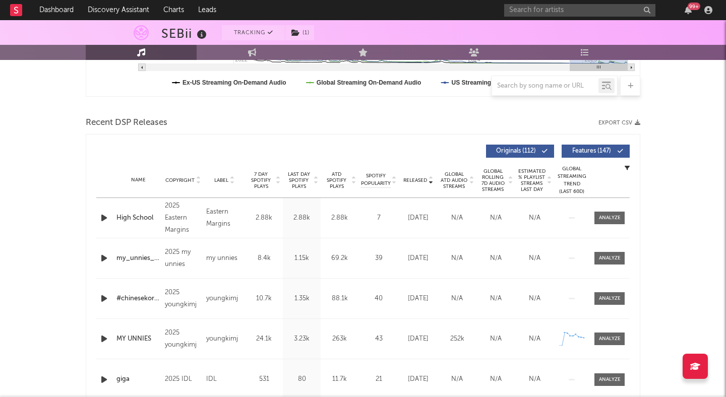
click at [103, 217] on icon "button" at bounding box center [104, 218] width 11 height 13
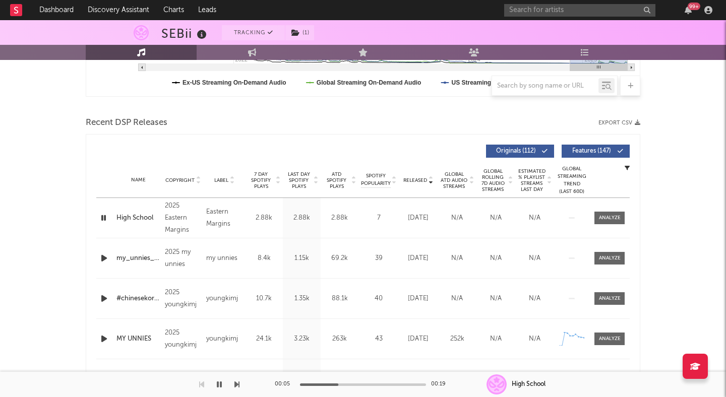
click at [218, 385] on icon "button" at bounding box center [219, 385] width 5 height 8
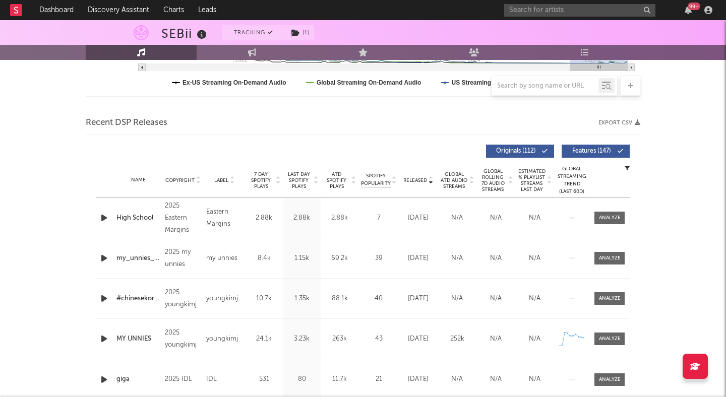
click at [141, 213] on div "High School" at bounding box center [137, 218] width 43 height 10
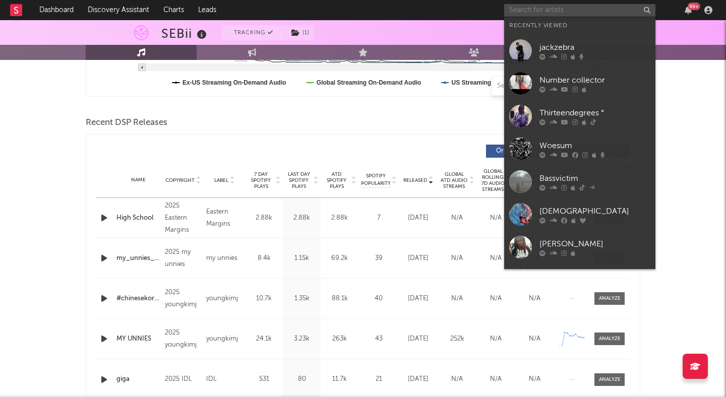
click at [540, 10] on input "text" at bounding box center [579, 10] width 151 height 13
type input "b"
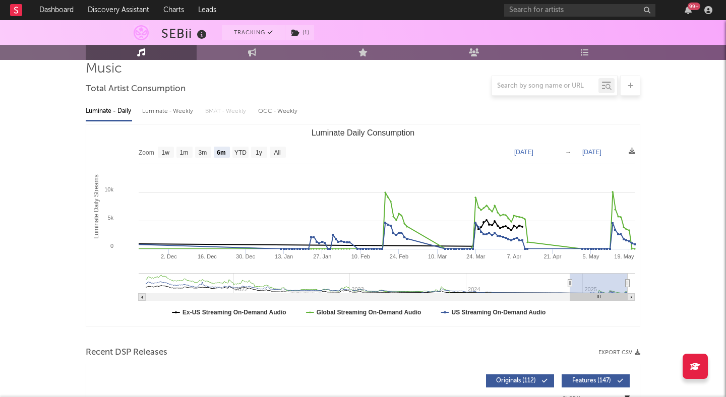
scroll to position [68, 0]
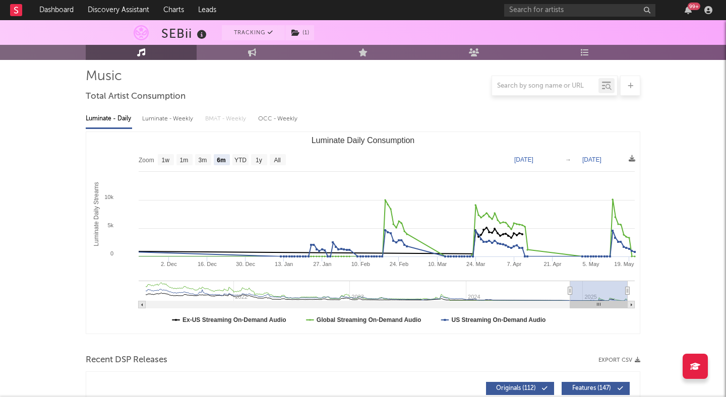
click at [160, 120] on div "Luminate - Weekly" at bounding box center [168, 118] width 53 height 17
select select "6m"
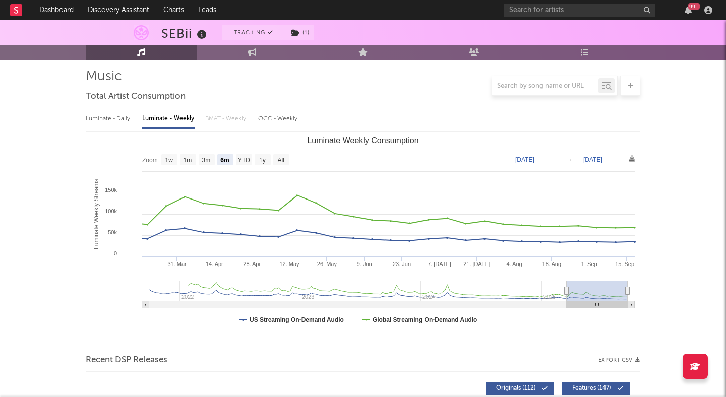
click at [104, 120] on div "Luminate - Daily" at bounding box center [109, 118] width 46 height 17
select select "6m"
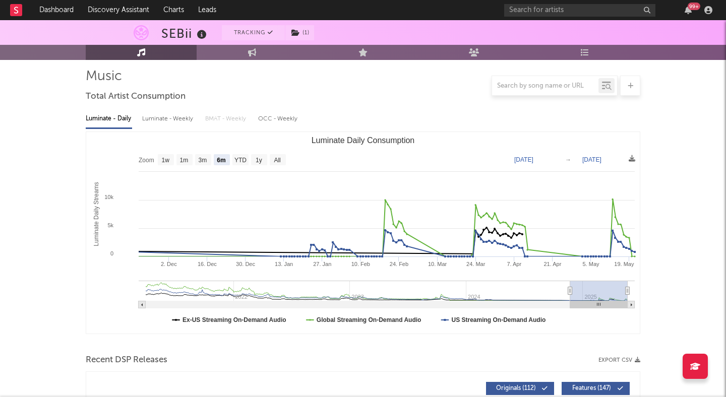
type input "2024-10-31"
type input "2025-04-30"
type input "2024-10-18"
type input "2025-04-17"
type input "2024-10-15"
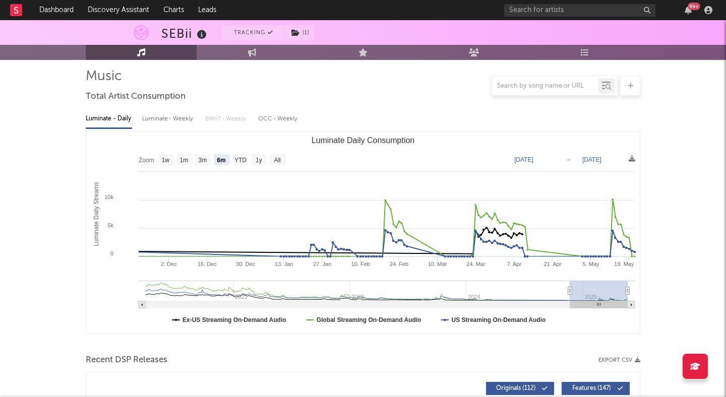
type input "2025-04-14"
type input "2024-10-10"
type input "2025-04-09"
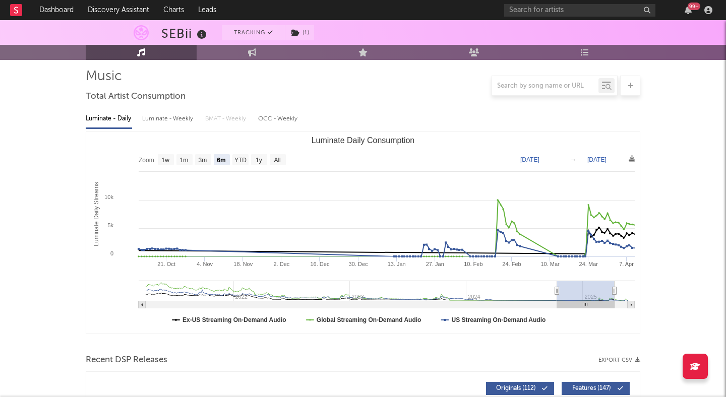
type input "2024-10-09"
type input "2025-04-08"
type input "2024-10-12"
type input "2025-04-11"
type input "2024-11-11"
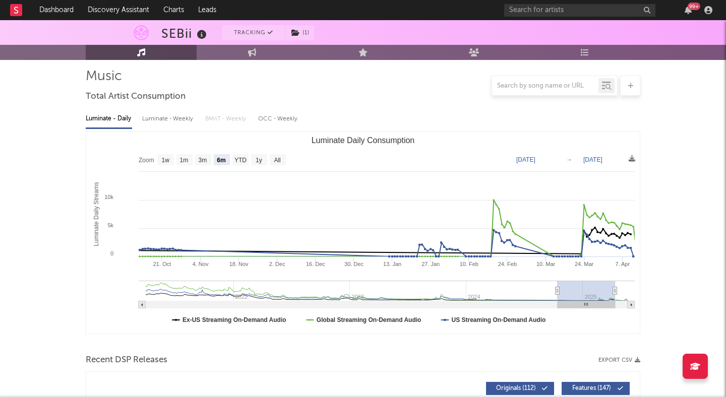
type input "2025-05-11"
type input "2024-11-21"
type input "2025-05-21"
drag, startPoint x: 598, startPoint y: 295, endPoint x: 661, endPoint y: 292, distance: 63.1
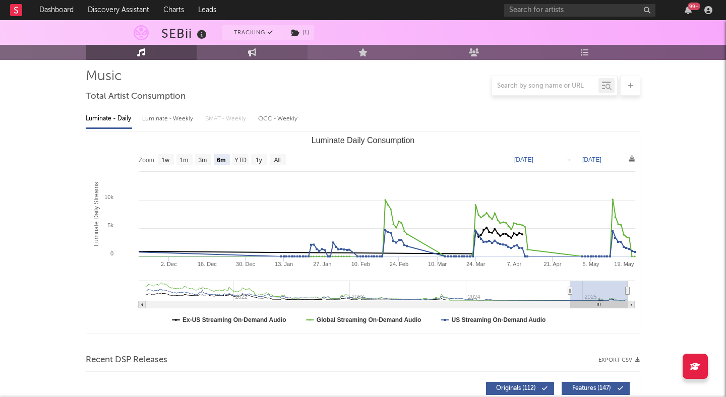
click at [233, 49] on link "Engagement" at bounding box center [252, 52] width 111 height 15
select select "1w"
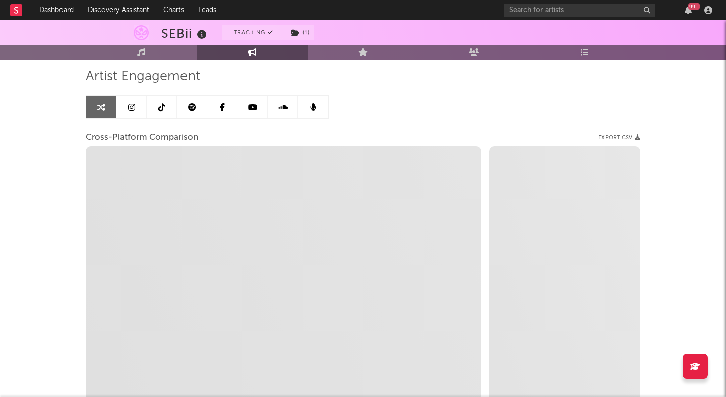
select select "1m"
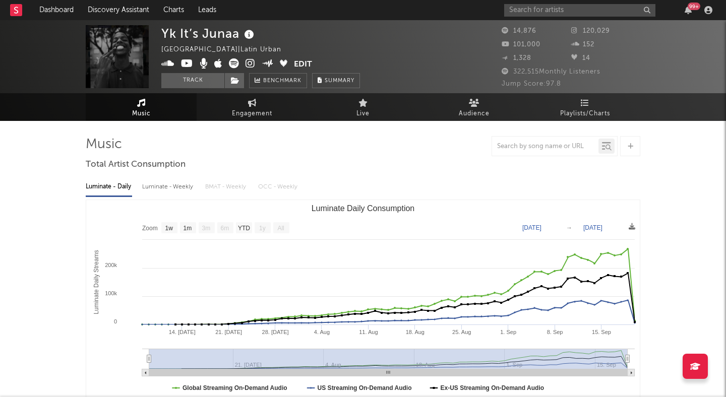
select select "1w"
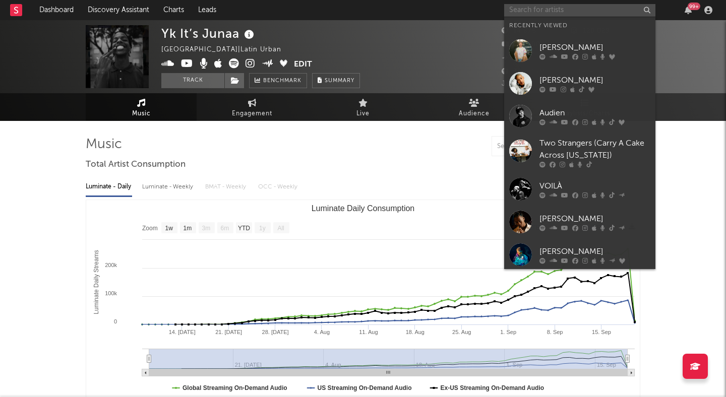
click at [529, 6] on input "text" at bounding box center [579, 10] width 151 height 13
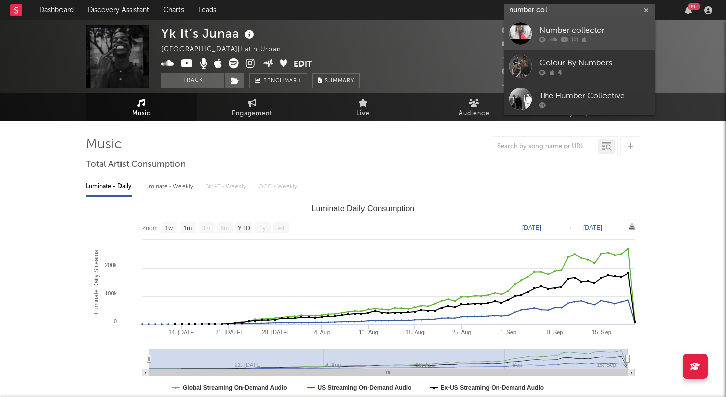
type input "number col"
click at [547, 35] on div "Number collector" at bounding box center [595, 30] width 111 height 12
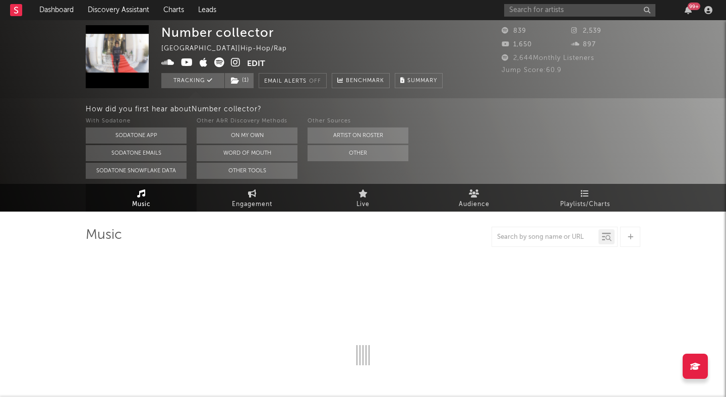
select select "1w"
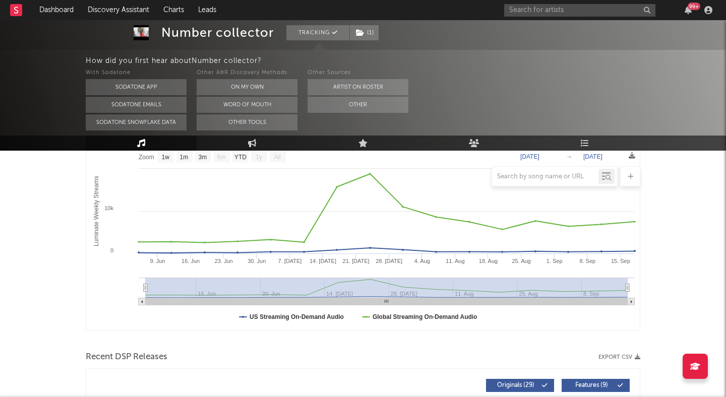
scroll to position [165, 0]
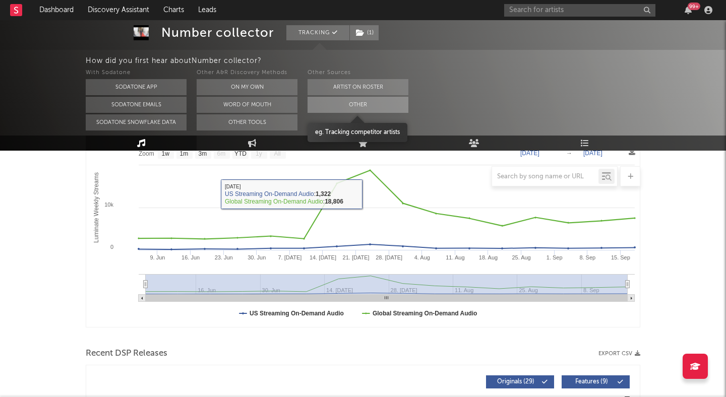
click at [371, 100] on button "Other" at bounding box center [358, 105] width 101 height 16
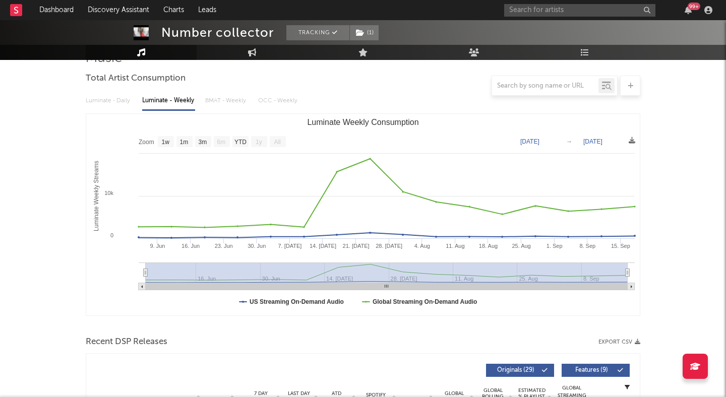
scroll to position [0, 0]
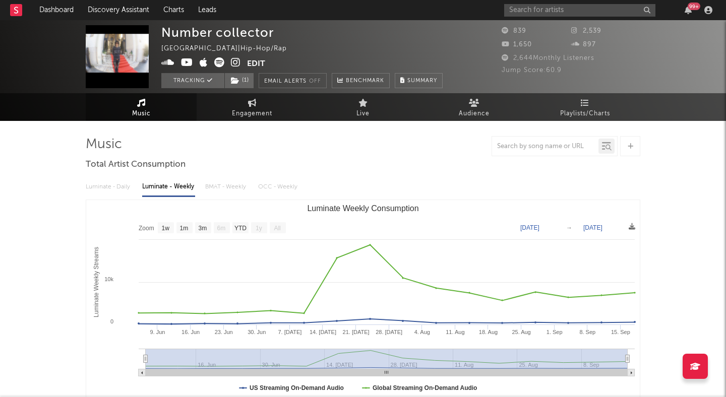
click at [522, 17] on div "99 +" at bounding box center [610, 10] width 212 height 20
click at [528, 10] on input "text" at bounding box center [579, 10] width 151 height 13
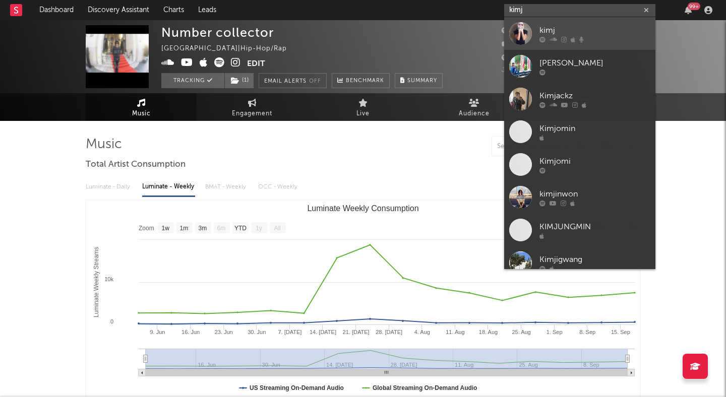
type input "kimj"
click at [557, 22] on link "kimj" at bounding box center [579, 33] width 151 height 33
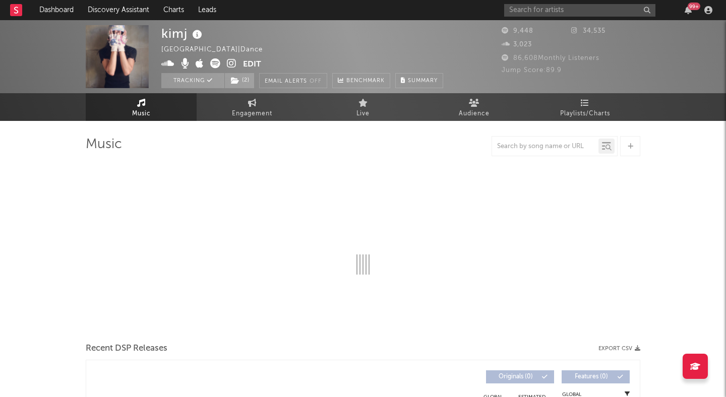
select select "1w"
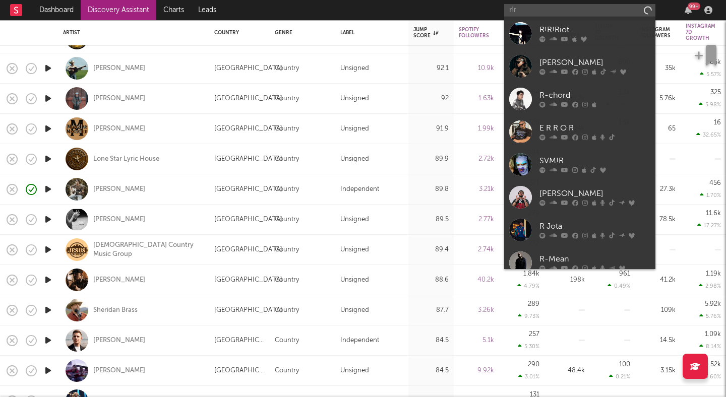
type input "r!r!"
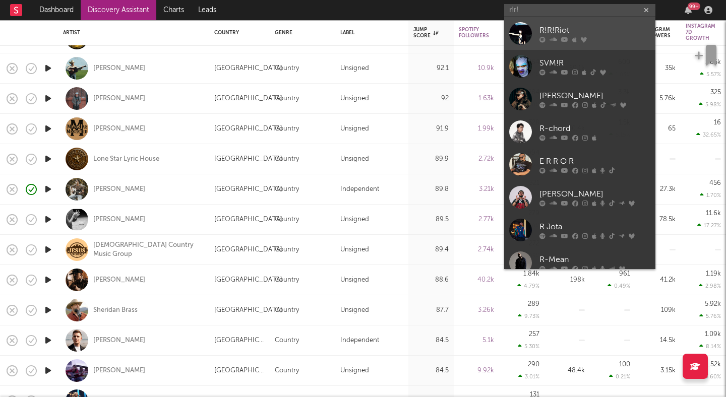
click at [587, 30] on div "R!R!Riot" at bounding box center [595, 30] width 111 height 12
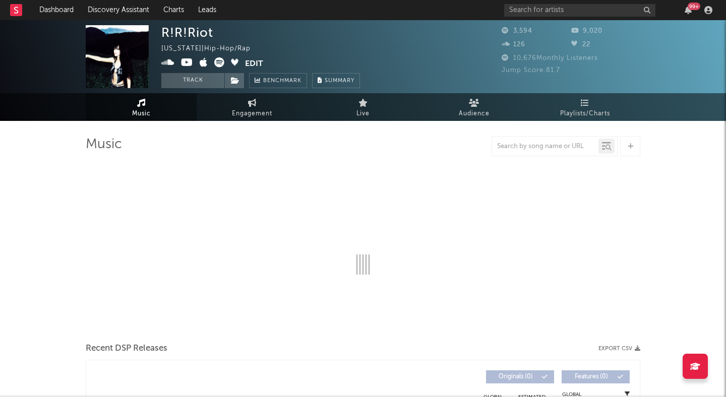
select select "6m"
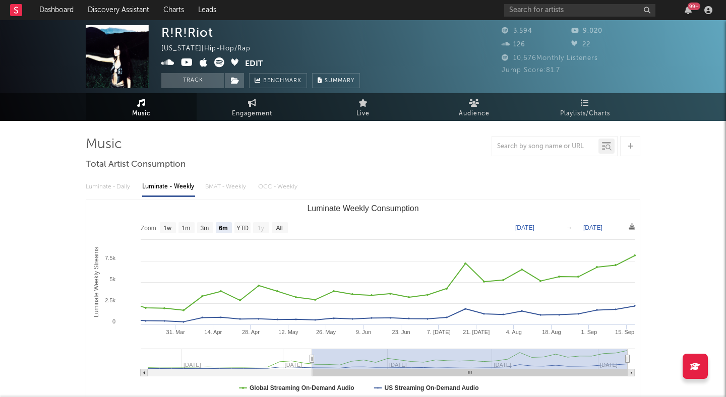
click at [220, 62] on icon at bounding box center [219, 62] width 10 height 10
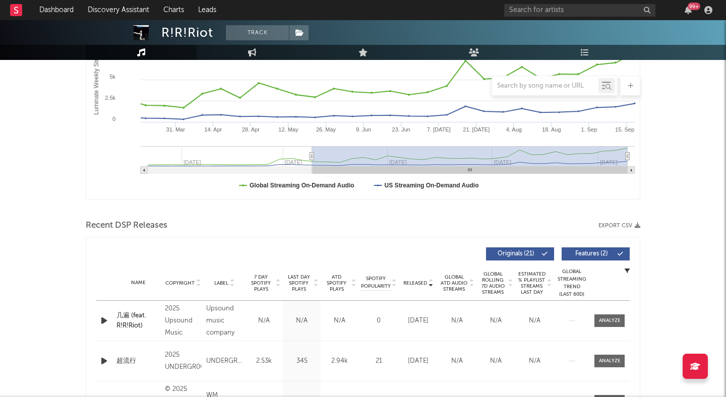
scroll to position [225, 0]
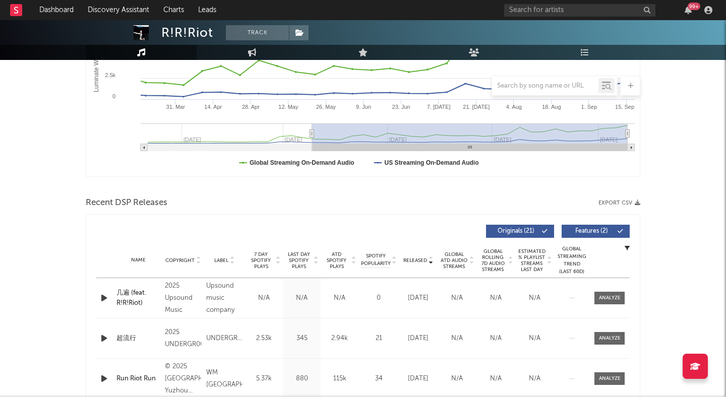
click at [614, 230] on span "Features ( 2 )" at bounding box center [591, 231] width 46 height 6
click at [603, 228] on span "Features ( 2 )" at bounding box center [591, 231] width 46 height 6
click at [122, 336] on div "超流行" at bounding box center [137, 339] width 43 height 10
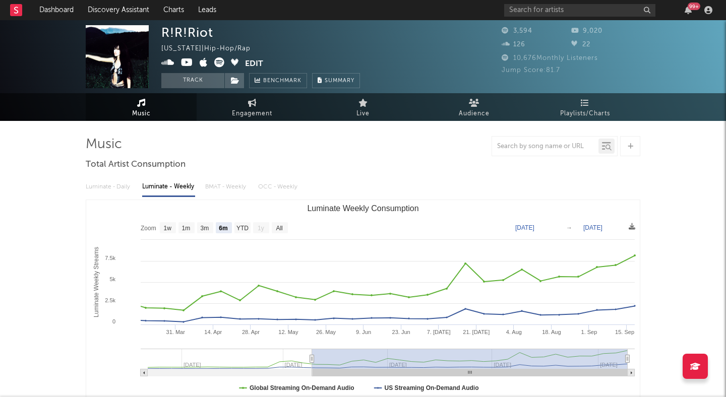
click at [255, 64] on button "Edit" at bounding box center [254, 63] width 18 height 13
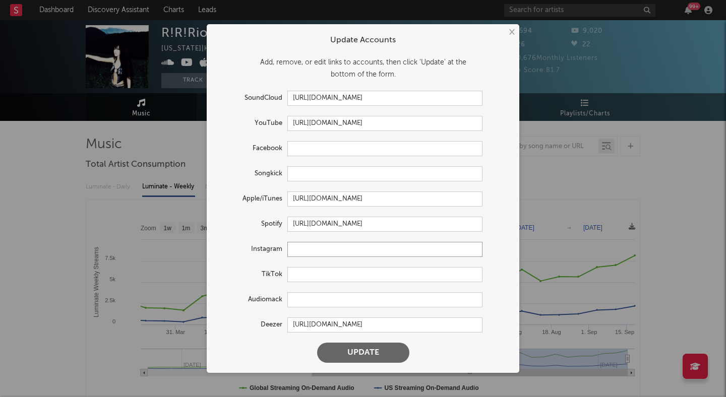
click at [312, 249] on input "text" at bounding box center [384, 249] width 195 height 15
paste input "[URL][DOMAIN_NAME]"
type input "[URL][DOMAIN_NAME]"
click at [357, 351] on button "Update" at bounding box center [363, 353] width 92 height 20
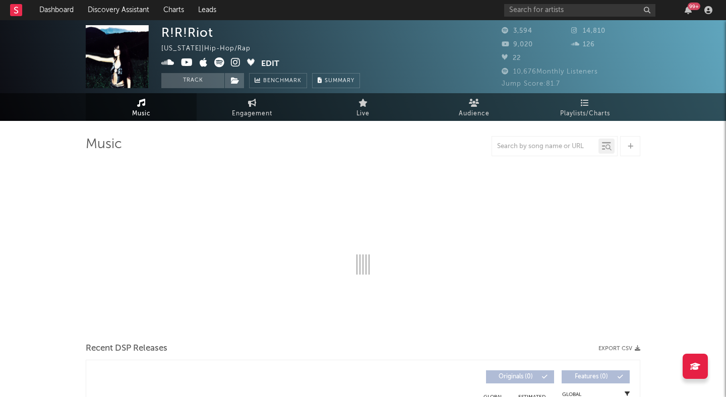
select select "6m"
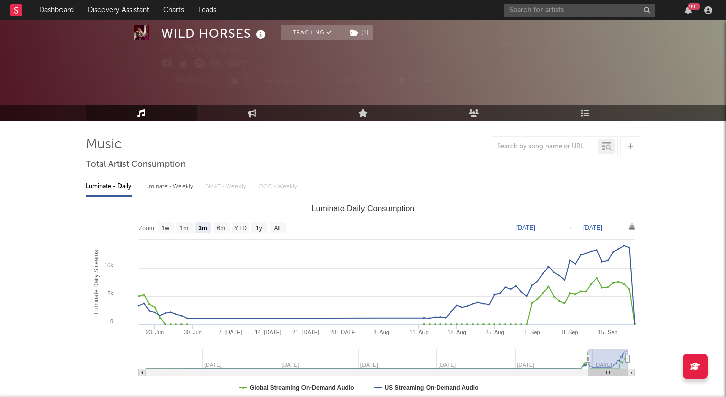
select select "3m"
click at [529, 7] on input "text" at bounding box center [579, 10] width 151 height 13
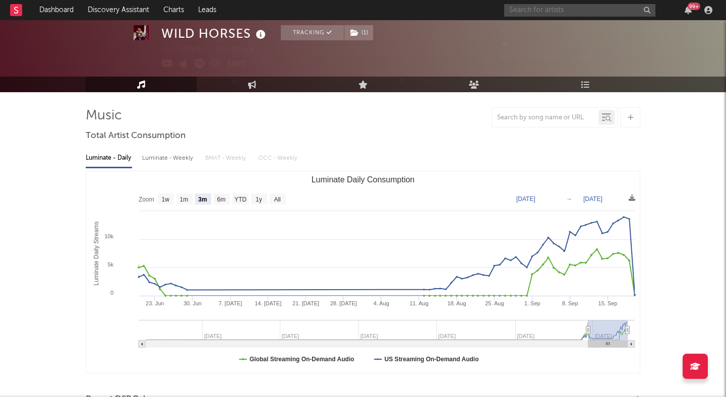
scroll to position [29, 0]
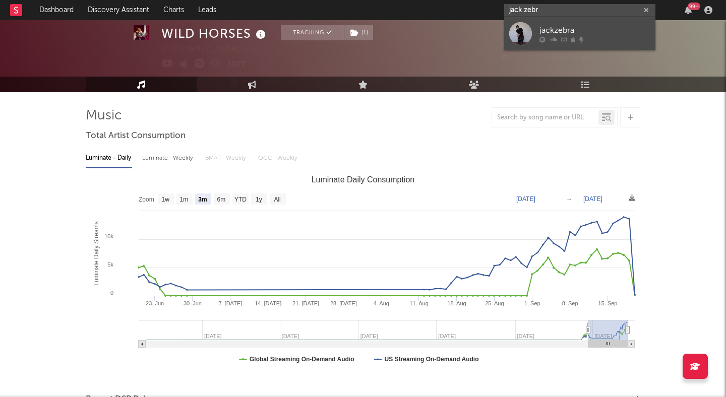
type input "jack zebr"
click at [558, 32] on div "jackzebra" at bounding box center [595, 30] width 111 height 12
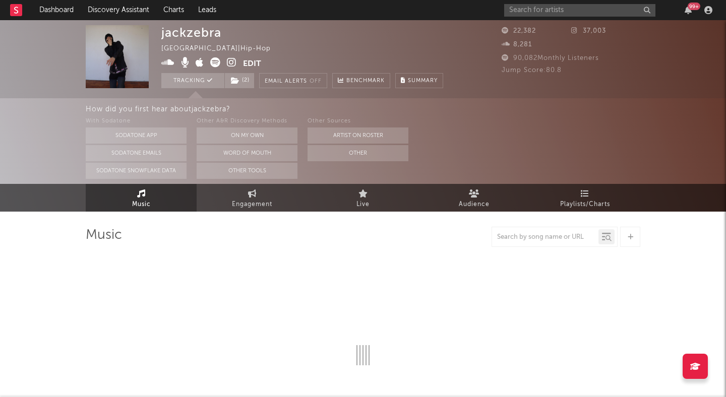
select select "6m"
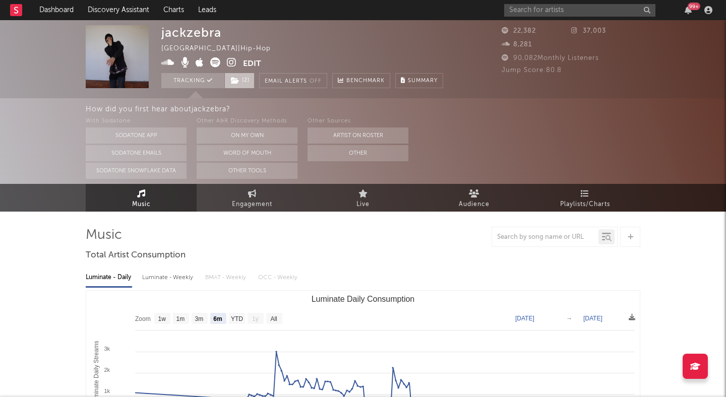
click at [248, 76] on span "( 2 )" at bounding box center [239, 80] width 30 height 15
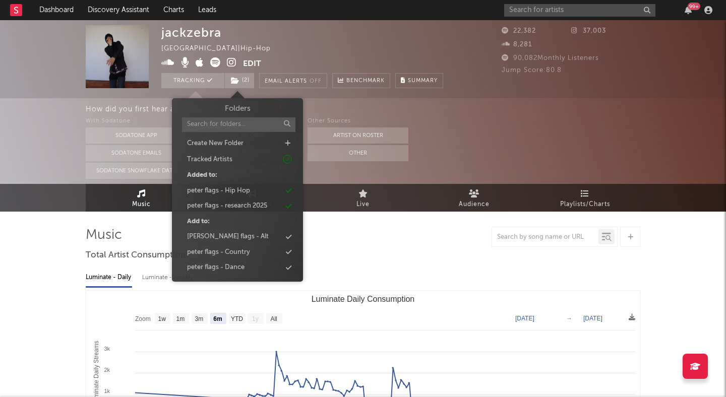
click at [269, 57] on div "jackzebra [GEOGRAPHIC_DATA] | Hip-Hop Edit Tracking ( 2 ) Email Alerts Off Benc…" at bounding box center [302, 56] width 282 height 63
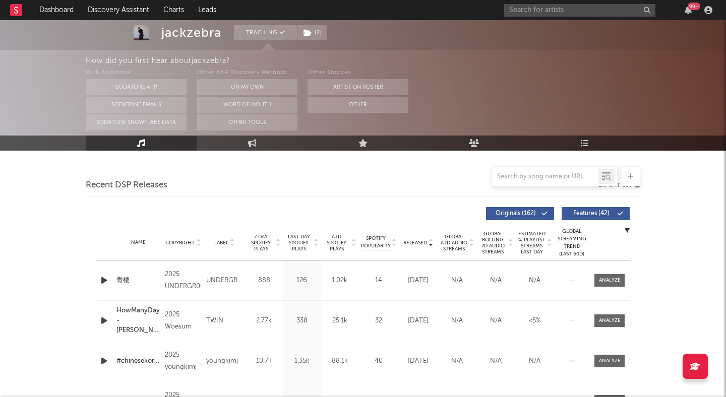
scroll to position [333, 0]
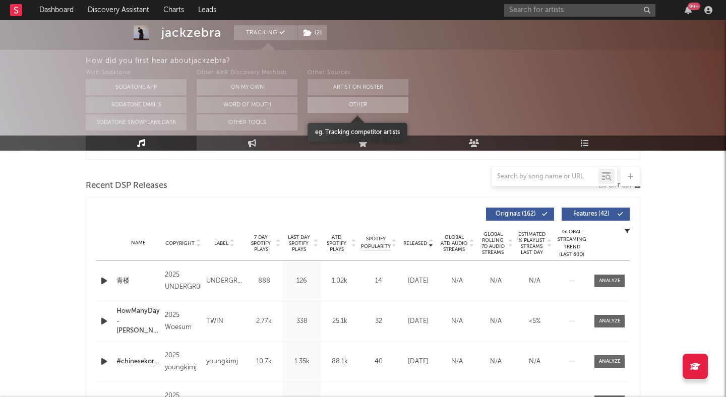
click at [340, 106] on button "Other" at bounding box center [358, 105] width 101 height 16
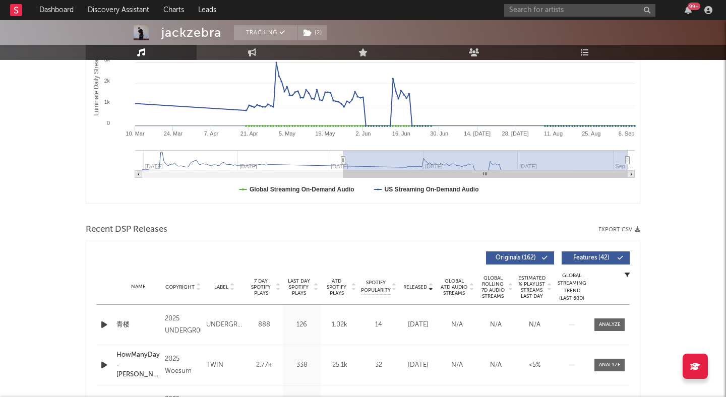
scroll to position [0, 0]
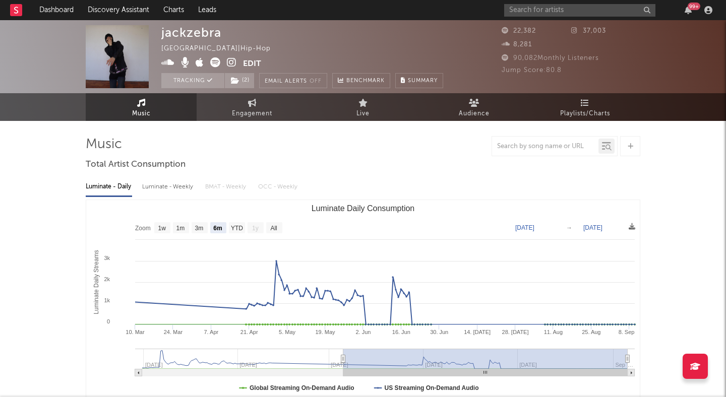
click at [229, 63] on icon at bounding box center [232, 62] width 10 height 10
click at [235, 118] on span "Engagement" at bounding box center [252, 114] width 40 height 12
select select "1m"
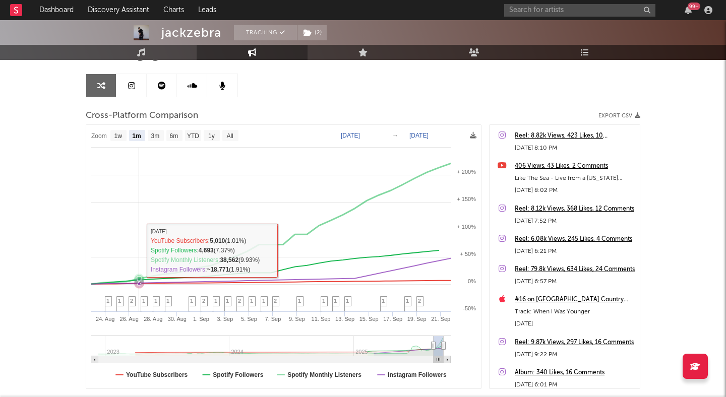
scroll to position [152, 0]
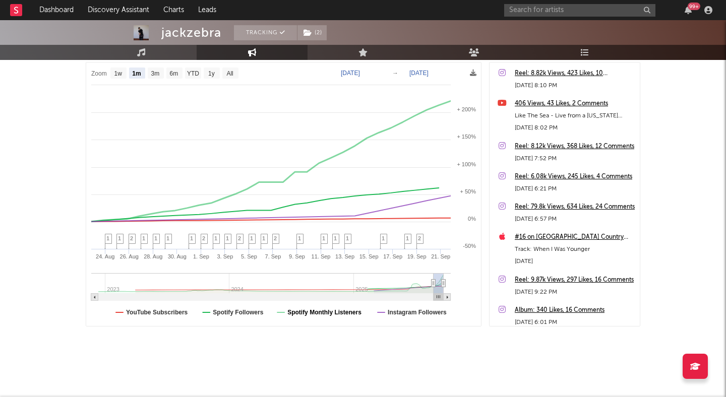
click at [293, 314] on text "Spotify Monthly Listeners" at bounding box center [324, 312] width 74 height 7
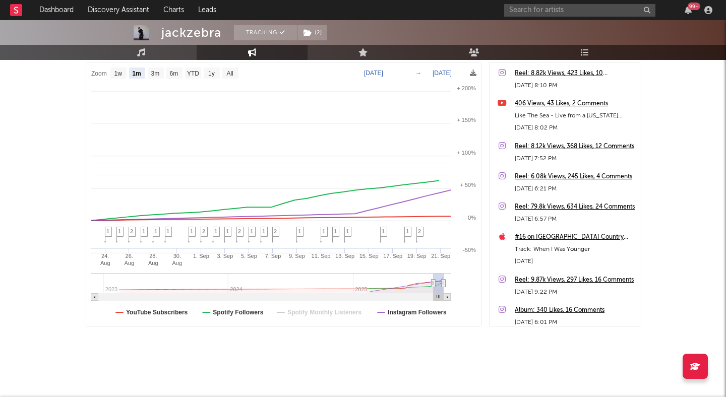
select select "1m"
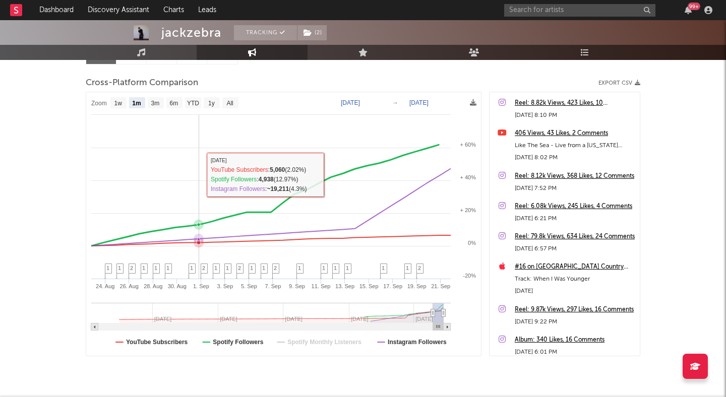
scroll to position [0, 0]
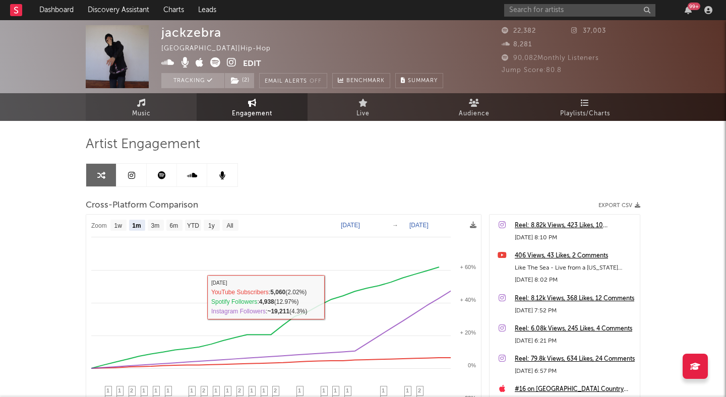
click at [164, 117] on link "Music" at bounding box center [141, 107] width 111 height 28
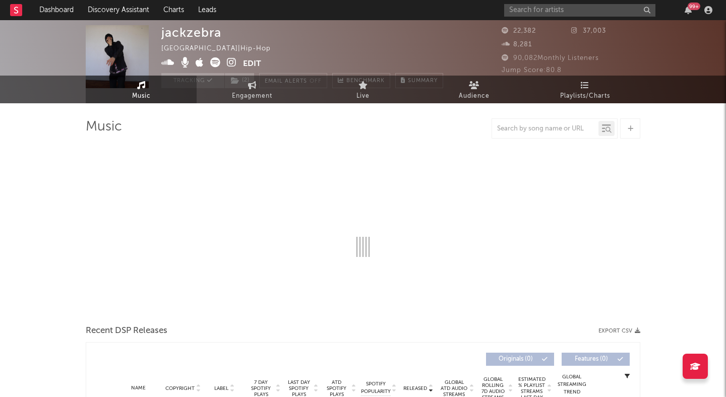
select select "6m"
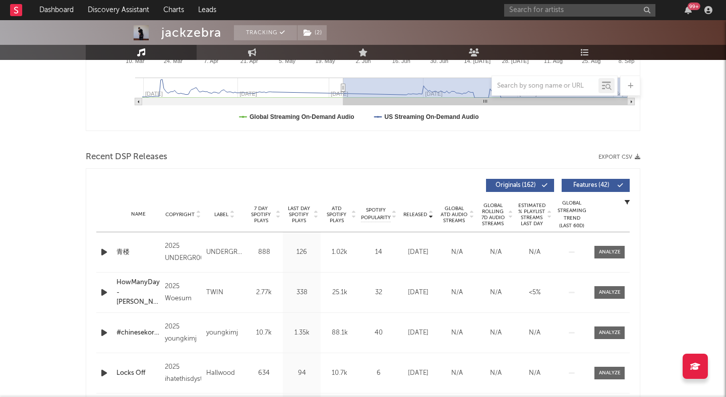
scroll to position [277, 0]
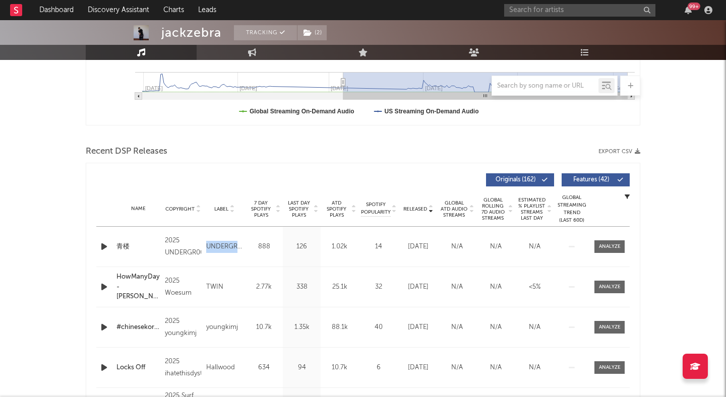
drag, startPoint x: 208, startPoint y: 242, endPoint x: 246, endPoint y: 241, distance: 38.3
click at [248, 241] on div "Name 青楼 Copyright 2025 UNDERGR00VES Label UNDERGR00VES Album Names UDG FRESHMAN…" at bounding box center [363, 247] width 534 height 40
click at [582, 179] on span "Features ( 42 )" at bounding box center [591, 180] width 46 height 6
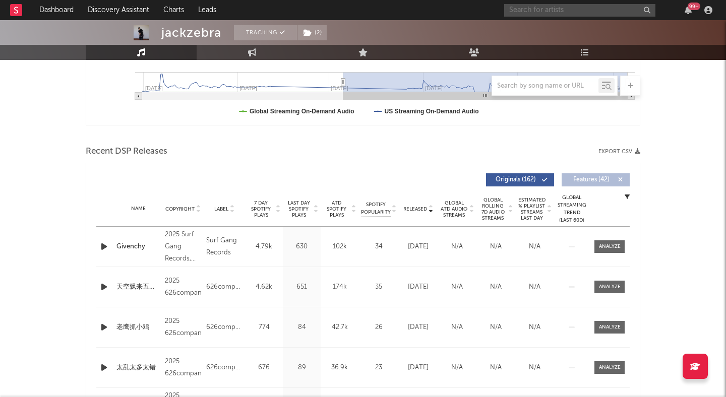
click at [560, 13] on input "text" at bounding box center [579, 10] width 151 height 13
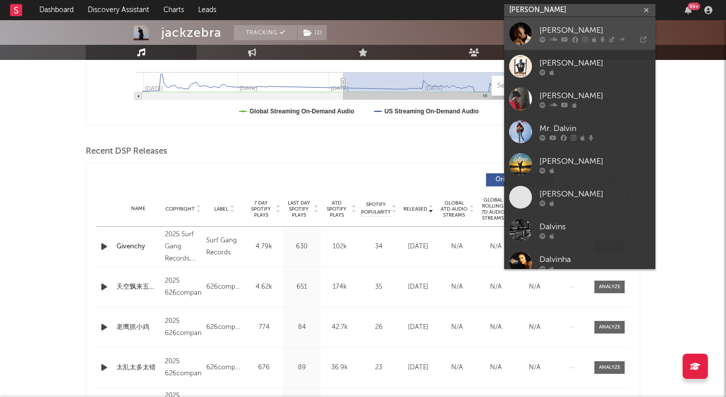
type input "[PERSON_NAME]"
click at [569, 26] on div "[PERSON_NAME]" at bounding box center [595, 30] width 111 height 12
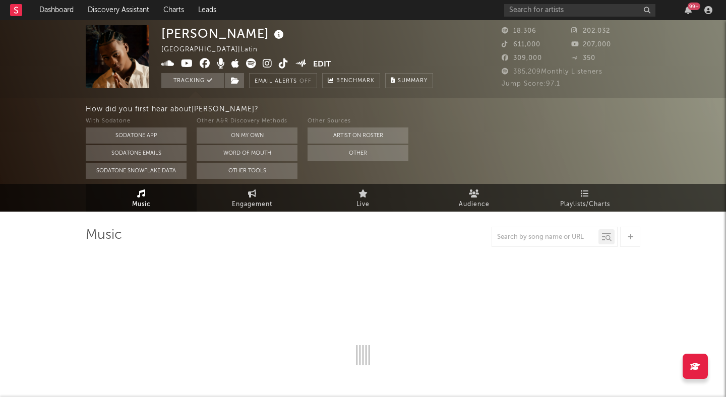
select select "6m"
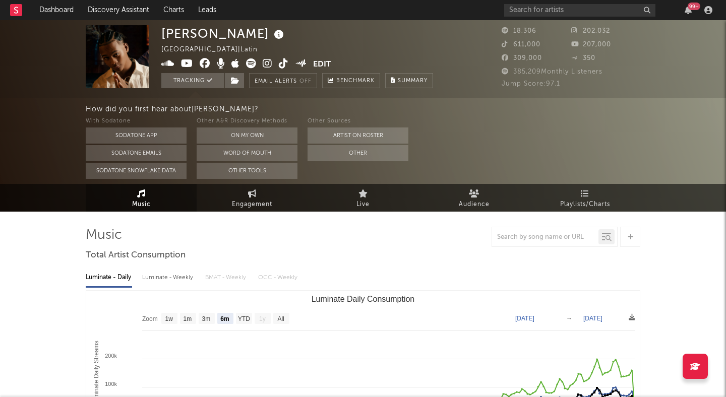
click at [270, 63] on icon at bounding box center [268, 63] width 10 height 10
click at [243, 197] on link "Engagement" at bounding box center [252, 198] width 111 height 28
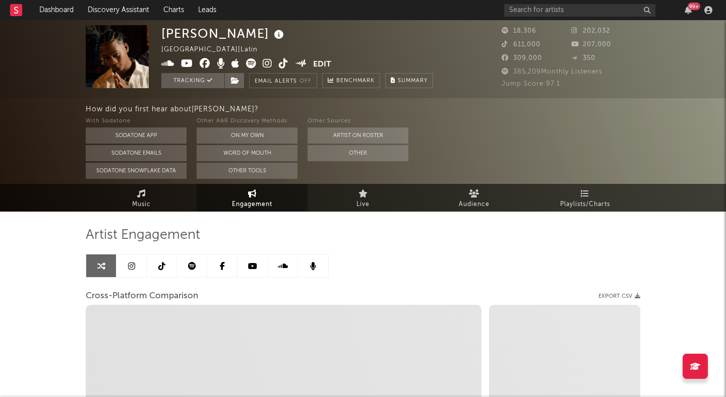
select select "1w"
click at [146, 193] on link "Music" at bounding box center [141, 198] width 111 height 28
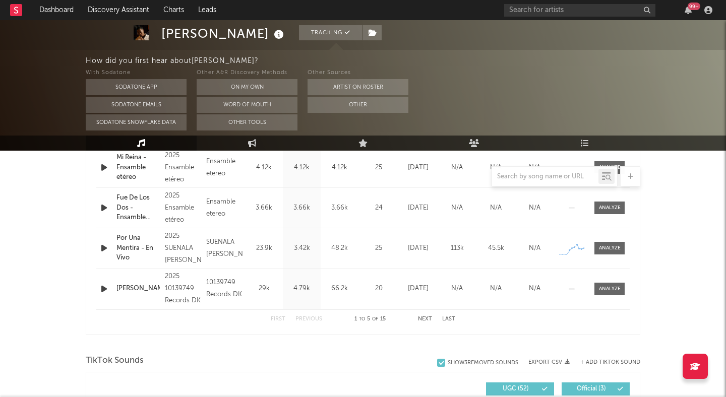
select select "6m"
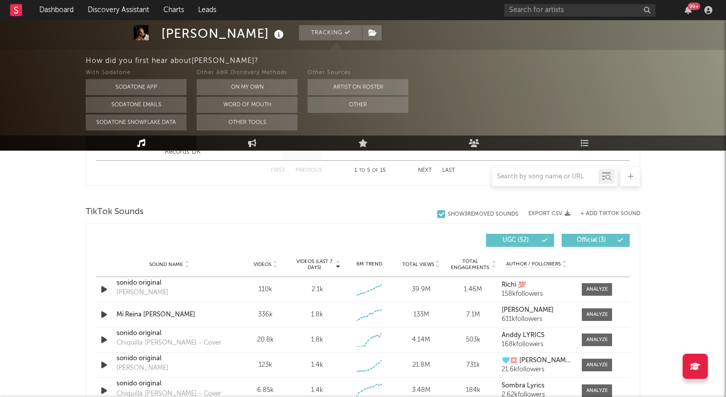
scroll to position [655, 0]
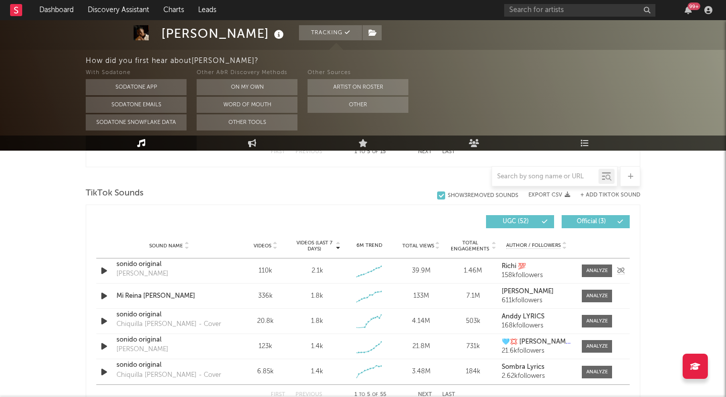
click at [140, 268] on div "sonido original" at bounding box center [168, 265] width 105 height 10
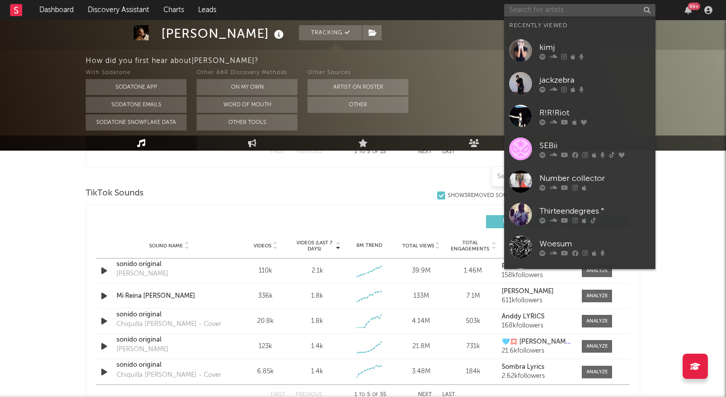
click at [566, 7] on input "text" at bounding box center [579, 10] width 151 height 13
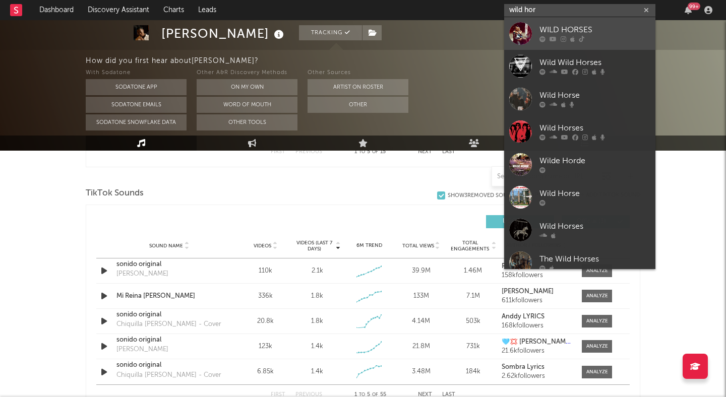
type input "wild hor"
click at [556, 29] on div "WILD HORSES" at bounding box center [595, 30] width 111 height 12
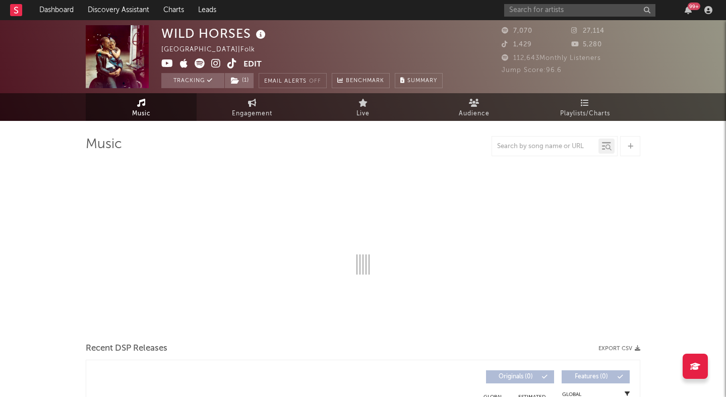
select select "6m"
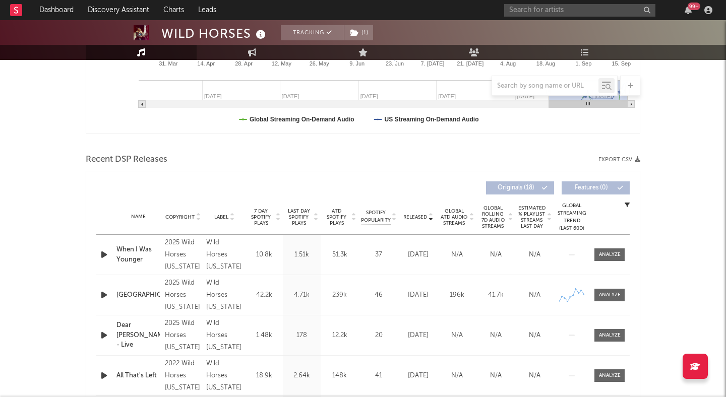
scroll to position [271, 0]
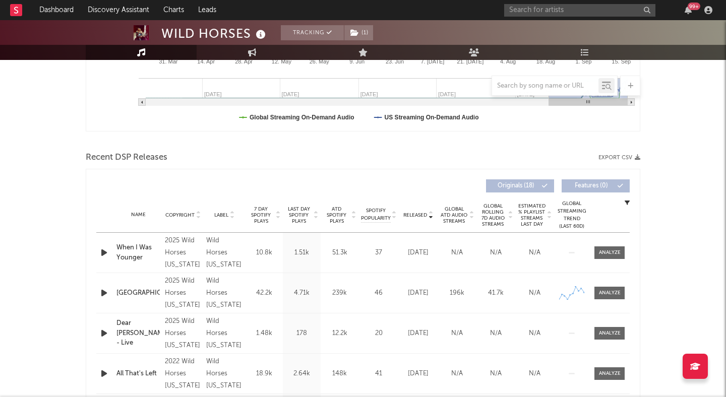
click at [226, 287] on div "Wild Horses Minnesota" at bounding box center [224, 293] width 36 height 36
click at [173, 293] on div "2025 Wild Horses Minnesota" at bounding box center [183, 293] width 36 height 36
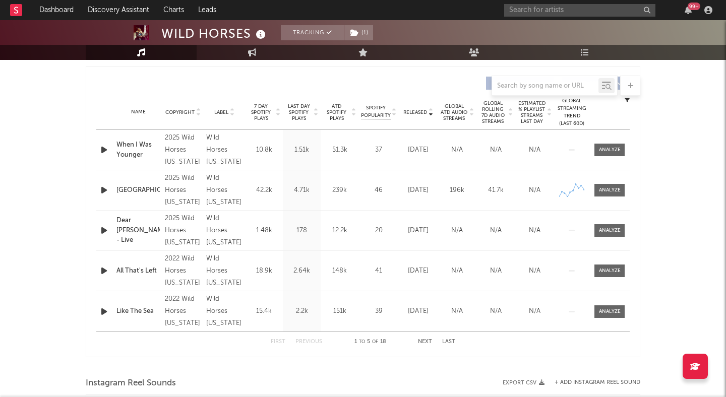
scroll to position [388, 0]
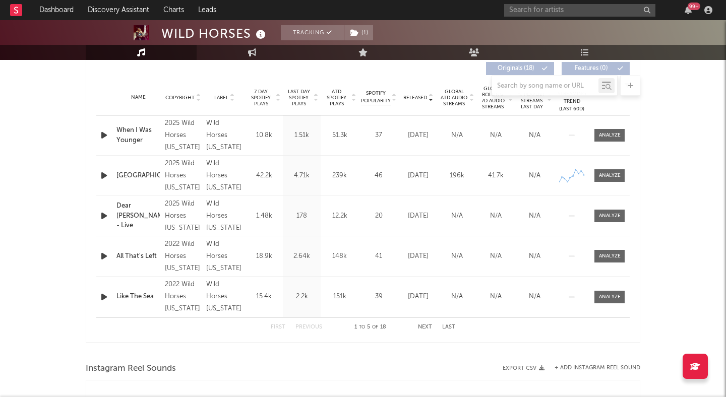
click at [424, 325] on button "Next" at bounding box center [425, 328] width 14 height 6
click at [278, 325] on button "First" at bounding box center [278, 328] width 15 height 6
click at [554, 13] on input "text" at bounding box center [579, 10] width 151 height 13
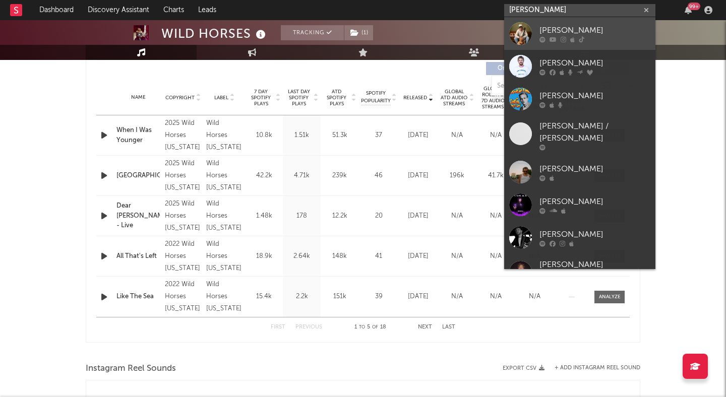
type input "luke rob"
click at [595, 27] on div "Luke Rob" at bounding box center [595, 30] width 111 height 12
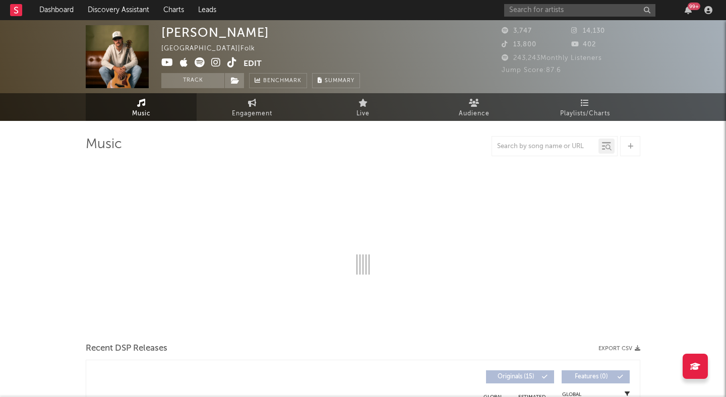
select select "6m"
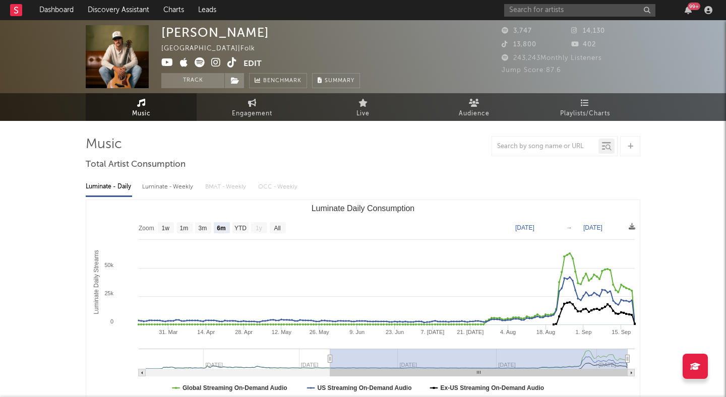
click at [215, 61] on icon at bounding box center [216, 62] width 10 height 10
click at [190, 73] on button "Track" at bounding box center [192, 80] width 63 height 15
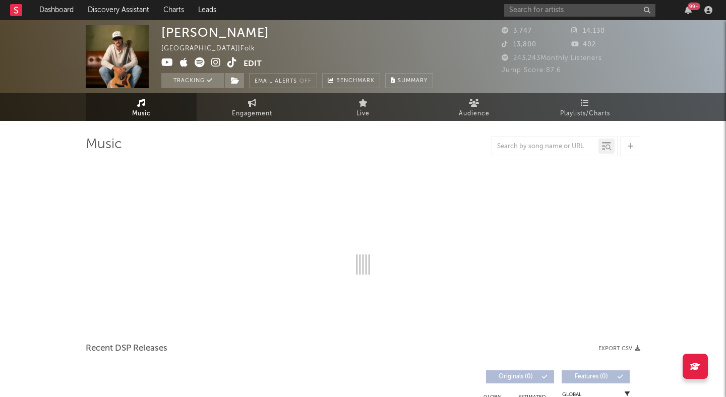
select select "6m"
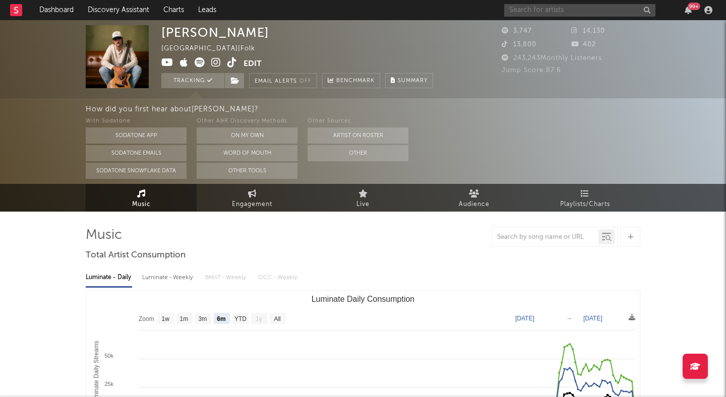
click at [582, 11] on input "text" at bounding box center [579, 10] width 151 height 13
type input "young thug"
click at [562, 12] on input "young thug" at bounding box center [579, 10] width 151 height 13
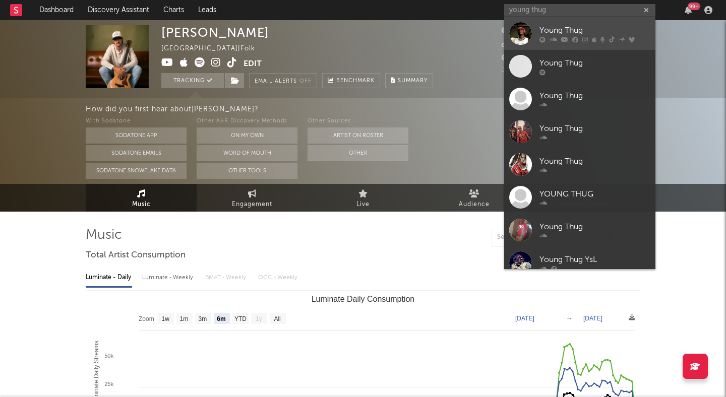
click at [557, 30] on div "Young Thug" at bounding box center [595, 30] width 111 height 12
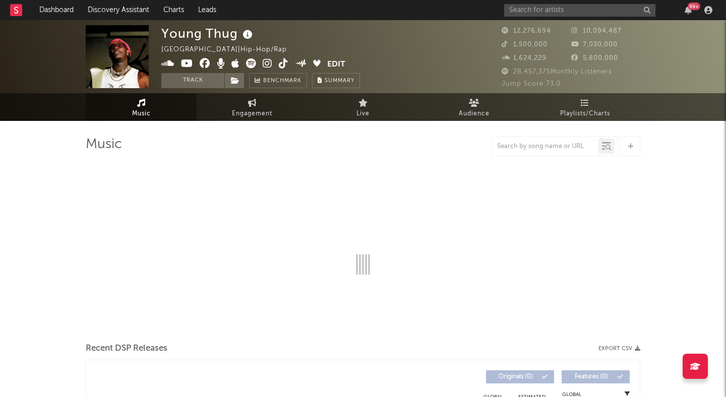
select select "6m"
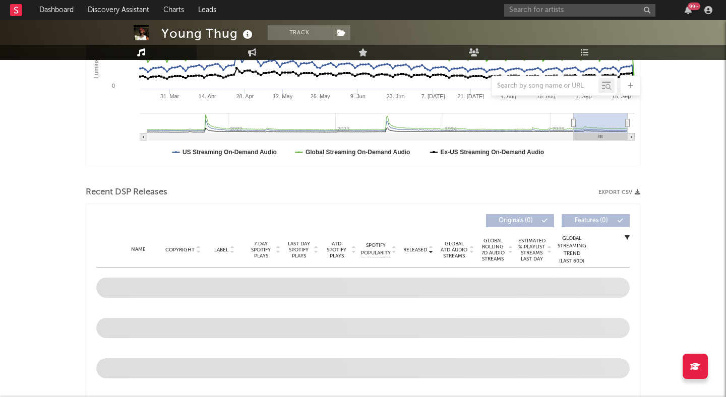
scroll to position [276, 0]
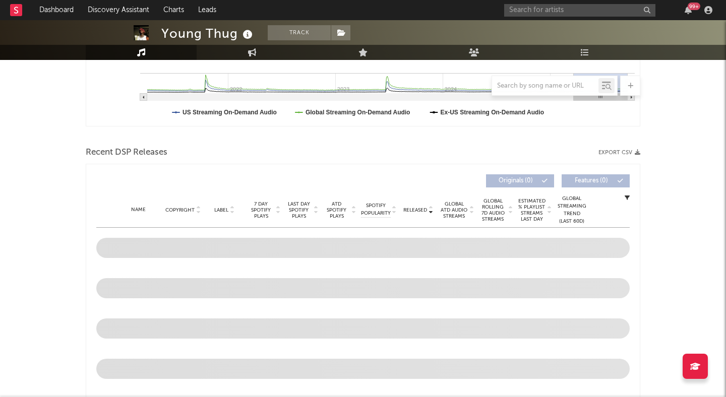
click at [109, 127] on div "Luminate - Daily Luminate - Weekly BMAT - Weekly OCC - Weekly Zoom 1w 1m 3m 6m …" at bounding box center [363, 13] width 555 height 231
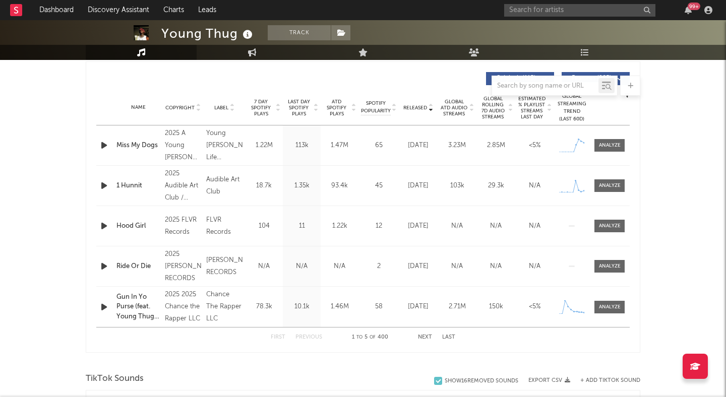
scroll to position [396, 0]
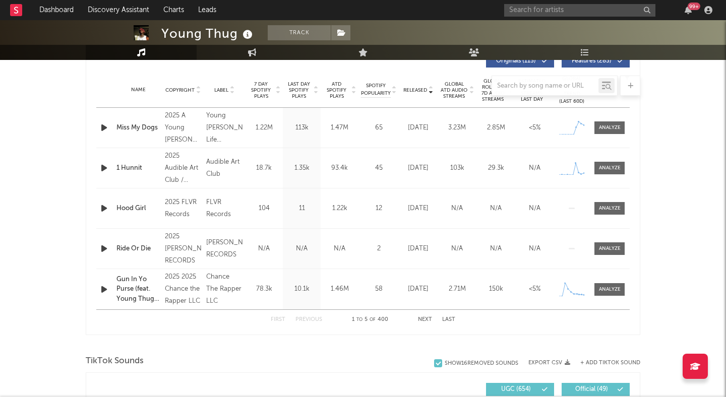
click at [425, 323] on div "First Previous 1 to 5 of 400 Next Last" at bounding box center [363, 320] width 185 height 20
click at [426, 320] on button "Next" at bounding box center [425, 320] width 14 height 6
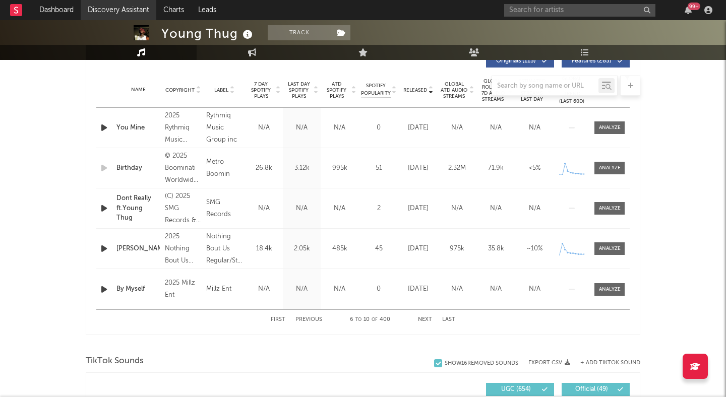
click at [148, 12] on link "Discovery Assistant" at bounding box center [119, 10] width 76 height 20
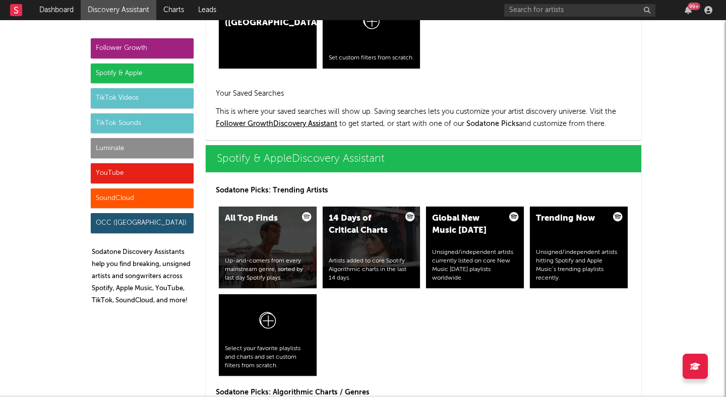
scroll to position [903, 0]
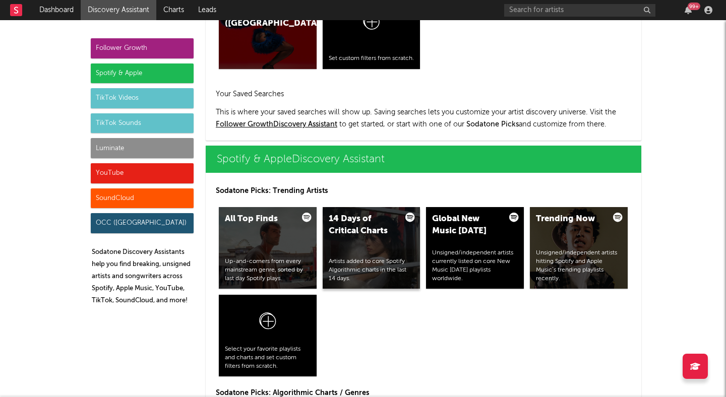
click at [379, 242] on div "14 Days of Critical Charts Artists added to core Spotify Algorithmic charts in …" at bounding box center [372, 248] width 98 height 82
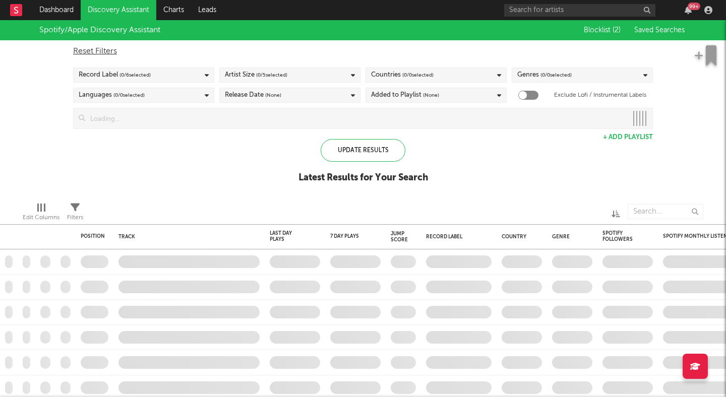
checkbox input "true"
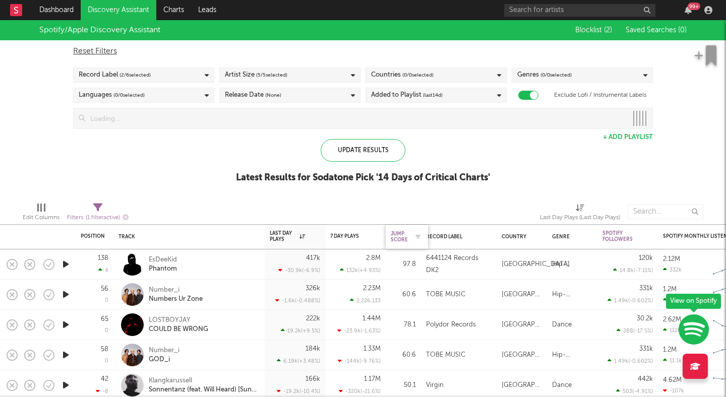
click at [399, 234] on div "Jump Score" at bounding box center [399, 237] width 17 height 12
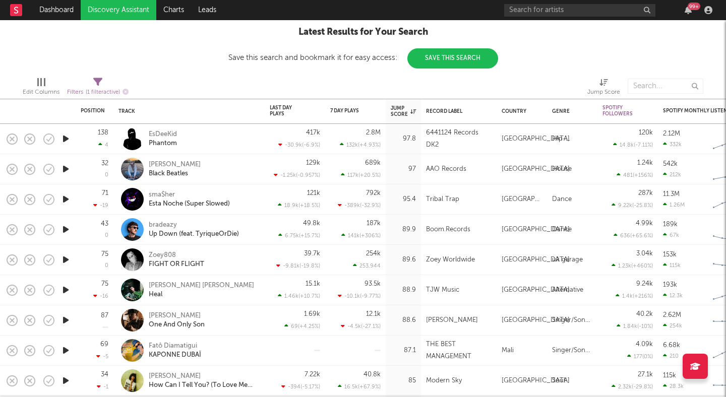
select select "max"
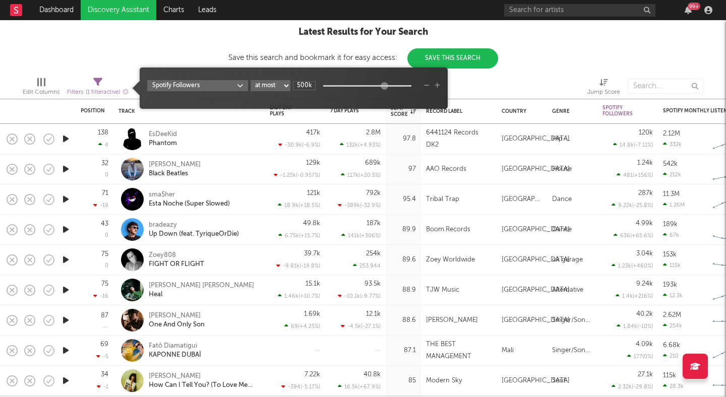
click at [92, 86] on div "Filters ( 1 filter active)" at bounding box center [98, 92] width 62 height 13
click at [304, 85] on input "500k" at bounding box center [304, 85] width 23 height 9
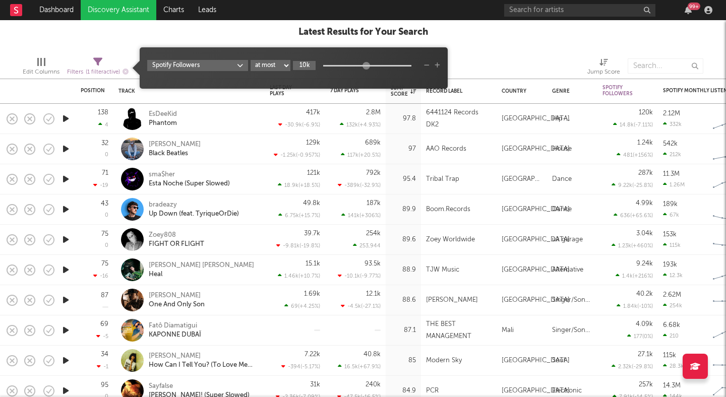
click at [307, 67] on input "10k" at bounding box center [304, 65] width 23 height 9
type input "100k"
click at [495, 52] on div "Edit Columns Filters ( 1 filter active) Jump Score" at bounding box center [363, 63] width 726 height 30
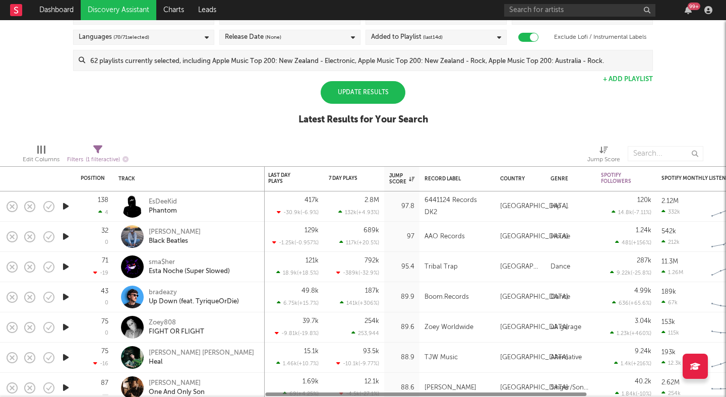
click at [392, 85] on div "Update Results" at bounding box center [363, 92] width 85 height 23
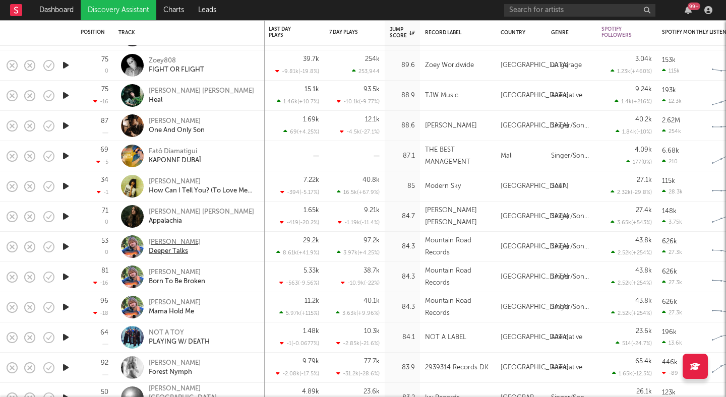
click at [171, 242] on div "Joe Jordan" at bounding box center [175, 242] width 52 height 9
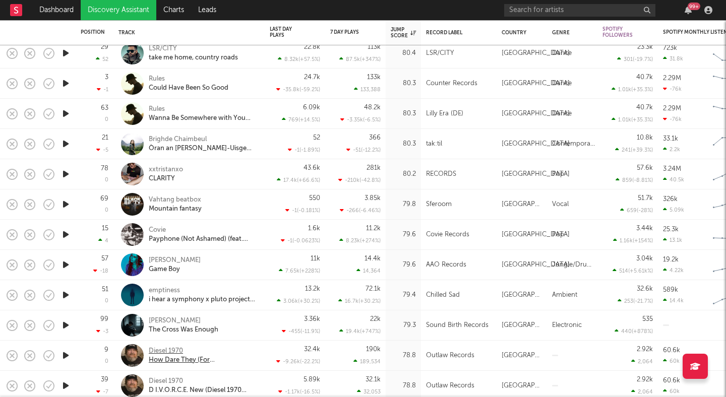
click at [160, 349] on div "Diesel 1970" at bounding box center [203, 351] width 108 height 9
click at [264, 15] on nav "Dashboard Discovery Assistant Charts Leads 99 +" at bounding box center [363, 10] width 726 height 20
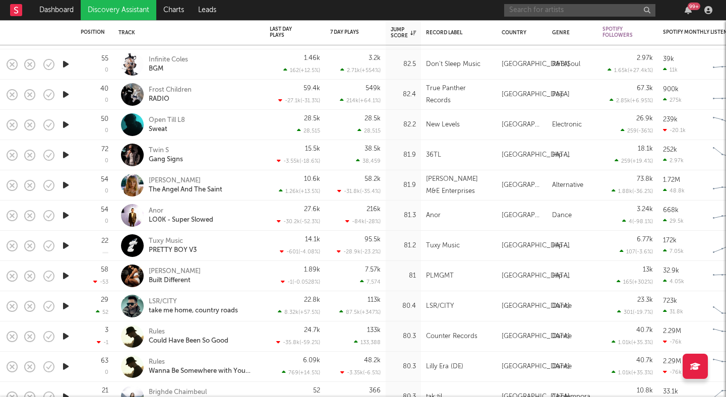
click at [586, 7] on input "text" at bounding box center [579, 10] width 151 height 13
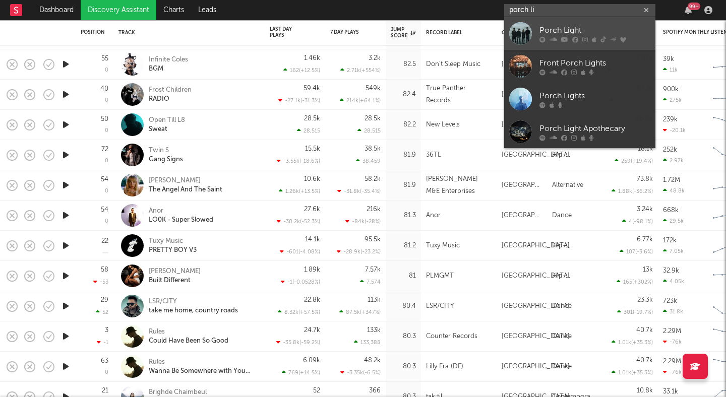
type input "porch li"
click at [582, 30] on div "Porch Light" at bounding box center [595, 30] width 111 height 12
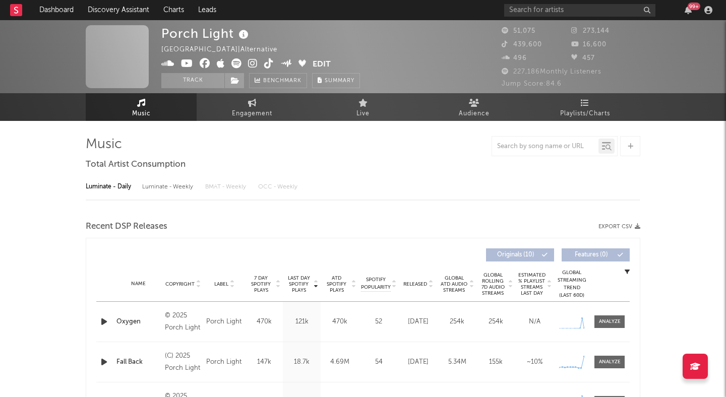
select select "6m"
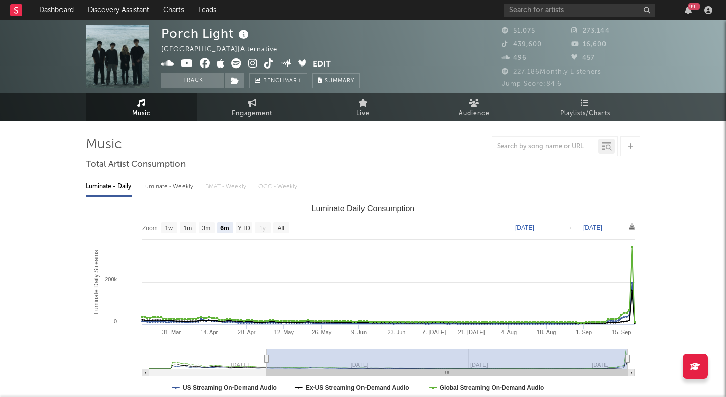
click at [251, 64] on icon at bounding box center [253, 63] width 10 height 10
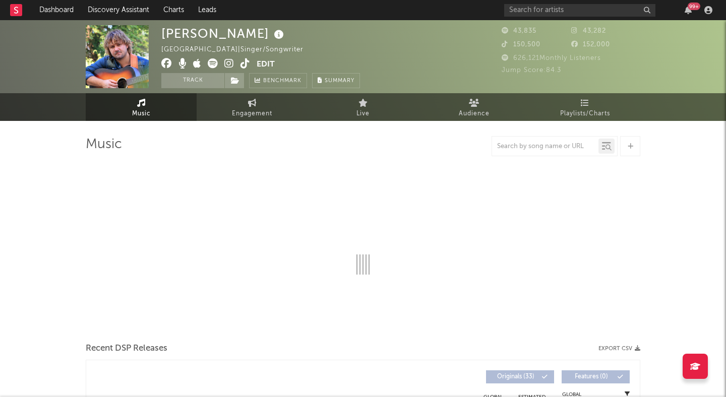
select select "6m"
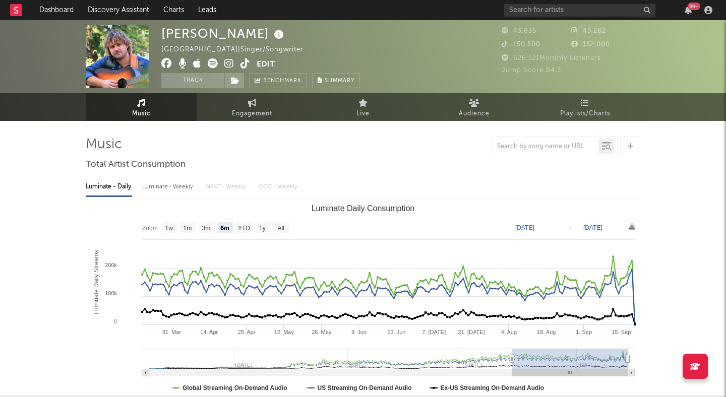
click at [228, 61] on icon at bounding box center [229, 63] width 10 height 10
click at [208, 80] on button "Track" at bounding box center [192, 80] width 63 height 15
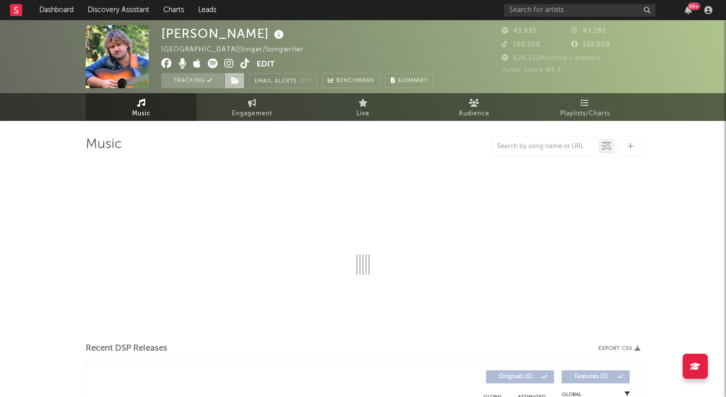
click at [228, 80] on span at bounding box center [234, 80] width 20 height 15
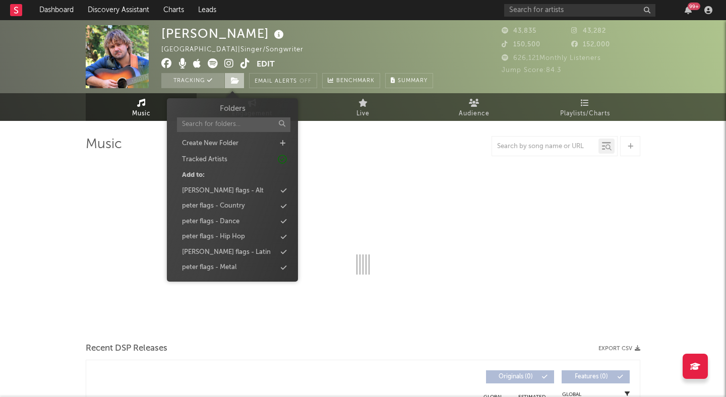
select select "6m"
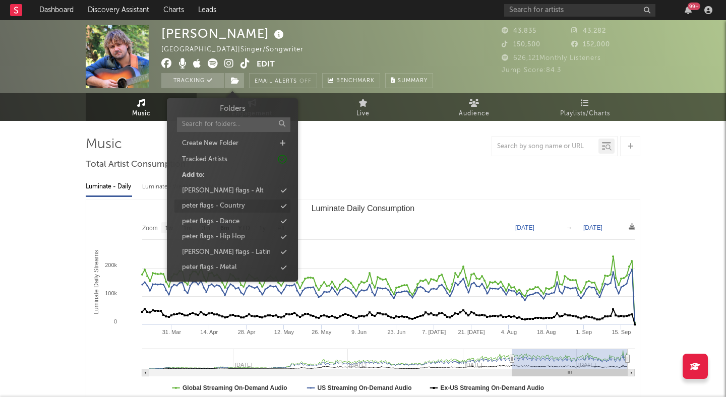
click at [240, 205] on div "peter flags - Country" at bounding box center [213, 206] width 63 height 10
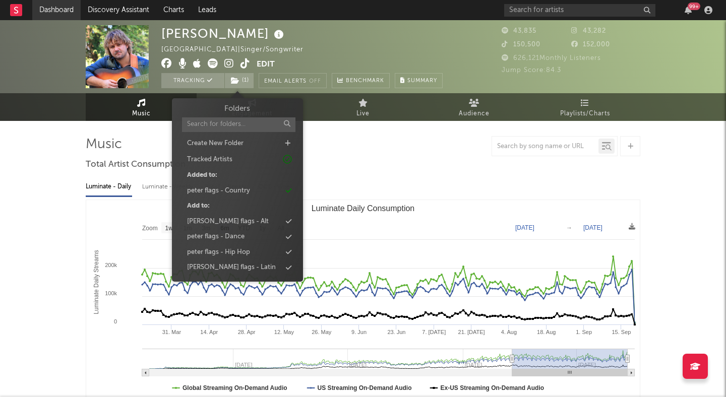
click at [65, 11] on link "Dashboard" at bounding box center [56, 10] width 48 height 20
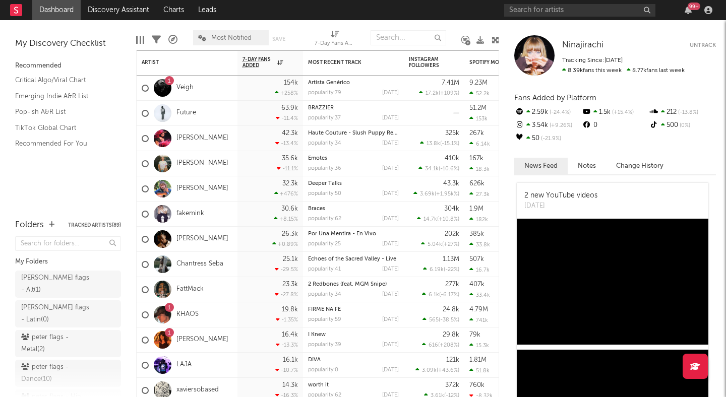
click at [494, 36] on icon at bounding box center [496, 40] width 8 height 8
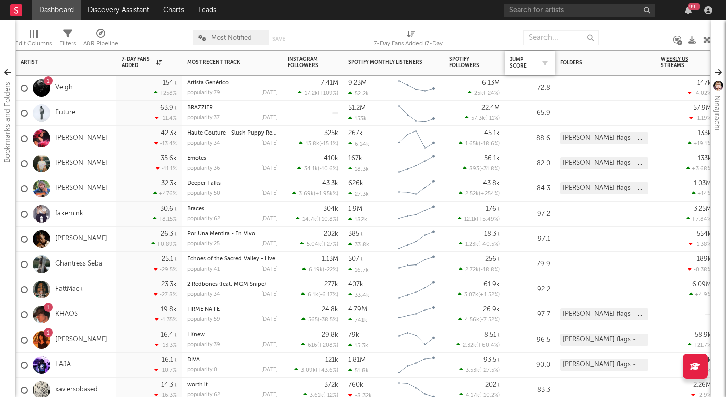
click at [535, 62] on div at bounding box center [542, 63] width 15 height 10
click at [520, 62] on div "Jump Score" at bounding box center [522, 63] width 25 height 12
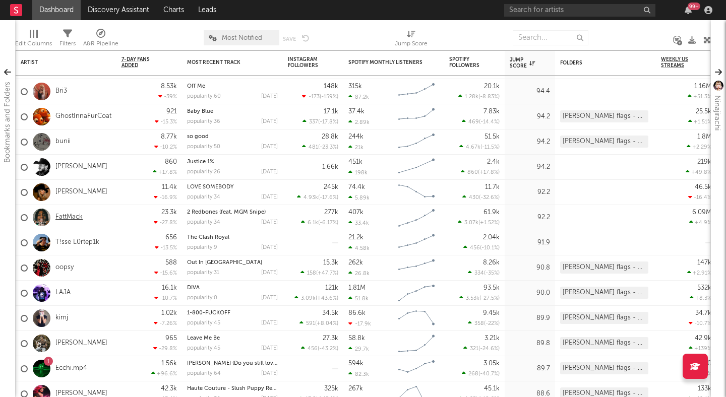
click at [73, 216] on link "FattMack" at bounding box center [68, 217] width 27 height 9
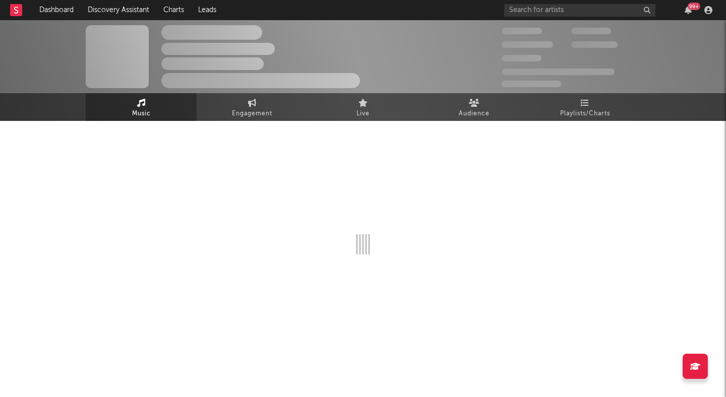
select select "6m"
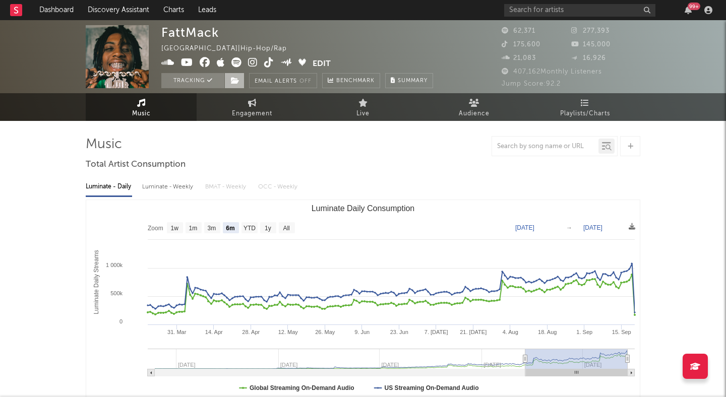
click at [235, 82] on icon at bounding box center [235, 80] width 9 height 7
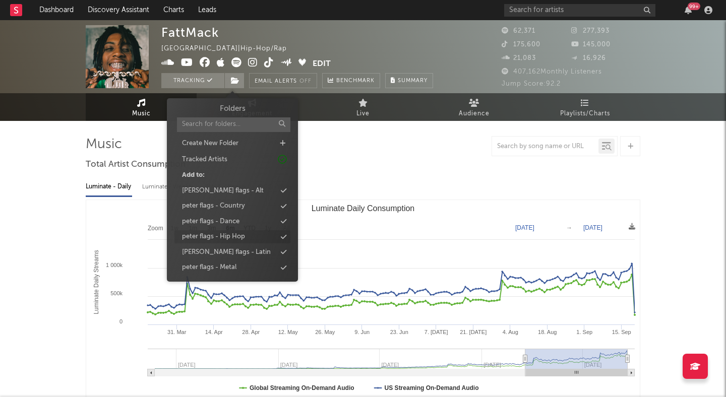
click at [244, 235] on div "peter flags - Hip Hop" at bounding box center [213, 237] width 63 height 10
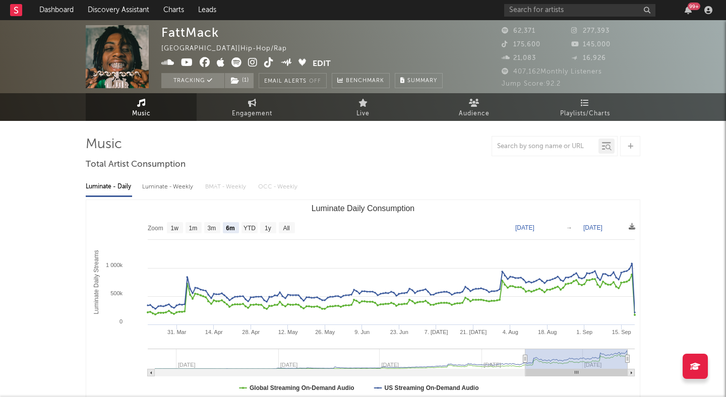
click at [112, 14] on link "Discovery Assistant" at bounding box center [119, 10] width 76 height 20
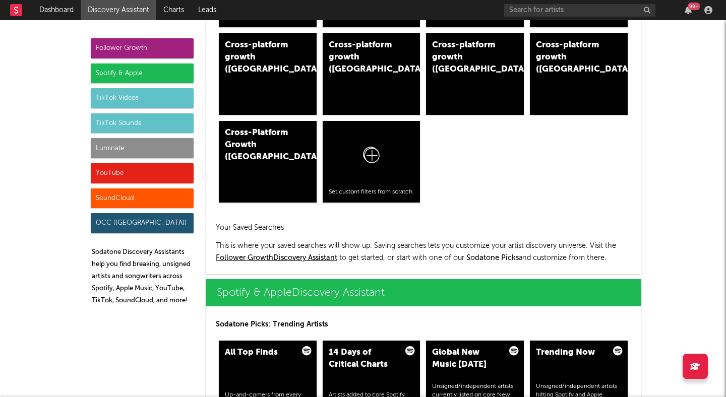
scroll to position [815, 0]
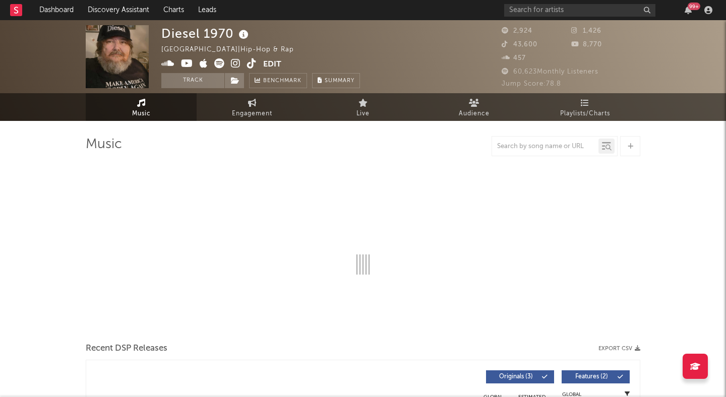
select select "1w"
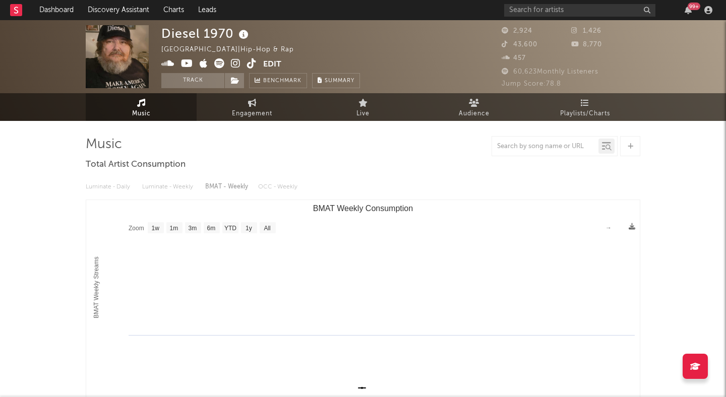
click at [232, 62] on icon at bounding box center [236, 63] width 10 height 10
click at [250, 63] on icon at bounding box center [252, 63] width 10 height 10
